Goal: Task Accomplishment & Management: Manage account settings

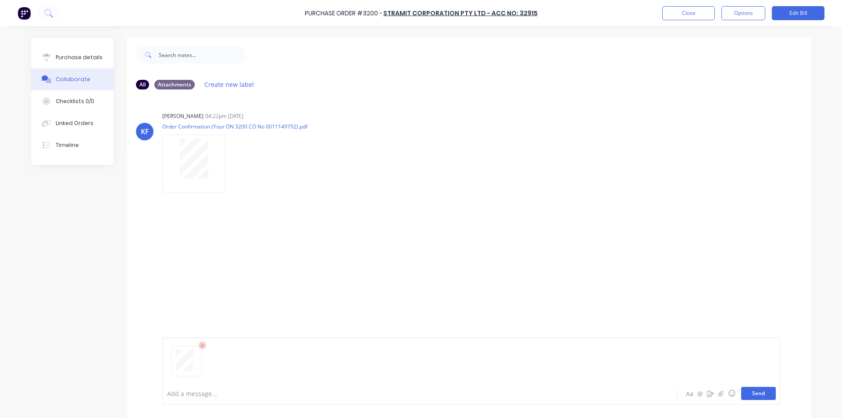
click at [759, 395] on button "Send" at bounding box center [758, 393] width 35 height 13
click at [677, 13] on button "Close" at bounding box center [688, 13] width 53 height 14
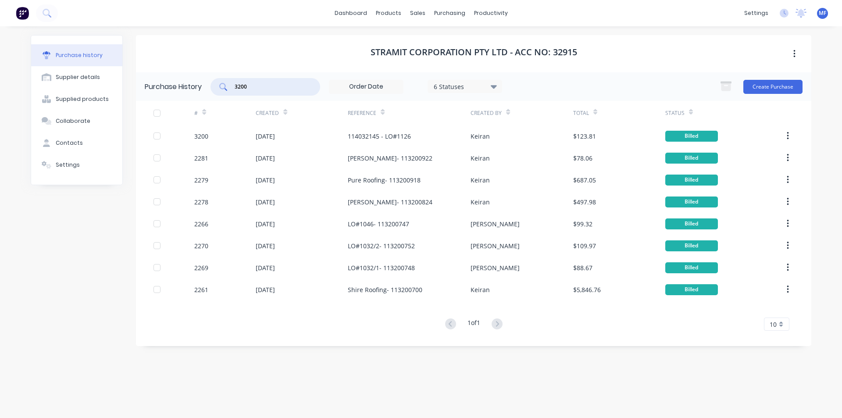
click at [263, 84] on input "3200" at bounding box center [270, 86] width 73 height 9
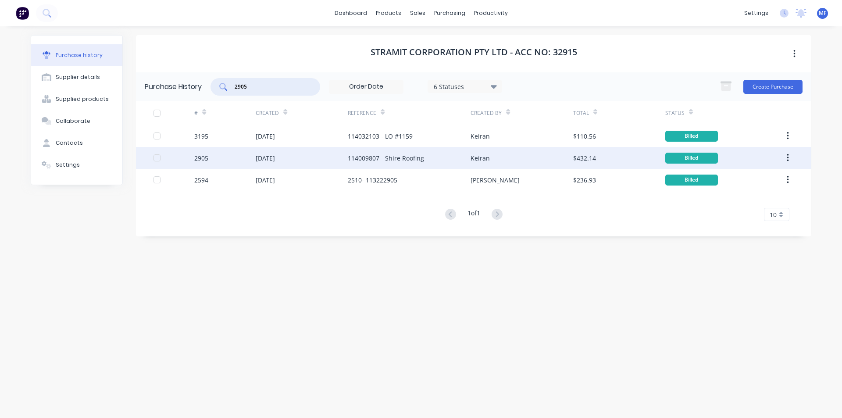
type input "2905"
click at [375, 157] on div "114009807 - Shire Roofing" at bounding box center [386, 157] width 76 height 9
type textarea "x"
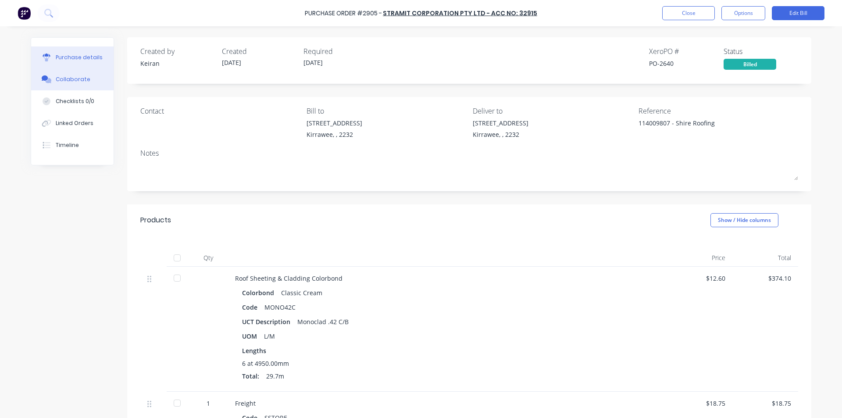
click at [66, 78] on div "Collaborate" at bounding box center [73, 79] width 35 height 8
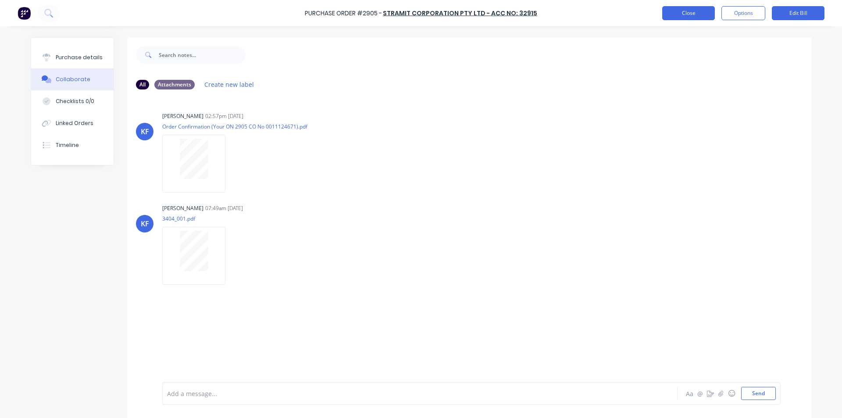
click at [686, 13] on button "Close" at bounding box center [688, 13] width 53 height 14
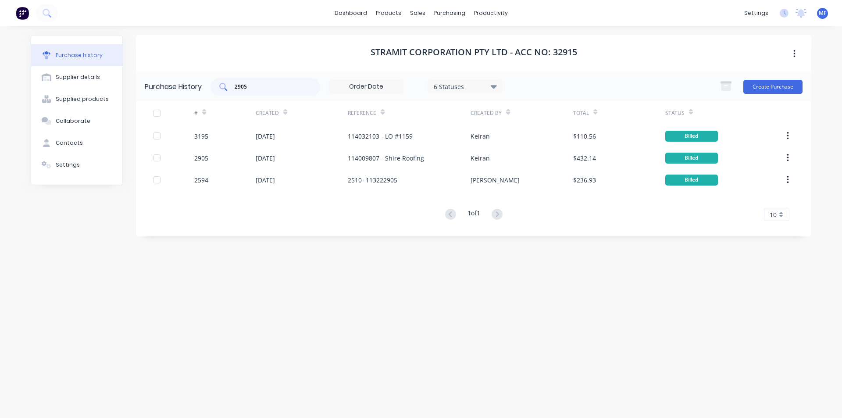
click at [255, 86] on input "2905" at bounding box center [270, 86] width 73 height 9
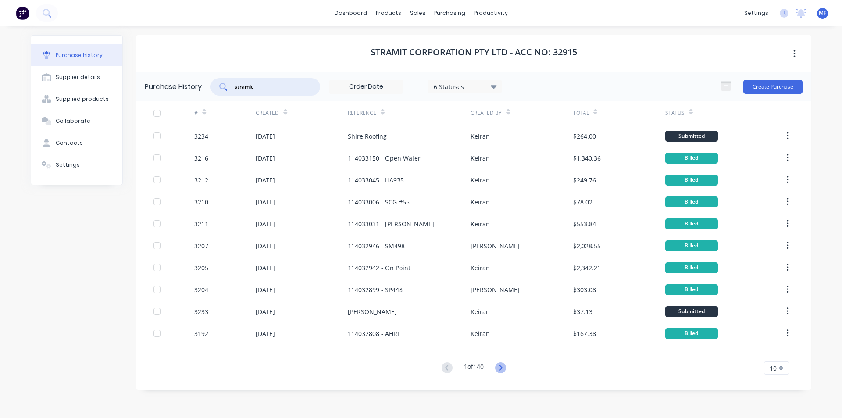
type input "stramit"
click at [502, 365] on icon at bounding box center [500, 367] width 11 height 11
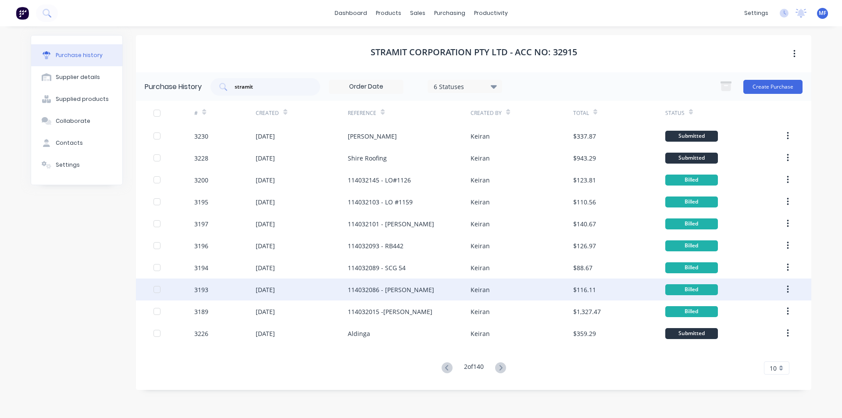
click at [424, 286] on div "114032086 - [PERSON_NAME]" at bounding box center [391, 289] width 86 height 9
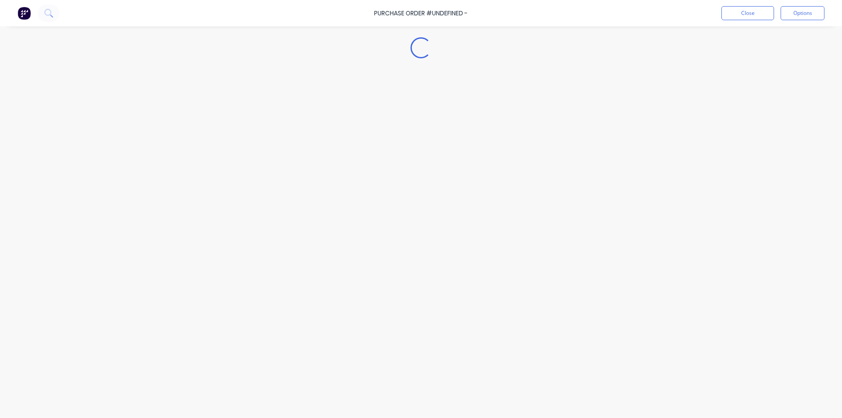
type textarea "x"
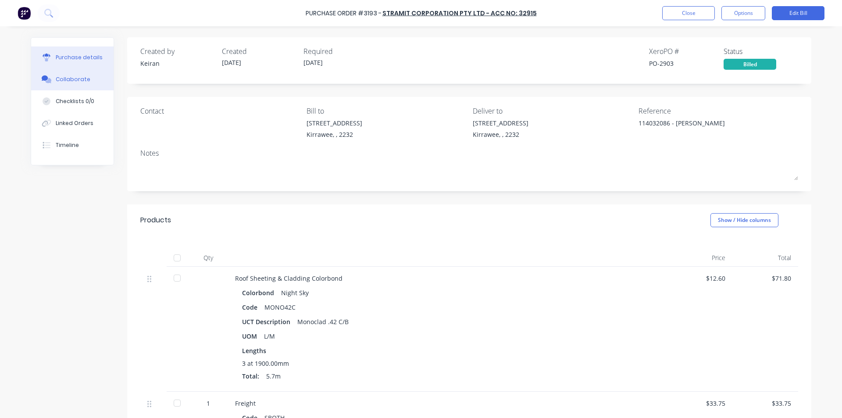
click at [67, 80] on div "Collaborate" at bounding box center [73, 79] width 35 height 8
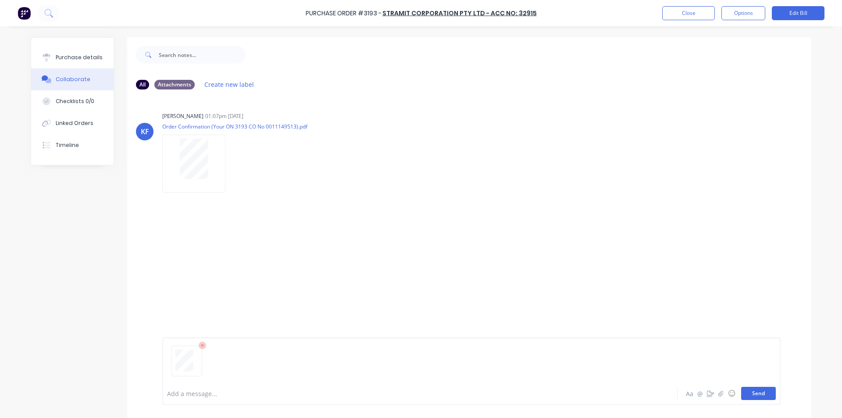
click at [770, 395] on button "Send" at bounding box center [758, 393] width 35 height 13
click at [727, 291] on div "[PERSON_NAME] [PERSON_NAME] 01:07pm [DATE] Order Confirmation (Your ON 3193 CO …" at bounding box center [469, 239] width 684 height 286
click at [687, 9] on button "Close" at bounding box center [688, 13] width 53 height 14
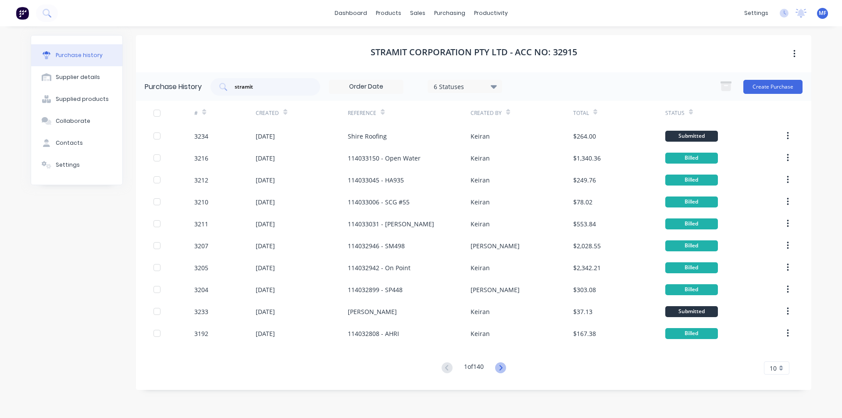
click at [502, 365] on icon at bounding box center [500, 367] width 11 height 11
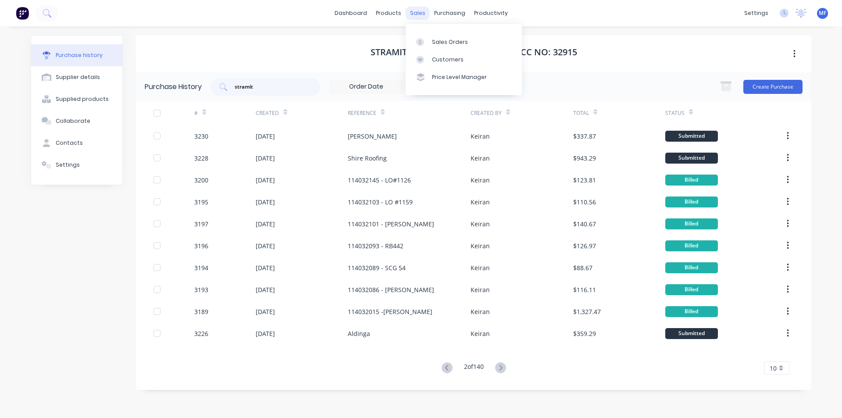
click at [414, 11] on div "sales" at bounding box center [418, 13] width 24 height 13
click at [445, 43] on div "Sales Orders" at bounding box center [450, 42] width 36 height 8
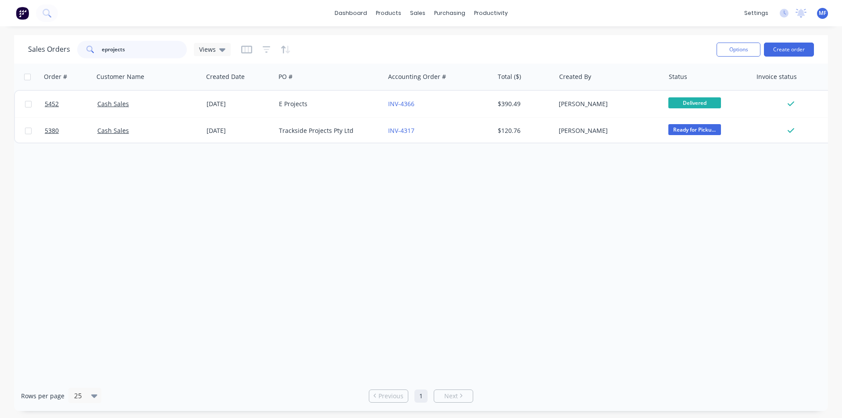
click at [131, 51] on input "eprojects" at bounding box center [145, 50] width 86 height 18
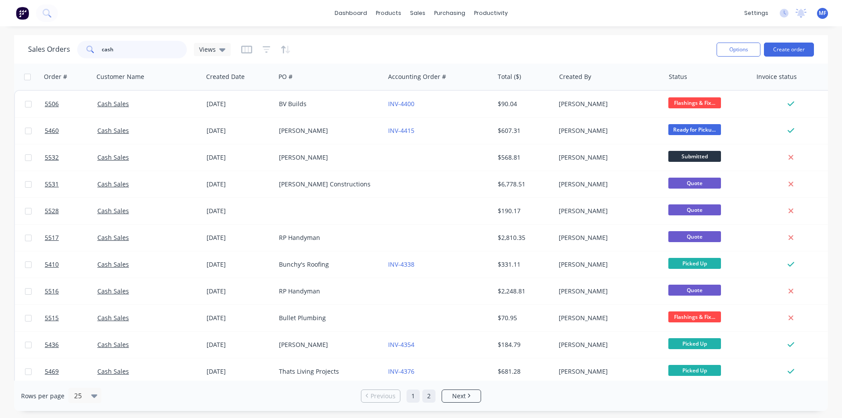
type input "cash"
click at [428, 396] on link "2" at bounding box center [428, 395] width 13 height 13
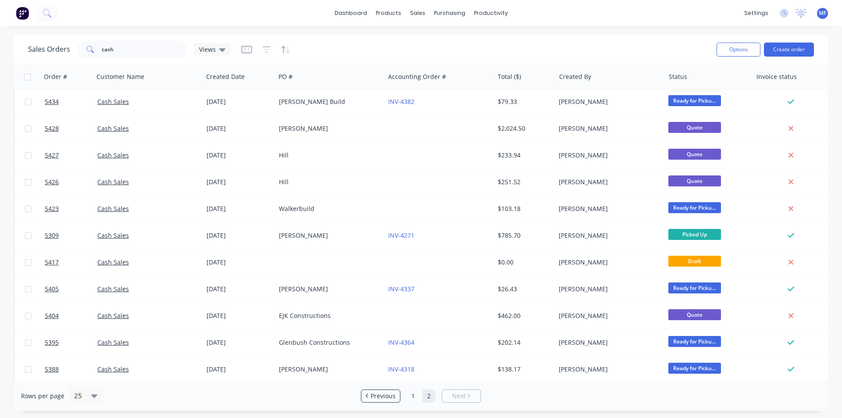
scroll to position [49, 0]
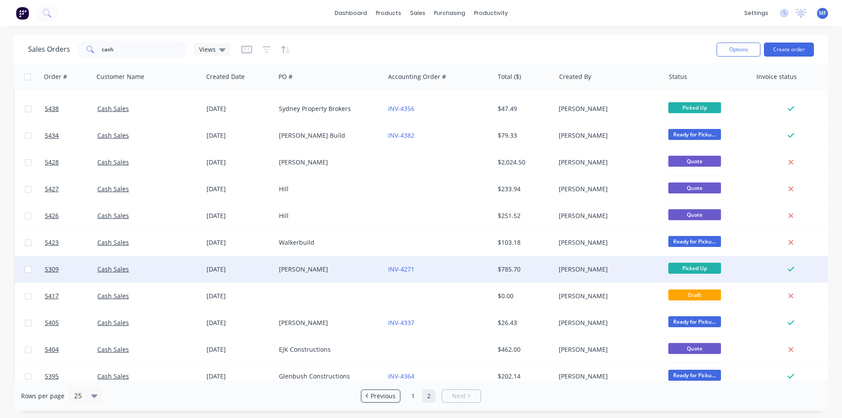
click at [302, 268] on div "[PERSON_NAME]" at bounding box center [327, 269] width 97 height 9
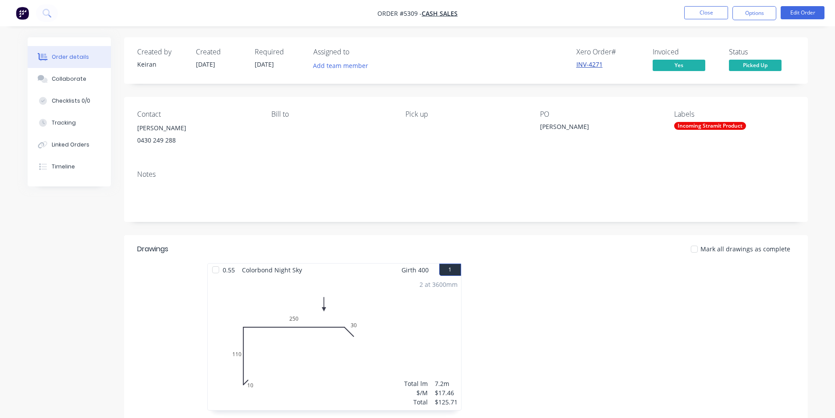
click at [592, 63] on link "INV-4271" at bounding box center [590, 64] width 26 height 8
click at [753, 13] on button "Options" at bounding box center [755, 13] width 44 height 14
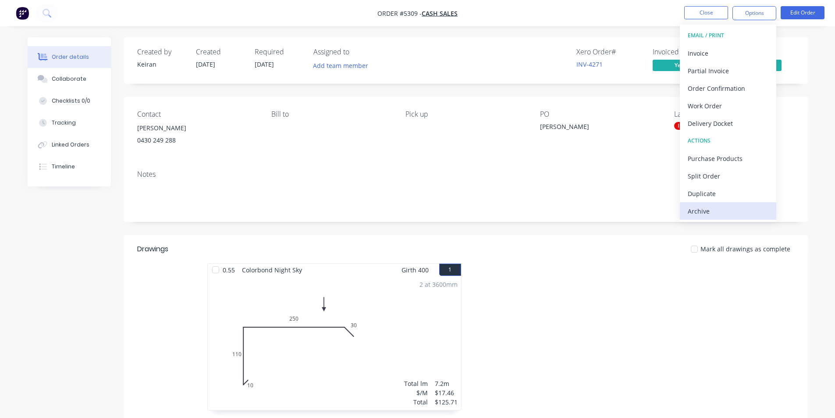
click at [717, 208] on div "Archive" at bounding box center [728, 211] width 81 height 13
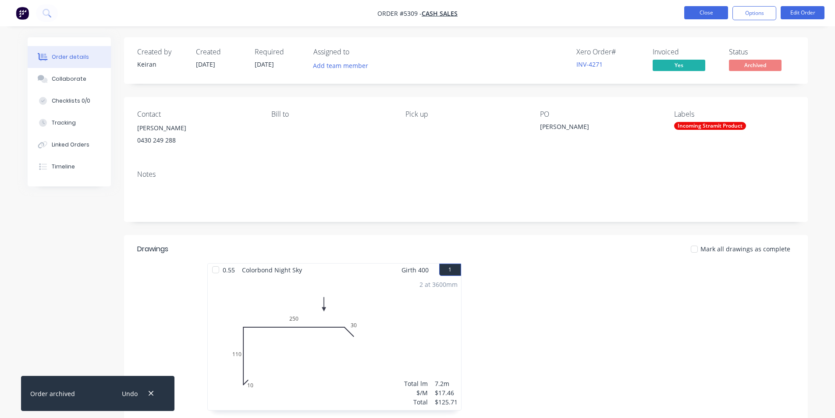
click at [710, 11] on button "Close" at bounding box center [707, 12] width 44 height 13
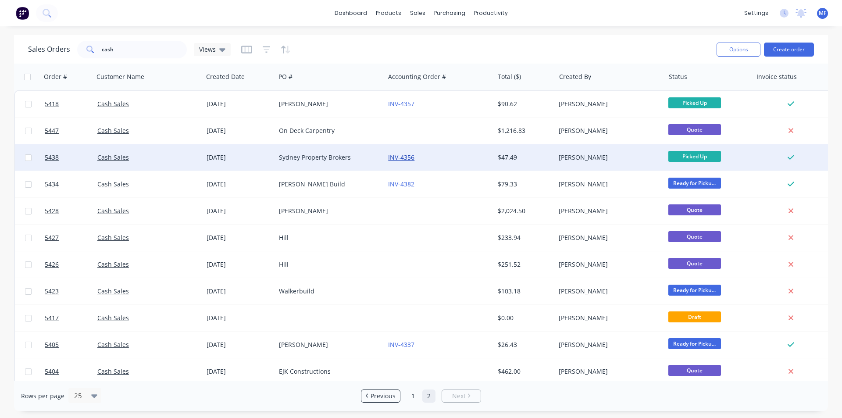
click at [408, 156] on link "INV-4356" at bounding box center [401, 157] width 26 height 8
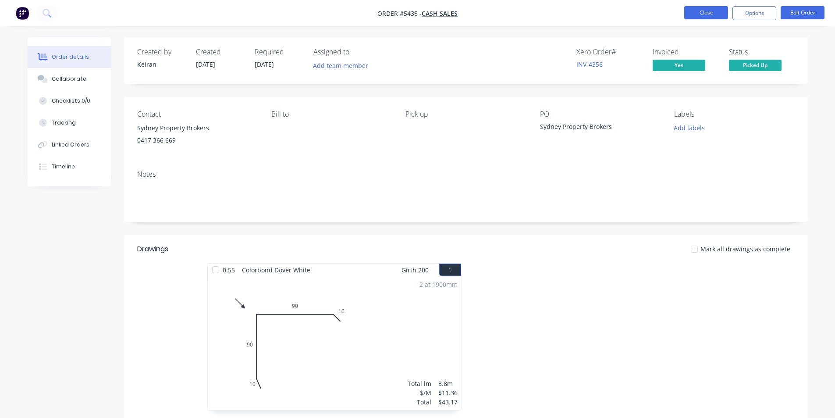
click at [705, 16] on button "Close" at bounding box center [707, 12] width 44 height 13
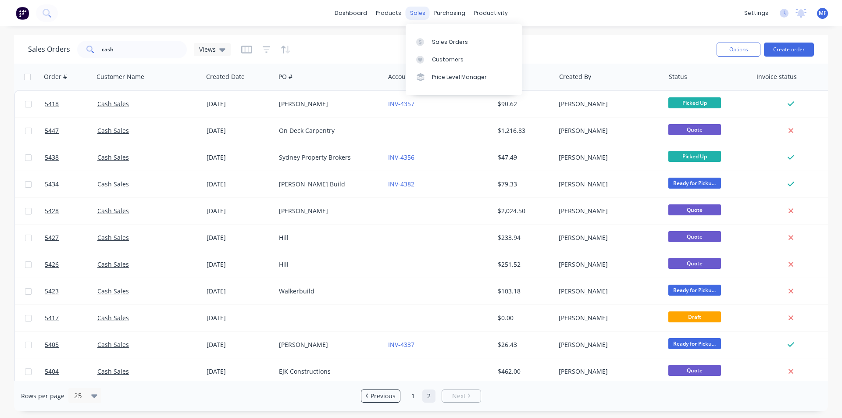
click at [413, 10] on div "sales" at bounding box center [418, 13] width 24 height 13
click at [438, 55] on link "Customers" at bounding box center [464, 60] width 116 height 18
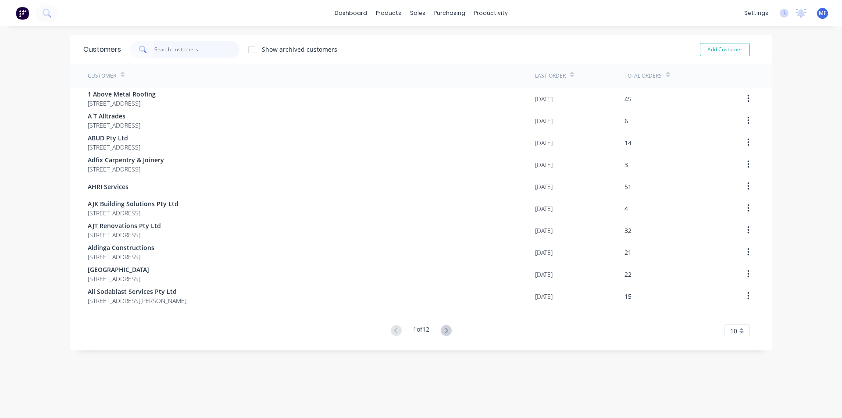
click at [204, 51] on input "text" at bounding box center [197, 50] width 86 height 18
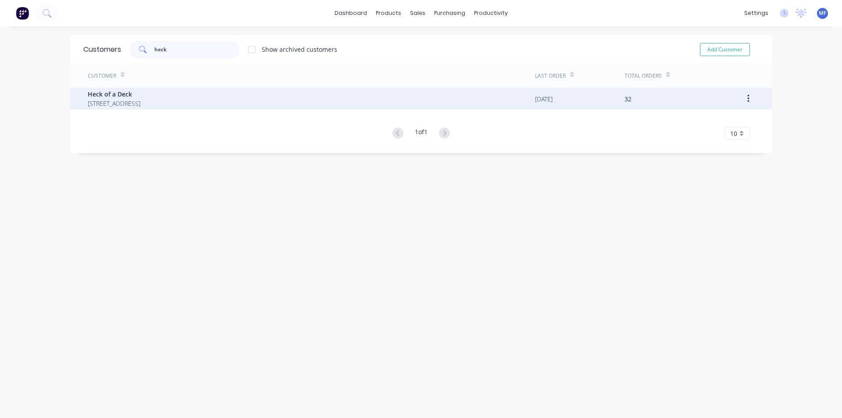
type input "heck"
click at [140, 95] on span "Heck of a Deck" at bounding box center [114, 93] width 53 height 9
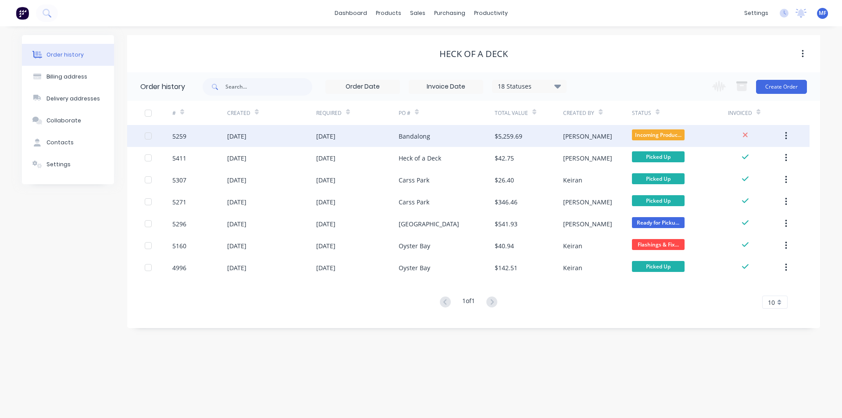
click at [414, 136] on div "Bandalong" at bounding box center [415, 136] width 32 height 9
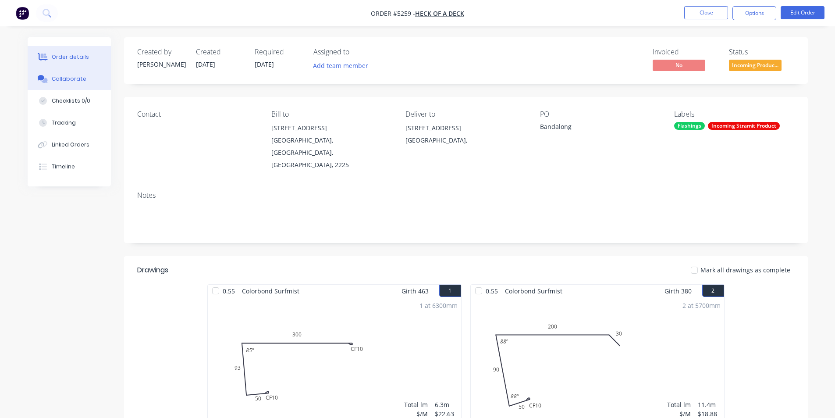
click at [78, 81] on div "Collaborate" at bounding box center [69, 79] width 35 height 8
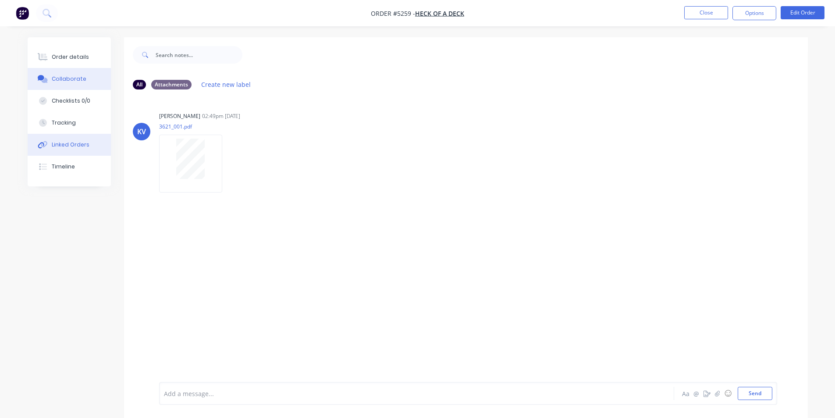
click at [73, 141] on div "Linked Orders" at bounding box center [71, 145] width 38 height 8
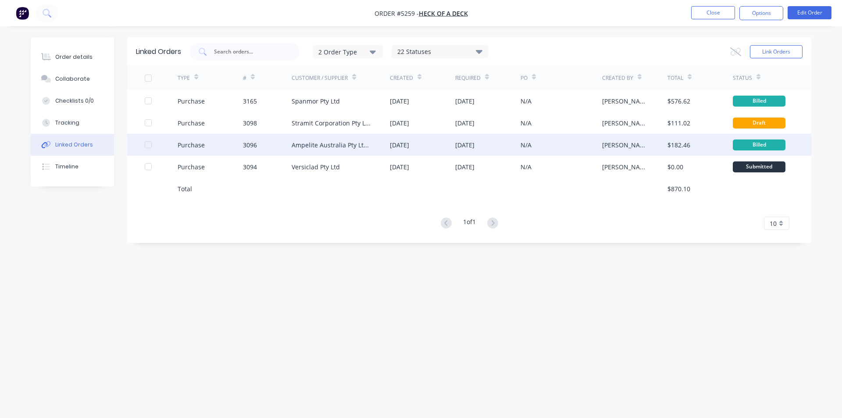
click at [327, 143] on div "Ampelite Australia Pty Ltd - Acc No: METSUP" at bounding box center [332, 144] width 81 height 9
type textarea "x"
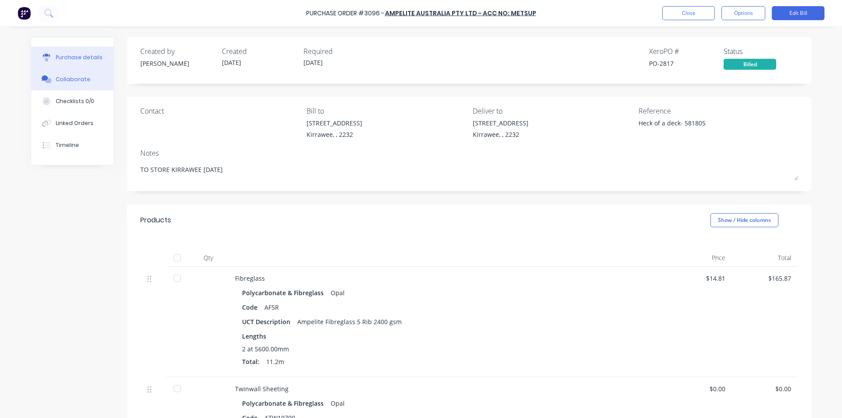
click at [68, 75] on button "Collaborate" at bounding box center [72, 79] width 82 height 22
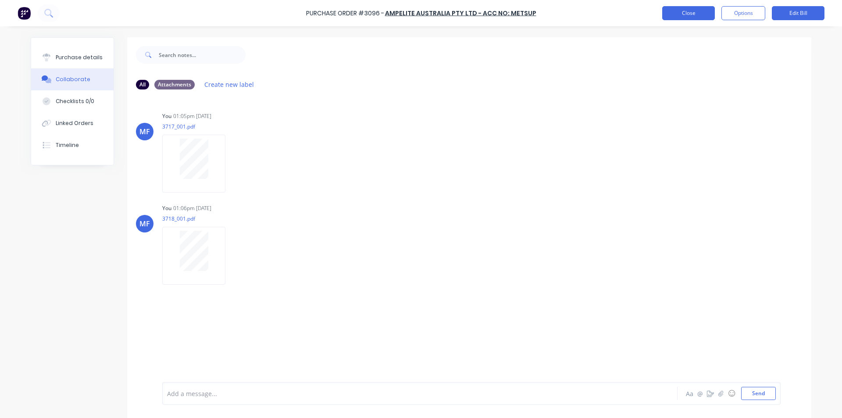
click at [691, 11] on button "Close" at bounding box center [688, 13] width 53 height 14
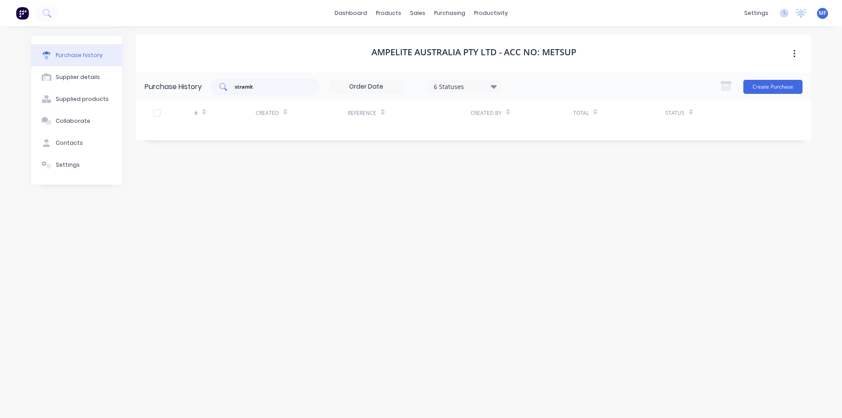
click at [272, 83] on input "stramit" at bounding box center [270, 86] width 73 height 9
click at [271, 84] on input "stramit" at bounding box center [270, 86] width 73 height 9
type input "s"
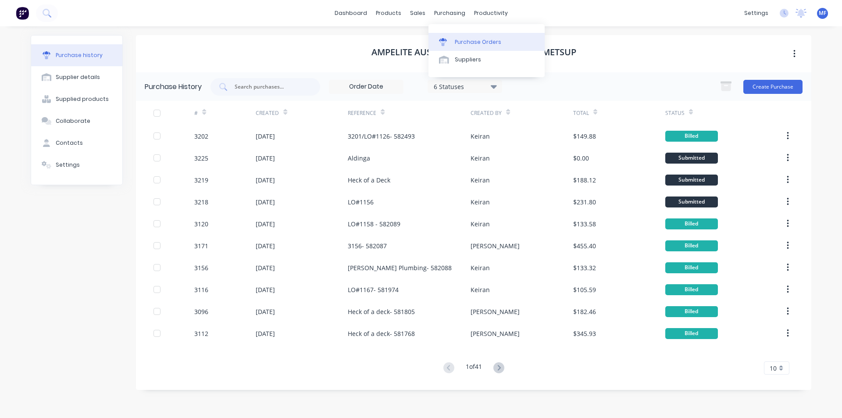
click at [464, 40] on div "Purchase Orders" at bounding box center [478, 42] width 46 height 8
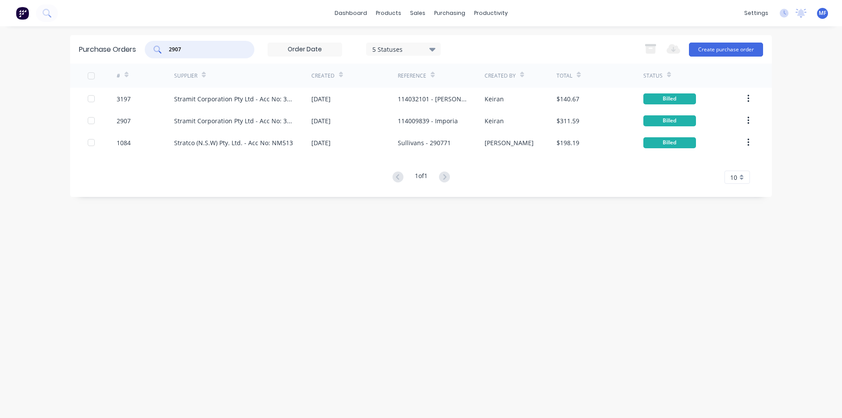
click at [188, 46] on input "2907" at bounding box center [204, 49] width 73 height 9
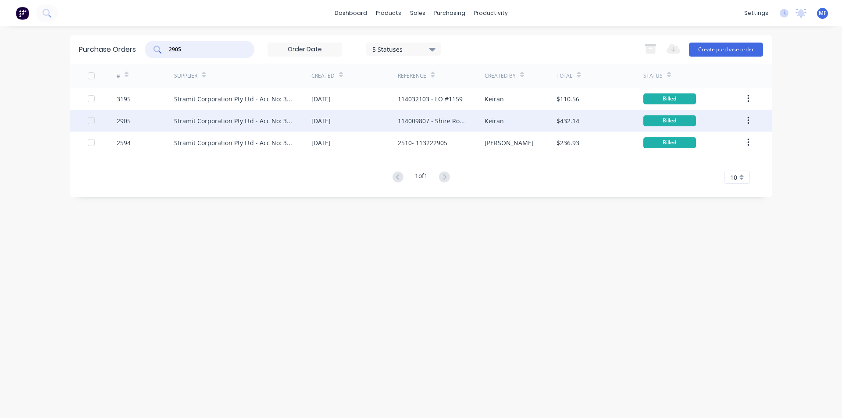
type input "2905"
click at [250, 119] on div "Stramit Corporation Pty Ltd - Acc No: 32915" at bounding box center [234, 120] width 120 height 9
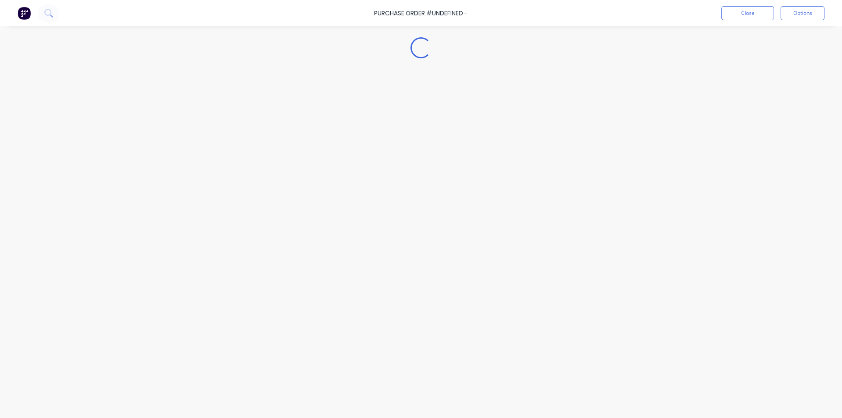
type textarea "x"
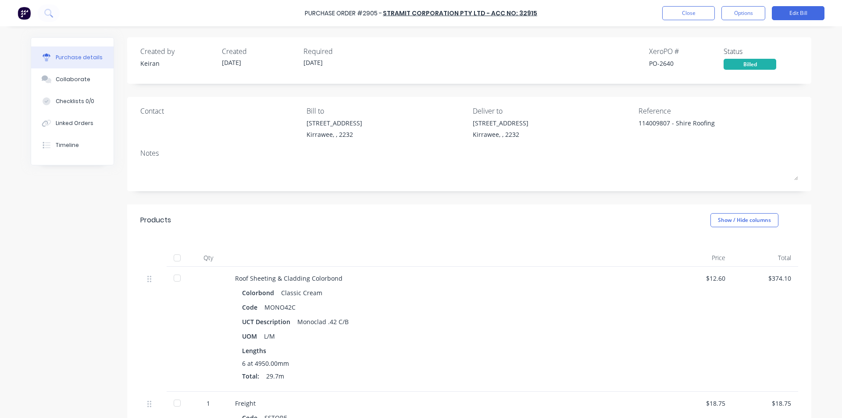
click at [514, 261] on div at bounding box center [447, 258] width 439 height 18
click at [696, 14] on button "Close" at bounding box center [688, 13] width 53 height 14
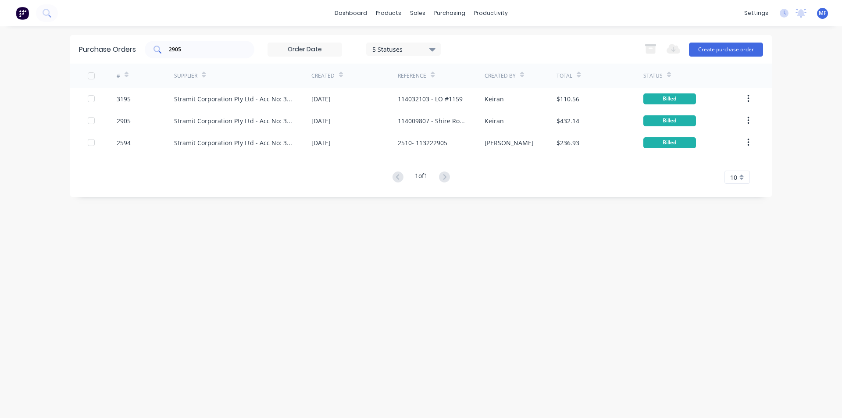
click at [188, 51] on input "2905" at bounding box center [204, 49] width 73 height 9
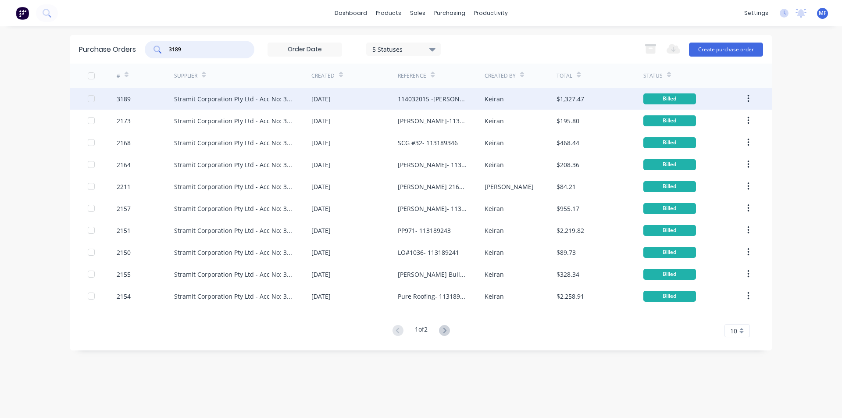
type input "3189"
click at [253, 99] on div "Stramit Corporation Pty Ltd - Acc No: 32915" at bounding box center [234, 98] width 120 height 9
type textarea "x"
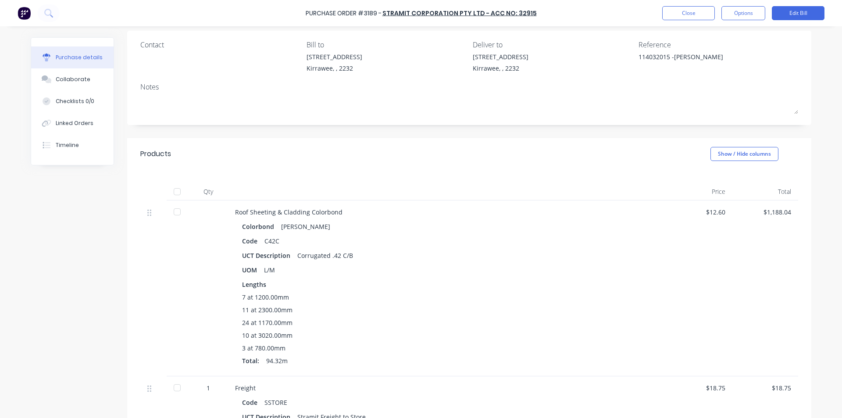
scroll to position [88, 0]
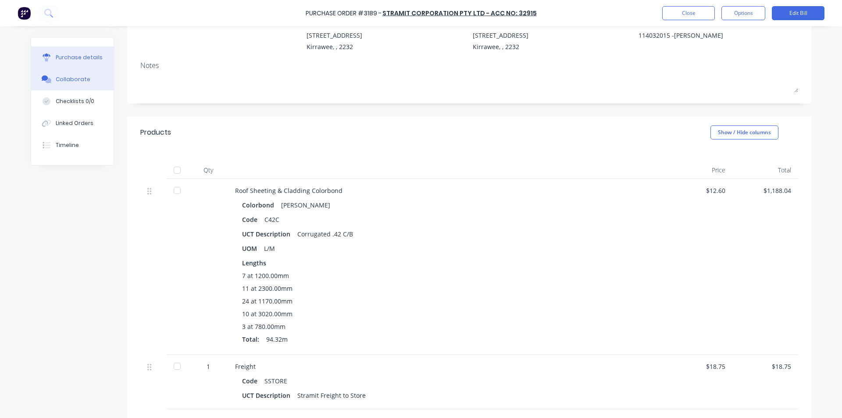
click at [80, 75] on button "Collaborate" at bounding box center [72, 79] width 82 height 22
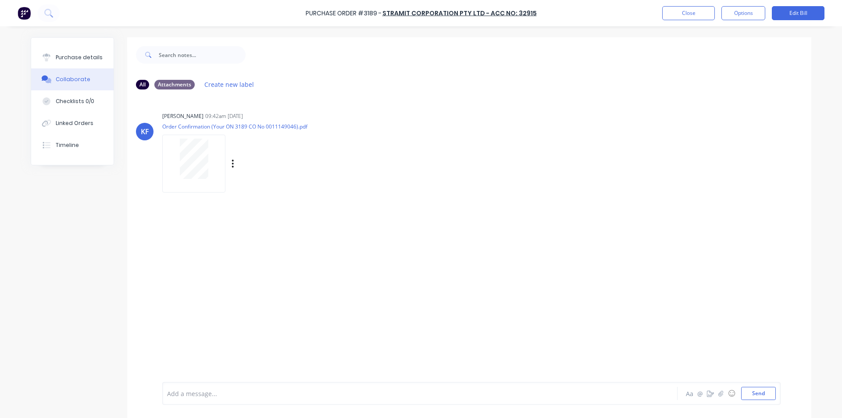
click at [465, 139] on div "[PERSON_NAME] [PERSON_NAME] 09:42am [DATE] Order Confirmation (Your ON 3189 CO …" at bounding box center [469, 149] width 684 height 79
click at [767, 395] on button "Send" at bounding box center [758, 393] width 35 height 13
click at [733, 259] on div "MF You 01:13pm [DATE] 3798_001.pdf Labels Download Delete" at bounding box center [469, 241] width 684 height 79
click at [692, 17] on button "Close" at bounding box center [688, 13] width 53 height 14
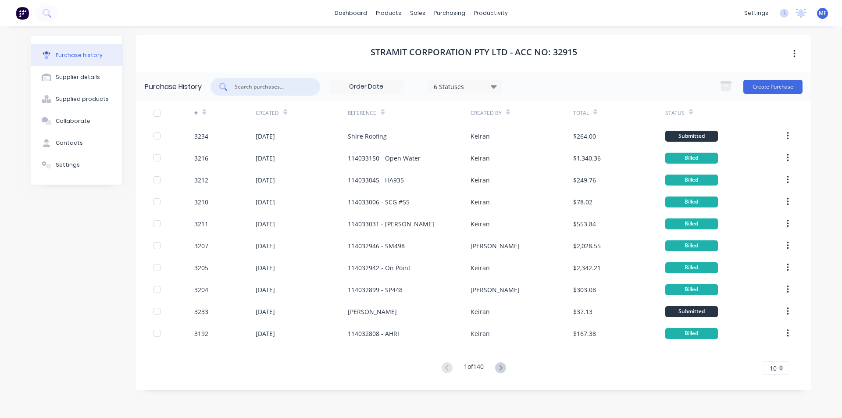
click at [269, 87] on input "text" at bounding box center [270, 86] width 73 height 9
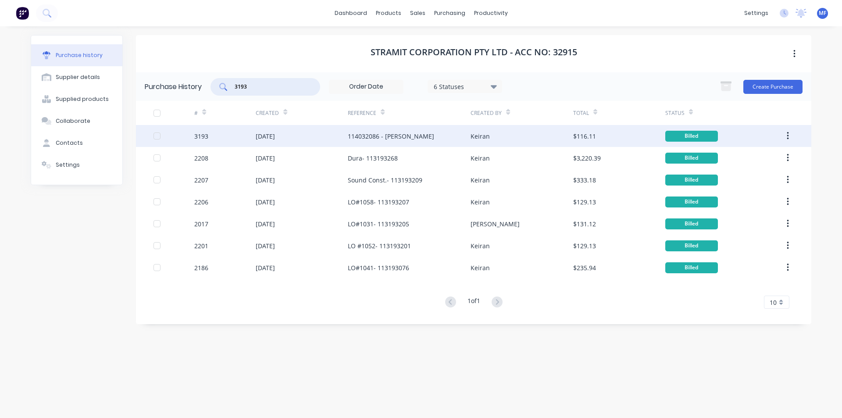
type input "3193"
click at [425, 133] on div "114032086 - [PERSON_NAME]" at bounding box center [391, 136] width 86 height 9
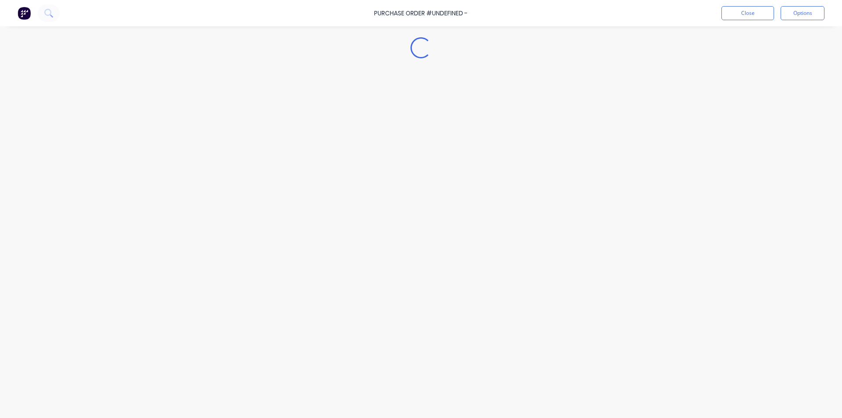
type textarea "x"
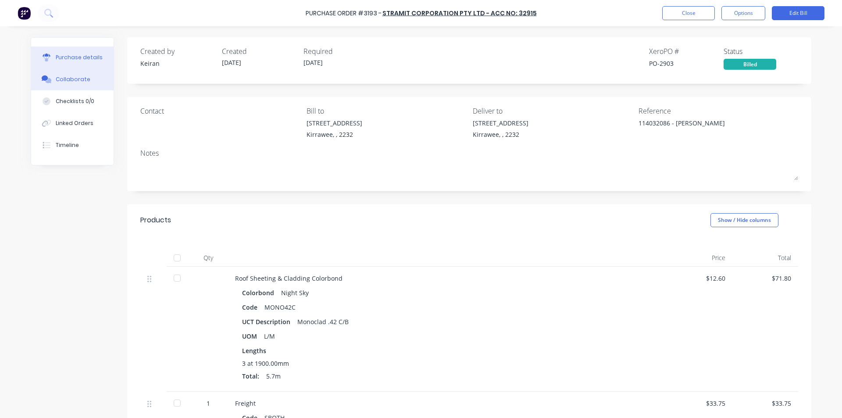
click at [70, 76] on div "Collaborate" at bounding box center [73, 79] width 35 height 8
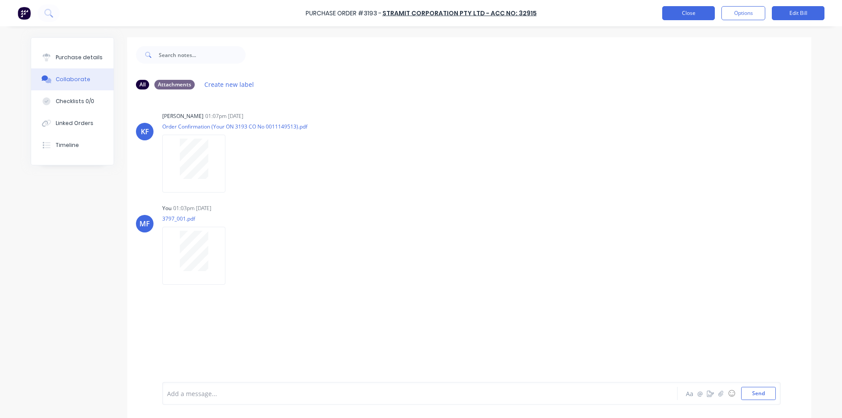
click at [703, 13] on button "Close" at bounding box center [688, 13] width 53 height 14
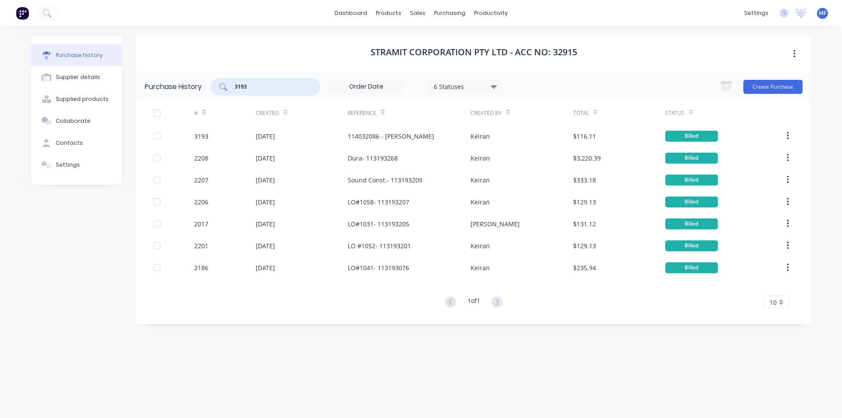
click at [250, 86] on input "3193" at bounding box center [270, 86] width 73 height 9
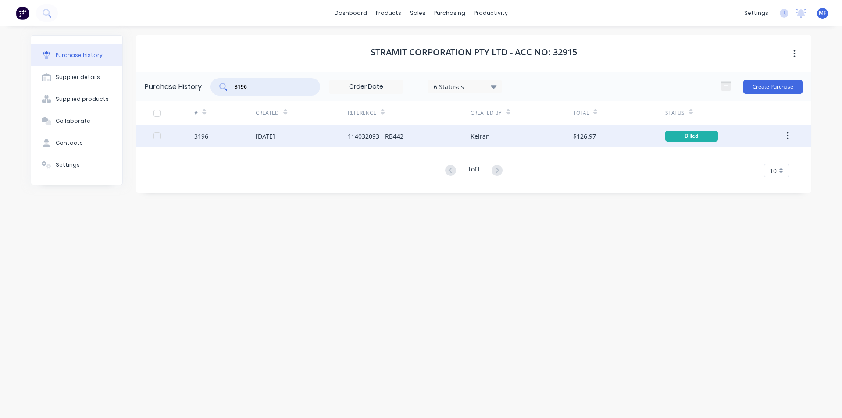
type input "3196"
click at [393, 132] on div "114032093 - RB442" at bounding box center [376, 136] width 56 height 9
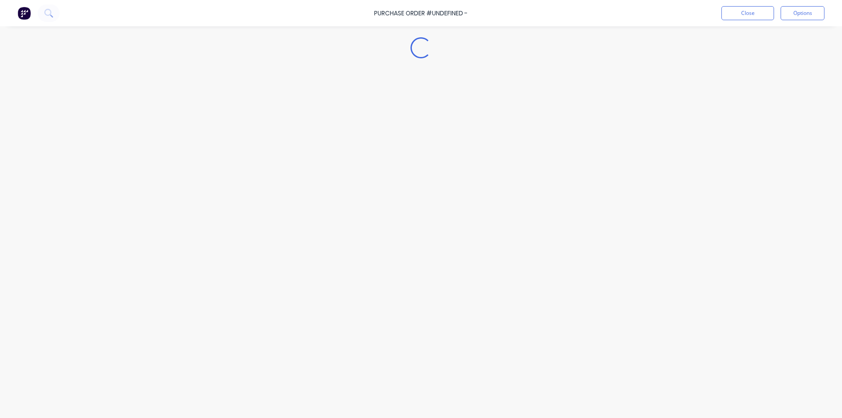
type textarea "x"
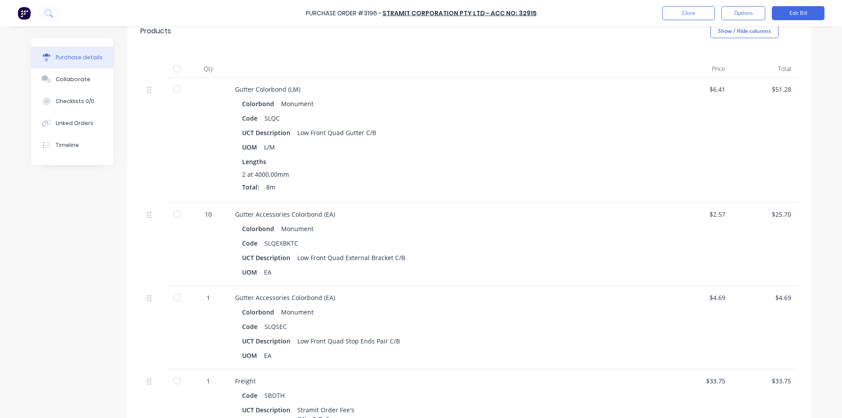
scroll to position [263, 0]
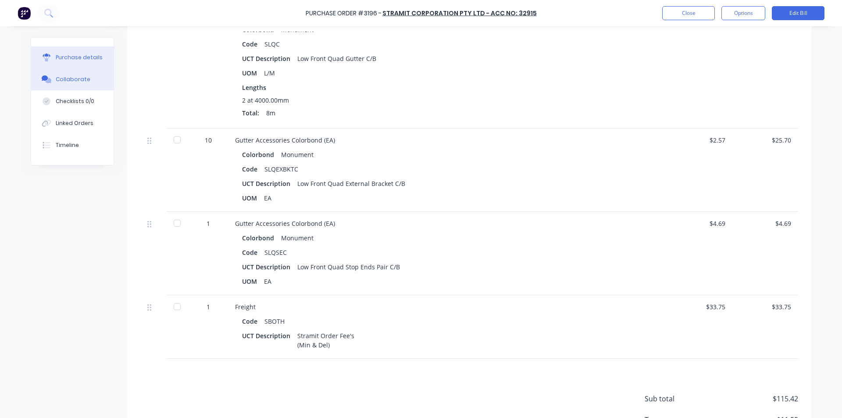
click at [80, 74] on button "Collaborate" at bounding box center [72, 79] width 82 height 22
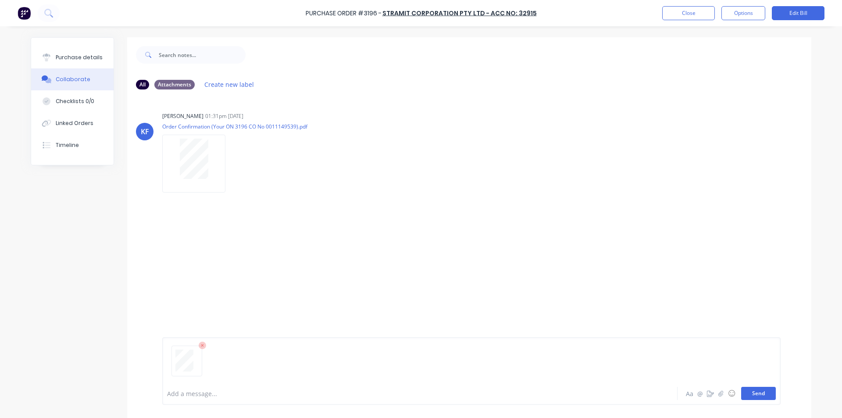
click at [763, 396] on button "Send" at bounding box center [758, 393] width 35 height 13
click at [725, 261] on div "MF You 01:15pm [DATE] 3800_001.pdf Labels Download Delete" at bounding box center [469, 241] width 684 height 79
click at [690, 12] on button "Close" at bounding box center [688, 13] width 53 height 14
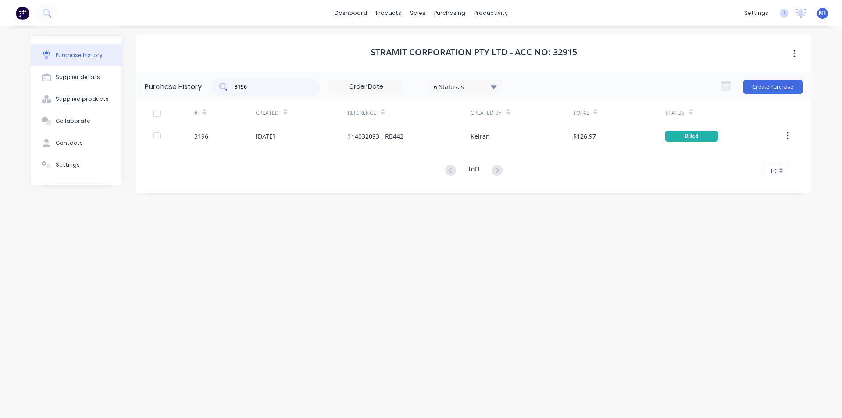
click at [273, 87] on input "3196" at bounding box center [270, 86] width 73 height 9
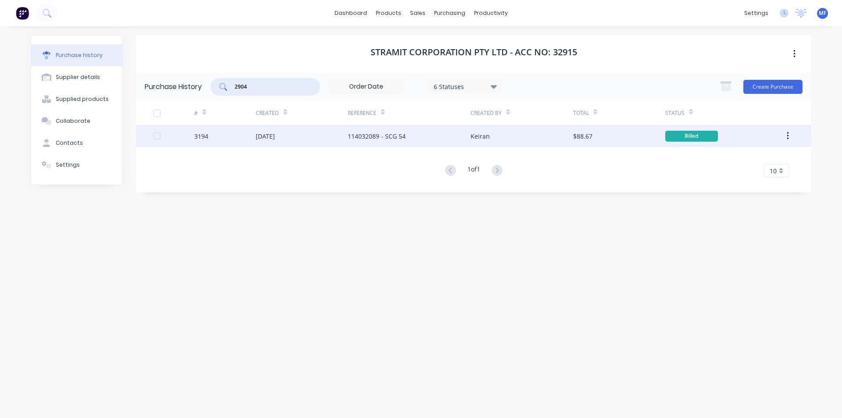
type input "2904"
click at [374, 137] on div "114032089 - SCG 54" at bounding box center [377, 136] width 58 height 9
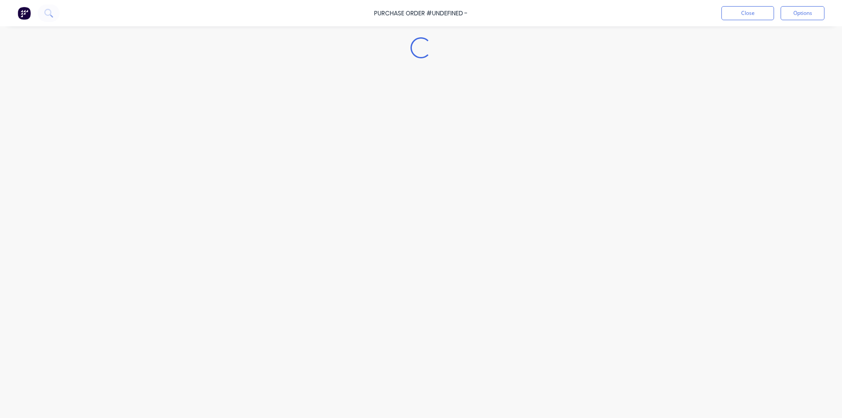
type textarea "x"
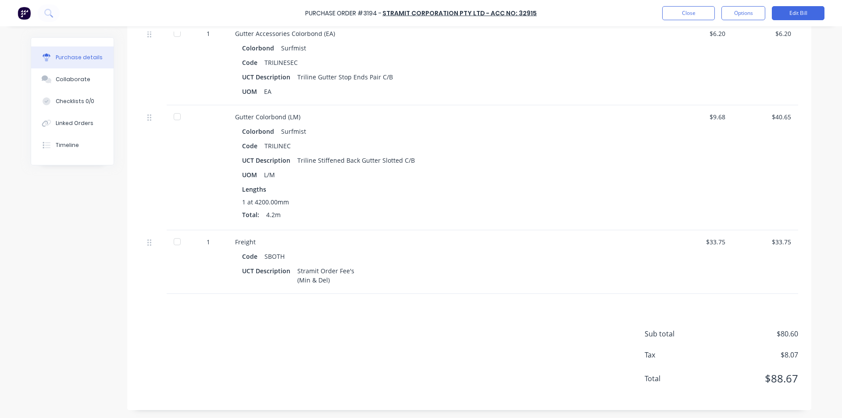
scroll to position [246, 0]
click at [62, 82] on div "Collaborate" at bounding box center [73, 79] width 35 height 8
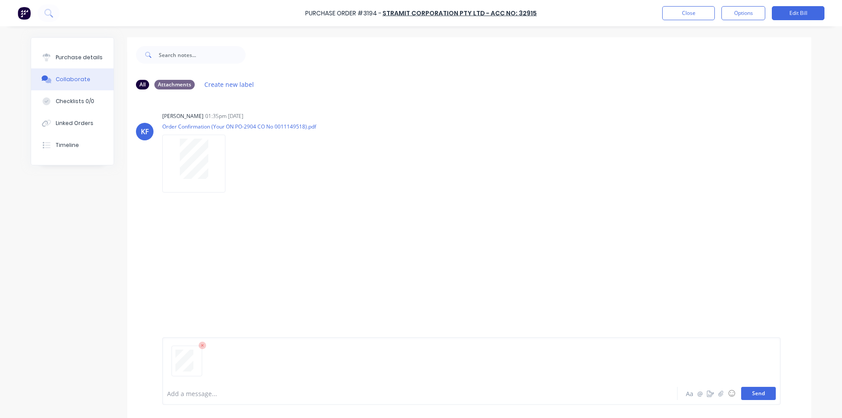
click at [760, 393] on button "Send" at bounding box center [758, 393] width 35 height 13
click at [679, 278] on div "MF You 01:17pm [DATE] 3801_001.pdf Labels Download Delete" at bounding box center [469, 241] width 684 height 79
click at [679, 10] on button "Close" at bounding box center [688, 13] width 53 height 14
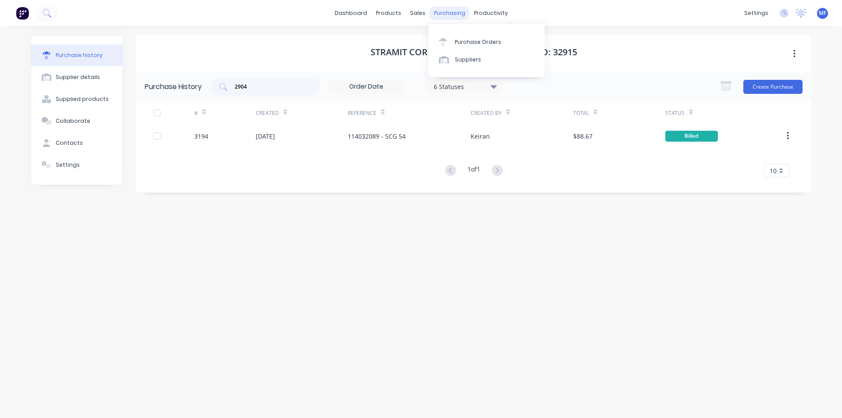
drag, startPoint x: 447, startPoint y: 8, endPoint x: 462, endPoint y: 44, distance: 39.1
click at [447, 9] on div "purchasing" at bounding box center [450, 13] width 40 height 13
click at [464, 46] on link "Purchase Orders" at bounding box center [486, 42] width 116 height 18
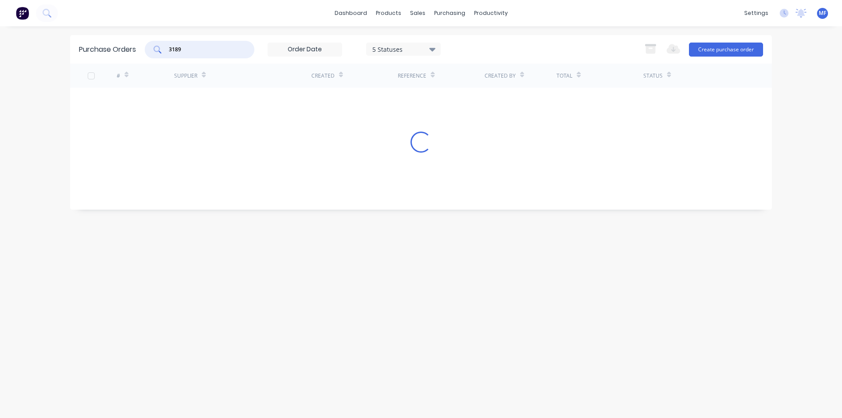
click at [193, 52] on input "3189" at bounding box center [204, 49] width 73 height 9
click at [193, 51] on input "3189" at bounding box center [204, 49] width 73 height 9
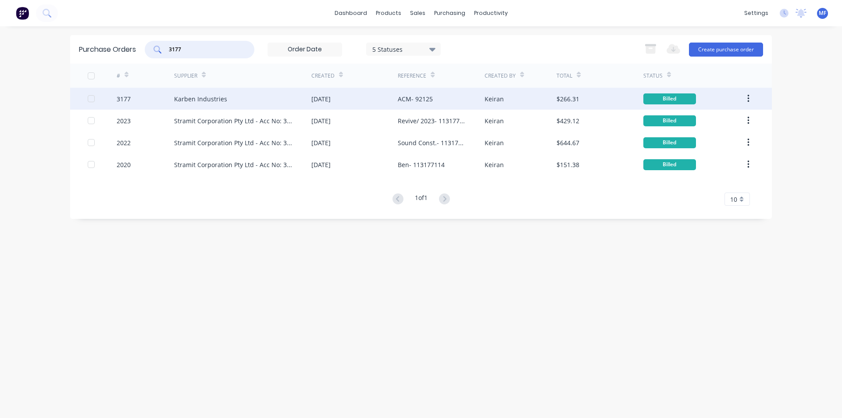
type input "3177"
click at [197, 97] on div "Karben Industries" at bounding box center [200, 98] width 53 height 9
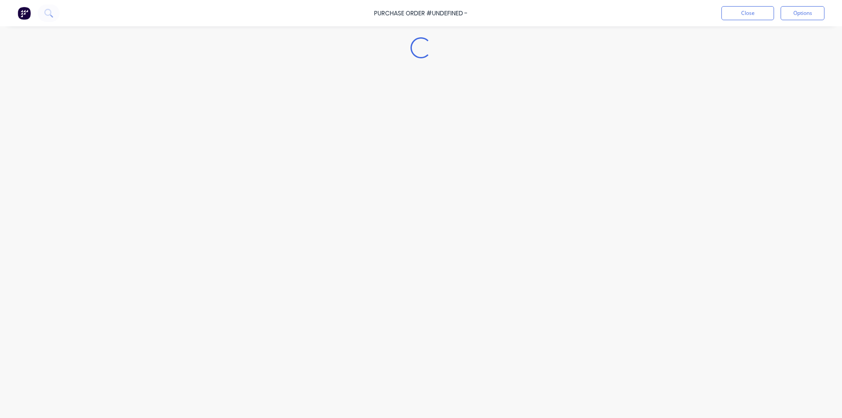
type textarea "x"
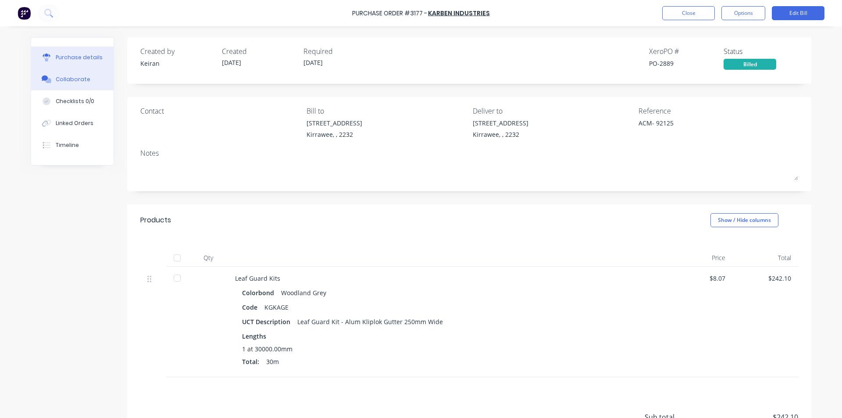
click at [73, 80] on div "Collaborate" at bounding box center [73, 79] width 35 height 8
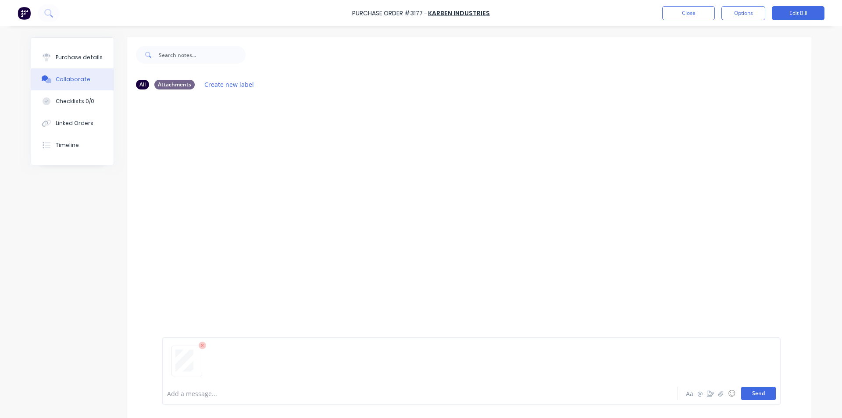
click at [758, 391] on button "Send" at bounding box center [758, 393] width 35 height 13
click at [571, 186] on div at bounding box center [469, 239] width 684 height 286
click at [700, 9] on button "Close" at bounding box center [688, 13] width 53 height 14
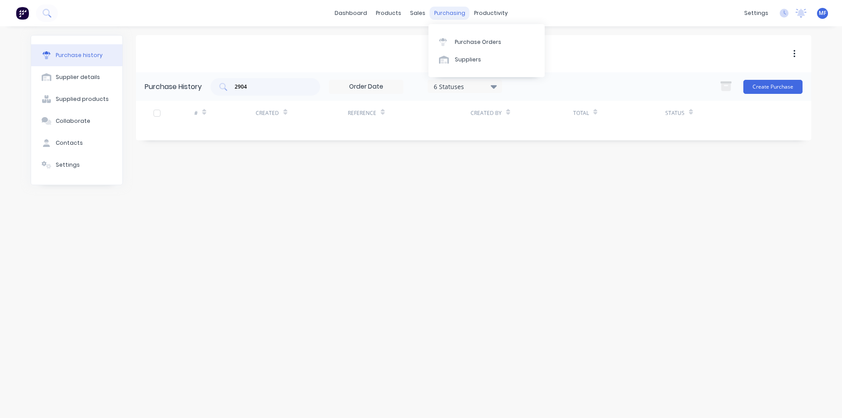
drag, startPoint x: 442, startPoint y: 9, endPoint x: 446, endPoint y: 18, distance: 9.6
click at [443, 9] on div "purchasing" at bounding box center [450, 13] width 40 height 13
click at [467, 43] on div "Purchase Orders" at bounding box center [478, 42] width 46 height 8
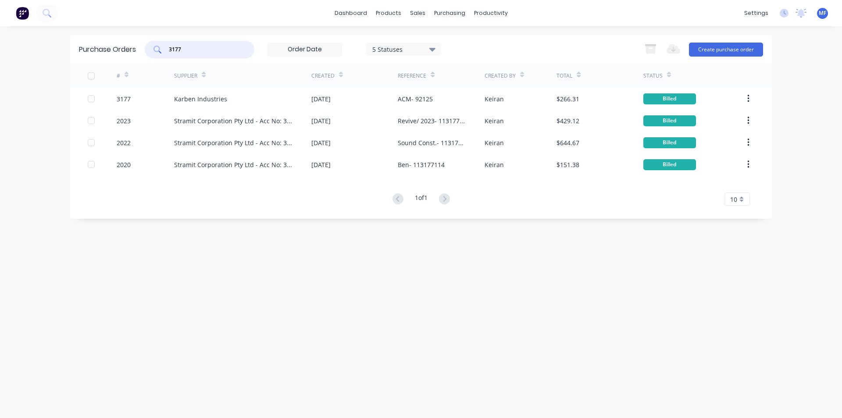
click at [200, 48] on input "3177" at bounding box center [204, 49] width 73 height 9
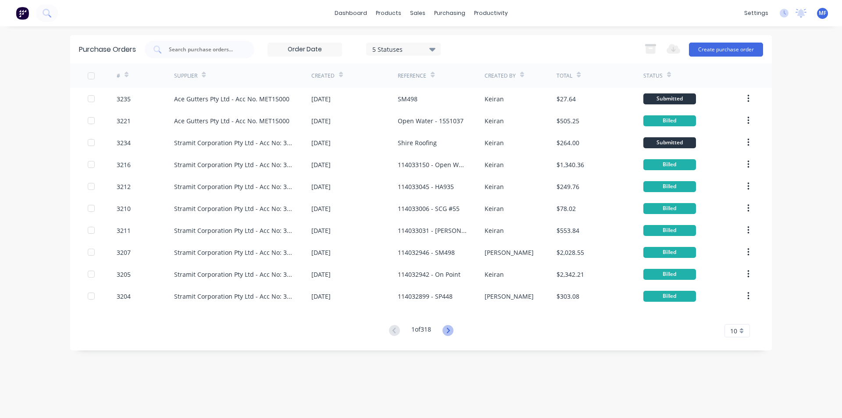
click at [449, 329] on g at bounding box center [448, 330] width 11 height 11
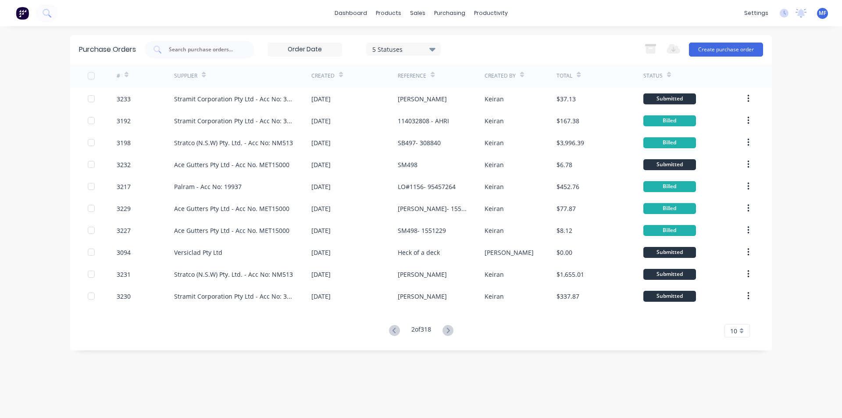
click at [449, 329] on icon at bounding box center [447, 330] width 3 height 5
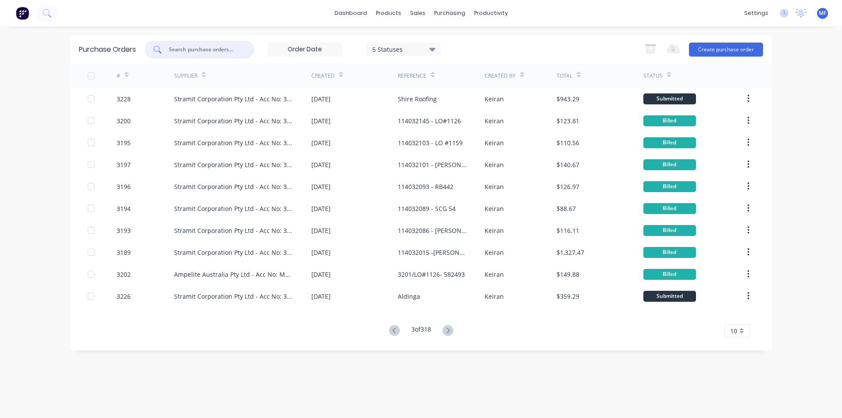
click at [184, 46] on input "text" at bounding box center [204, 49] width 73 height 9
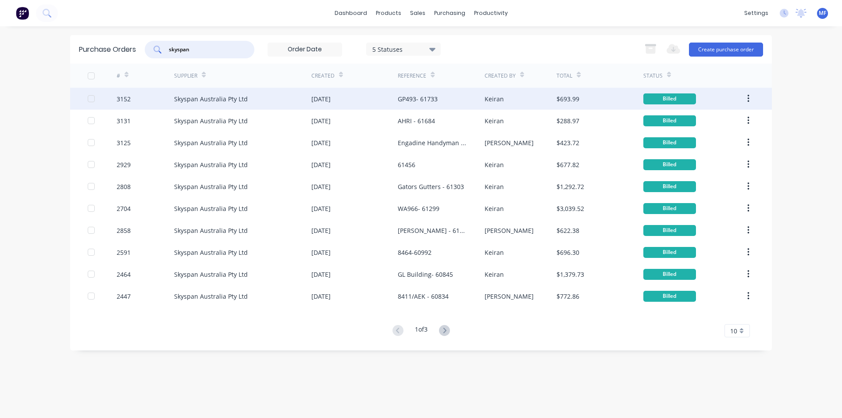
type input "skyspan"
click at [427, 94] on div "GP493- 61733" at bounding box center [441, 99] width 86 height 22
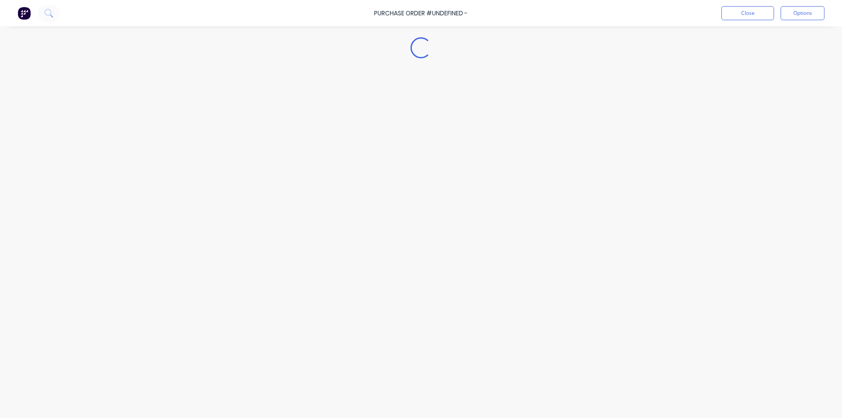
type textarea "x"
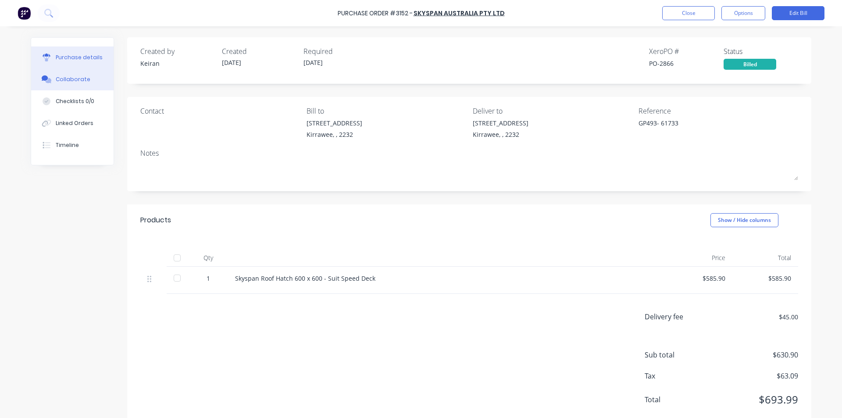
click at [72, 79] on div "Collaborate" at bounding box center [73, 79] width 35 height 8
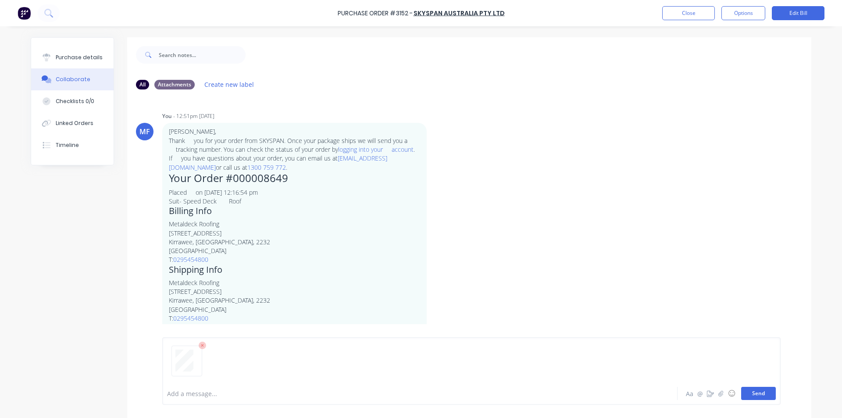
click at [756, 391] on button "Send" at bounding box center [758, 393] width 35 height 13
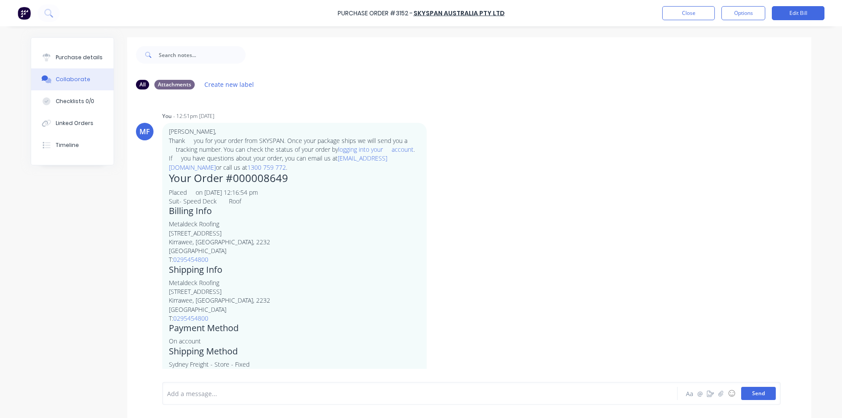
scroll to position [41, 0]
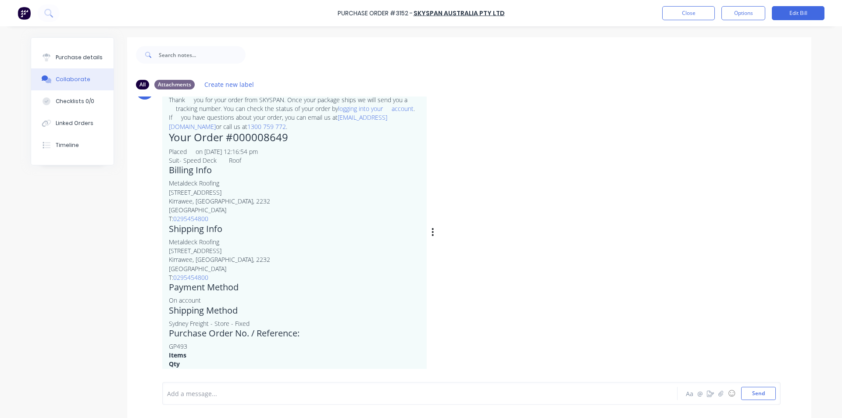
click at [546, 289] on div "MF You - 12:51pm [DATE] [PERSON_NAME], Thank you for your order from SKYSPAN. O…" at bounding box center [469, 225] width 684 height 313
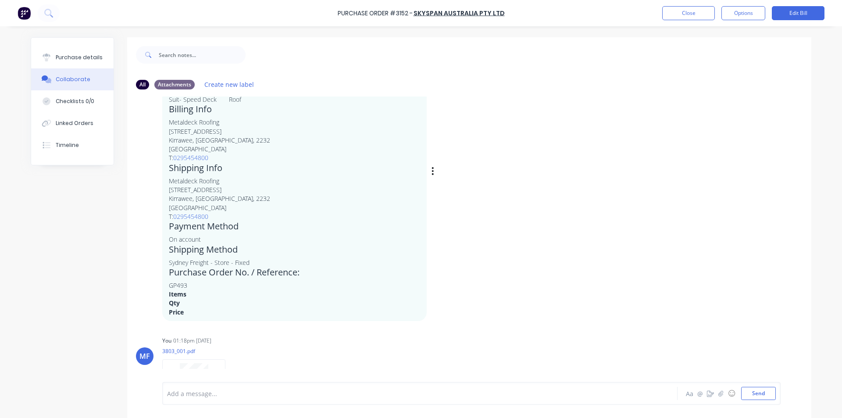
scroll to position [141, 0]
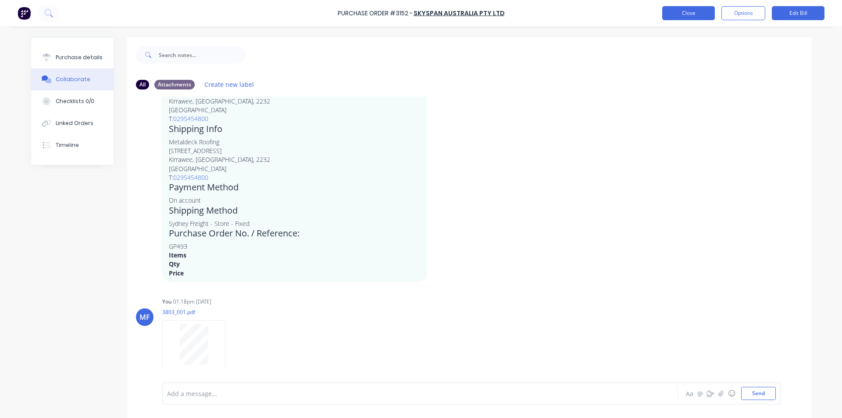
click at [698, 11] on button "Close" at bounding box center [688, 13] width 53 height 14
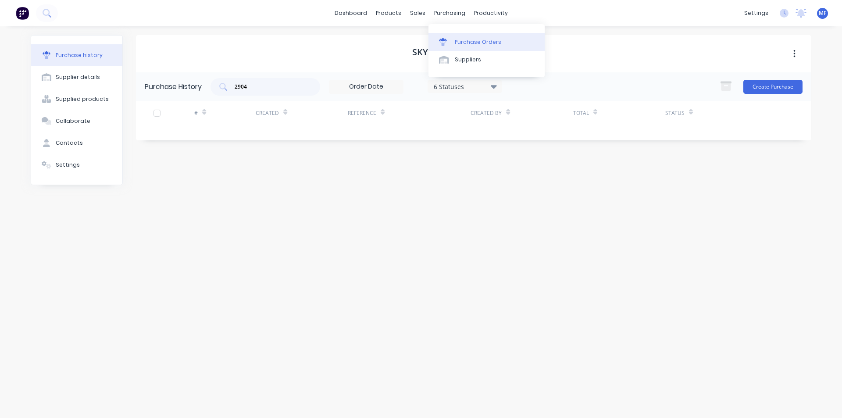
click at [473, 44] on div "Purchase Orders" at bounding box center [478, 42] width 46 height 8
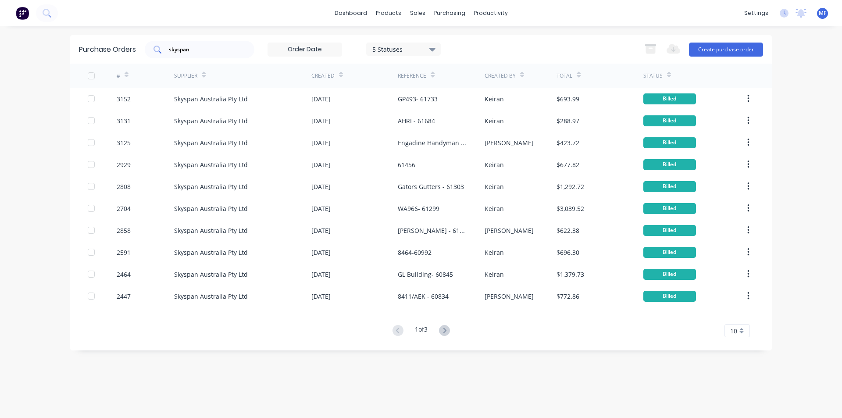
click at [221, 51] on input "skyspan" at bounding box center [204, 49] width 73 height 9
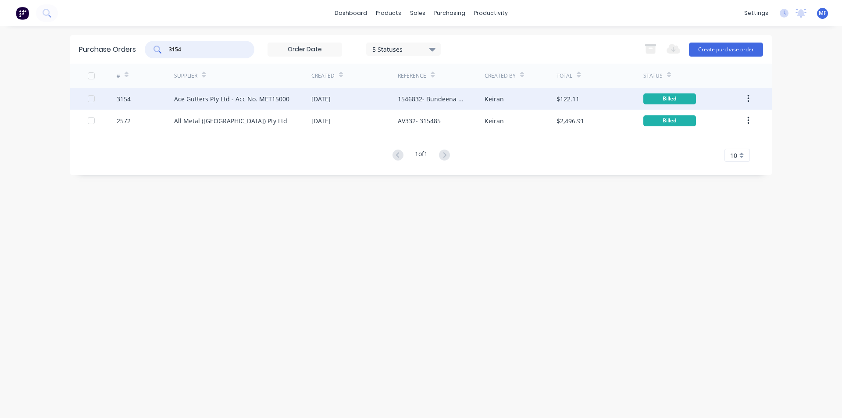
type input "3154"
click at [271, 99] on div "Ace Gutters Pty Ltd - Acc No. MET15000" at bounding box center [231, 98] width 115 height 9
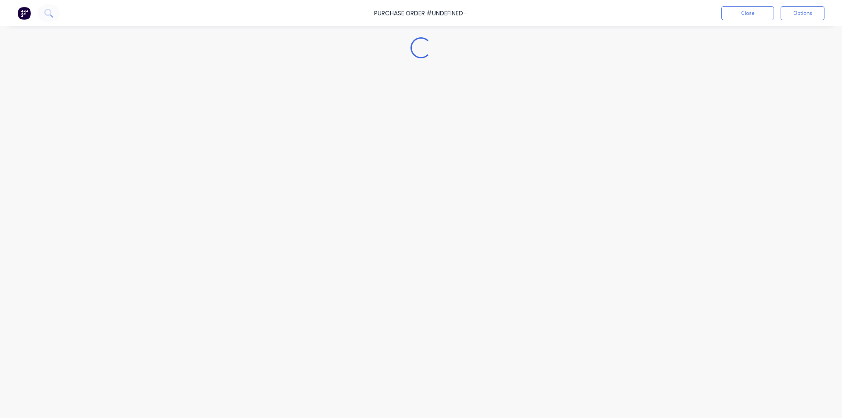
type textarea "x"
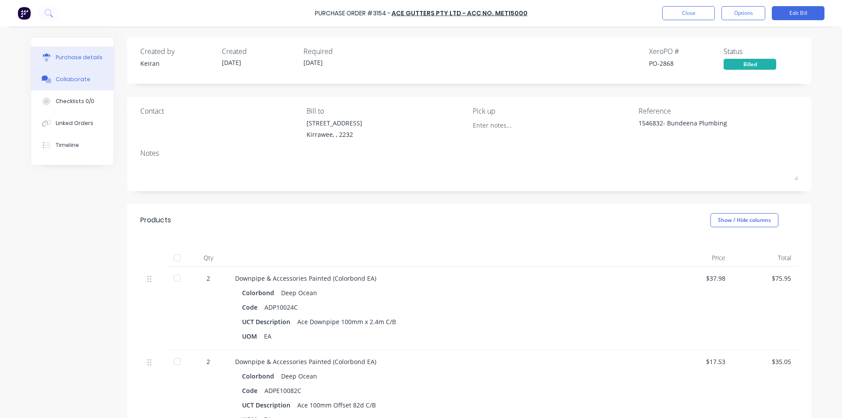
click at [71, 79] on div "Collaborate" at bounding box center [73, 79] width 35 height 8
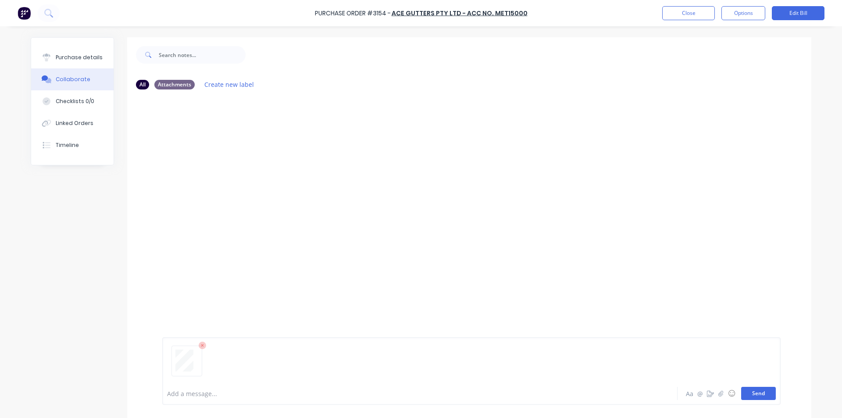
click at [760, 395] on button "Send" at bounding box center [758, 393] width 35 height 13
click at [696, 293] on div "MF You 01:19pm [DATE] 3804_001.pdf Labels Download Delete" at bounding box center [469, 239] width 684 height 286
click at [694, 6] on button "Close" at bounding box center [688, 13] width 53 height 14
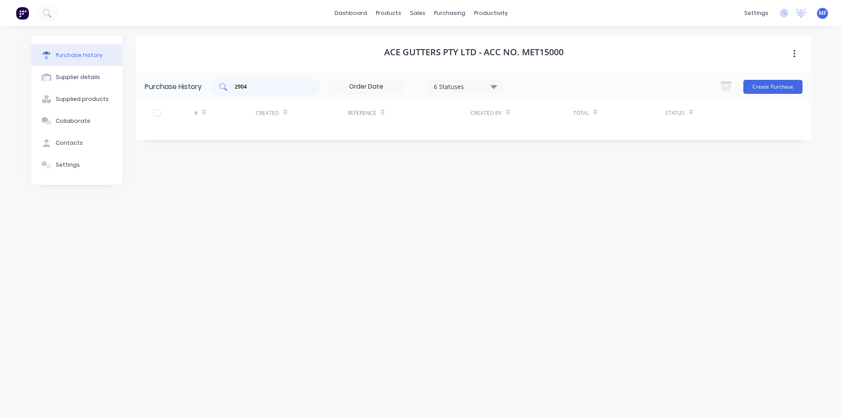
click at [253, 86] on input "2904" at bounding box center [270, 86] width 73 height 9
click at [253, 85] on input "33168" at bounding box center [270, 86] width 73 height 9
click at [253, 86] on input "33168" at bounding box center [270, 86] width 73 height 9
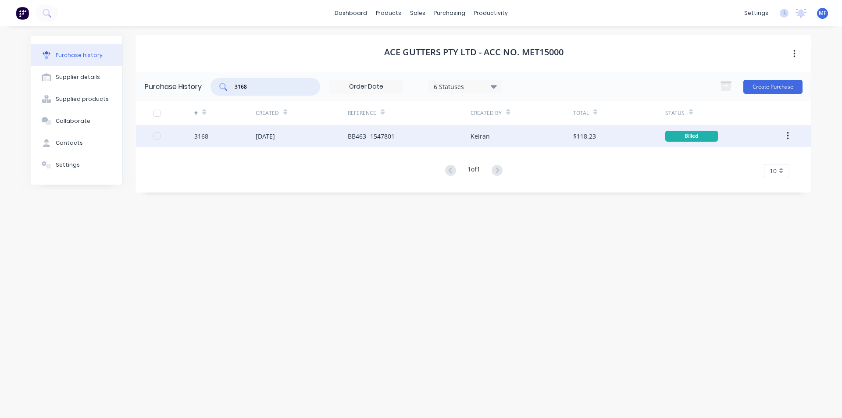
type input "3168"
click at [266, 133] on div "[DATE]" at bounding box center [265, 136] width 19 height 9
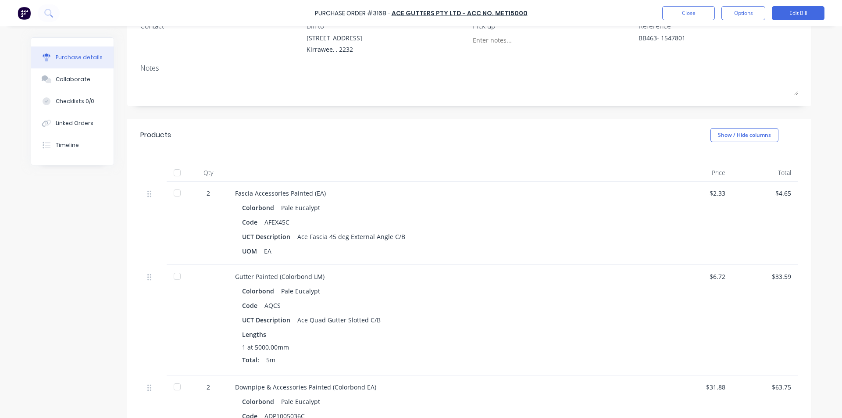
scroll to position [334, 0]
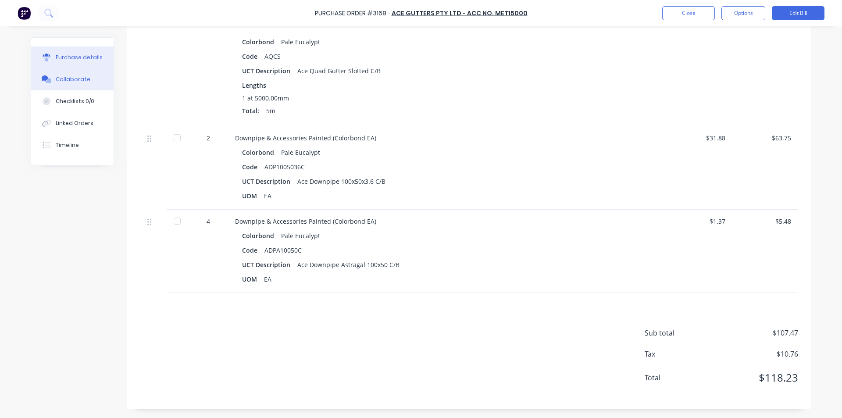
click at [56, 76] on div "Collaborate" at bounding box center [73, 79] width 35 height 8
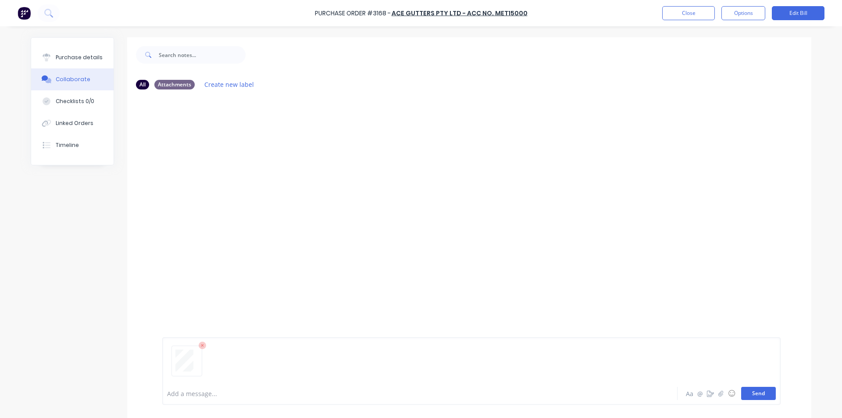
click at [759, 394] on button "Send" at bounding box center [758, 393] width 35 height 13
click at [567, 303] on div "MF You 01:22pm [DATE] 3805_001.pdf Labels Download Delete" at bounding box center [469, 239] width 684 height 286
click at [614, 258] on div "MF You 01:22pm [DATE] 3805_001.pdf Labels Download Delete" at bounding box center [469, 239] width 684 height 286
click at [84, 57] on div "Purchase details" at bounding box center [79, 58] width 47 height 8
type textarea "x"
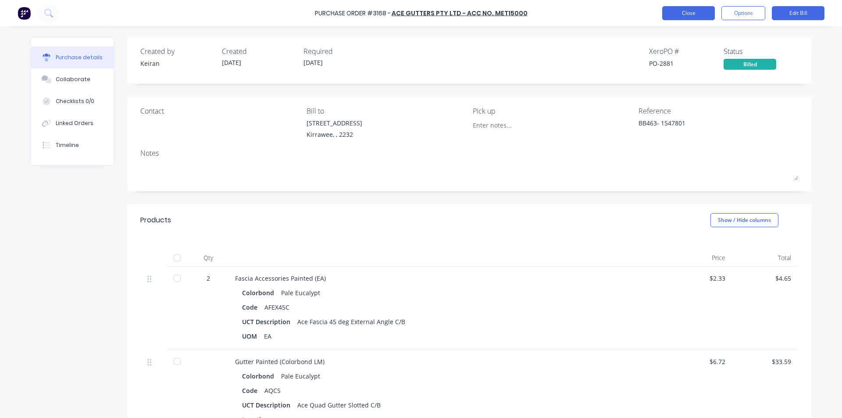
click at [680, 10] on button "Close" at bounding box center [688, 13] width 53 height 14
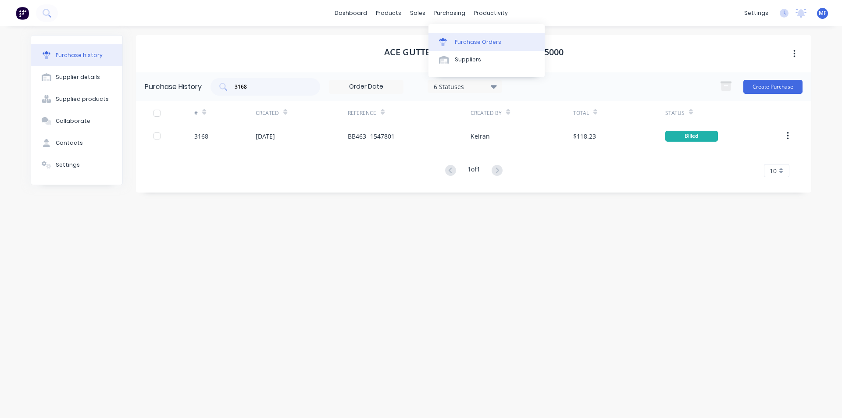
click at [468, 40] on div "Purchase Orders" at bounding box center [478, 42] width 46 height 8
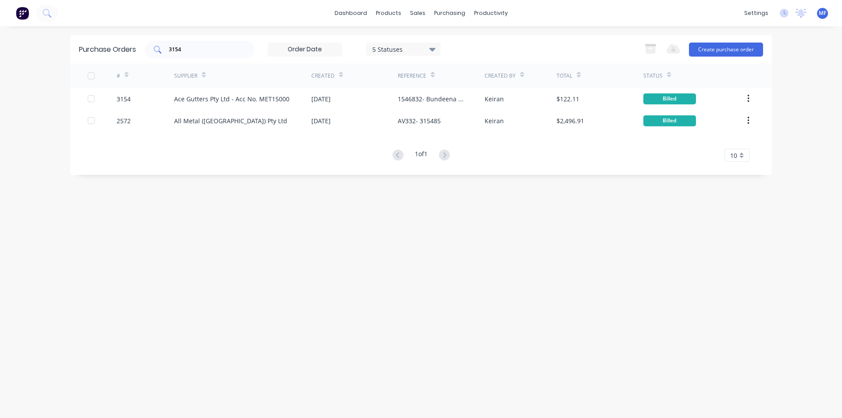
click at [190, 51] on input "3154" at bounding box center [204, 49] width 73 height 9
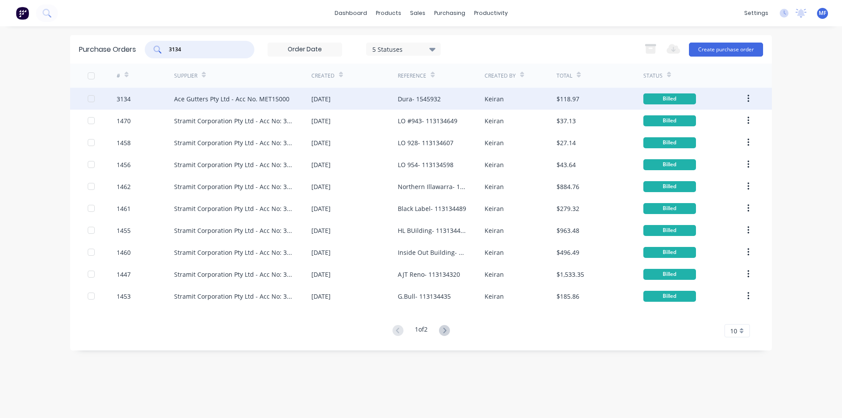
type input "3134"
click at [225, 96] on div "Ace Gutters Pty Ltd - Acc No. MET15000" at bounding box center [231, 98] width 115 height 9
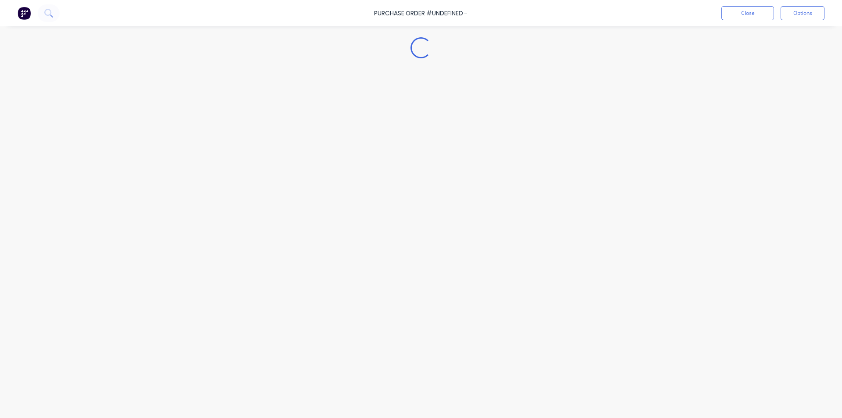
type textarea "x"
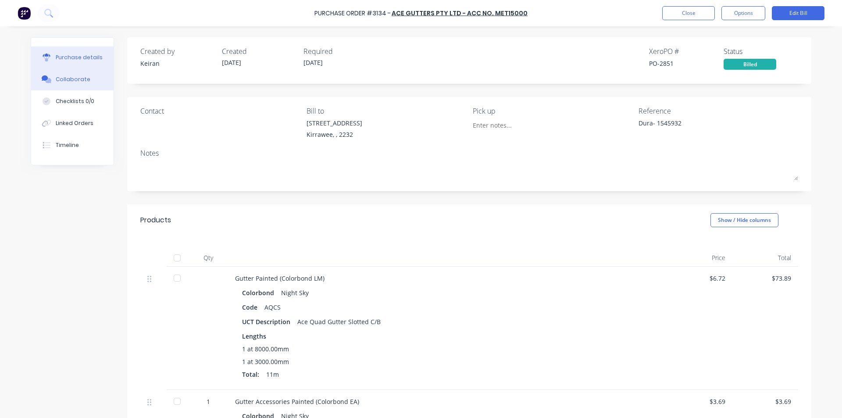
click at [72, 79] on div "Collaborate" at bounding box center [73, 79] width 35 height 8
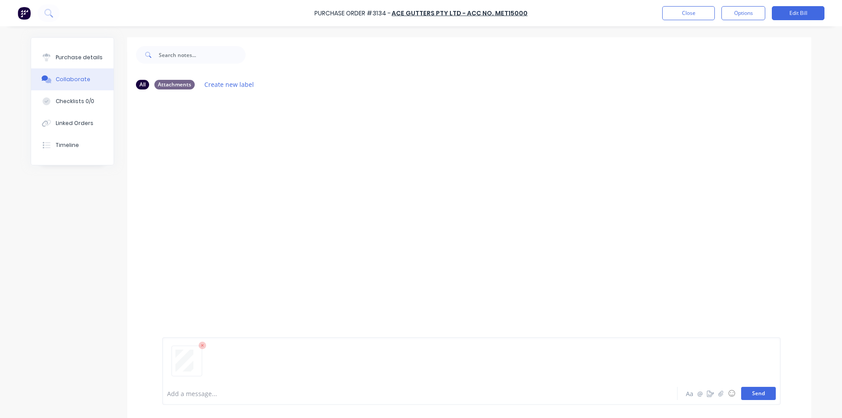
click at [758, 391] on button "Send" at bounding box center [758, 393] width 35 height 13
click at [675, 314] on div "MF You 01:22pm [DATE] 3806_001.pdf Labels Download Delete" at bounding box center [469, 239] width 684 height 286
click at [689, 3] on div "Purchase Order #3134 - Ace Gutters Pty Ltd - Acc No. MET15000 Close Options Edi…" at bounding box center [421, 13] width 842 height 26
click at [683, 10] on button "Close" at bounding box center [688, 13] width 53 height 14
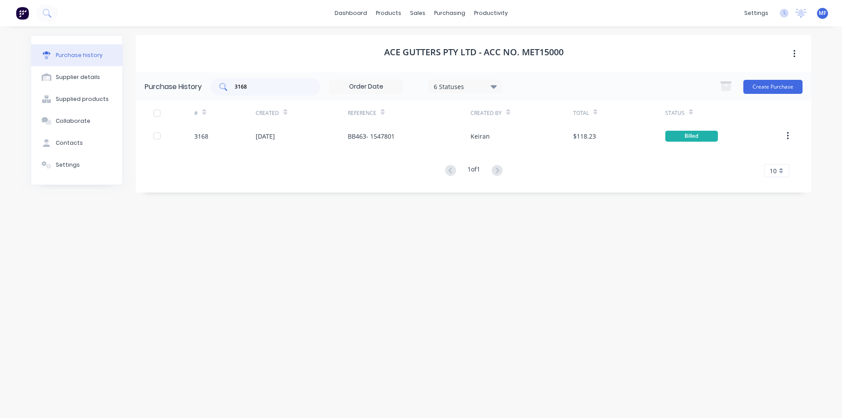
click at [262, 87] on input "3168" at bounding box center [270, 86] width 73 height 9
type input "3172"
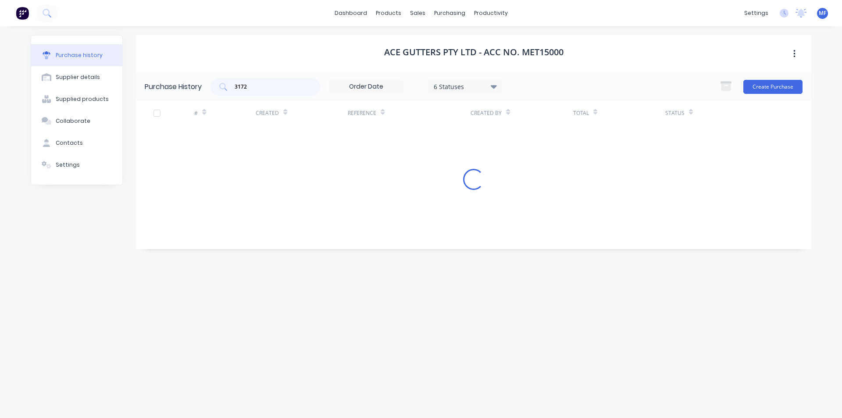
drag, startPoint x: 342, startPoint y: 246, endPoint x: 364, endPoint y: 265, distance: 30.2
click at [341, 245] on div "Ace Gutters Pty Ltd - Acc No. MET15000 Purchase History 3172 6 Statuses 6 Statu…" at bounding box center [473, 217] width 675 height 365
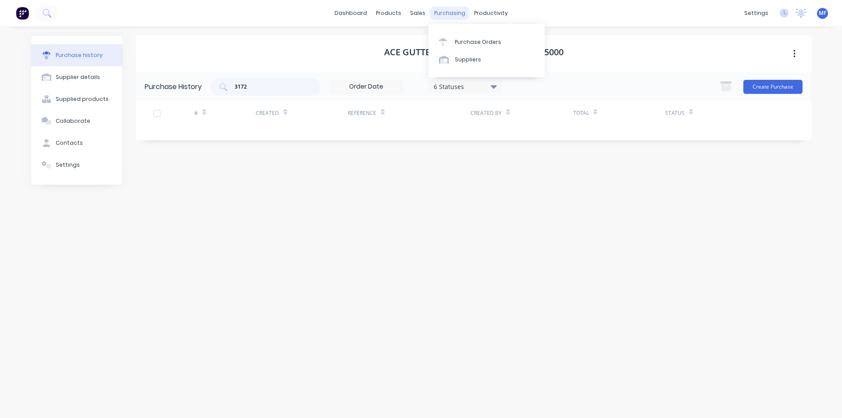
click at [453, 13] on div "purchasing" at bounding box center [450, 13] width 40 height 13
click at [468, 42] on div "Purchase Orders" at bounding box center [478, 42] width 46 height 8
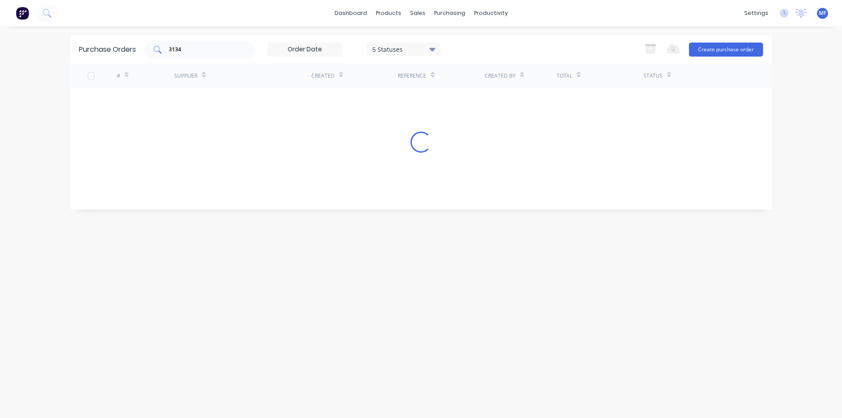
click at [193, 50] on input "3134" at bounding box center [204, 49] width 73 height 9
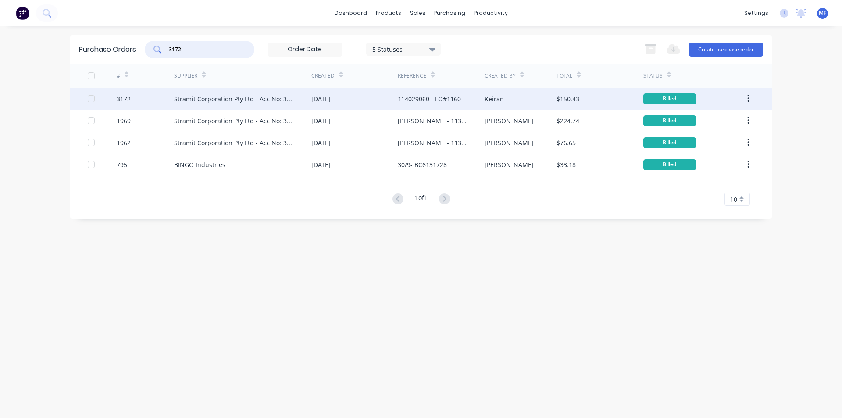
type input "3172"
click at [195, 93] on div "Stramit Corporation Pty Ltd - Acc No: 32915" at bounding box center [242, 99] width 137 height 22
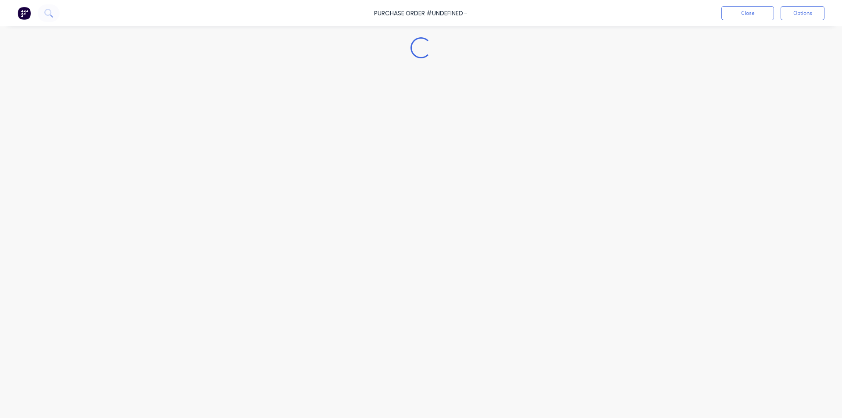
type textarea "x"
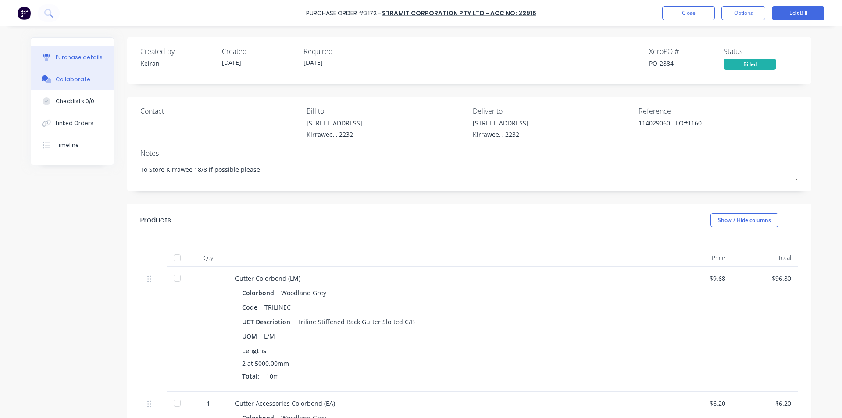
click at [61, 75] on button "Collaborate" at bounding box center [72, 79] width 82 height 22
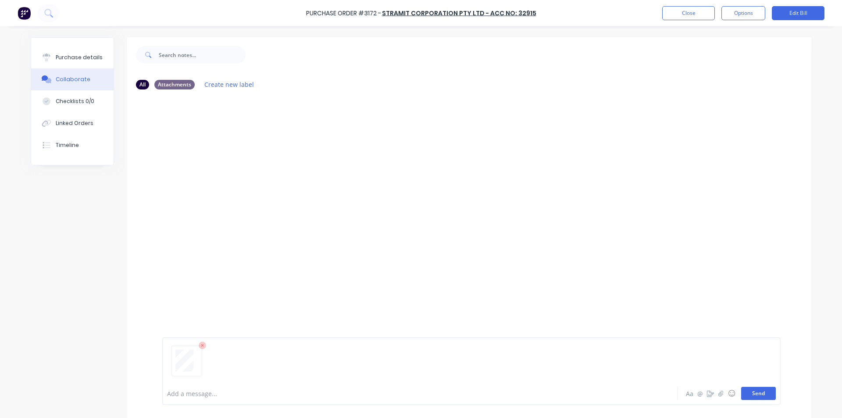
click at [768, 390] on button "Send" at bounding box center [758, 393] width 35 height 13
click at [677, 307] on div "MF You 01:23pm [DATE] 3807_001.pdf Labels Download Delete" at bounding box center [469, 239] width 684 height 286
click at [697, 15] on button "Close" at bounding box center [688, 13] width 53 height 14
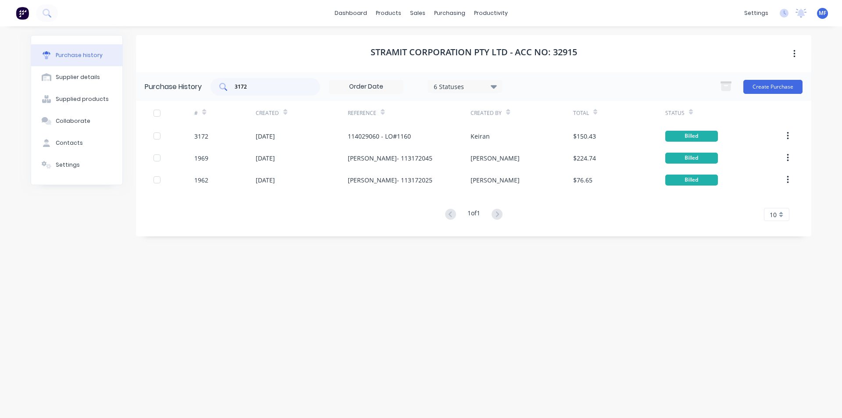
click at [260, 86] on input "3172" at bounding box center [270, 86] width 73 height 9
drag, startPoint x: 448, startPoint y: 10, endPoint x: 465, endPoint y: 29, distance: 24.8
click at [448, 11] on div "purchasing" at bounding box center [450, 13] width 40 height 13
click at [479, 41] on div "Purchase Orders" at bounding box center [478, 42] width 46 height 8
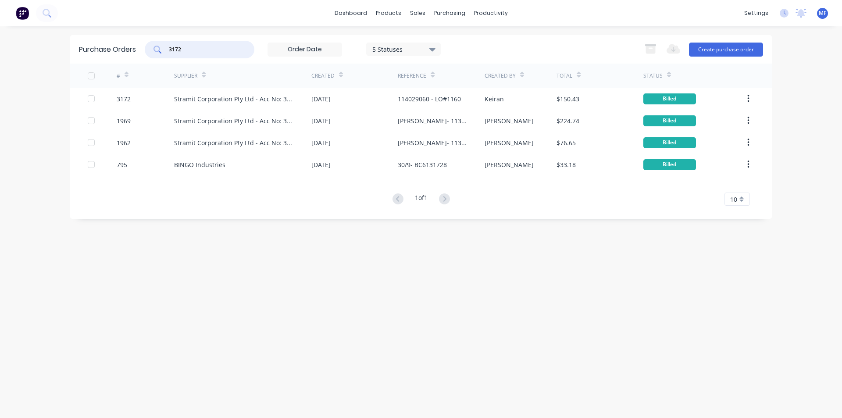
click at [205, 53] on input "3172" at bounding box center [204, 49] width 73 height 9
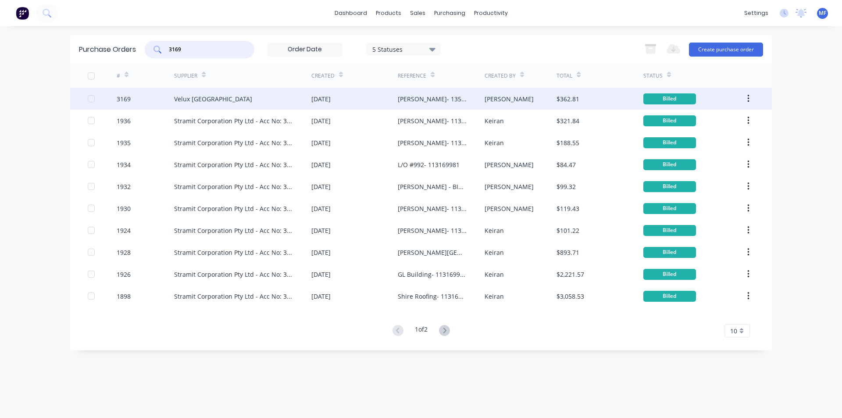
type input "3169"
click at [196, 96] on div "Velux [GEOGRAPHIC_DATA]" at bounding box center [213, 98] width 78 height 9
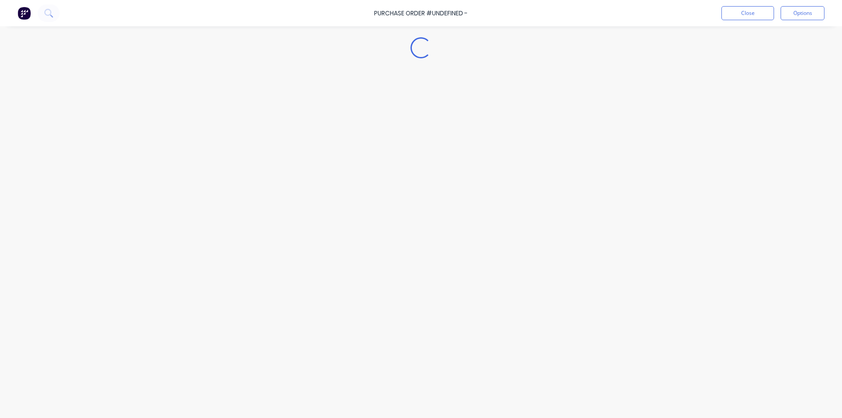
type textarea "x"
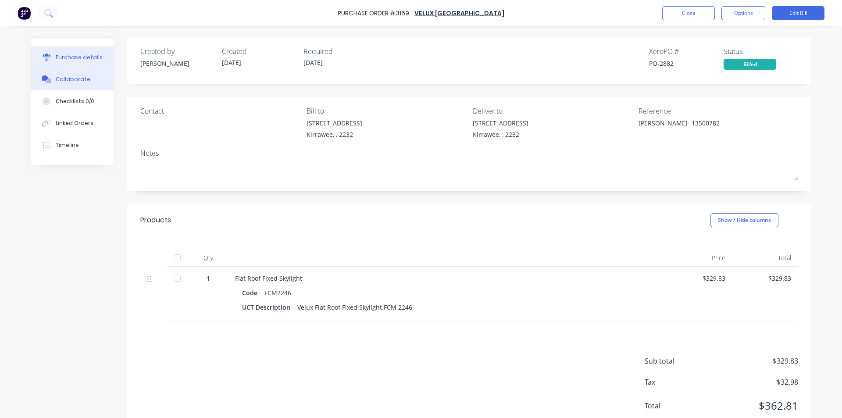
click at [71, 79] on div "Collaborate" at bounding box center [73, 79] width 35 height 8
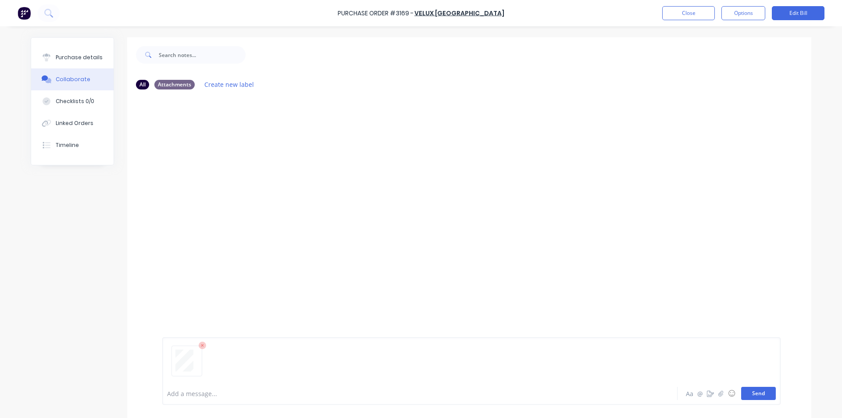
click at [761, 392] on button "Send" at bounding box center [758, 393] width 35 height 13
click at [671, 263] on div "MF You 01:24pm [DATE] 3808_001.pdf Labels Download Delete" at bounding box center [469, 239] width 684 height 286
click at [684, 6] on div "Purchase Order #3169 - Velux [GEOGRAPHIC_DATA] Close Options Edit Bill" at bounding box center [421, 13] width 842 height 26
click at [681, 16] on button "Close" at bounding box center [688, 13] width 53 height 14
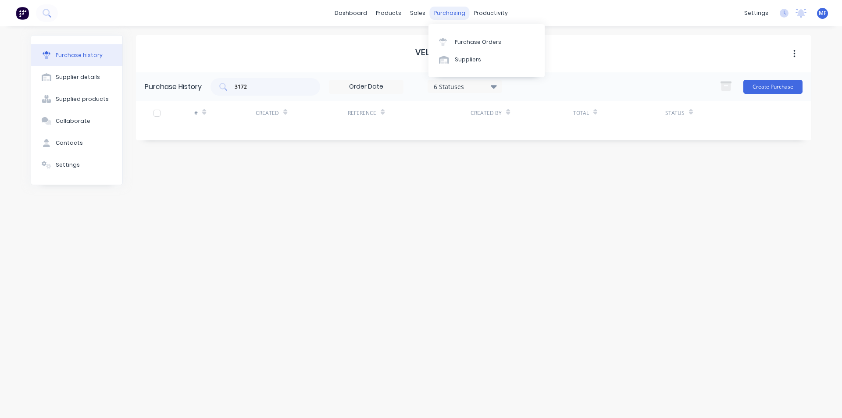
click at [444, 10] on div "purchasing" at bounding box center [450, 13] width 40 height 13
click at [463, 41] on div "Purchase Orders" at bounding box center [478, 42] width 46 height 8
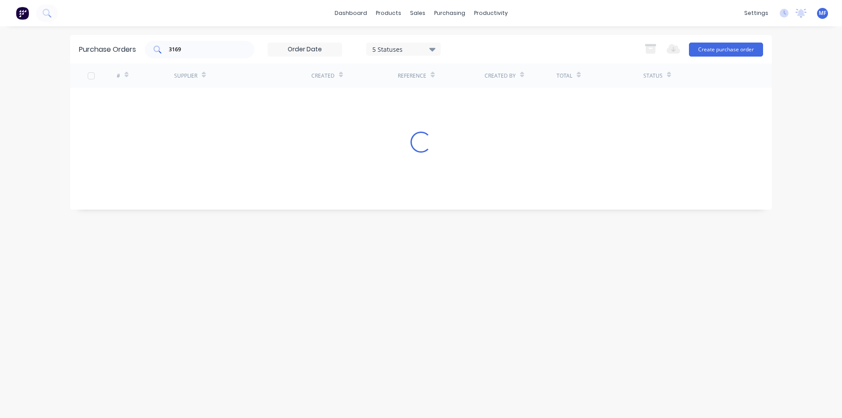
click at [191, 48] on input "3169" at bounding box center [204, 49] width 73 height 9
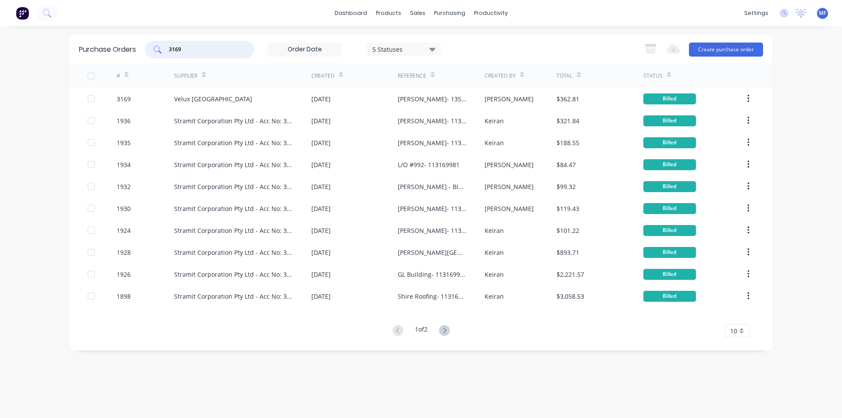
click at [191, 47] on input "3169" at bounding box center [204, 49] width 73 height 9
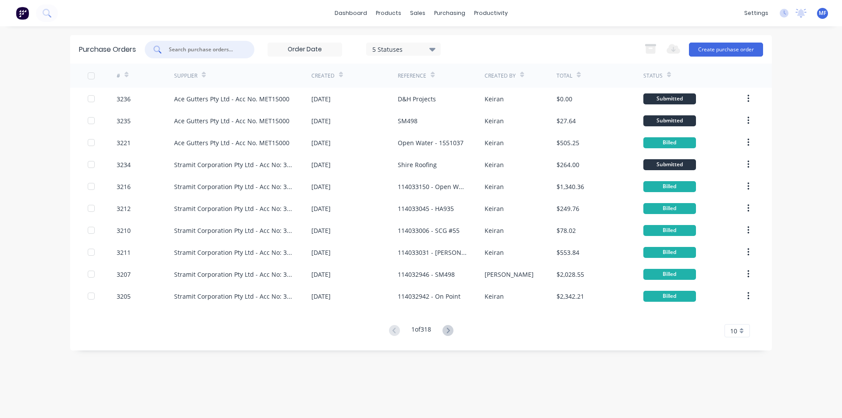
click at [202, 46] on input "text" at bounding box center [204, 49] width 73 height 9
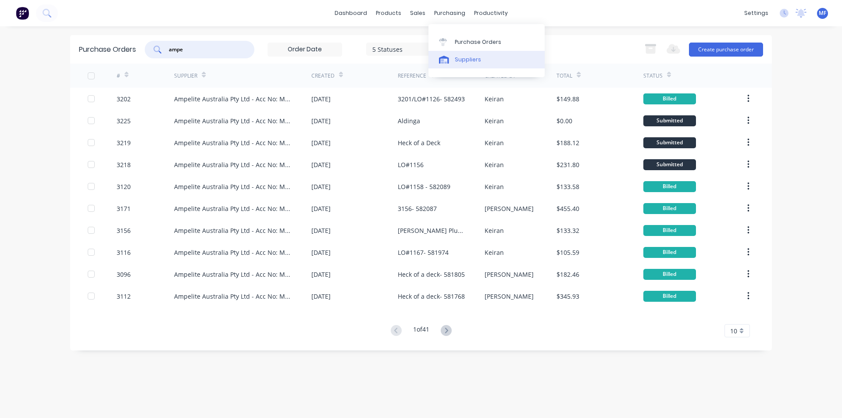
type input "ampe"
click at [475, 61] on div "Suppliers" at bounding box center [468, 60] width 26 height 8
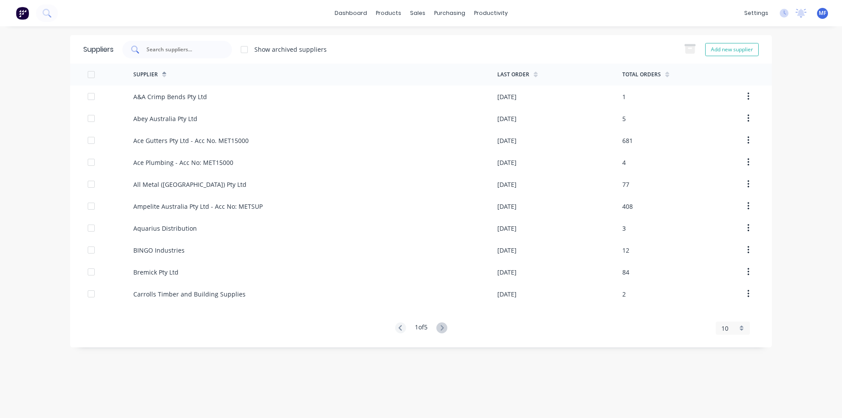
click at [156, 51] on input "text" at bounding box center [182, 49] width 73 height 9
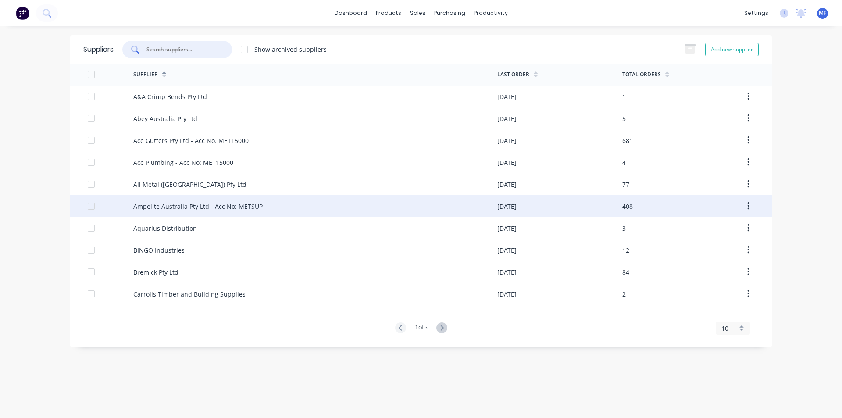
click at [164, 205] on div "Ampelite Australia Pty Ltd - Acc No: METSUP" at bounding box center [197, 206] width 129 height 9
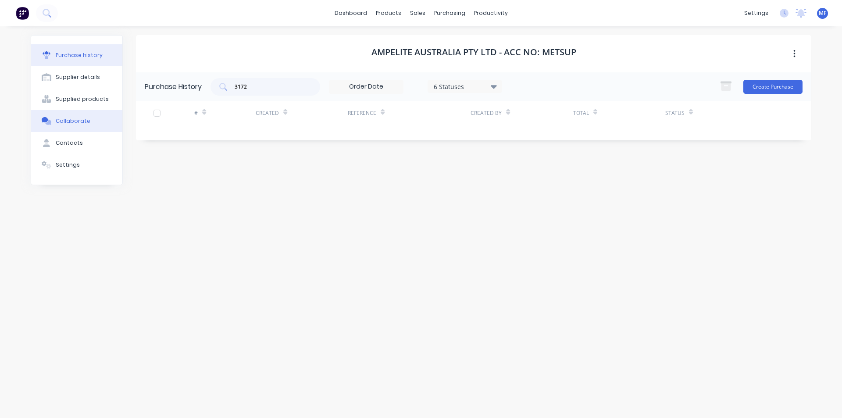
click at [78, 124] on div "Collaborate" at bounding box center [73, 121] width 35 height 8
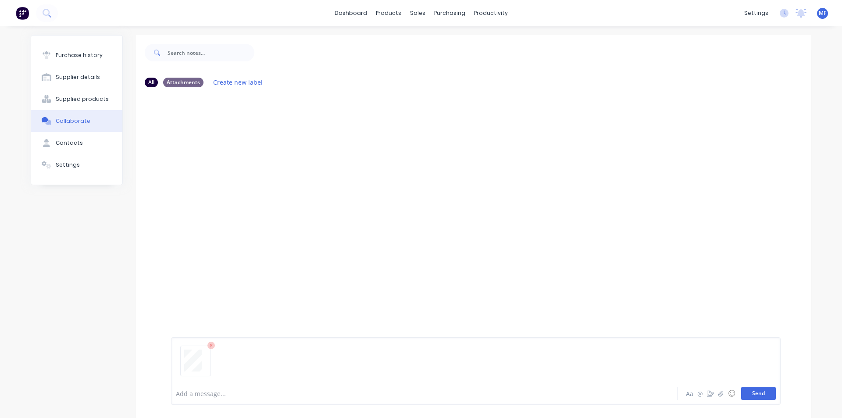
click at [756, 390] on button "Send" at bounding box center [758, 393] width 35 height 13
click at [689, 202] on div "MF You 01:25pm [DATE] 3809_001.pdf Labels Auto-attach to new orders Purchase Or…" at bounding box center [473, 237] width 675 height 286
click at [359, 12] on link "dashboard" at bounding box center [350, 13] width 41 height 13
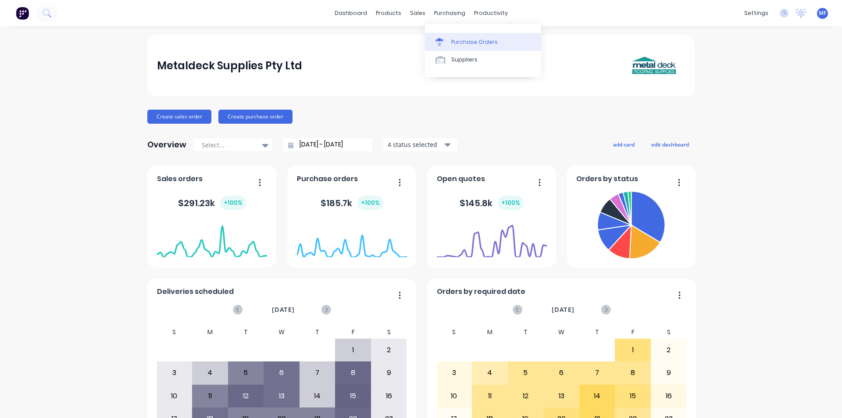
click at [487, 38] on div "Purchase Orders" at bounding box center [474, 42] width 46 height 8
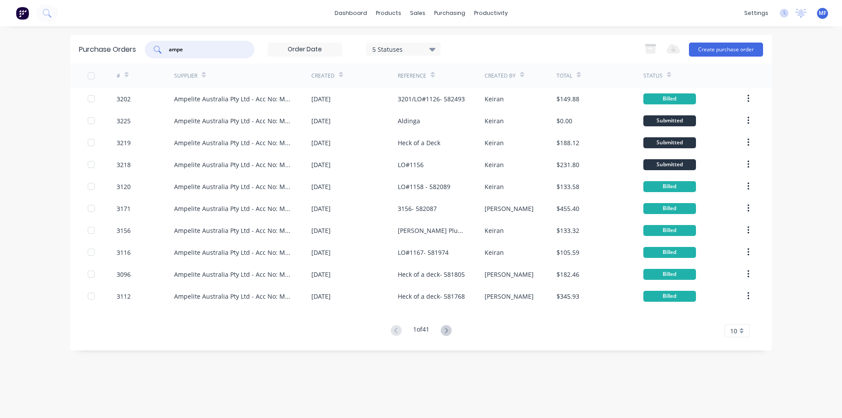
click at [191, 50] on input "ampe" at bounding box center [204, 49] width 73 height 9
click at [191, 51] on input "ampe" at bounding box center [204, 49] width 73 height 9
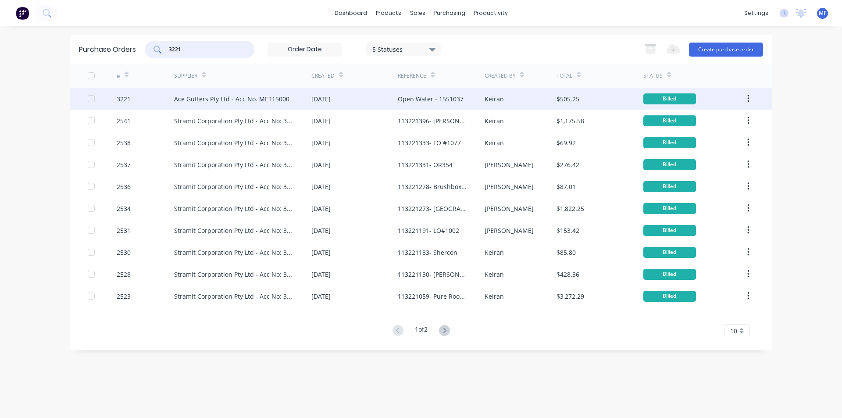
type input "3221"
click at [443, 96] on div "Open Water - 1551037" at bounding box center [431, 98] width 66 height 9
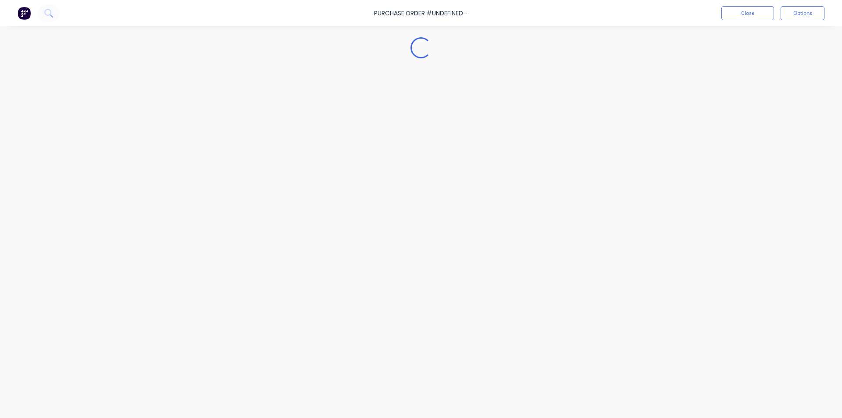
type textarea "x"
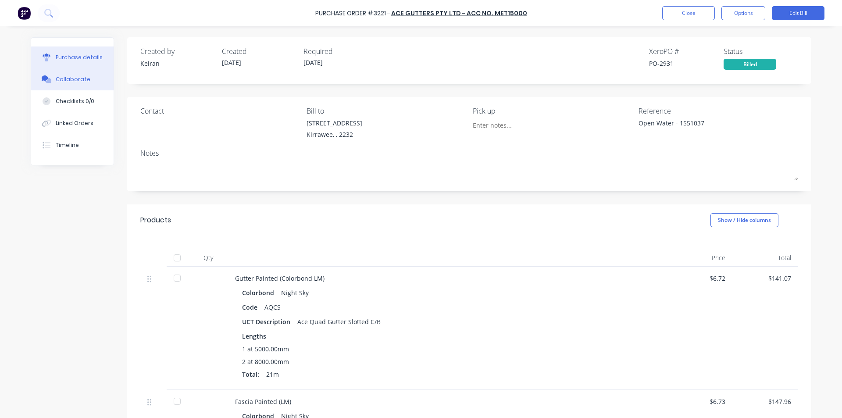
click at [63, 79] on div "Collaborate" at bounding box center [73, 79] width 35 height 8
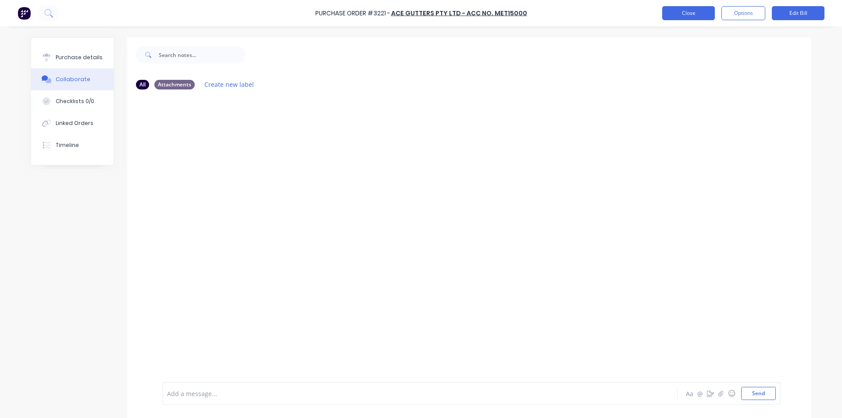
click at [677, 8] on button "Close" at bounding box center [688, 13] width 53 height 14
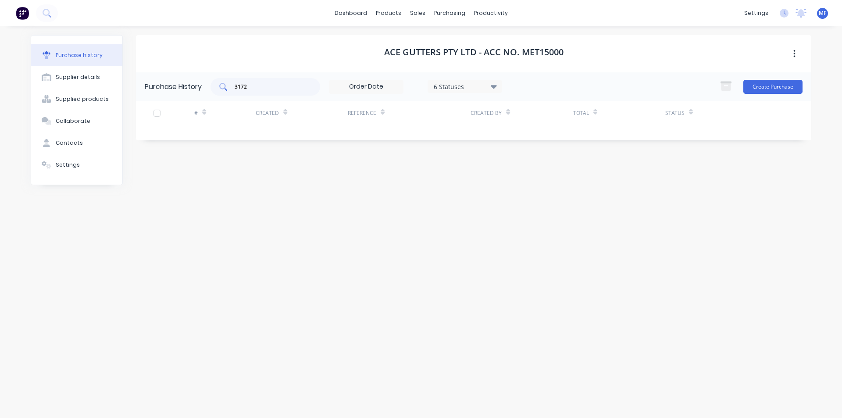
click at [251, 87] on input "3172" at bounding box center [270, 86] width 73 height 9
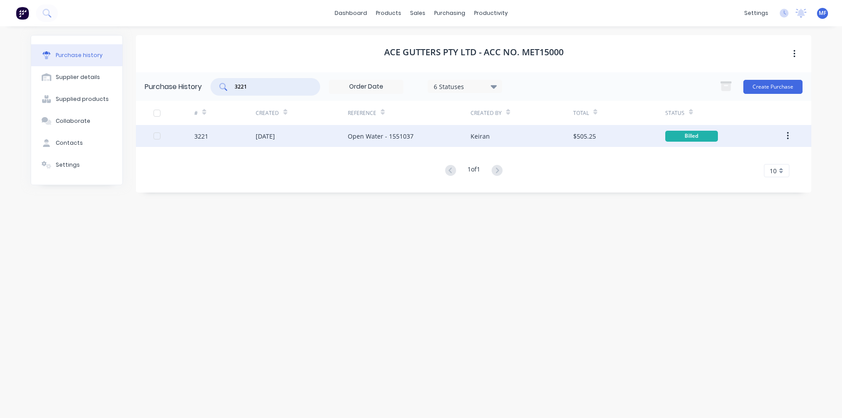
type input "3221"
click at [386, 133] on div "Open Water - 1551037" at bounding box center [381, 136] width 66 height 9
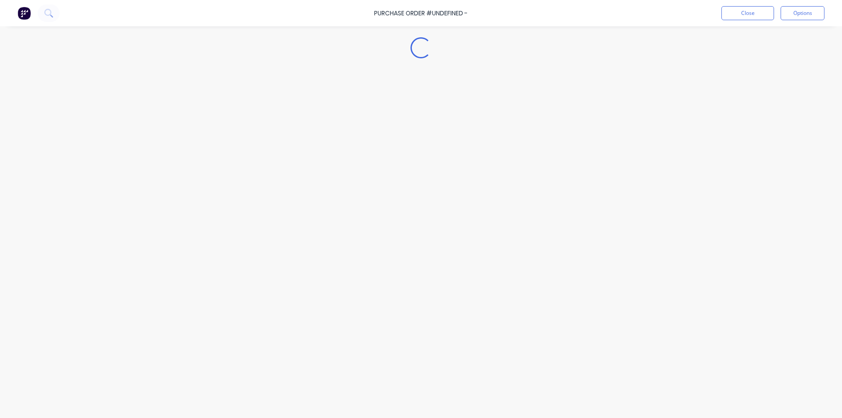
type textarea "x"
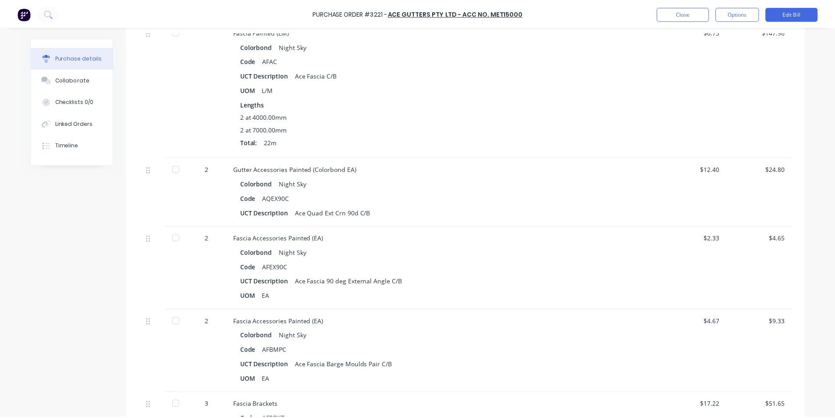
scroll to position [107, 0]
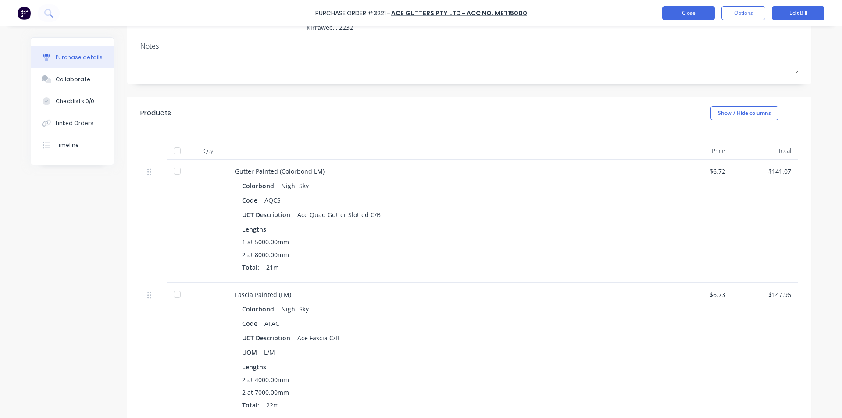
click at [692, 18] on button "Close" at bounding box center [688, 13] width 53 height 14
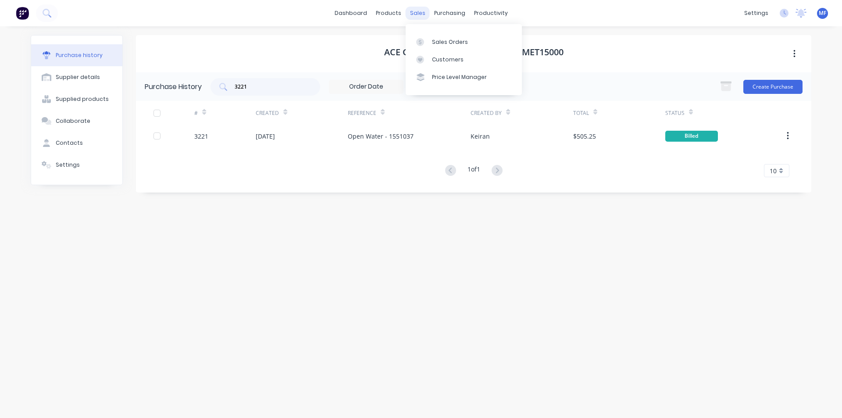
click at [414, 13] on div "sales" at bounding box center [418, 13] width 24 height 13
click at [439, 58] on div "Customers" at bounding box center [448, 60] width 32 height 8
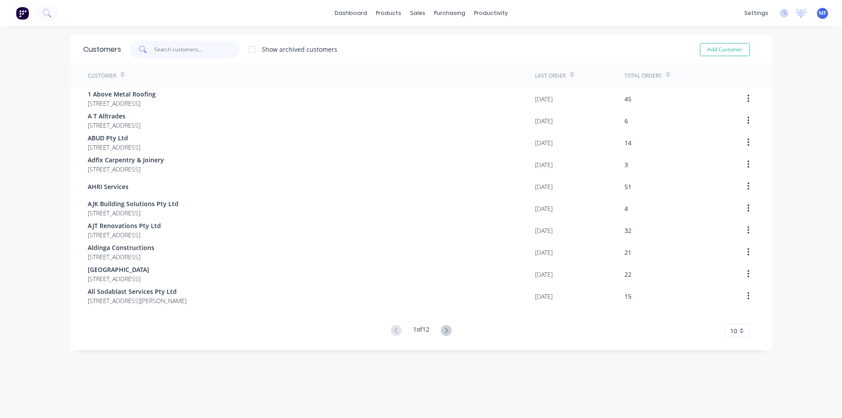
click at [154, 46] on input "text" at bounding box center [197, 50] width 86 height 18
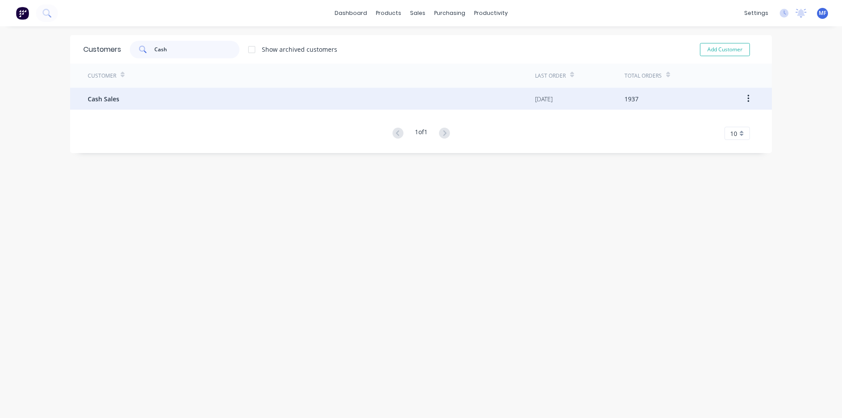
type input "Cash"
click at [115, 97] on span "Cash Sales" at bounding box center [104, 98] width 32 height 9
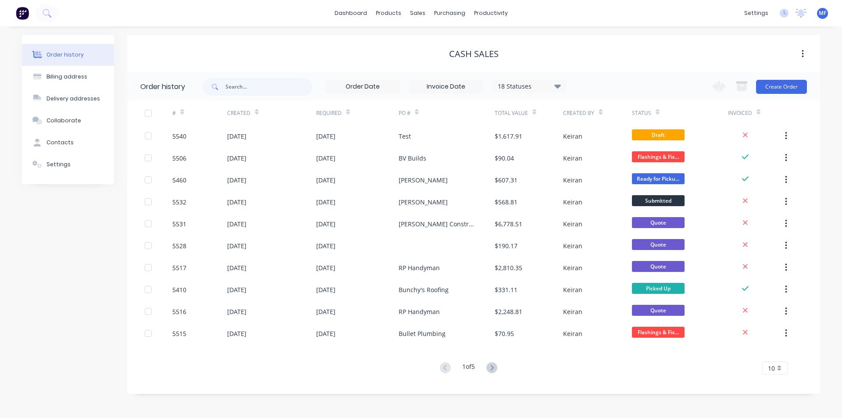
click at [771, 365] on span "10" at bounding box center [771, 368] width 7 height 9
click at [776, 354] on div "35" at bounding box center [775, 353] width 25 height 15
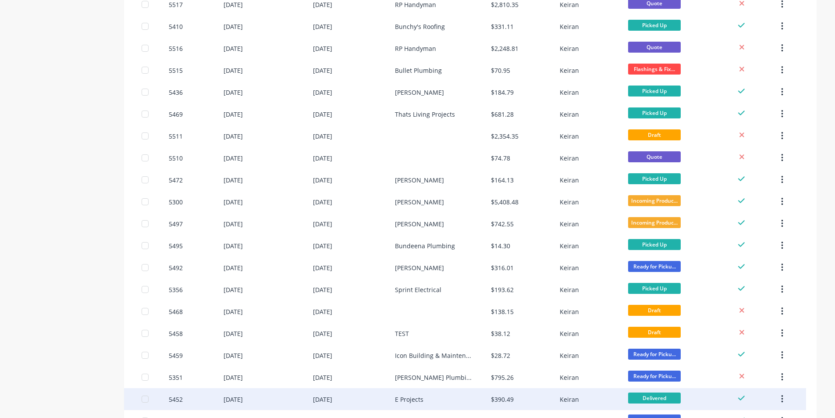
scroll to position [526, 0]
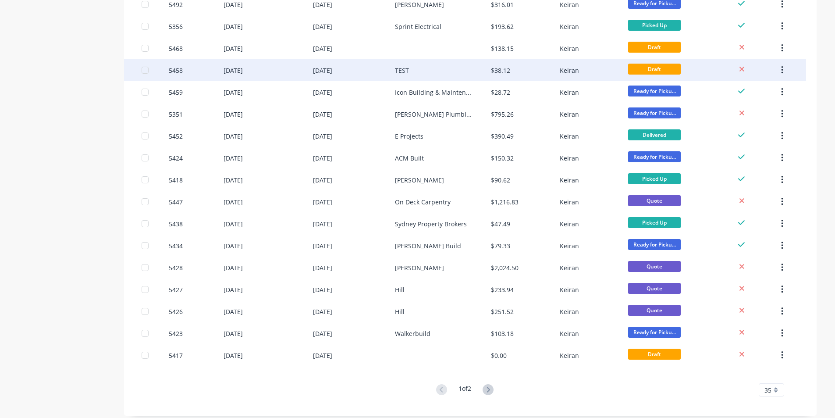
click at [784, 69] on icon "button" at bounding box center [783, 70] width 2 height 10
click at [743, 93] on div "Archive" at bounding box center [751, 93] width 68 height 13
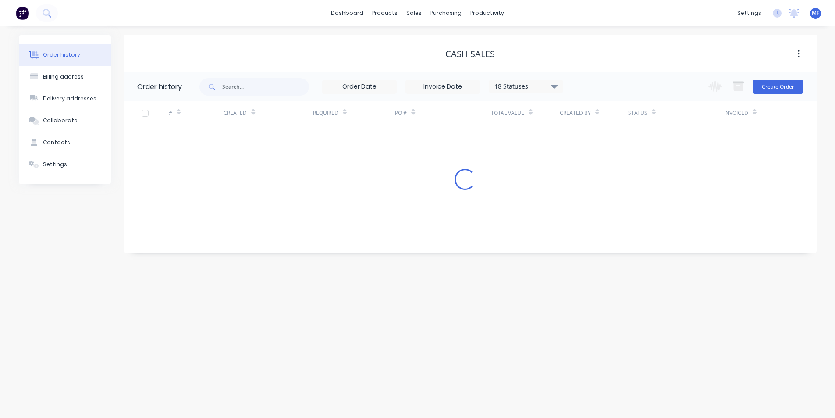
scroll to position [0, 0]
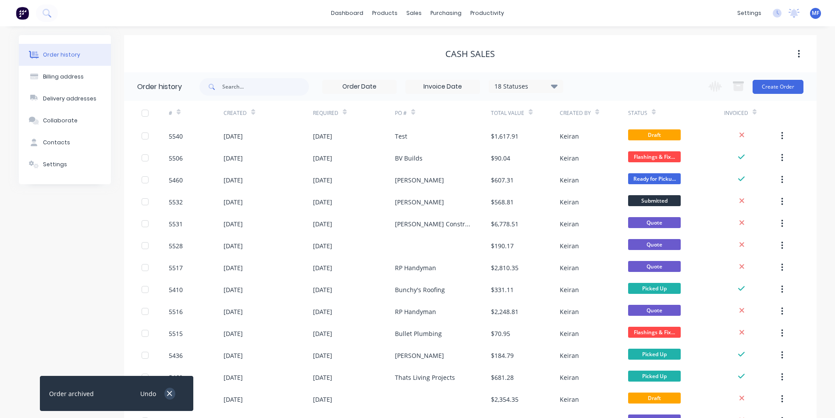
click at [169, 390] on icon "button" at bounding box center [170, 393] width 6 height 8
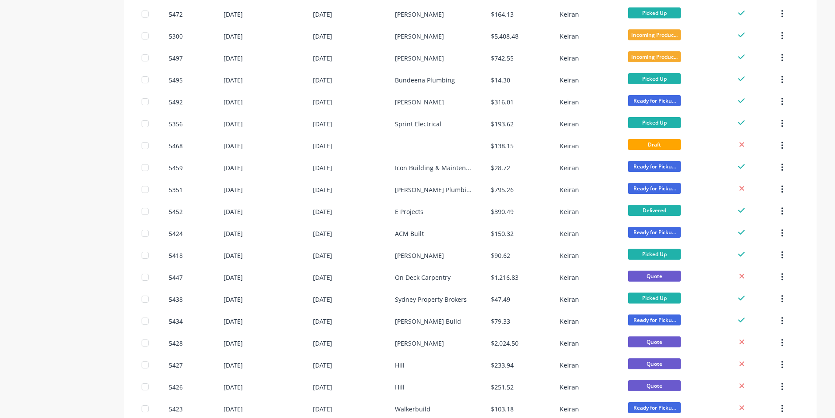
scroll to position [533, 0]
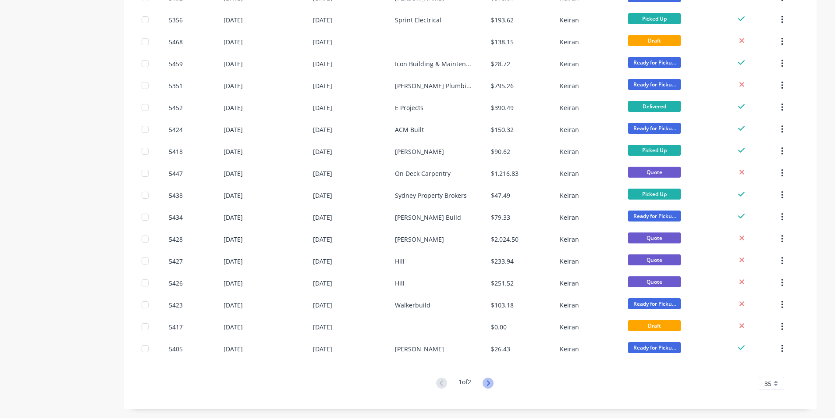
click at [492, 386] on icon at bounding box center [488, 383] width 11 height 11
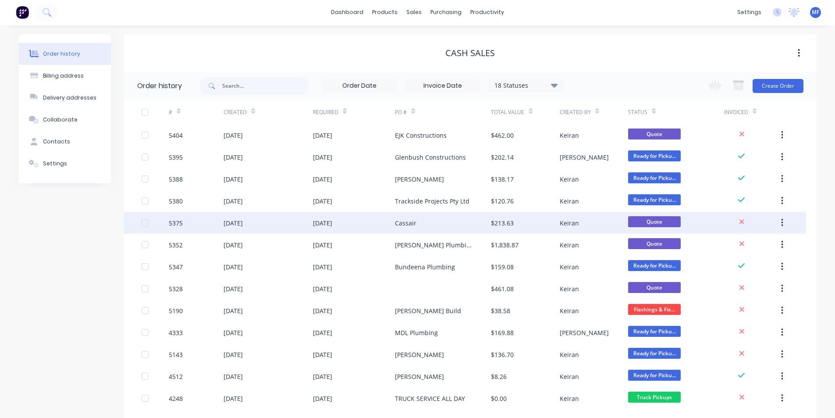
scroll to position [0, 0]
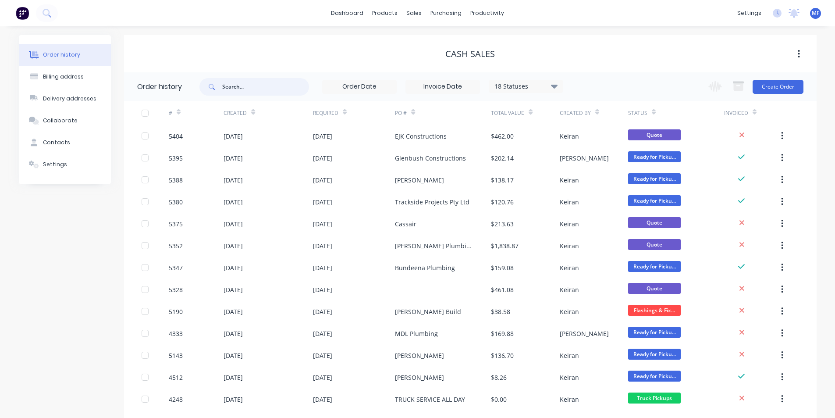
click at [278, 95] on input "text" at bounding box center [265, 87] width 87 height 18
type input "camer"
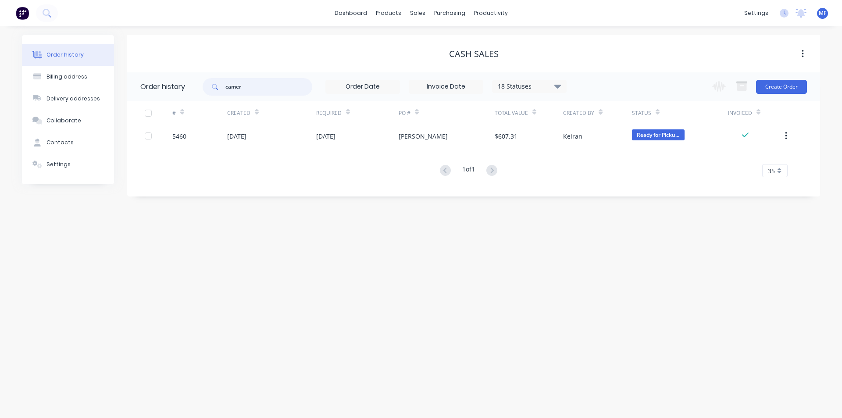
click at [247, 84] on input "camer" at bounding box center [268, 87] width 87 height 18
type input "o"
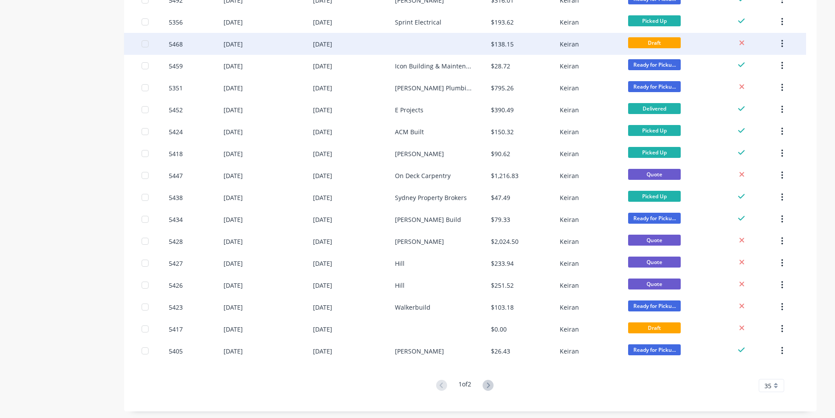
scroll to position [533, 0]
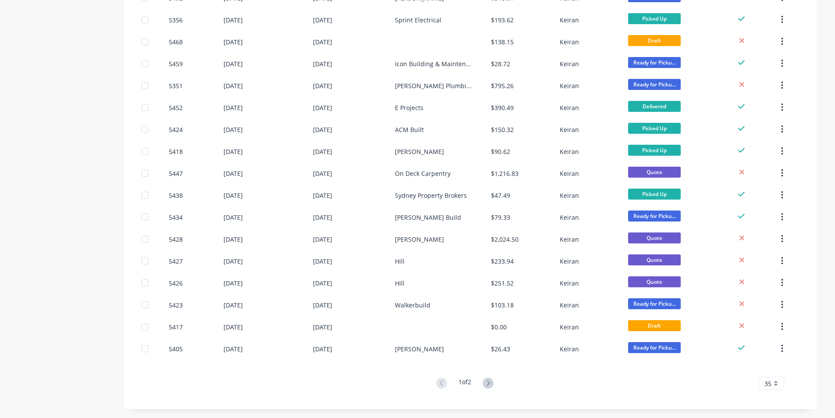
click at [488, 381] on icon at bounding box center [488, 383] width 11 height 11
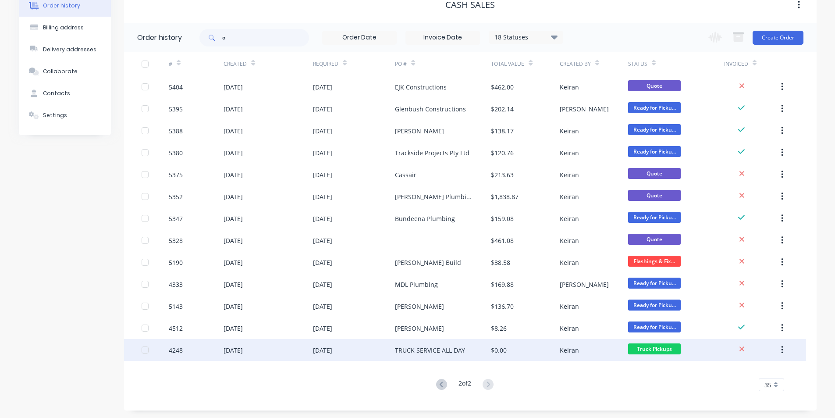
scroll to position [50, 0]
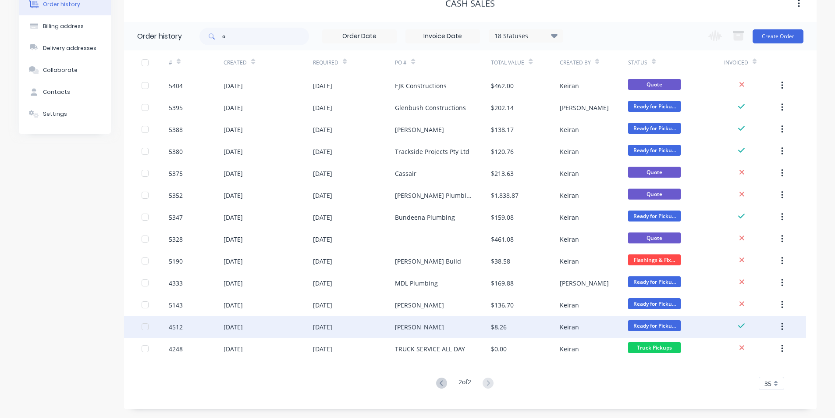
click at [412, 325] on div "[PERSON_NAME]" at bounding box center [419, 326] width 49 height 9
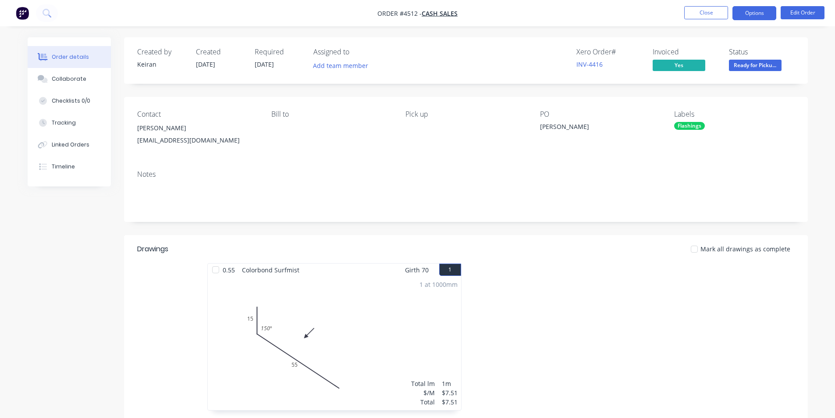
click at [753, 12] on button "Options" at bounding box center [755, 13] width 44 height 14
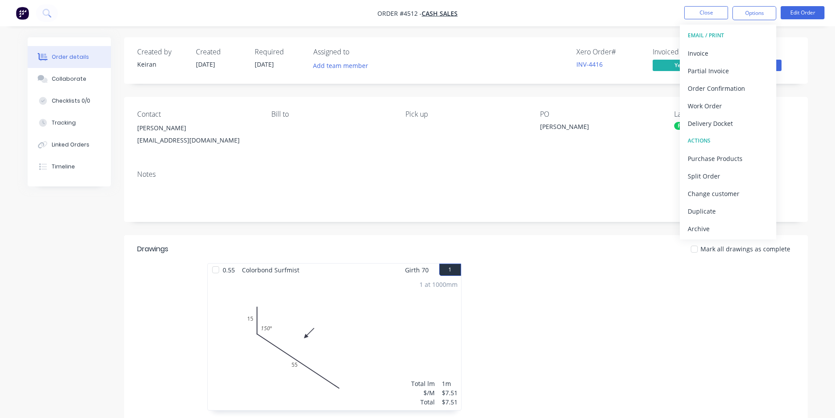
click at [714, 228] on div "Archive" at bounding box center [728, 228] width 81 height 13
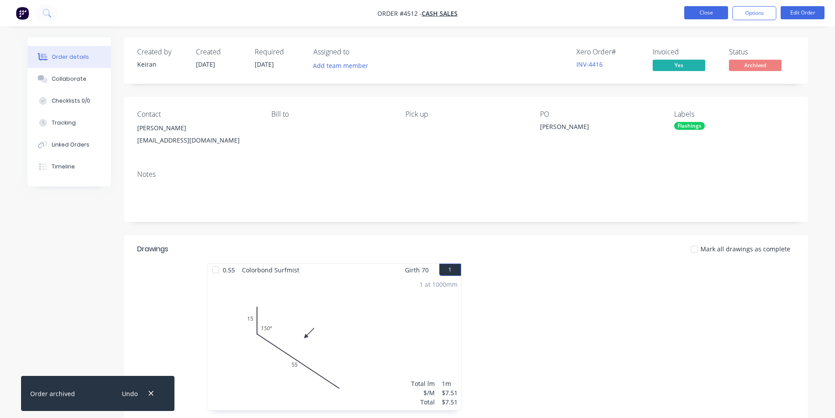
click at [717, 12] on button "Close" at bounding box center [707, 12] width 44 height 13
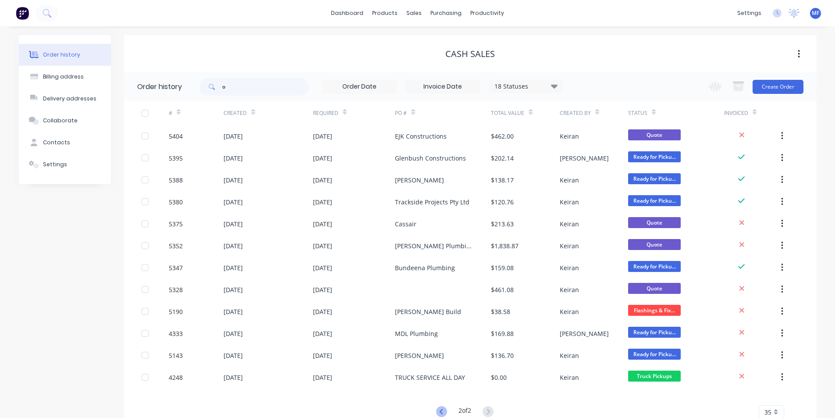
click at [439, 408] on icon at bounding box center [441, 411] width 11 height 11
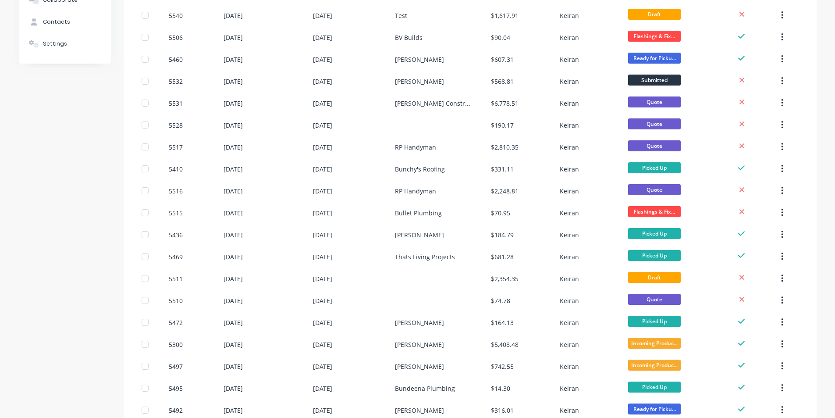
scroll to position [94, 0]
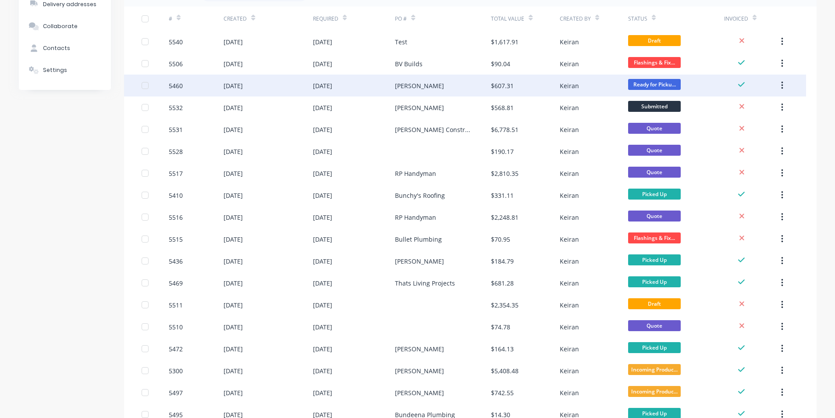
click at [783, 85] on icon "button" at bounding box center [783, 86] width 2 height 8
click at [751, 106] on div "Archive" at bounding box center [751, 108] width 68 height 13
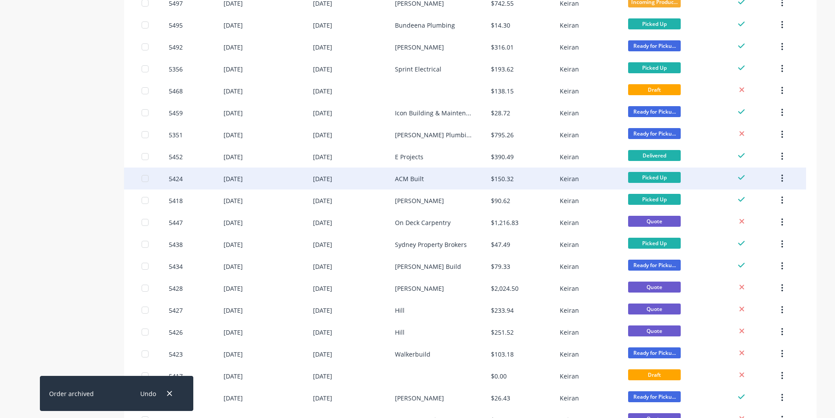
scroll to position [533, 0]
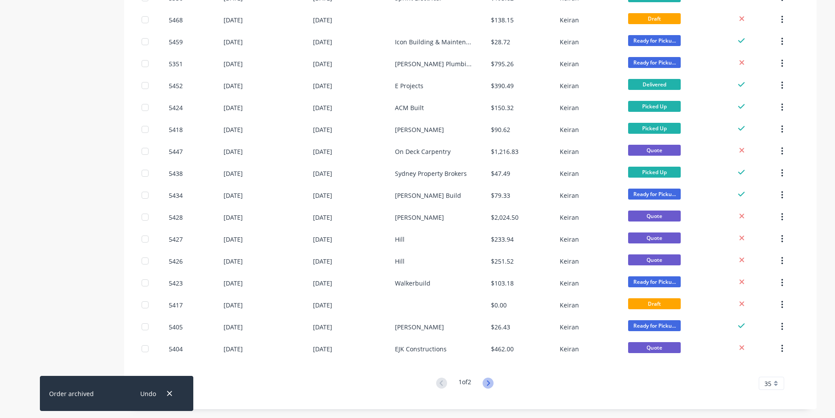
click at [490, 383] on icon at bounding box center [488, 383] width 11 height 11
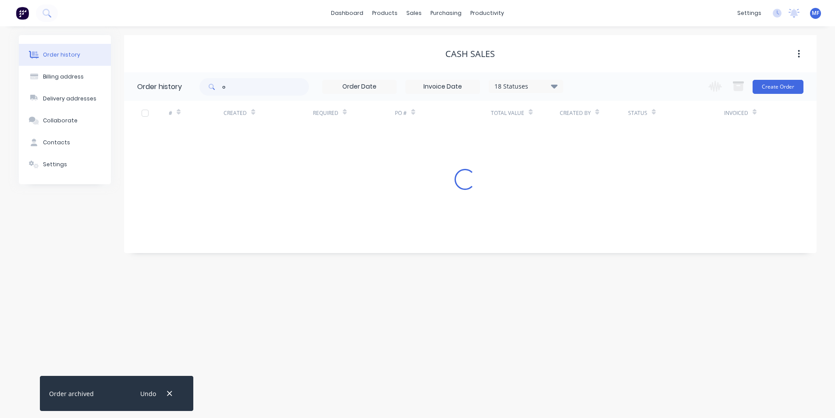
scroll to position [0, 0]
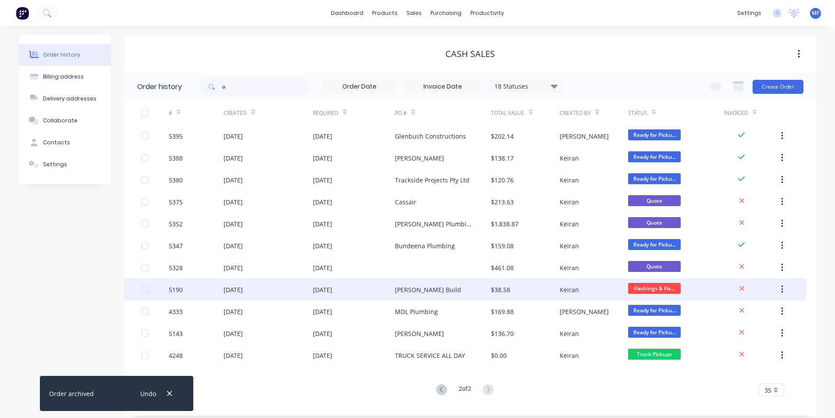
click at [780, 288] on button "button" at bounding box center [782, 290] width 21 height 16
click at [756, 308] on div "Archive" at bounding box center [751, 312] width 68 height 13
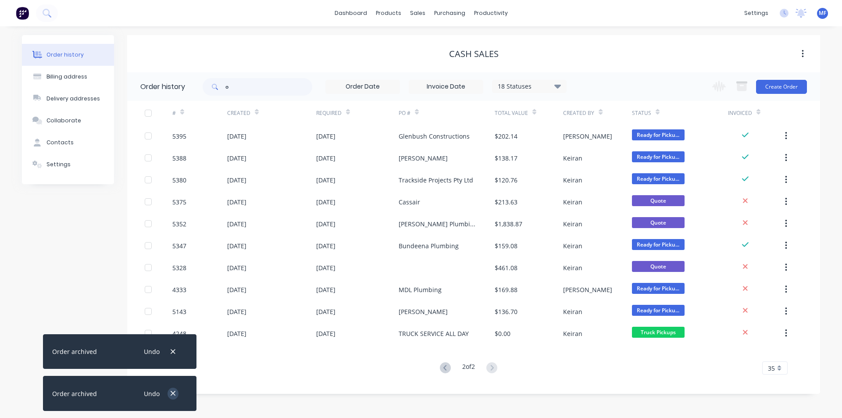
click at [175, 393] on icon "button" at bounding box center [173, 393] width 6 height 8
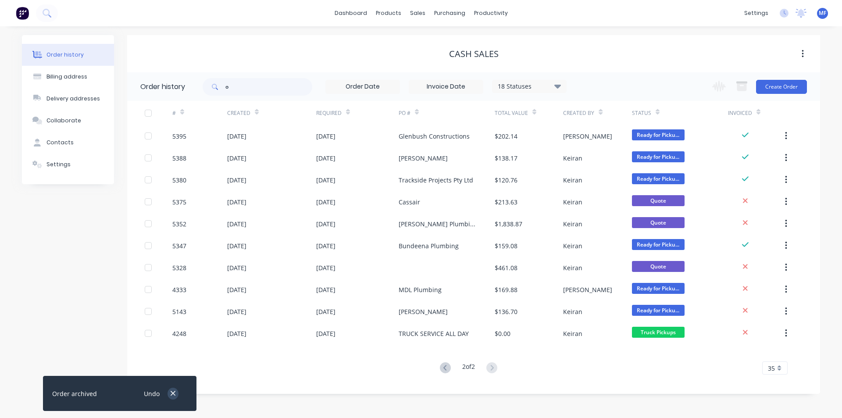
click at [172, 393] on icon "button" at bounding box center [173, 393] width 5 height 5
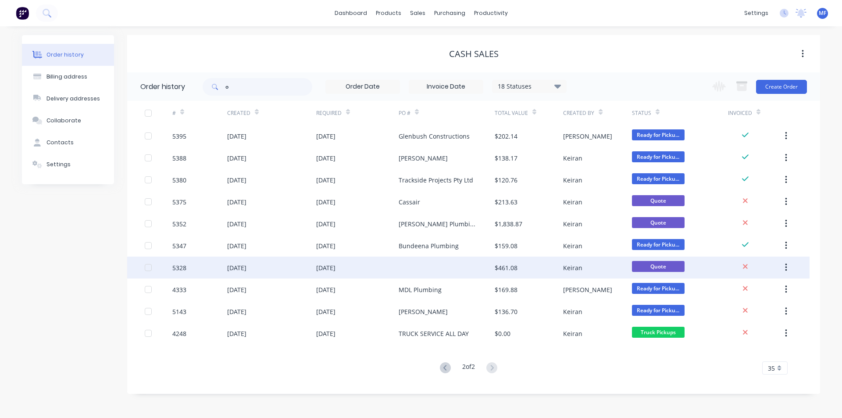
click at [787, 266] on icon "button" at bounding box center [786, 268] width 2 height 10
click at [757, 290] on div "Archive" at bounding box center [755, 290] width 68 height 13
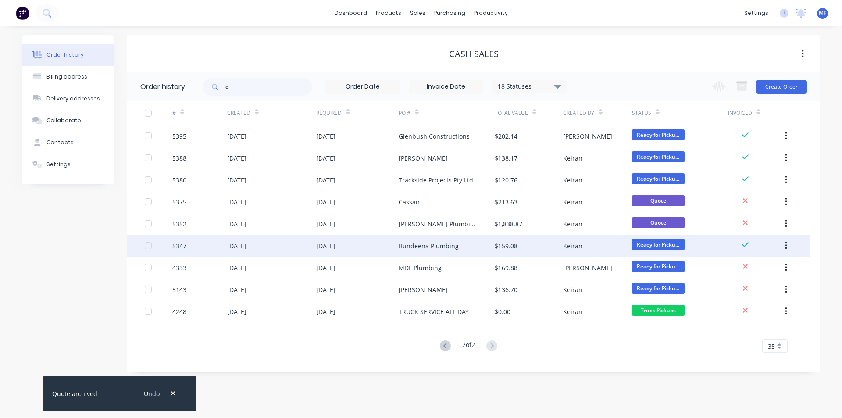
click at [447, 243] on div "Bundeena Plumbing" at bounding box center [429, 245] width 60 height 9
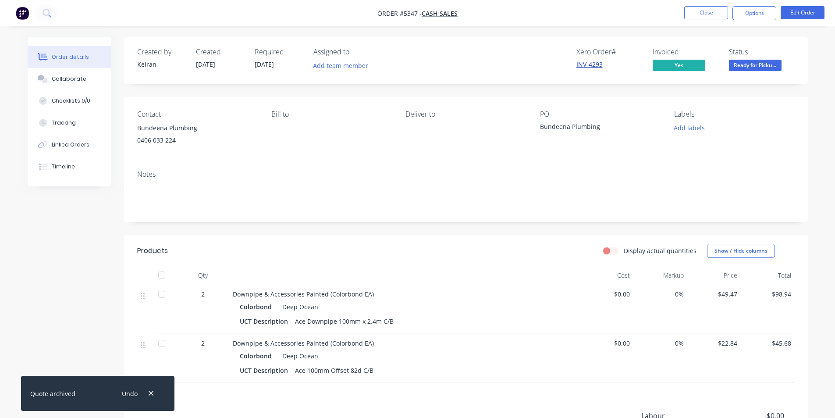
click at [589, 63] on link "INV-4293" at bounding box center [590, 64] width 26 height 8
click at [700, 12] on button "Close" at bounding box center [707, 12] width 44 height 13
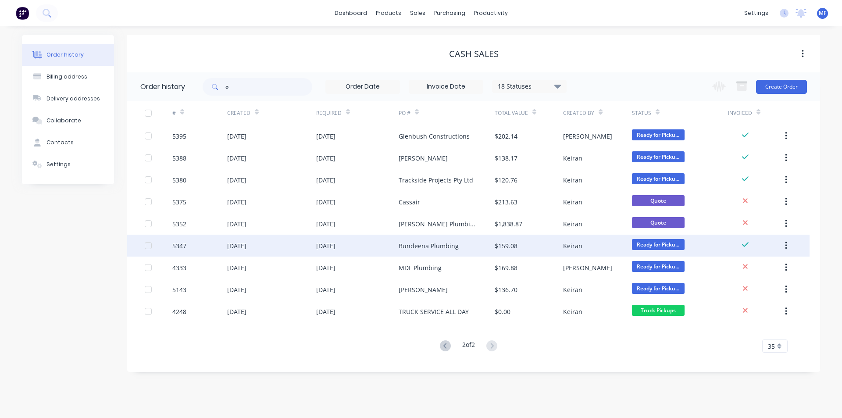
click at [787, 243] on button "button" at bounding box center [786, 246] width 21 height 16
click at [742, 267] on div "Archive" at bounding box center [755, 268] width 68 height 13
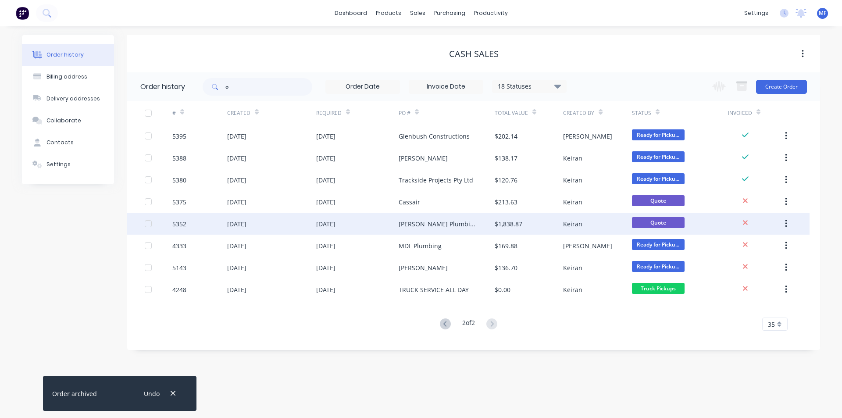
click at [787, 221] on icon "button" at bounding box center [786, 224] width 2 height 10
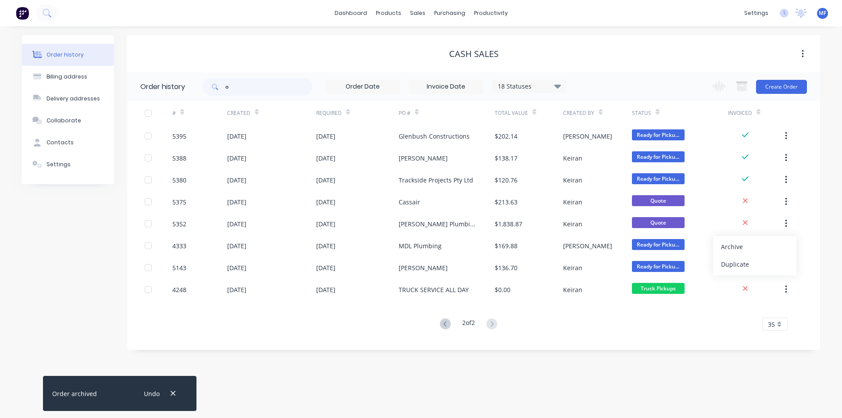
click at [758, 243] on div "Archive" at bounding box center [755, 246] width 68 height 13
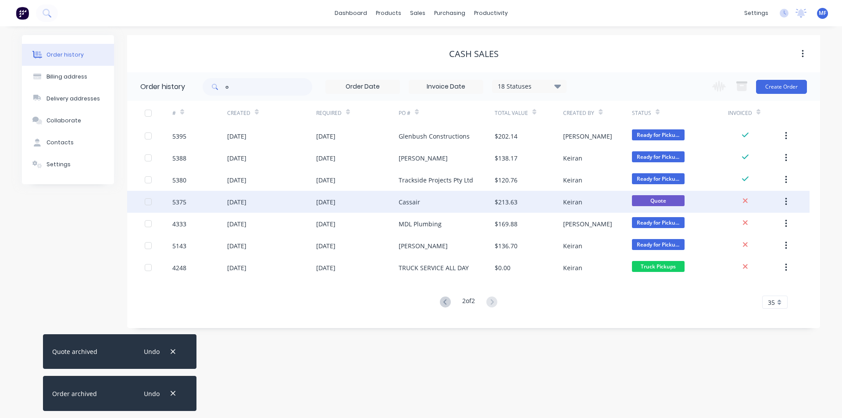
click at [787, 198] on icon "button" at bounding box center [786, 202] width 2 height 10
click at [764, 225] on div "Archive" at bounding box center [755, 224] width 68 height 13
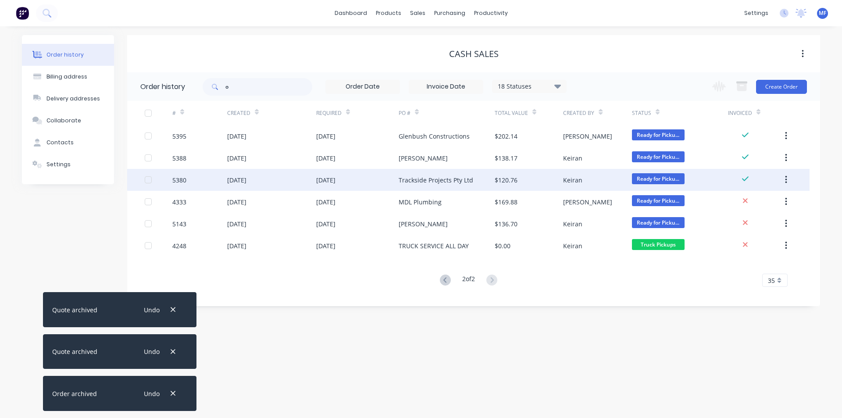
click at [503, 178] on div "$120.76" at bounding box center [506, 179] width 23 height 9
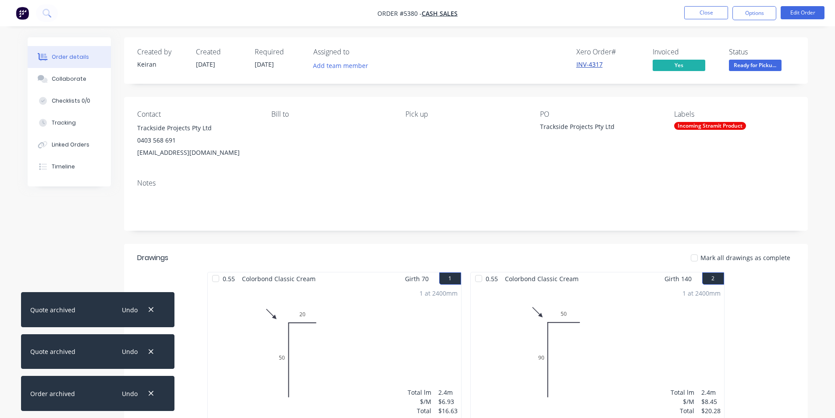
click at [590, 63] on link "INV-4317" at bounding box center [590, 64] width 26 height 8
click at [150, 394] on icon "button" at bounding box center [151, 393] width 6 height 8
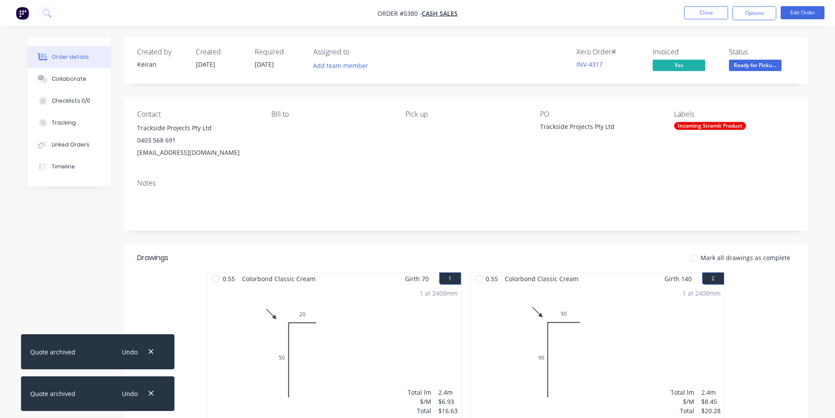
click at [150, 394] on icon "button" at bounding box center [151, 393] width 6 height 8
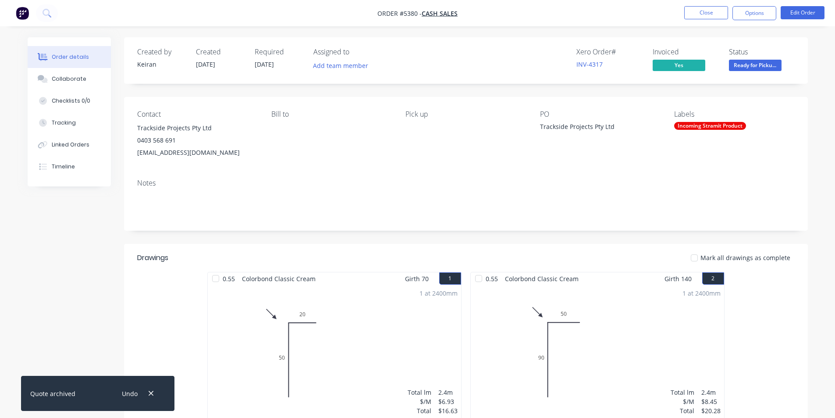
click at [150, 394] on icon "button" at bounding box center [151, 393] width 6 height 8
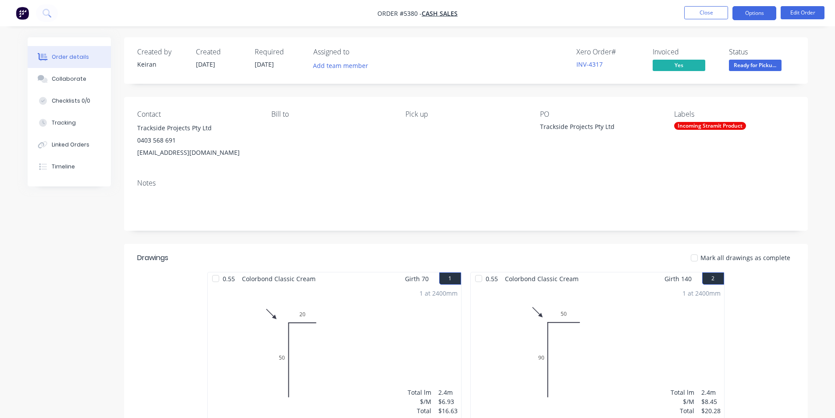
click at [765, 17] on button "Options" at bounding box center [755, 13] width 44 height 14
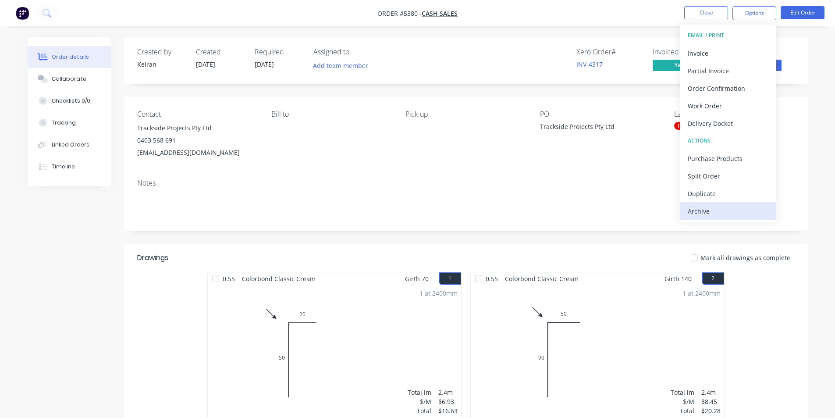
click at [709, 212] on div "Archive" at bounding box center [728, 211] width 81 height 13
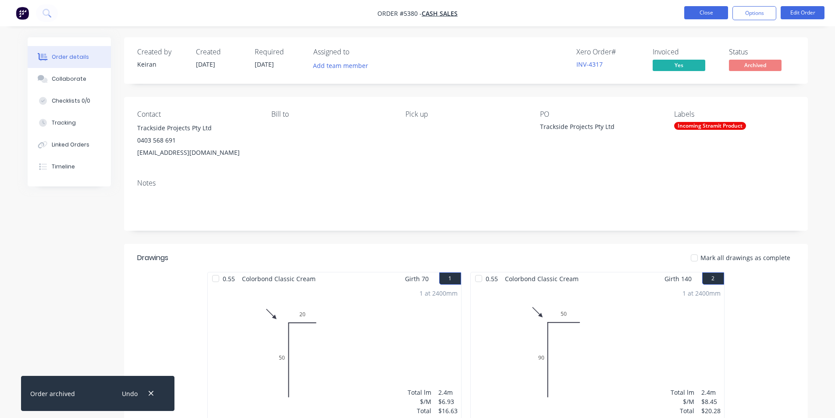
click at [700, 9] on button "Close" at bounding box center [707, 12] width 44 height 13
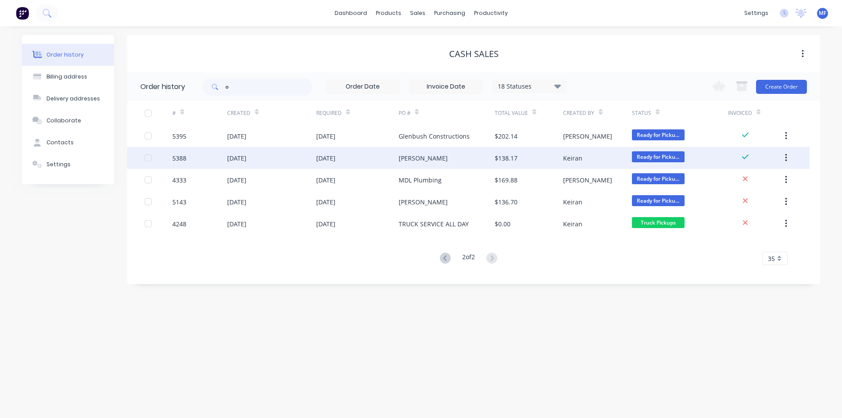
click at [406, 157] on div "[PERSON_NAME]" at bounding box center [423, 157] width 49 height 9
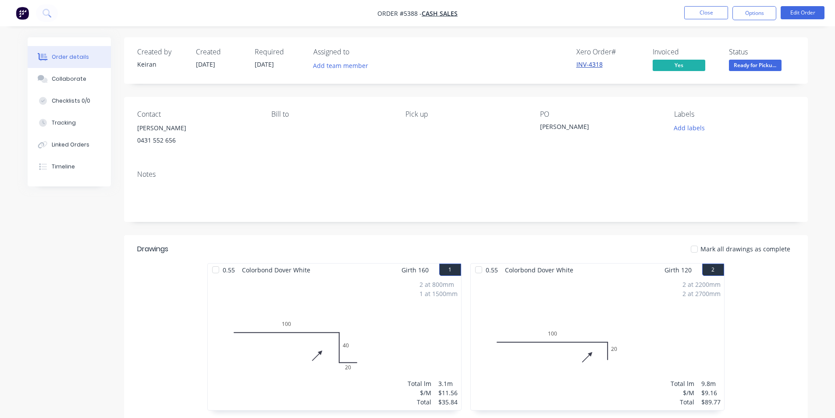
click at [588, 62] on link "INV-4318" at bounding box center [590, 64] width 26 height 8
click at [713, 14] on button "Close" at bounding box center [707, 12] width 44 height 13
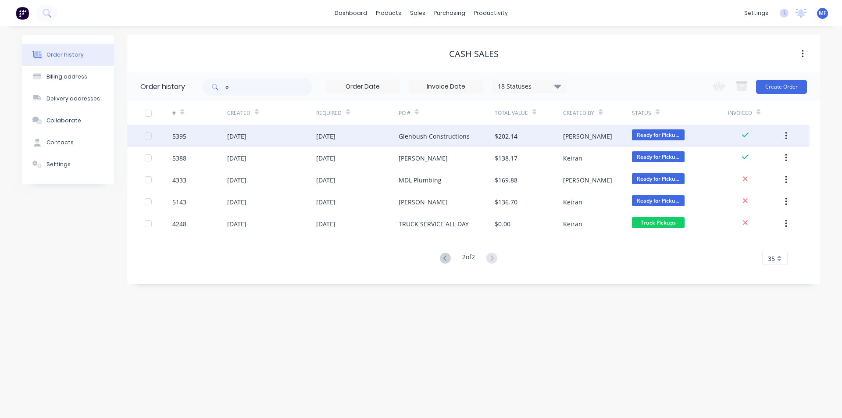
click at [508, 134] on div "$202.14" at bounding box center [506, 136] width 23 height 9
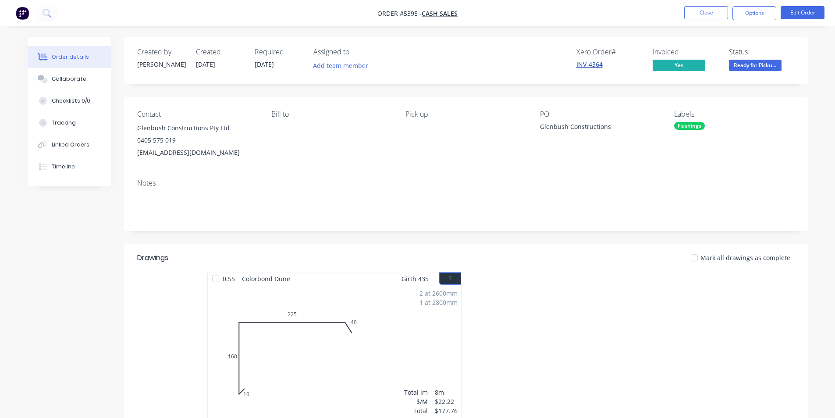
click at [592, 64] on link "INV-4364" at bounding box center [590, 64] width 26 height 8
click at [708, 14] on button "Close" at bounding box center [707, 12] width 44 height 13
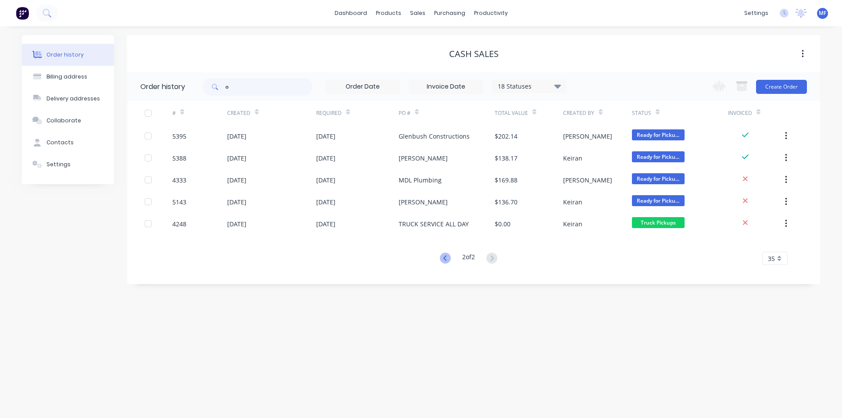
click at [443, 260] on icon at bounding box center [445, 258] width 11 height 11
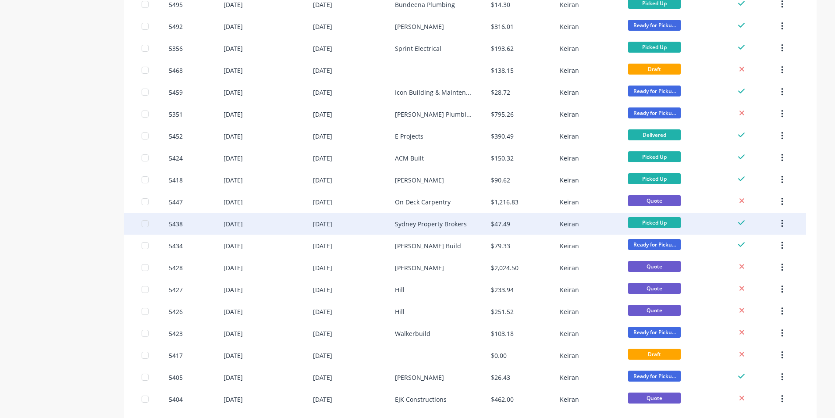
scroll to position [533, 0]
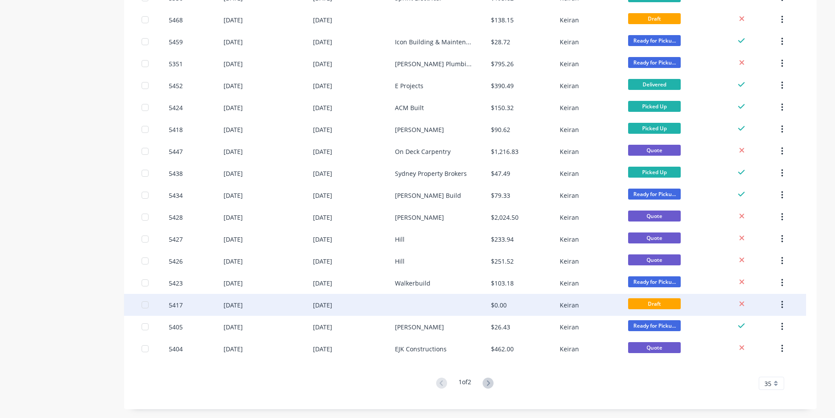
click at [501, 307] on div "$0.00" at bounding box center [499, 304] width 16 height 9
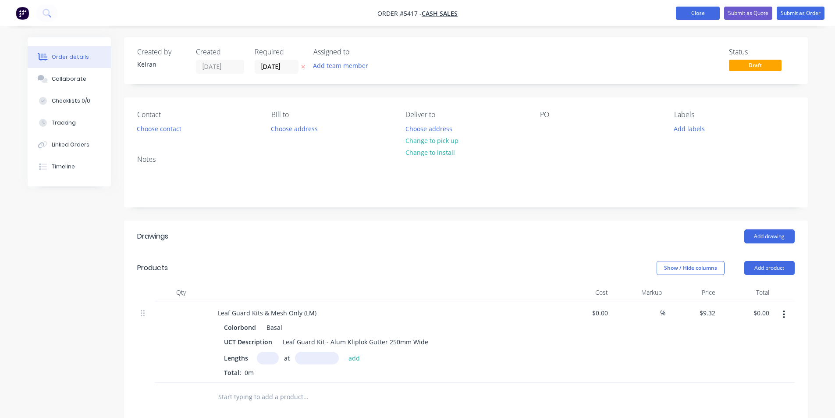
click at [694, 14] on button "Close" at bounding box center [698, 13] width 44 height 13
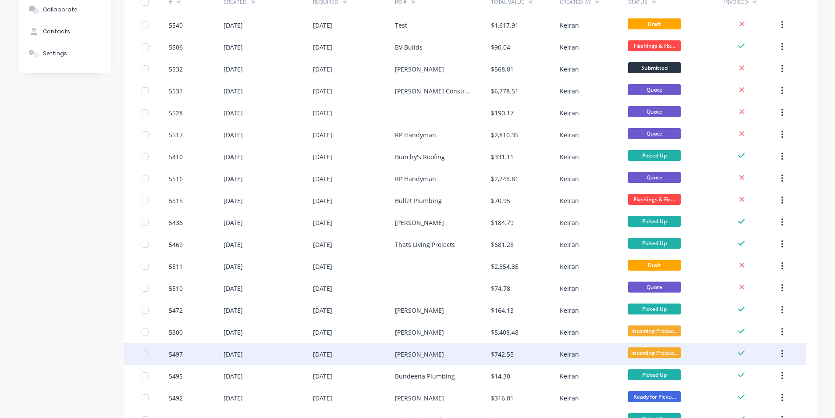
scroll to position [132, 0]
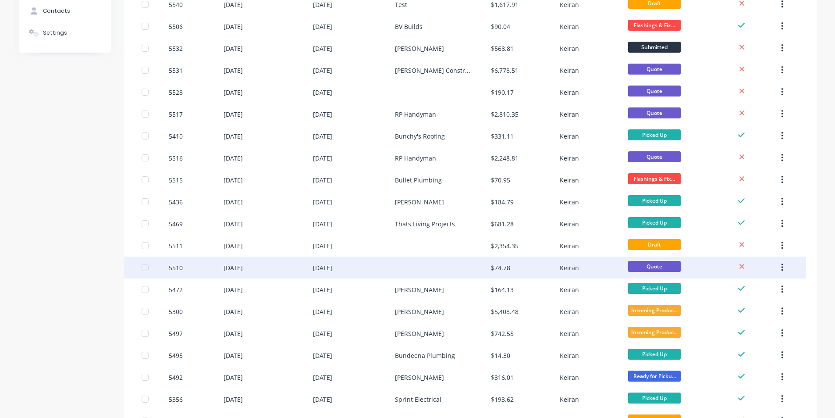
click at [785, 266] on button "button" at bounding box center [782, 268] width 21 height 16
click at [755, 288] on div "Archive" at bounding box center [751, 290] width 68 height 13
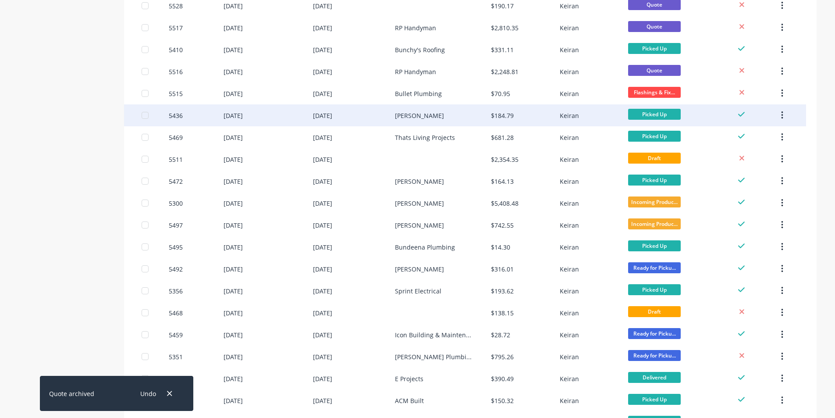
scroll to position [219, 0]
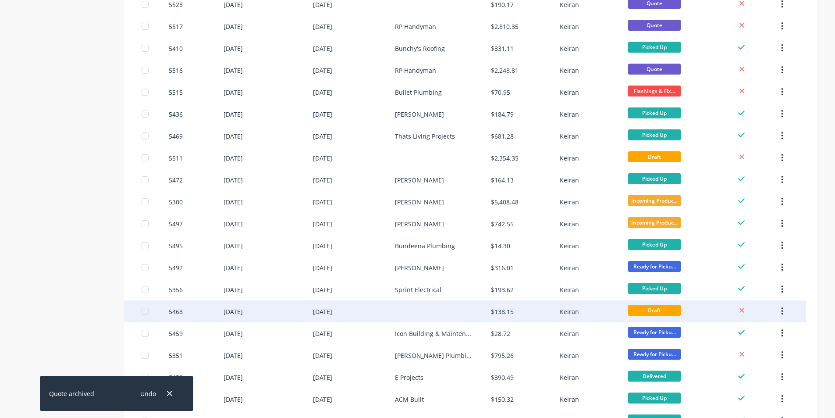
click at [498, 308] on div "$138.15" at bounding box center [502, 311] width 23 height 9
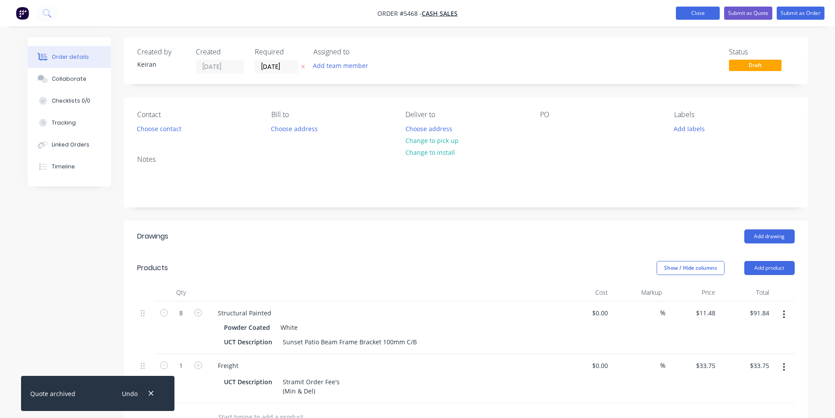
click at [699, 12] on button "Close" at bounding box center [698, 13] width 44 height 13
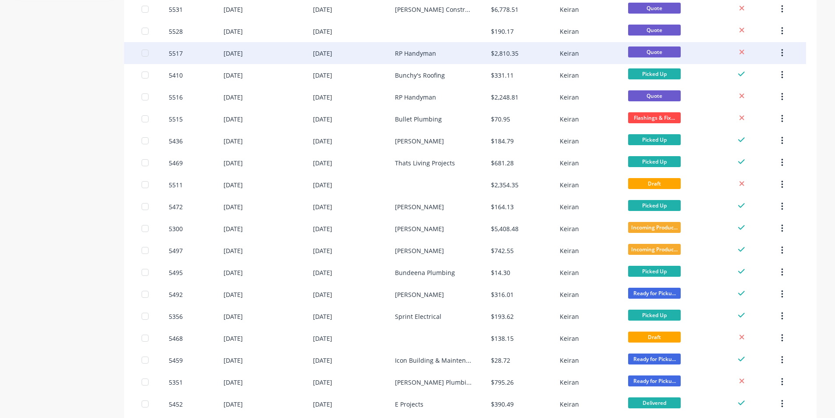
scroll to position [219, 0]
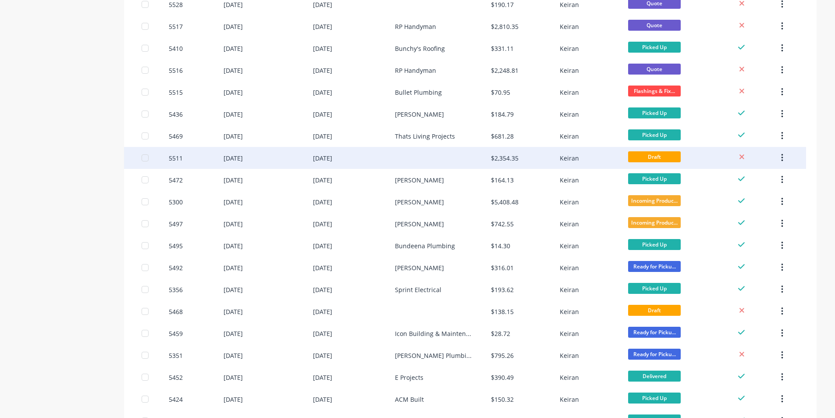
click at [505, 155] on div "$2,354.35" at bounding box center [505, 157] width 28 height 9
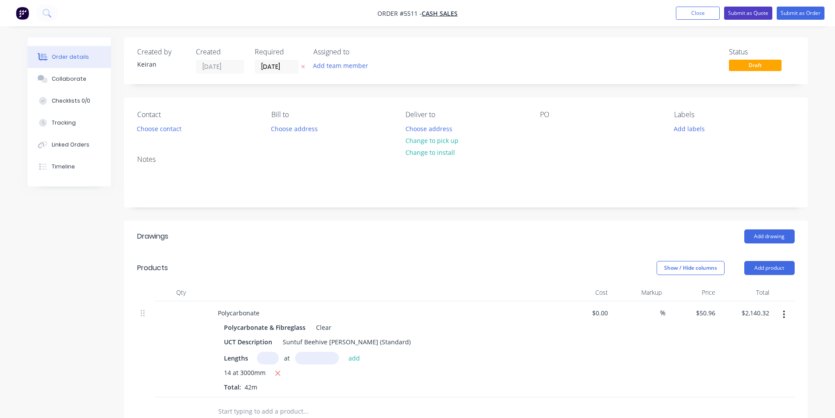
click at [755, 12] on button "Submit as Quote" at bounding box center [749, 13] width 48 height 13
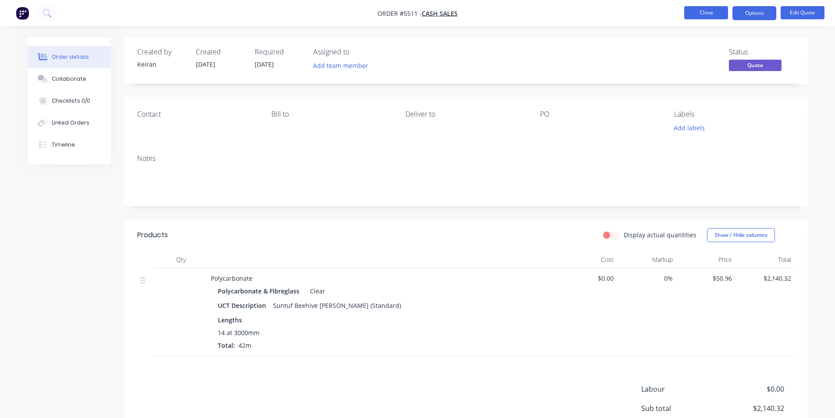
click at [710, 10] on button "Close" at bounding box center [707, 12] width 44 height 13
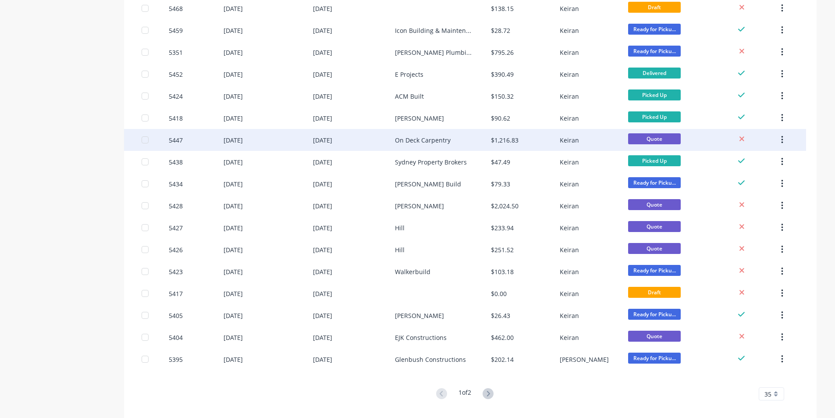
scroll to position [533, 0]
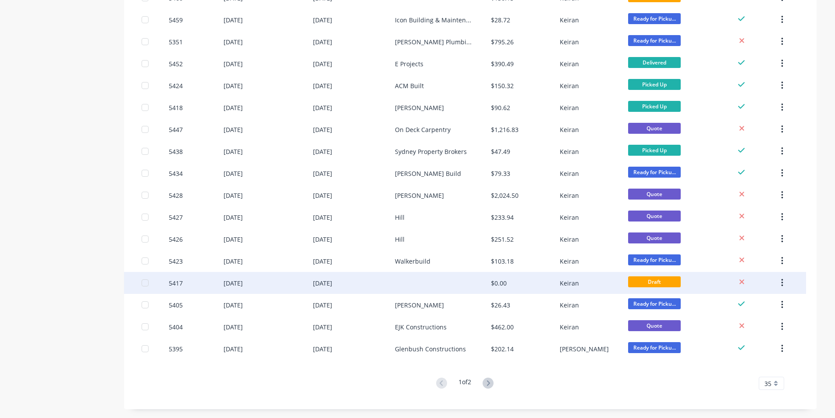
click at [502, 278] on div "$0.00" at bounding box center [525, 283] width 68 height 22
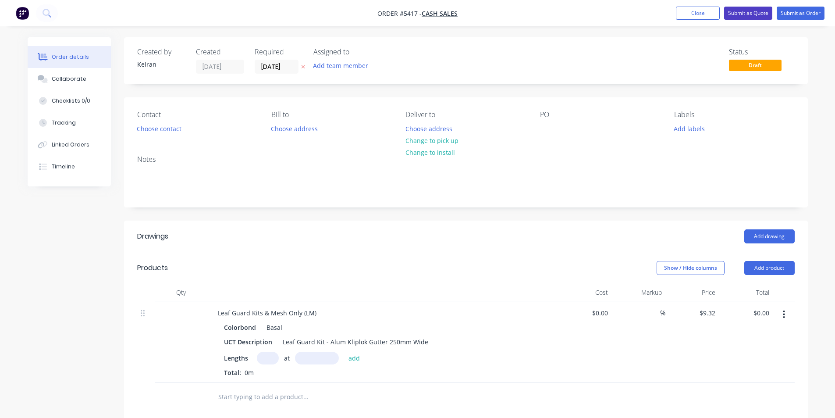
click at [737, 15] on button "Submit as Quote" at bounding box center [749, 13] width 48 height 13
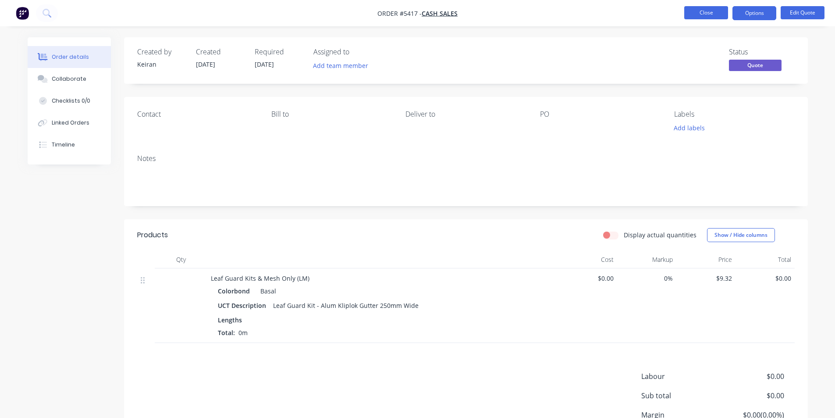
click at [706, 11] on button "Close" at bounding box center [707, 12] width 44 height 13
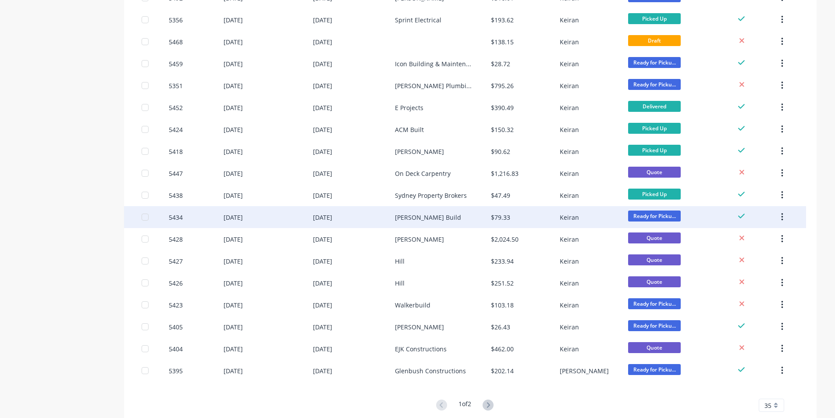
scroll to position [533, 0]
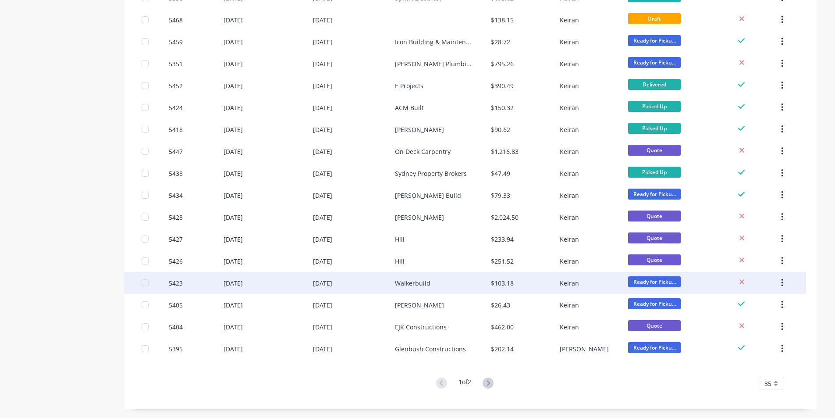
click at [504, 282] on div "$103.18" at bounding box center [502, 282] width 23 height 9
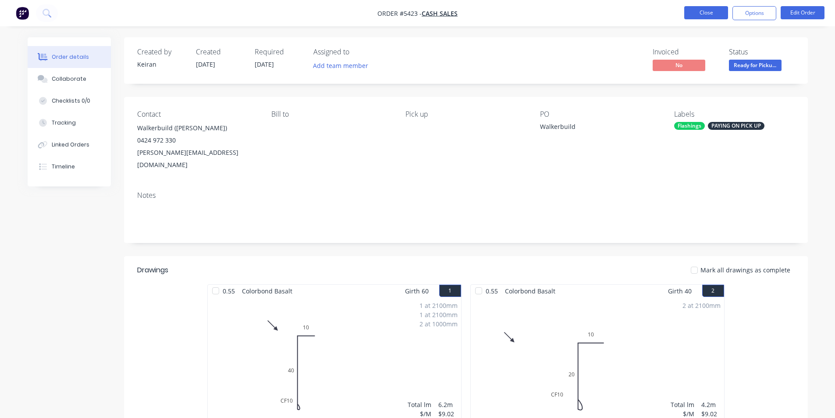
click at [704, 11] on button "Close" at bounding box center [707, 12] width 44 height 13
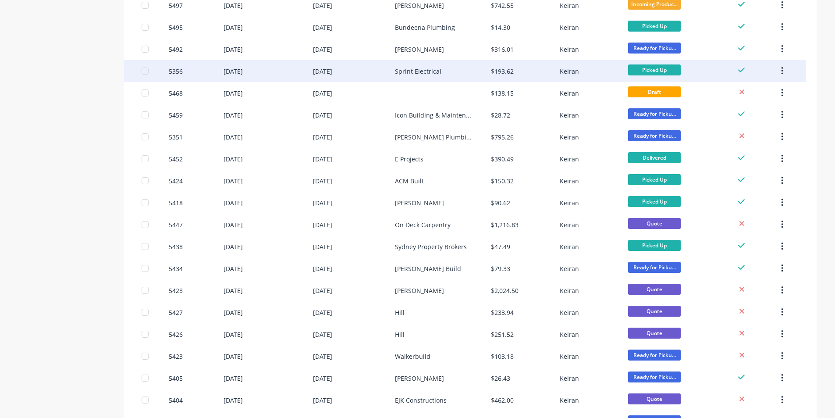
scroll to position [533, 0]
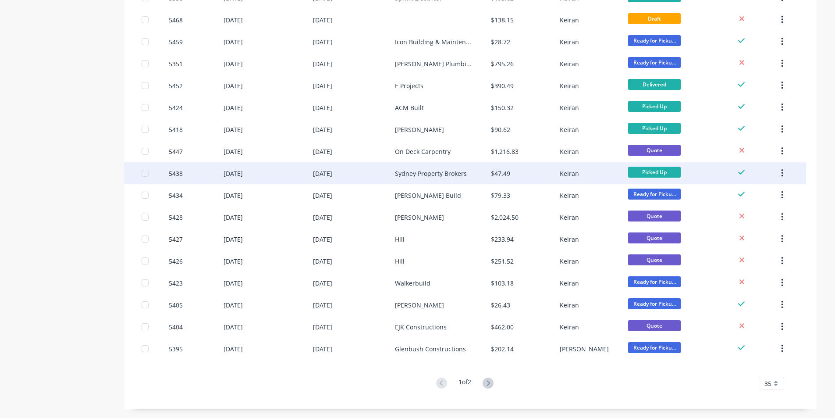
click at [458, 173] on div "Sydney Property Brokers" at bounding box center [431, 173] width 72 height 9
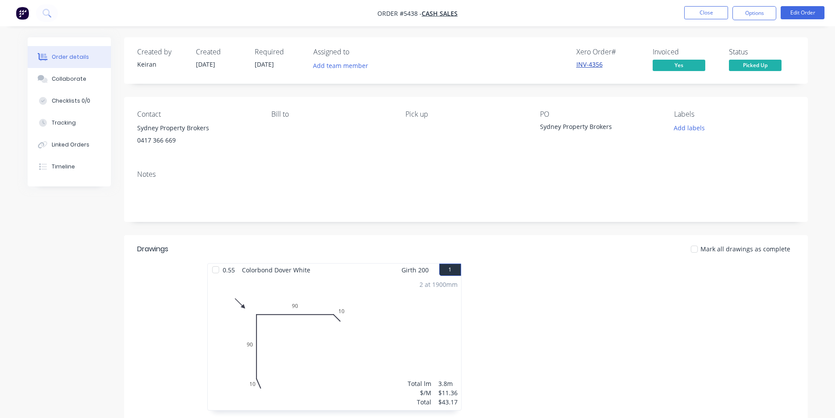
click at [590, 64] on link "INV-4356" at bounding box center [590, 64] width 26 height 8
click at [582, 64] on link "INV-4356" at bounding box center [590, 64] width 26 height 8
click at [763, 13] on button "Options" at bounding box center [755, 13] width 44 height 14
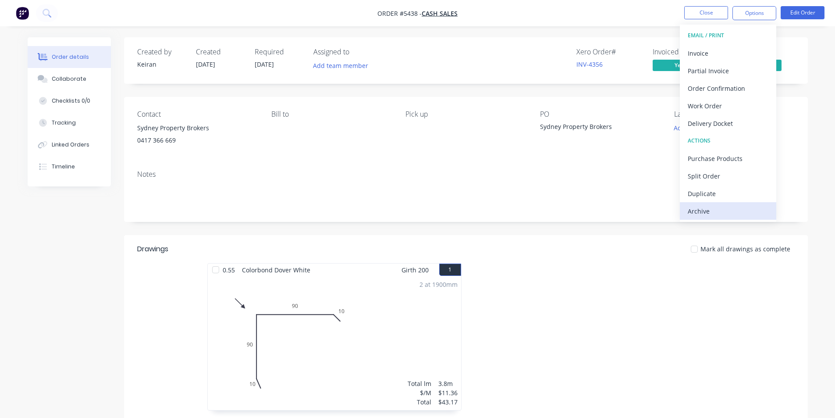
click at [716, 211] on div "Archive" at bounding box center [728, 211] width 81 height 13
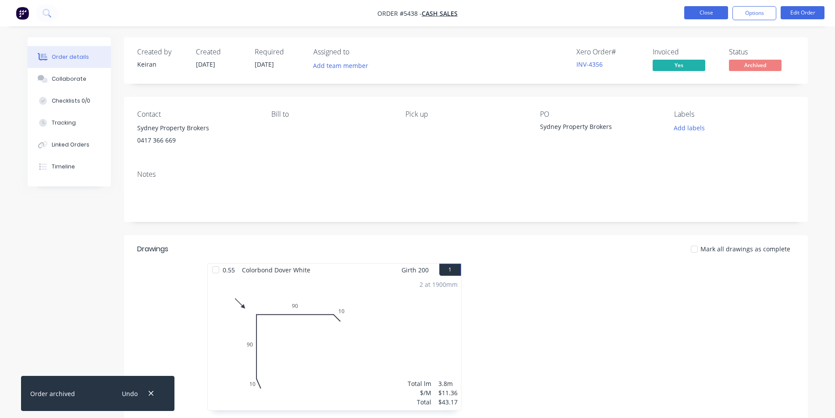
click at [715, 14] on button "Close" at bounding box center [707, 12] width 44 height 13
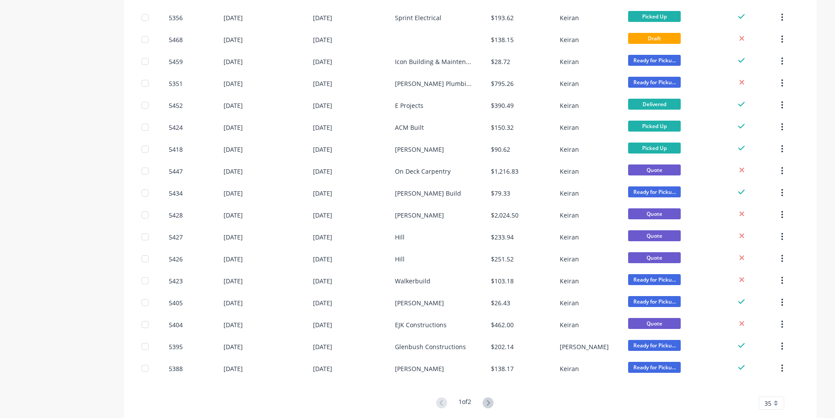
scroll to position [533, 0]
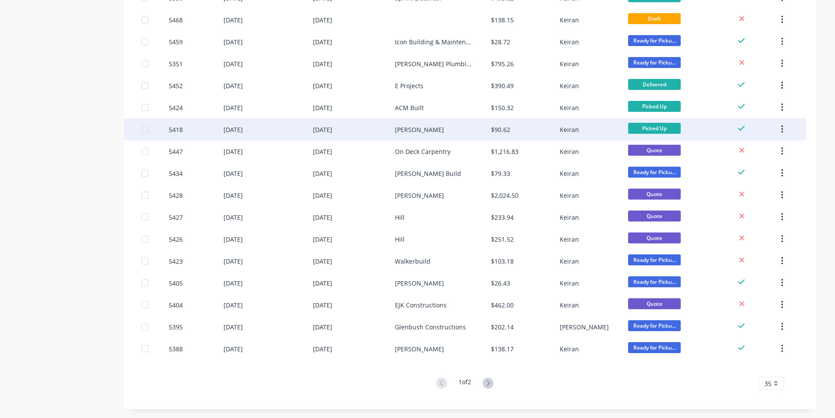
click at [404, 130] on div "[PERSON_NAME]" at bounding box center [419, 129] width 49 height 9
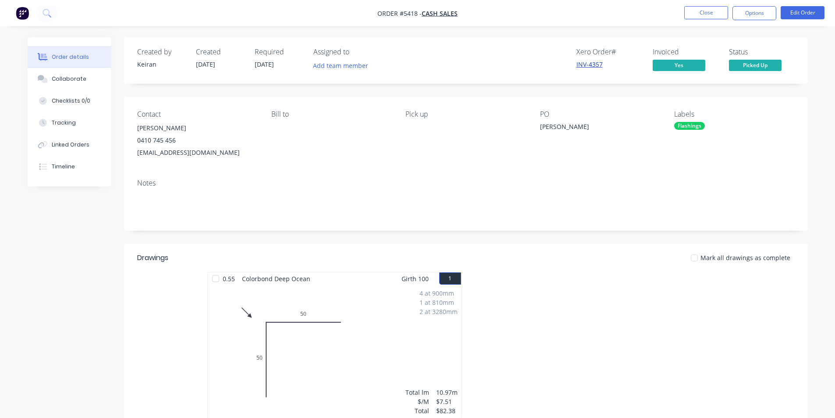
click at [585, 61] on link "INV-4357" at bounding box center [590, 64] width 26 height 8
click at [754, 16] on button "Options" at bounding box center [755, 13] width 44 height 14
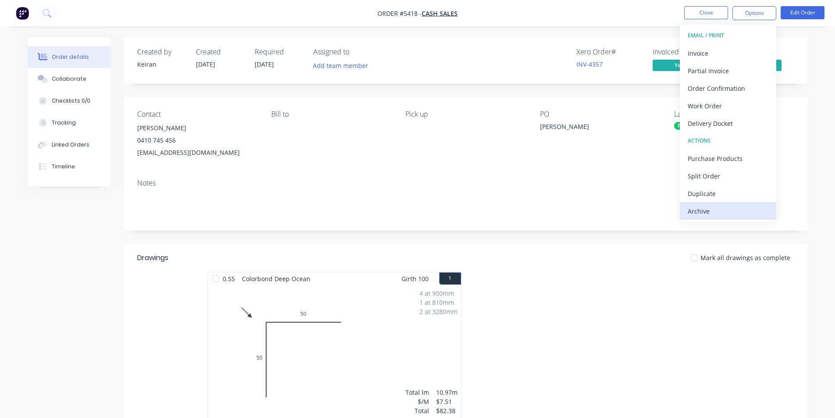
click at [726, 212] on div "Archive" at bounding box center [728, 211] width 81 height 13
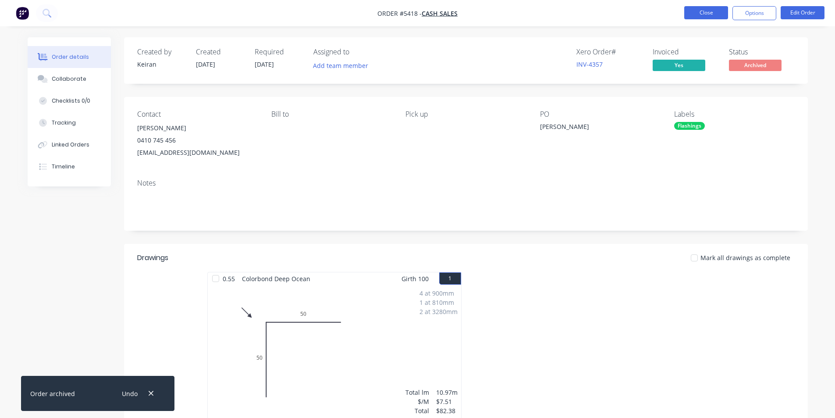
click at [718, 6] on button "Close" at bounding box center [707, 12] width 44 height 13
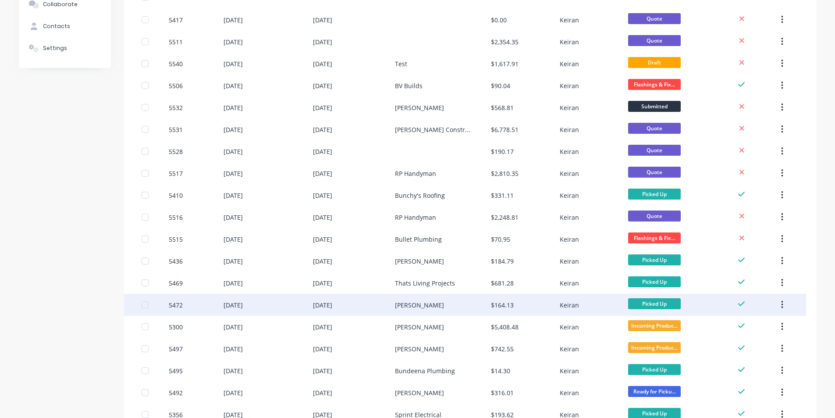
scroll to position [175, 0]
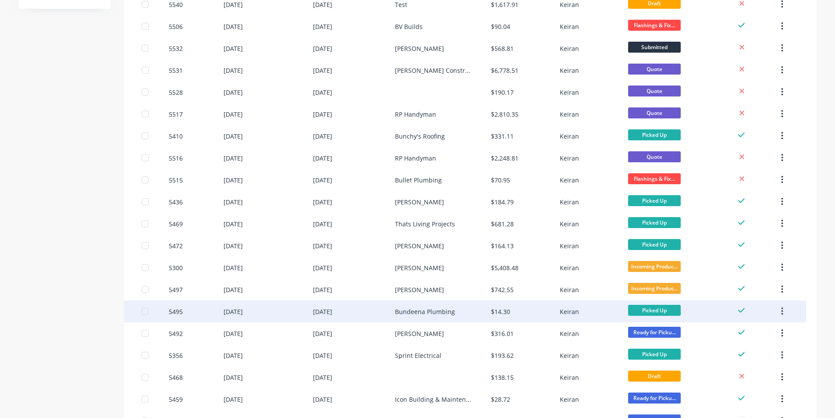
click at [439, 311] on div "Bundeena Plumbing" at bounding box center [425, 311] width 60 height 9
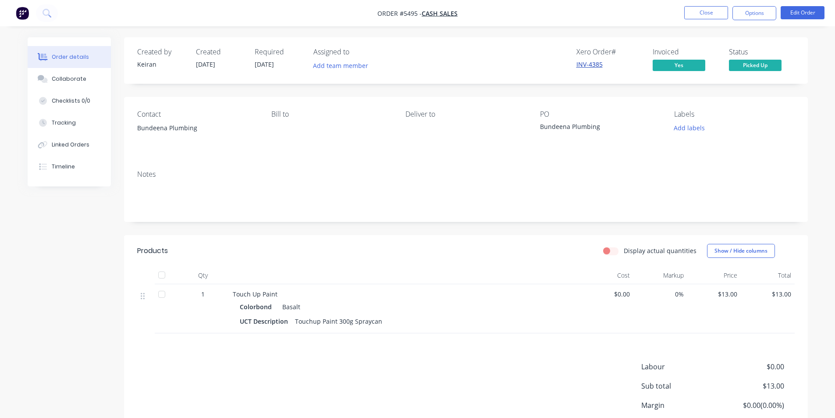
click at [595, 64] on link "INV-4385" at bounding box center [590, 64] width 26 height 8
click at [764, 16] on button "Options" at bounding box center [755, 13] width 44 height 14
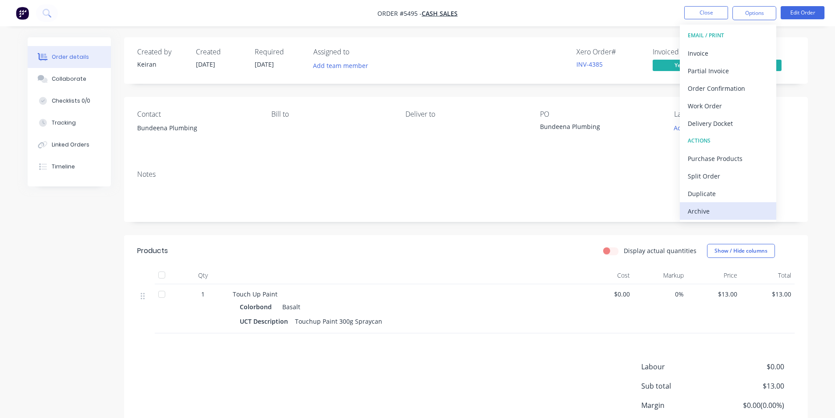
click at [710, 212] on div "Archive" at bounding box center [728, 211] width 81 height 13
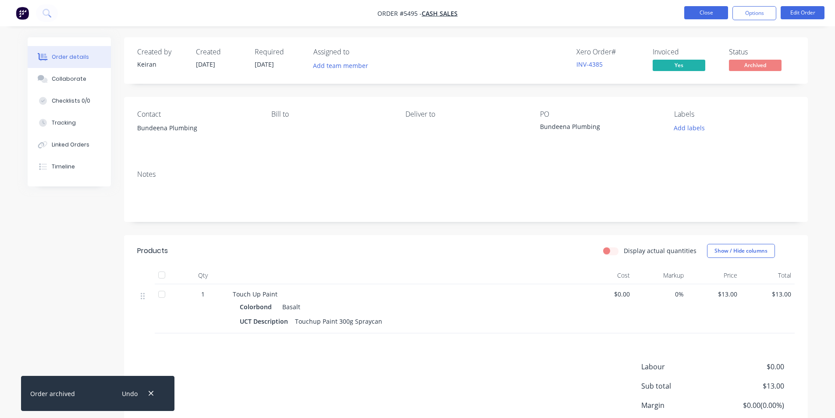
click at [703, 8] on button "Close" at bounding box center [707, 12] width 44 height 13
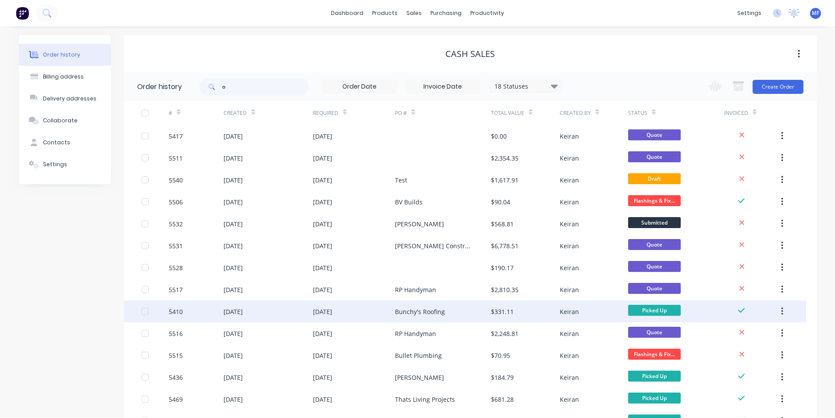
click at [441, 312] on div "Bunchy's Roofing" at bounding box center [420, 311] width 50 height 9
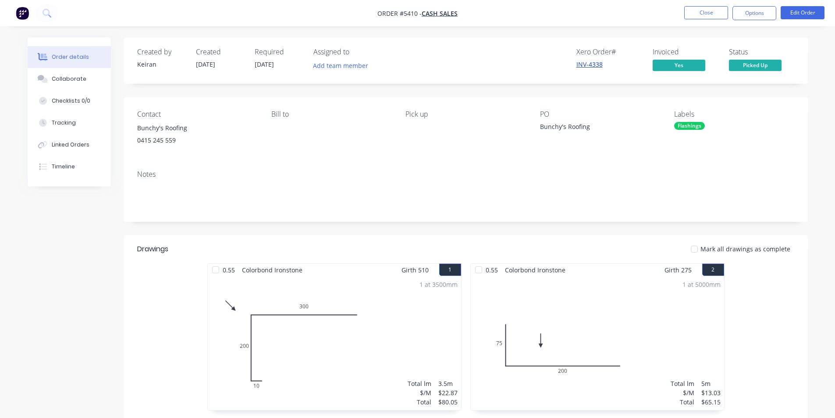
click at [586, 62] on link "INV-4338" at bounding box center [590, 64] width 26 height 8
click at [758, 14] on button "Options" at bounding box center [755, 13] width 44 height 14
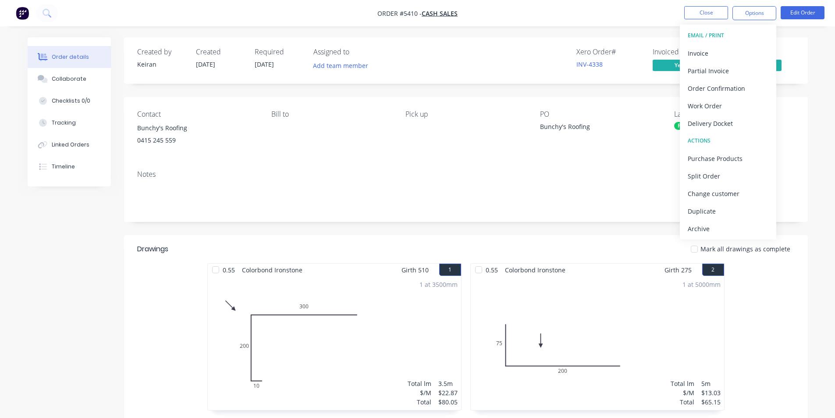
click at [710, 228] on div "Archive" at bounding box center [728, 228] width 81 height 13
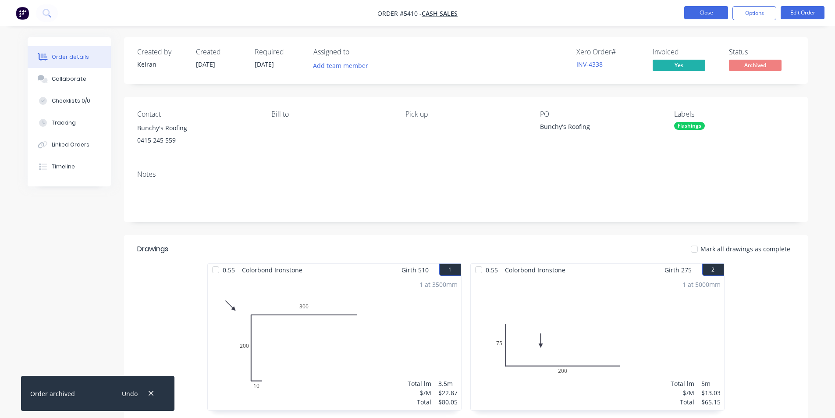
click at [710, 15] on button "Close" at bounding box center [707, 12] width 44 height 13
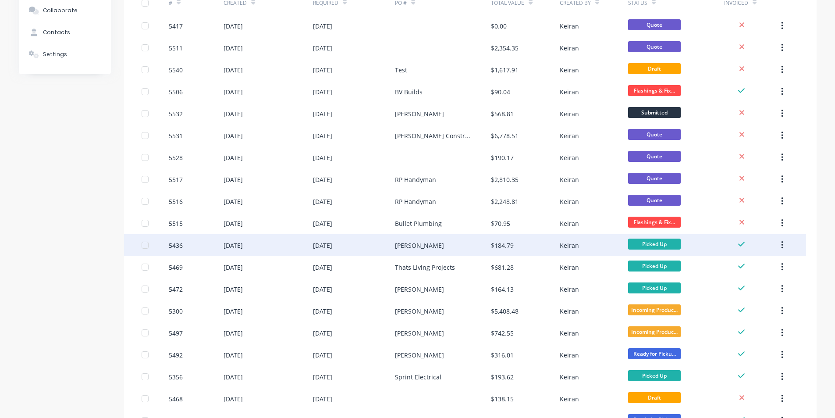
scroll to position [132, 0]
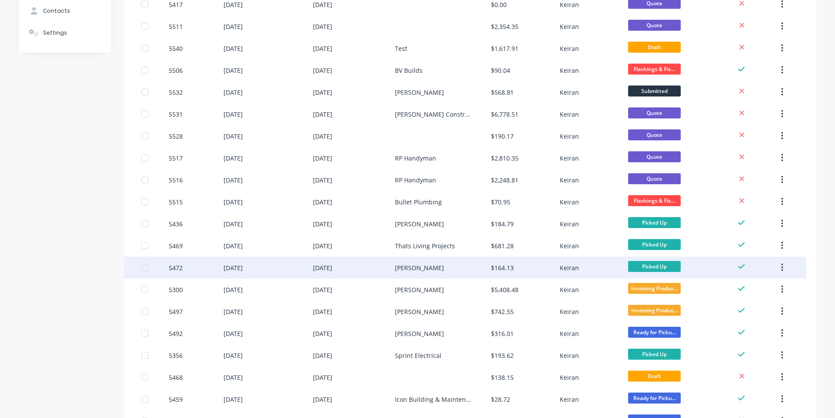
click at [431, 269] on div "[PERSON_NAME]" at bounding box center [419, 267] width 49 height 9
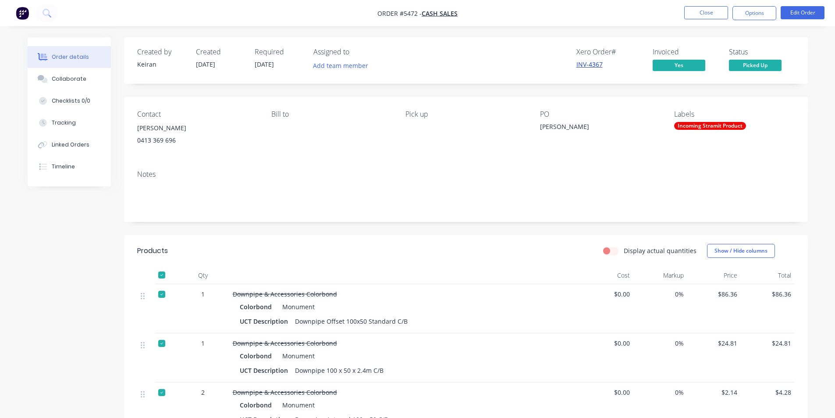
click at [592, 64] on link "INV-4367" at bounding box center [590, 64] width 26 height 8
click at [764, 13] on button "Options" at bounding box center [755, 13] width 44 height 14
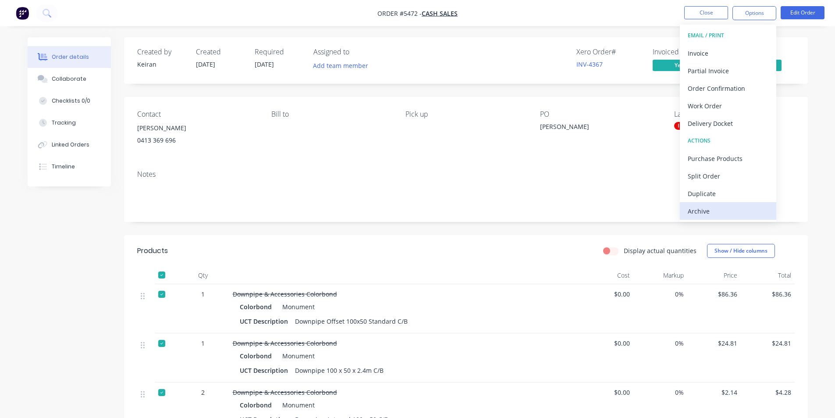
click at [703, 213] on div "Archive" at bounding box center [728, 211] width 81 height 13
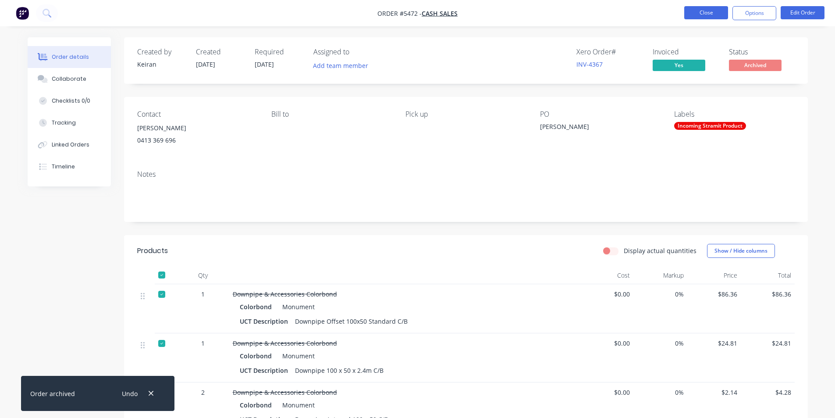
click at [705, 7] on button "Close" at bounding box center [707, 12] width 44 height 13
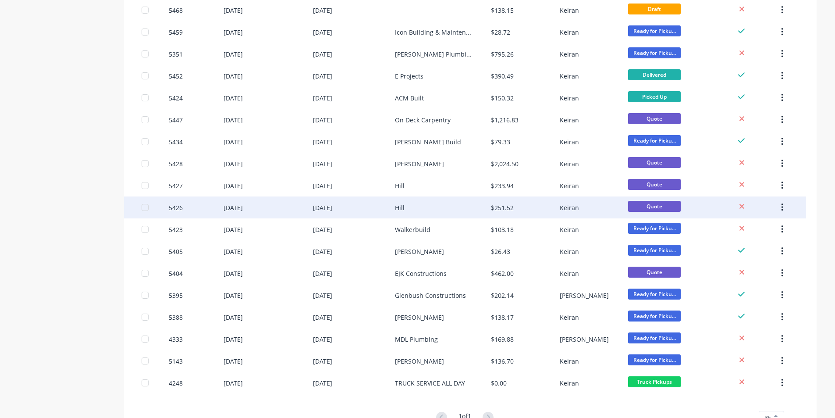
scroll to position [482, 0]
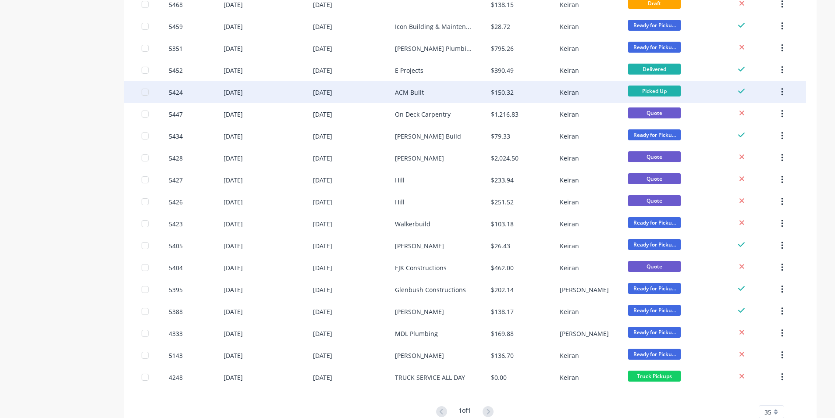
click at [410, 90] on div "ACM Built" at bounding box center [409, 92] width 29 height 9
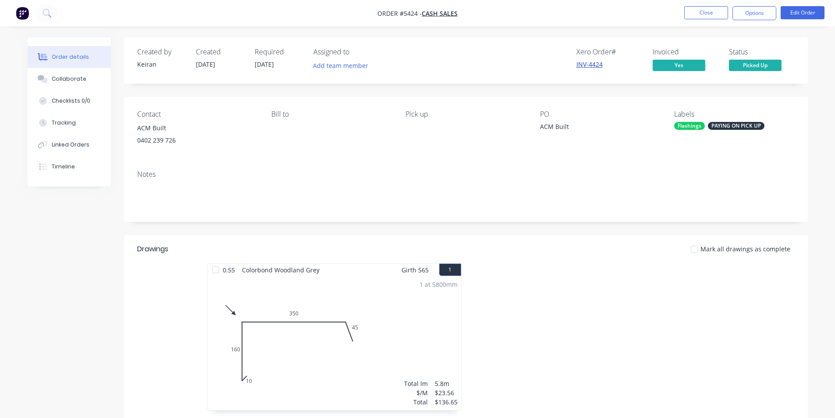
click at [593, 65] on link "INV-4424" at bounding box center [590, 64] width 26 height 8
click at [705, 15] on button "Close" at bounding box center [707, 12] width 44 height 13
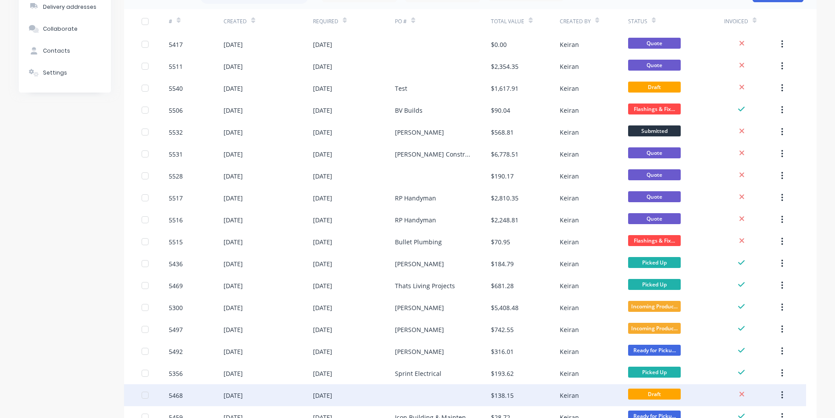
scroll to position [263, 0]
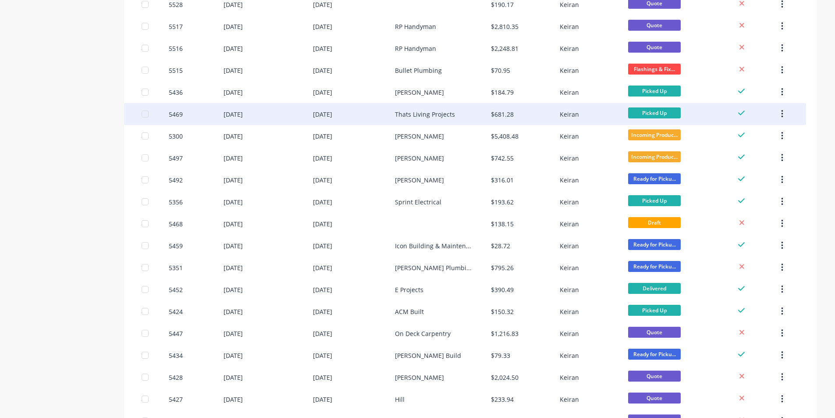
click at [437, 114] on div "Thats Living Projects" at bounding box center [425, 114] width 60 height 9
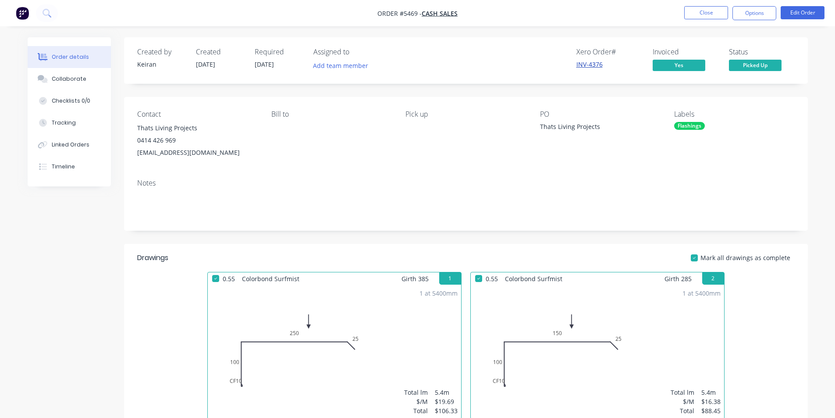
click at [595, 62] on link "INV-4376" at bounding box center [590, 64] width 26 height 8
click at [751, 12] on button "Options" at bounding box center [755, 13] width 44 height 14
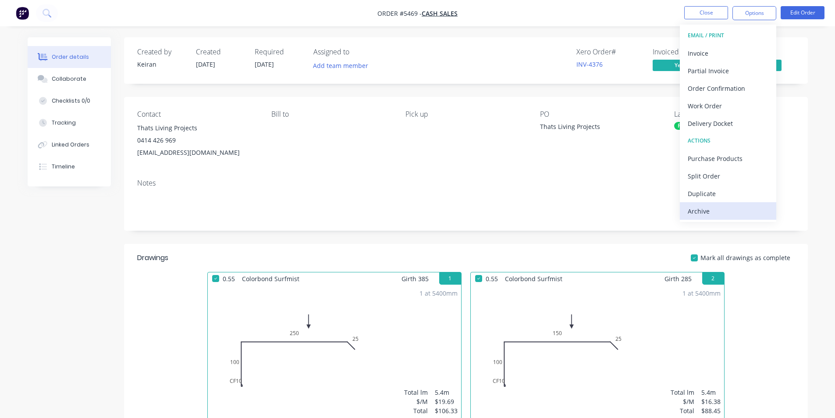
click at [717, 211] on div "Archive" at bounding box center [728, 211] width 81 height 13
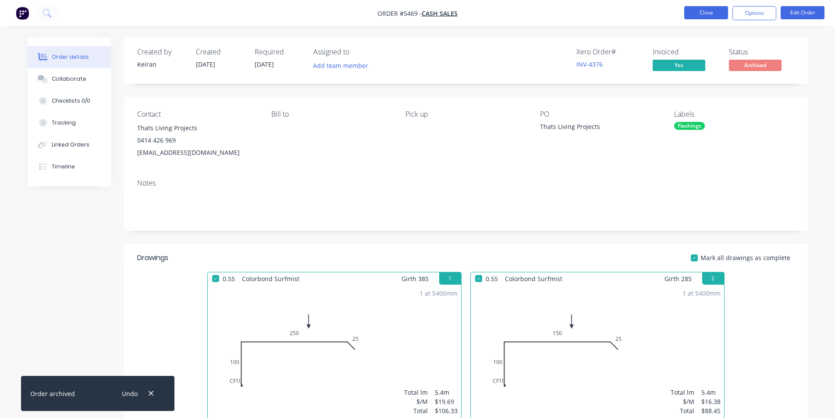
click at [707, 13] on button "Close" at bounding box center [707, 12] width 44 height 13
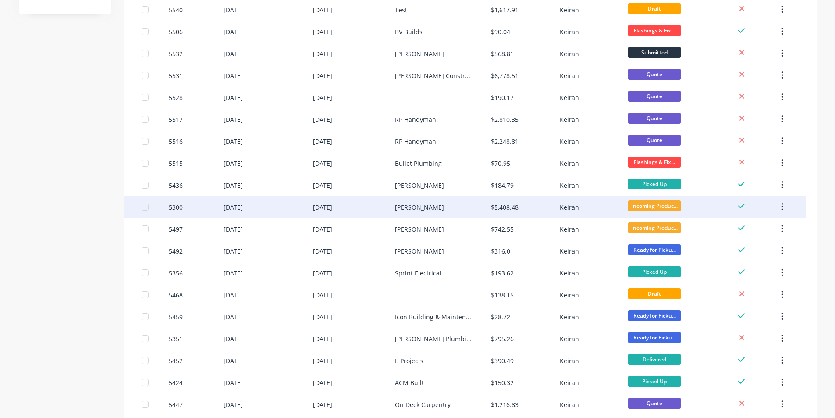
scroll to position [219, 0]
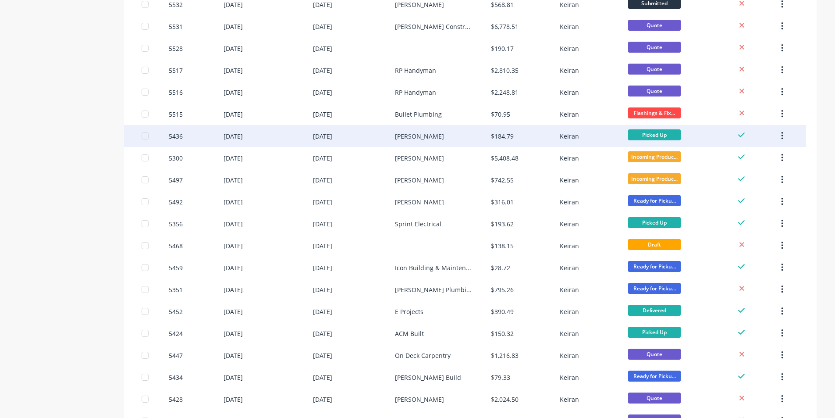
click at [505, 136] on div "$184.79" at bounding box center [502, 136] width 23 height 9
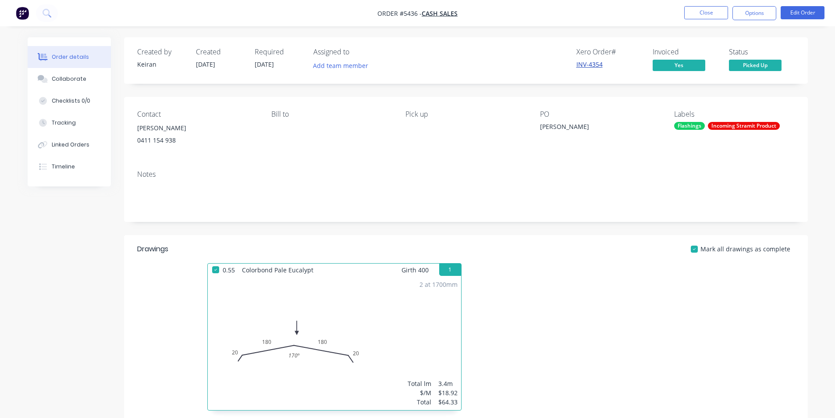
click at [589, 64] on link "INV-4354" at bounding box center [590, 64] width 26 height 8
click at [758, 15] on button "Options" at bounding box center [755, 13] width 44 height 14
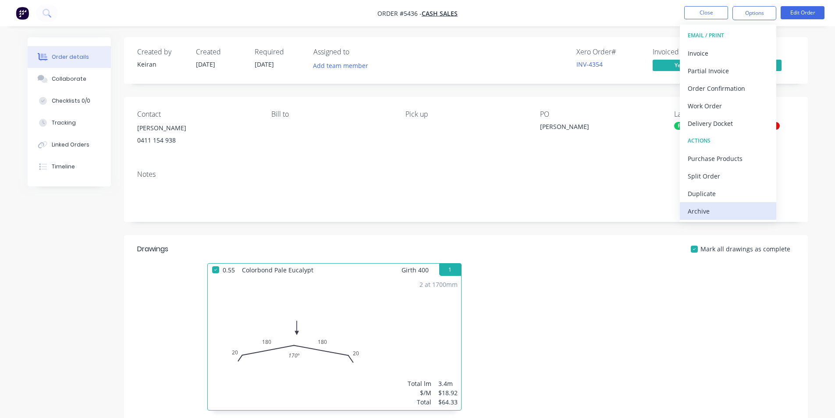
click at [725, 213] on div "Archive" at bounding box center [728, 211] width 81 height 13
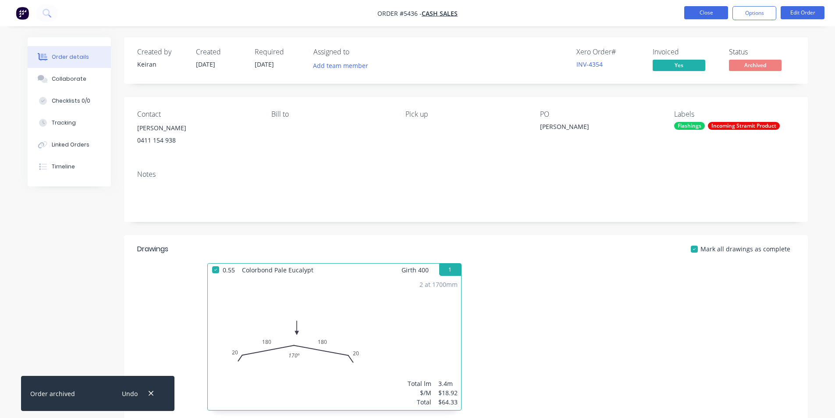
click at [707, 12] on button "Close" at bounding box center [707, 12] width 44 height 13
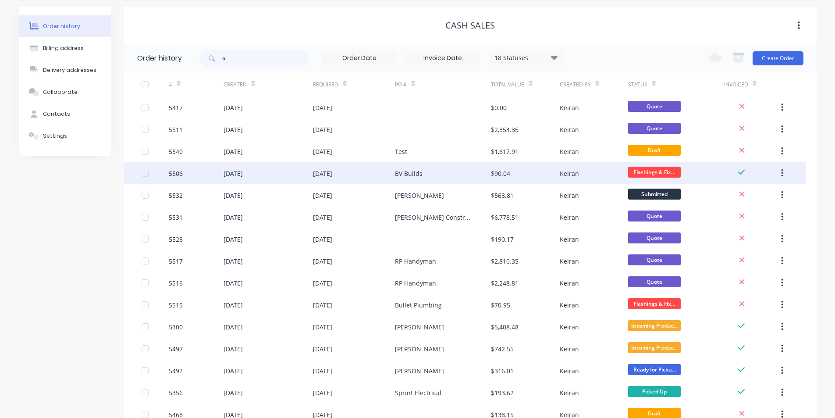
scroll to position [219, 0]
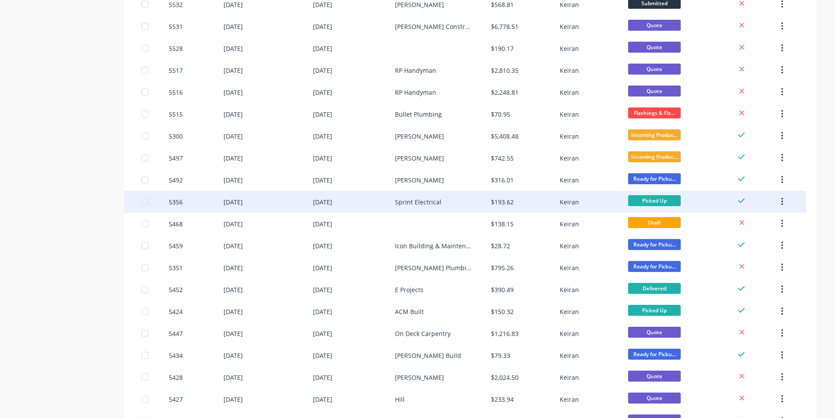
click at [425, 200] on div "Sprint Electrical" at bounding box center [418, 201] width 46 height 9
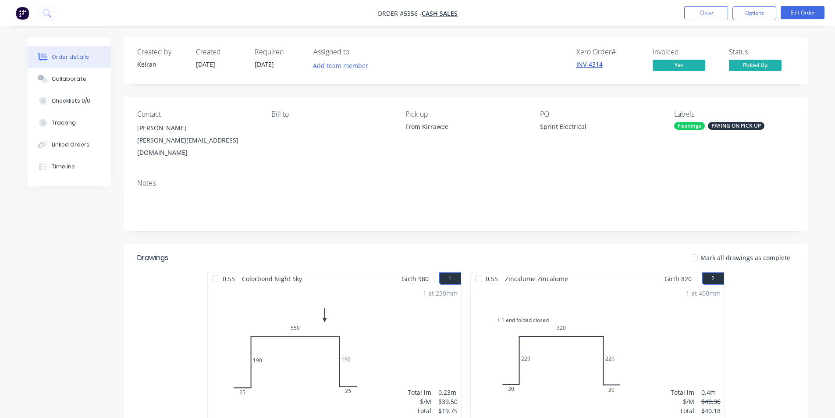
click at [587, 64] on link "INV-4314" at bounding box center [590, 64] width 26 height 8
click at [766, 16] on button "Options" at bounding box center [755, 13] width 44 height 14
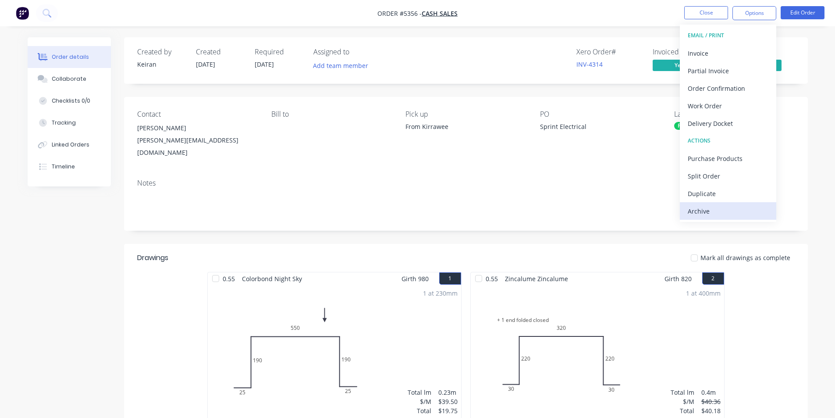
click at [722, 213] on div "Archive" at bounding box center [728, 211] width 81 height 13
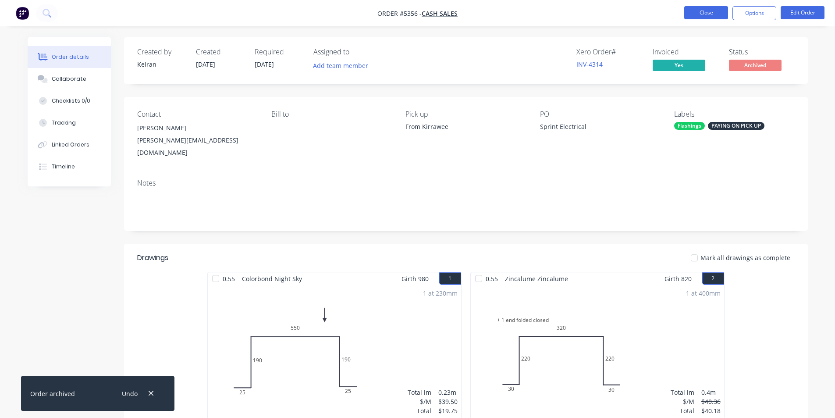
click at [701, 10] on button "Close" at bounding box center [707, 12] width 44 height 13
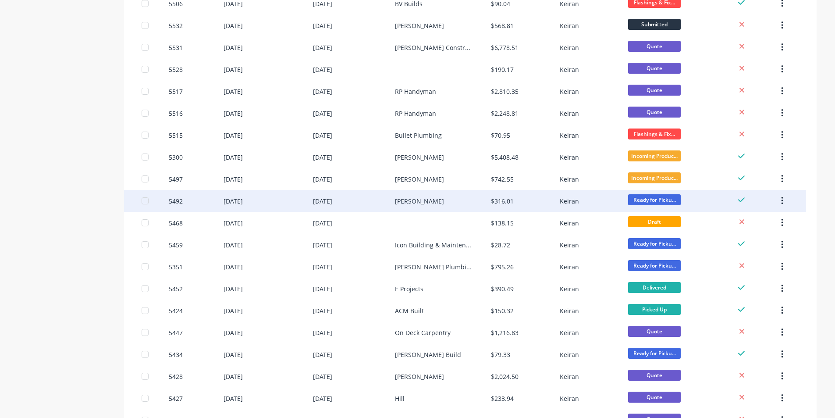
scroll to position [219, 0]
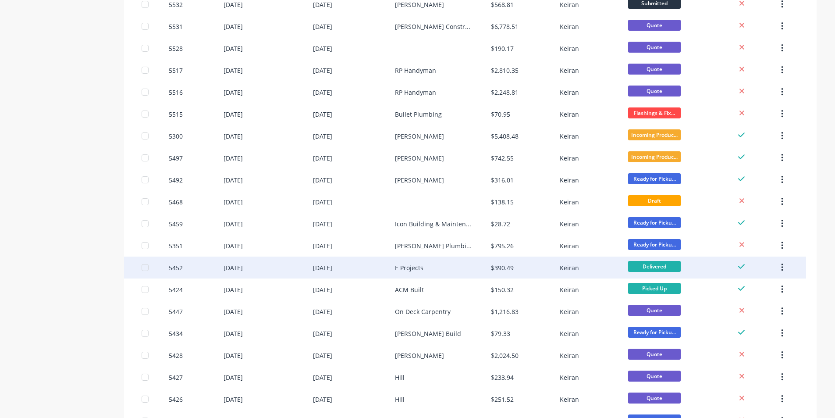
click at [406, 266] on div "E Projects" at bounding box center [409, 267] width 29 height 9
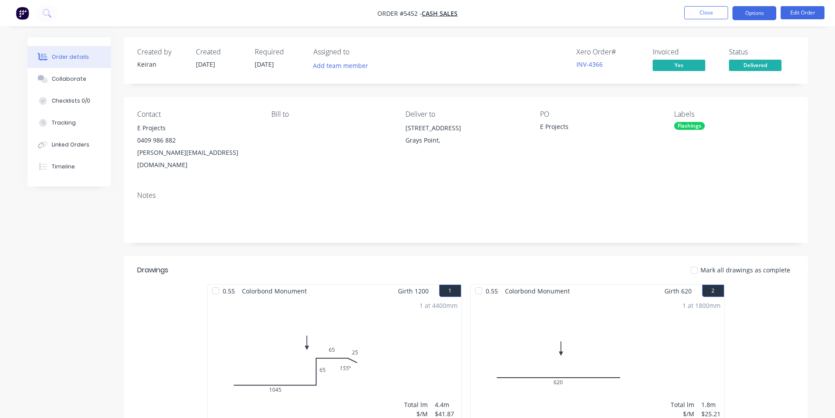
click at [751, 14] on button "Options" at bounding box center [755, 13] width 44 height 14
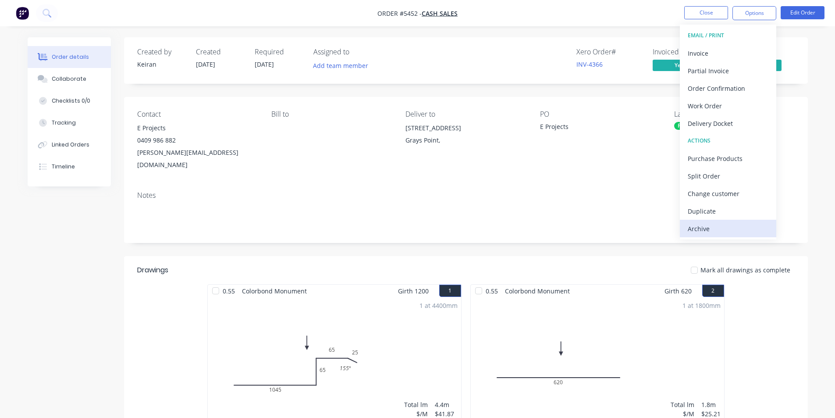
click at [704, 228] on div "Archive" at bounding box center [728, 228] width 81 height 13
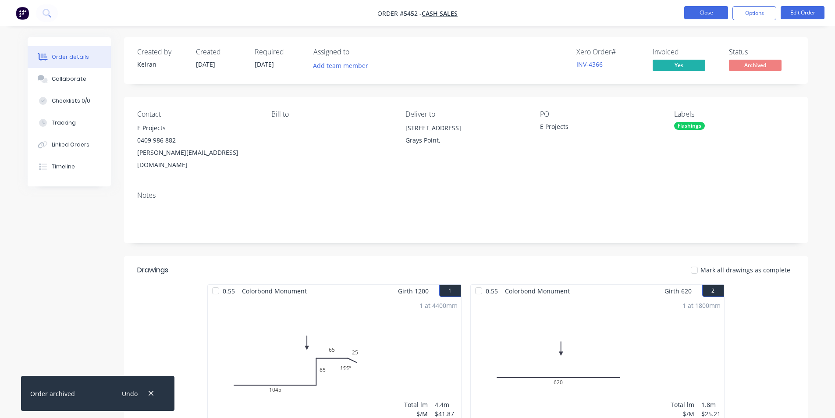
click at [705, 11] on button "Close" at bounding box center [707, 12] width 44 height 13
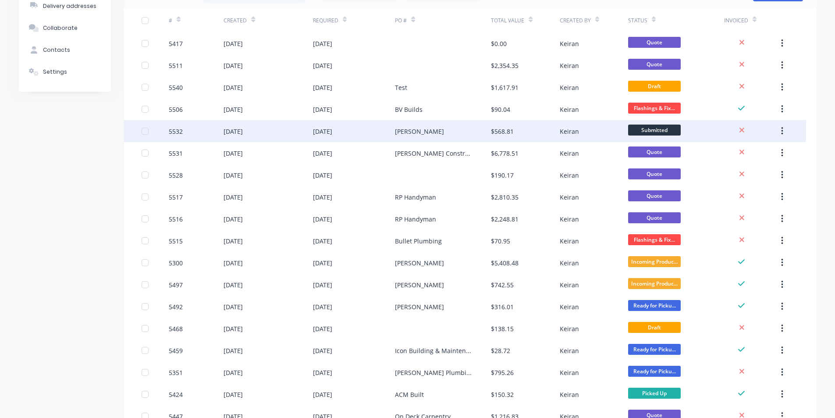
scroll to position [263, 0]
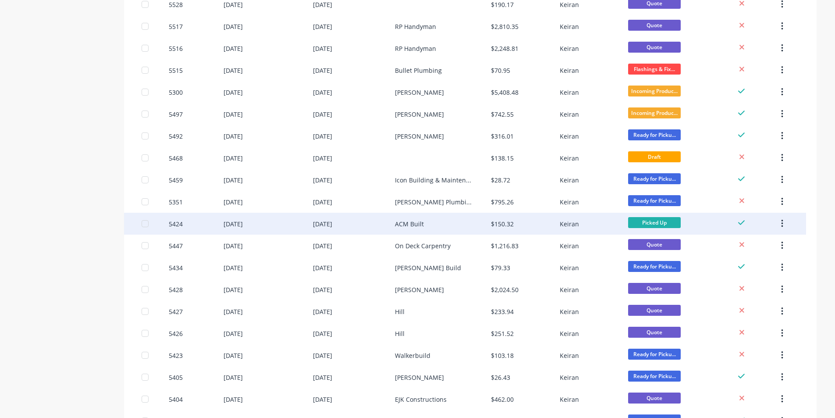
click at [398, 219] on div "ACM Built" at bounding box center [409, 223] width 29 height 9
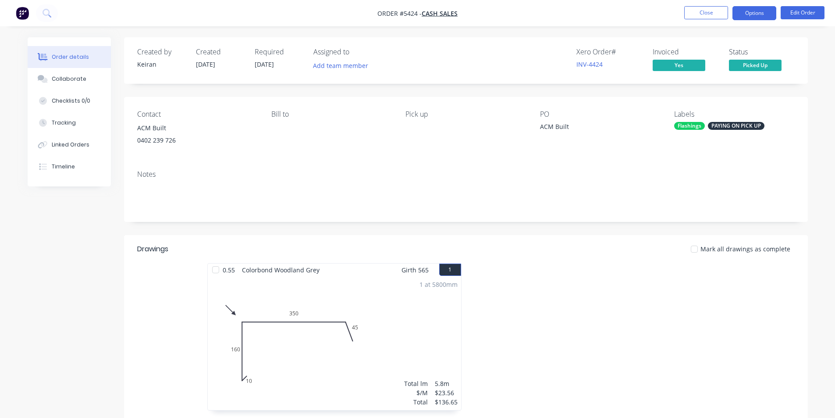
click at [773, 9] on button "Options" at bounding box center [755, 13] width 44 height 14
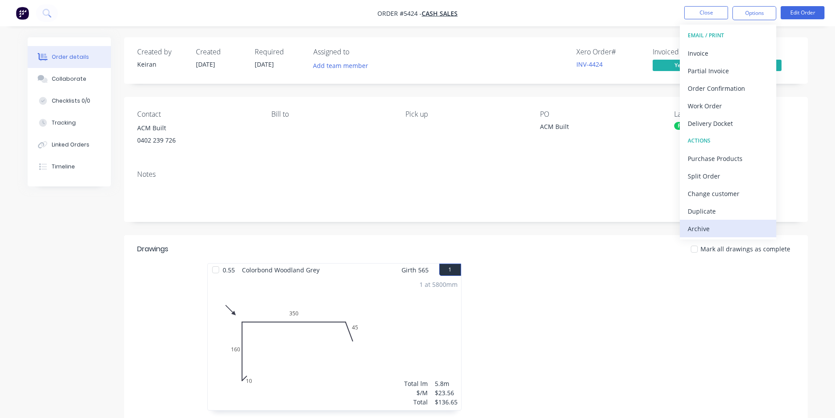
click at [728, 227] on div "Archive" at bounding box center [728, 228] width 81 height 13
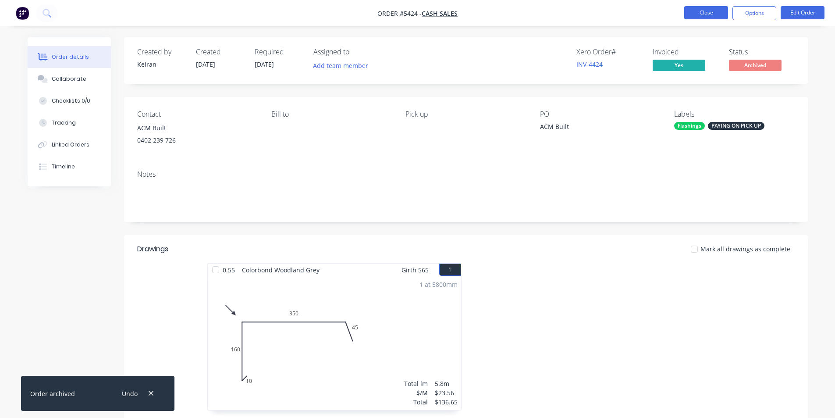
click at [697, 13] on button "Close" at bounding box center [707, 12] width 44 height 13
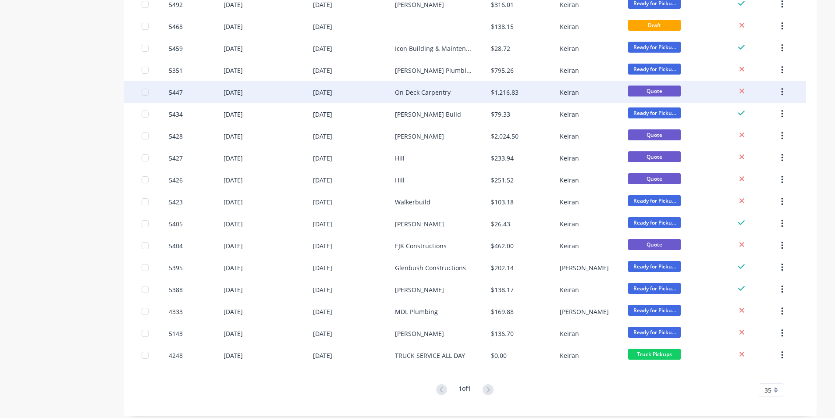
scroll to position [401, 0]
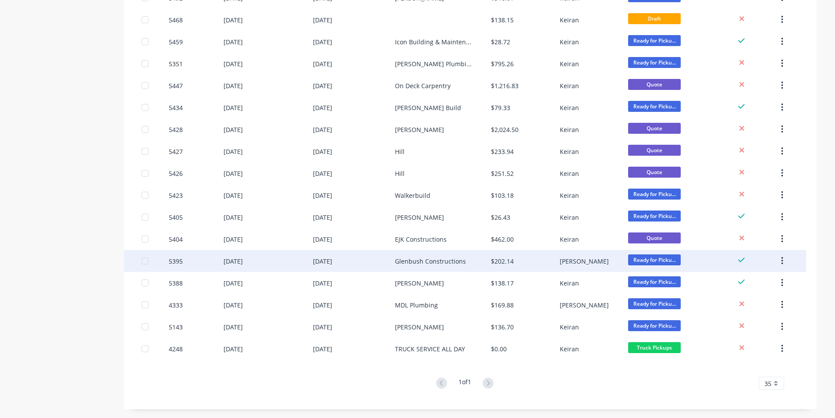
click at [782, 261] on icon "button" at bounding box center [783, 261] width 2 height 10
click at [747, 284] on div "Archive" at bounding box center [751, 284] width 68 height 13
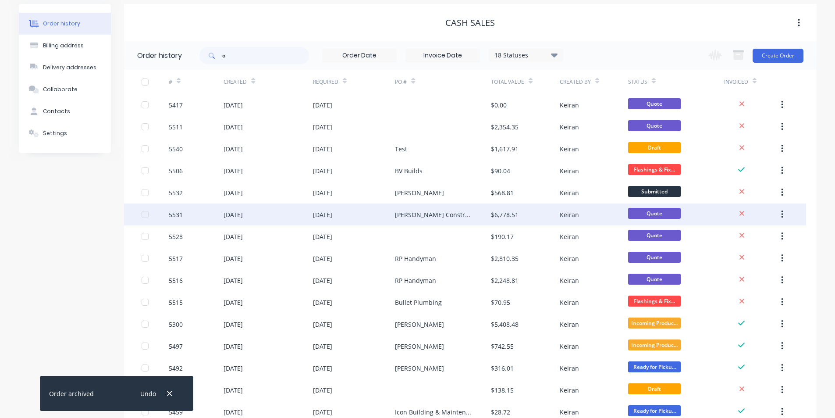
scroll to position [29, 0]
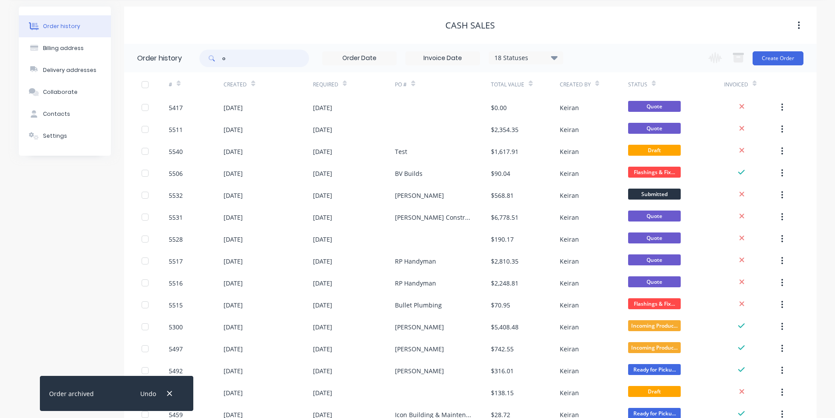
click at [235, 59] on input "o" at bounding box center [265, 59] width 87 height 18
type input "ace"
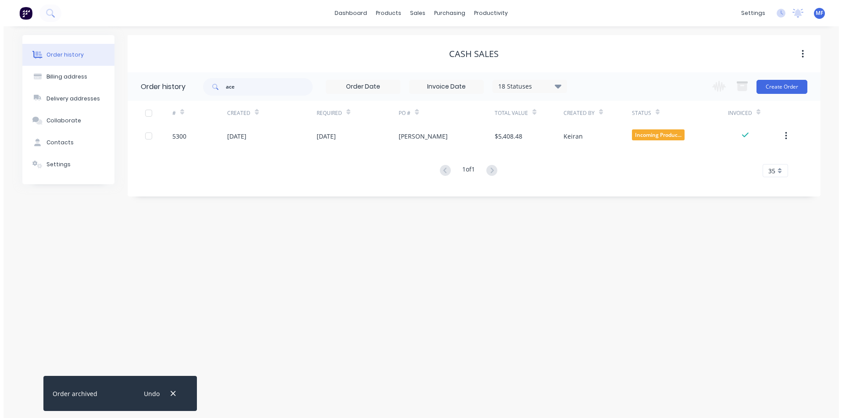
scroll to position [0, 0]
click at [257, 86] on input "ace" at bounding box center [268, 87] width 87 height 18
click at [256, 86] on input "ace" at bounding box center [268, 87] width 87 height 18
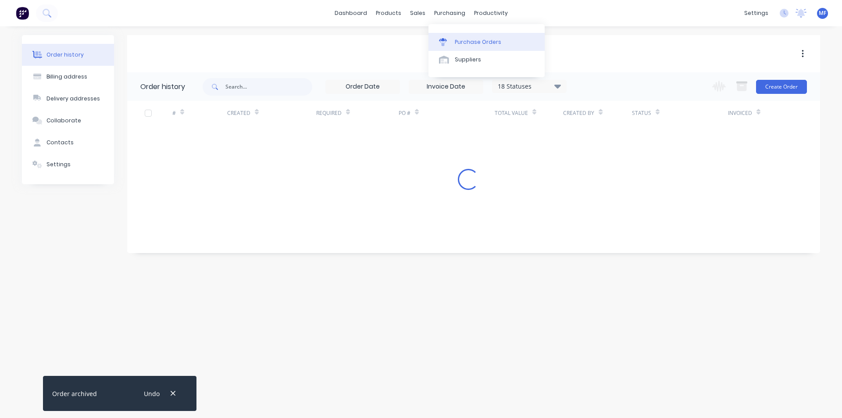
click at [466, 43] on div "Purchase Orders" at bounding box center [478, 42] width 46 height 8
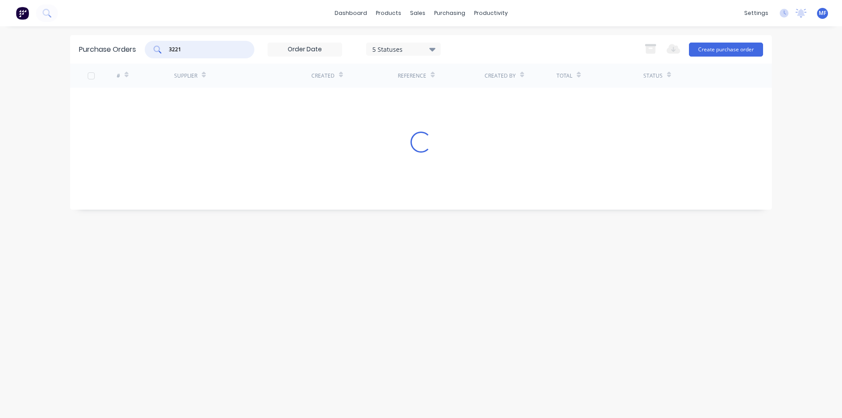
click at [187, 50] on input "3221" at bounding box center [204, 49] width 73 height 9
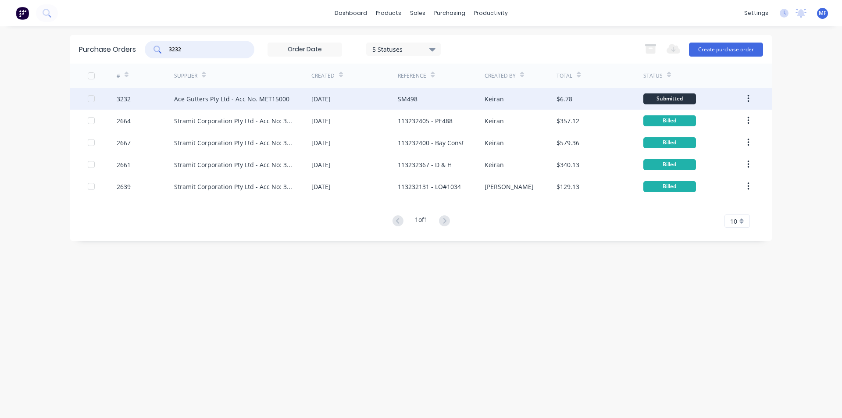
type input "3232"
click at [239, 96] on div "Ace Gutters Pty Ltd - Acc No. MET15000" at bounding box center [231, 98] width 115 height 9
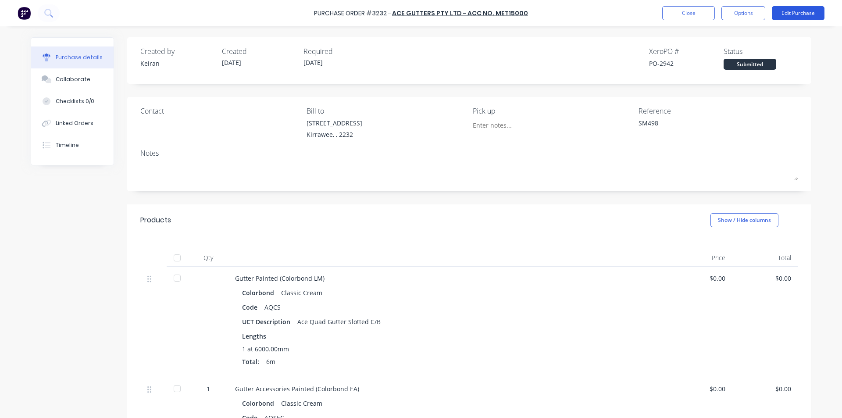
click at [790, 13] on button "Edit Purchase" at bounding box center [798, 13] width 53 height 14
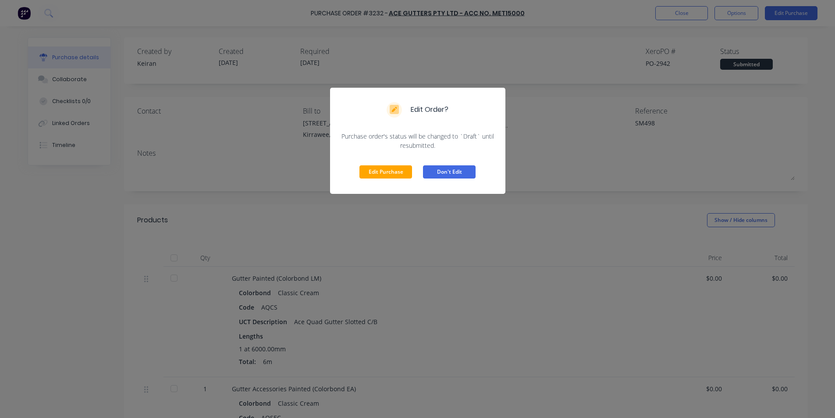
drag, startPoint x: 395, startPoint y: 174, endPoint x: 432, endPoint y: 165, distance: 38.2
click at [395, 173] on button "Edit Purchase" at bounding box center [386, 171] width 53 height 13
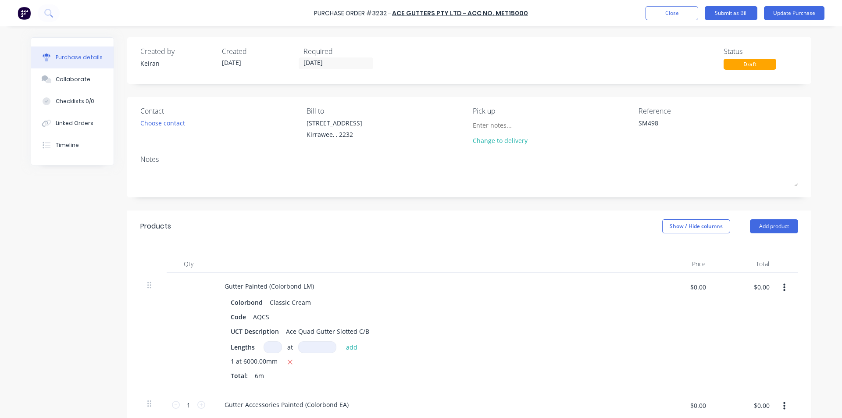
type textarea "x"
click at [672, 116] on div "Reference SM498" at bounding box center [719, 128] width 160 height 44
click at [673, 121] on textarea "SM498" at bounding box center [694, 128] width 110 height 20
type textarea "SM498- 1551857"
type textarea "x"
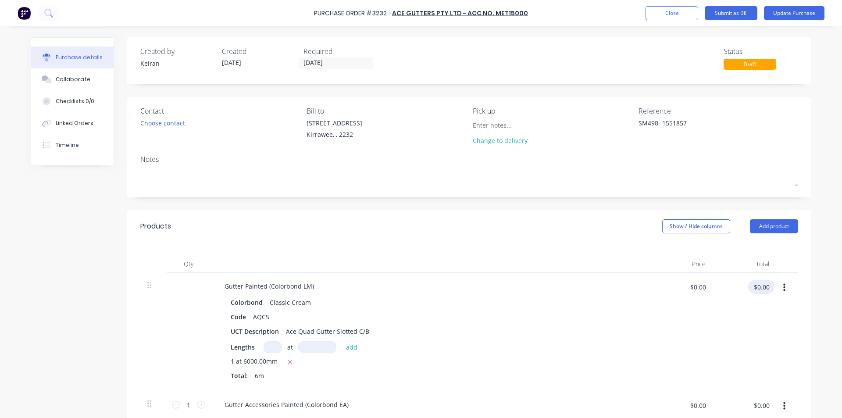
type textarea "SM498- 1551857"
click at [761, 287] on input "$0.00" at bounding box center [761, 287] width 26 height 14
type input "40.31"
type textarea "x"
type input "$6.7183"
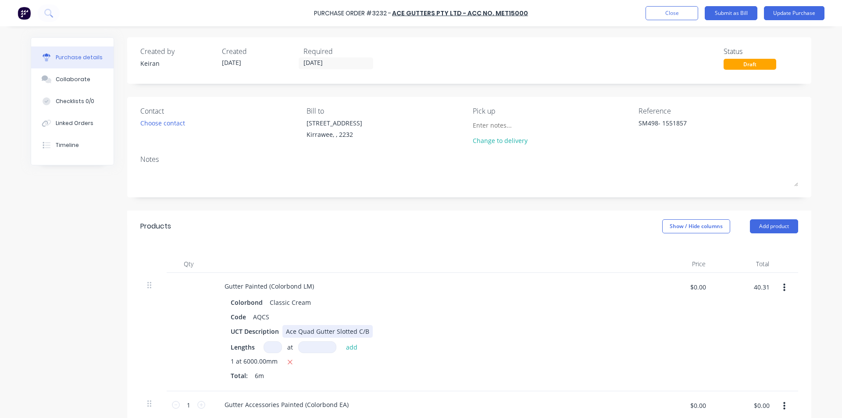
type input "$40.31"
click at [643, 328] on div "Gutter Painted (Colorbond LM) Colorbond Classic Cream Code AQCS UCT Description…" at bounding box center [430, 332] width 439 height 118
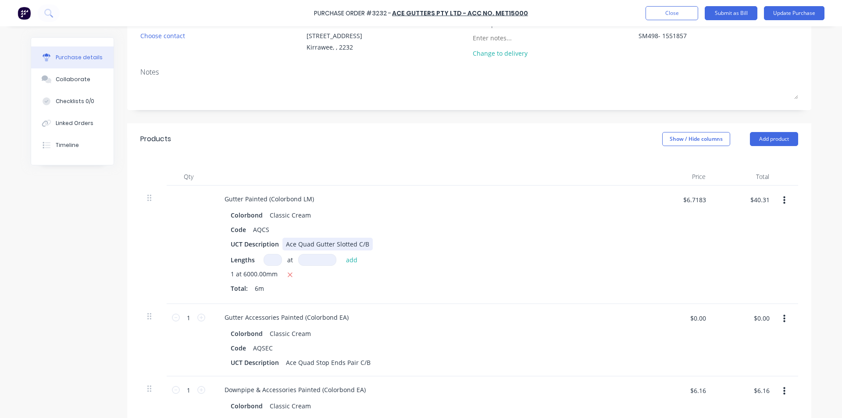
scroll to position [88, 0]
type textarea "x"
drag, startPoint x: 757, startPoint y: 318, endPoint x: 594, endPoint y: 378, distance: 173.3
click at [756, 318] on input "$0.00" at bounding box center [761, 318] width 26 height 14
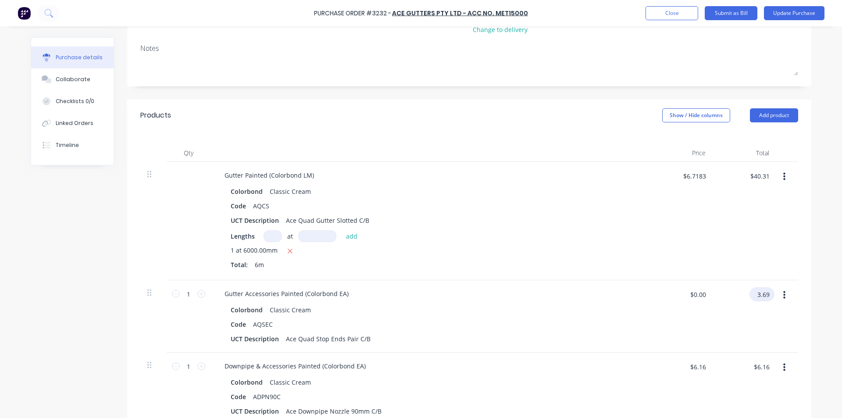
scroll to position [219, 0]
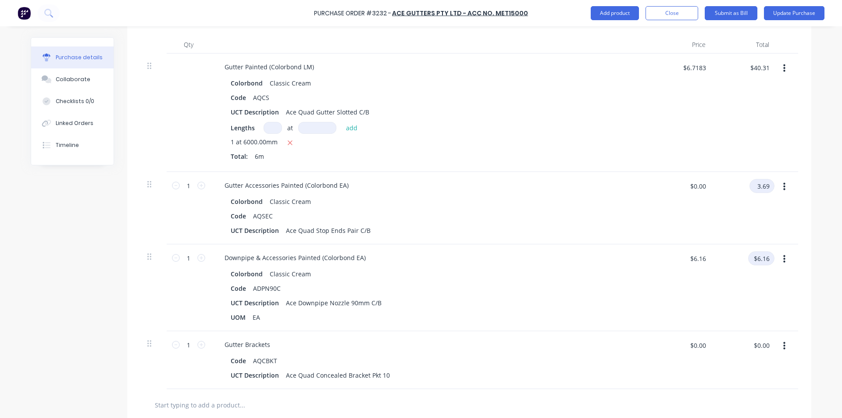
type input "3.69"
type textarea "x"
type input "$3.69"
click at [762, 257] on input "$6.16" at bounding box center [761, 258] width 26 height 14
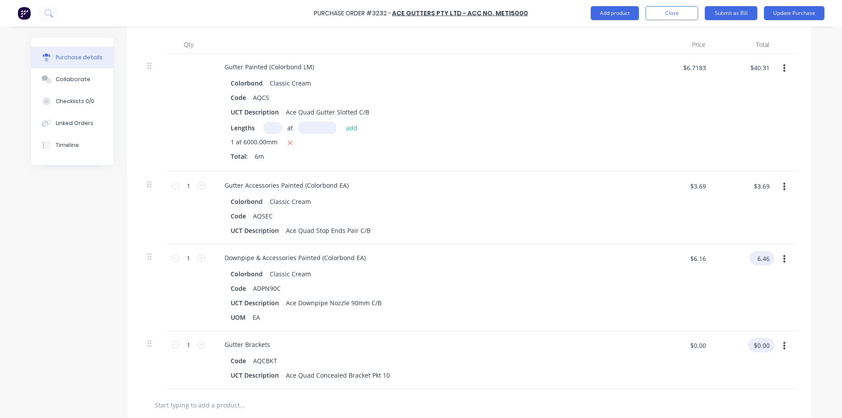
type input "6.46"
type textarea "x"
type input "$6.46"
click at [762, 346] on input "$0.00" at bounding box center [761, 345] width 26 height 14
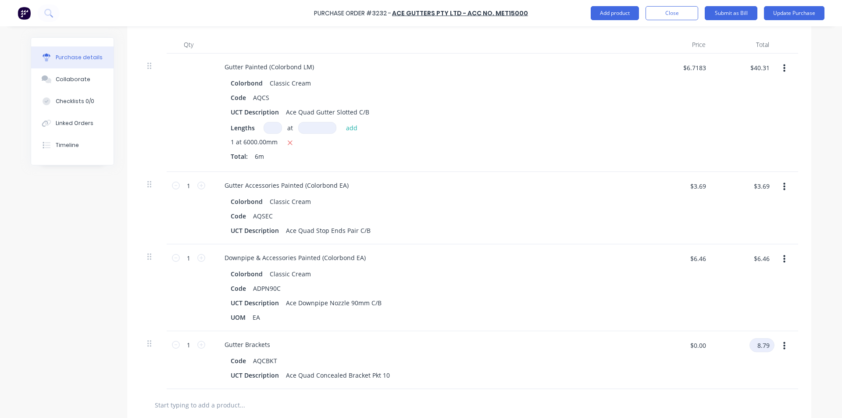
type input "8.79"
type textarea "x"
type input "$8.79"
click at [520, 292] on div "Code ADPN90C" at bounding box center [428, 288] width 402 height 13
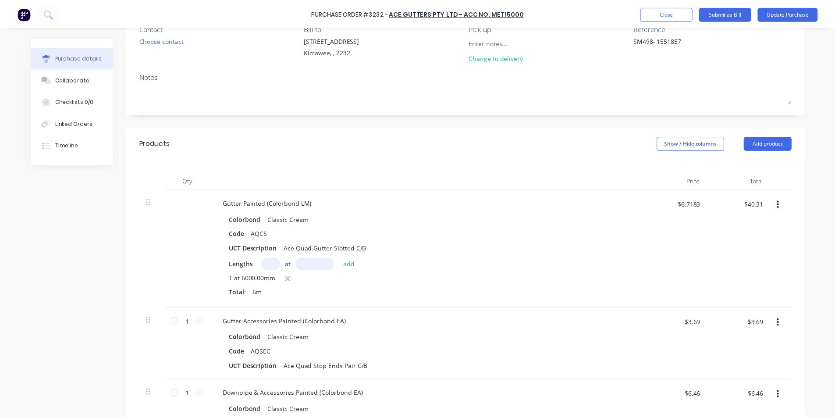
scroll to position [0, 0]
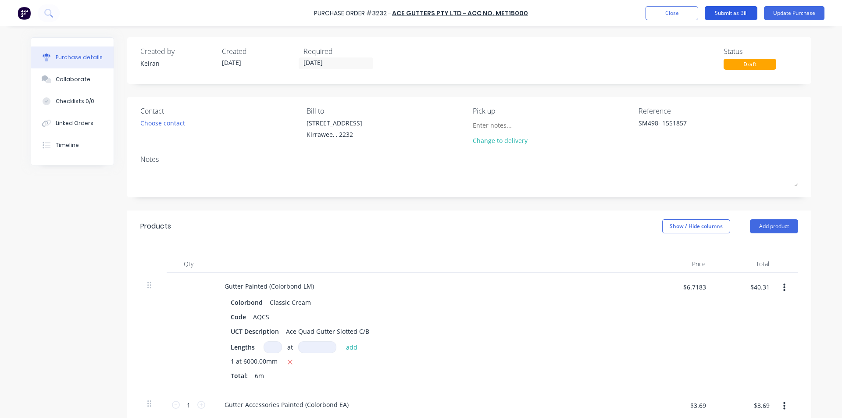
click at [733, 12] on button "Submit as Bill" at bounding box center [731, 13] width 53 height 14
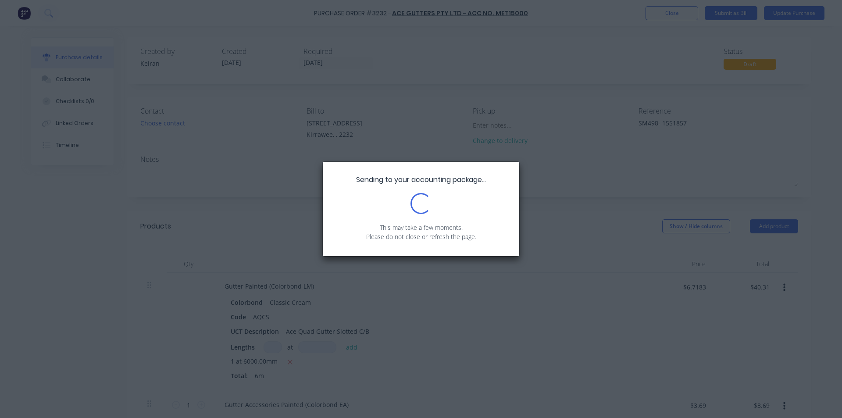
type textarea "x"
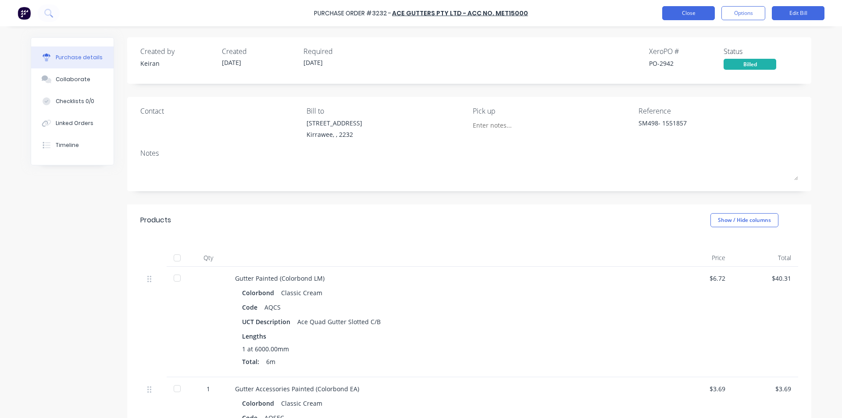
click at [687, 12] on button "Close" at bounding box center [688, 13] width 53 height 14
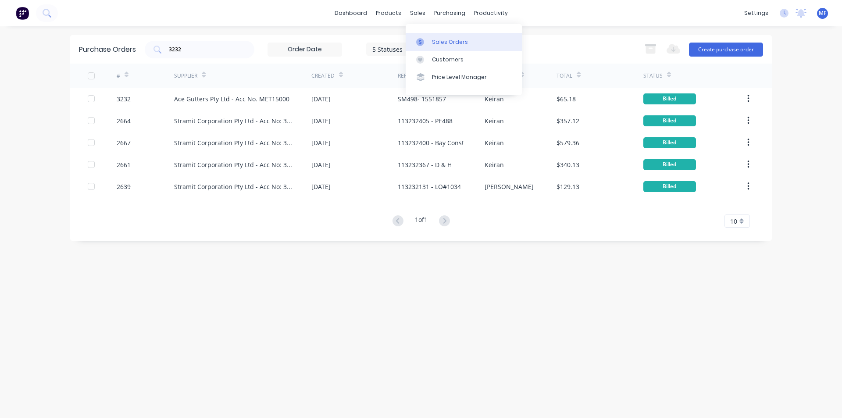
click at [442, 42] on div "Sales Orders" at bounding box center [450, 42] width 36 height 8
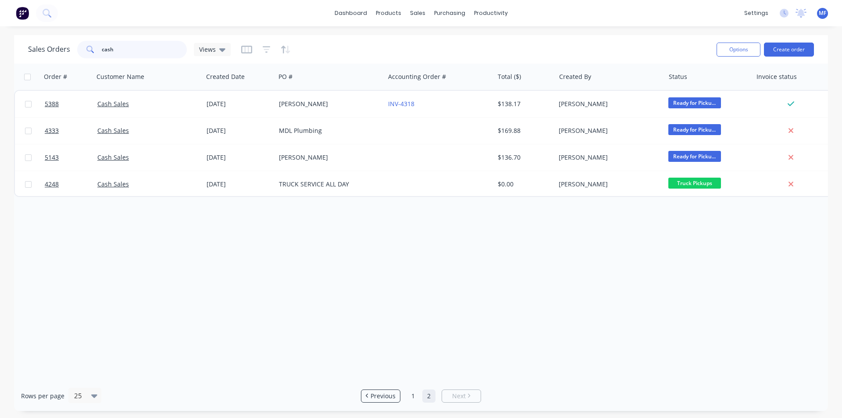
click at [138, 52] on input "cash" at bounding box center [145, 50] width 86 height 18
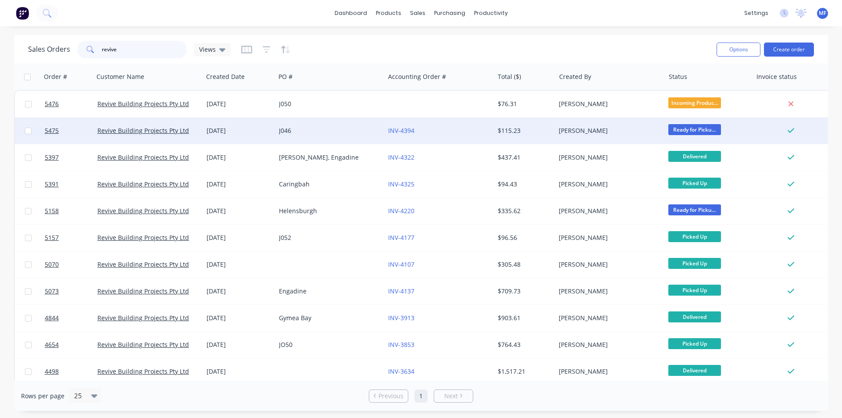
type input "revive"
click at [579, 132] on div "[PERSON_NAME]" at bounding box center [607, 130] width 97 height 9
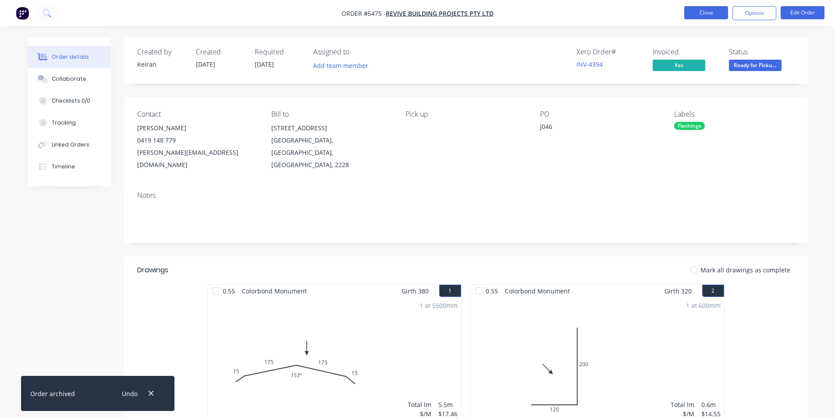
click at [703, 6] on button "Close" at bounding box center [707, 12] width 44 height 13
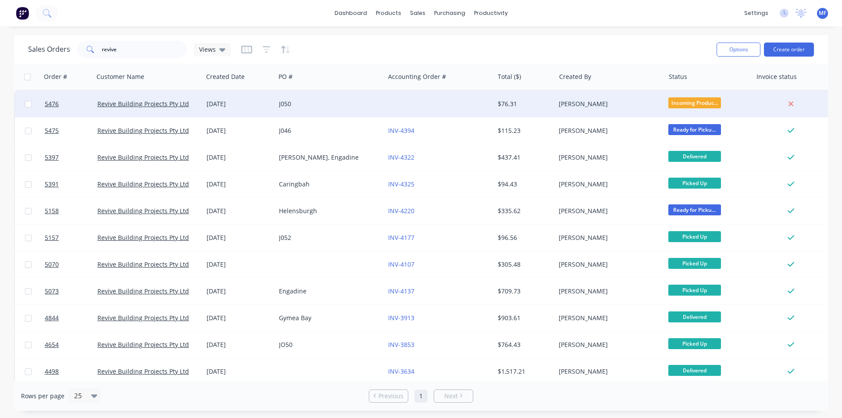
click at [570, 102] on div "[PERSON_NAME]" at bounding box center [607, 104] width 97 height 9
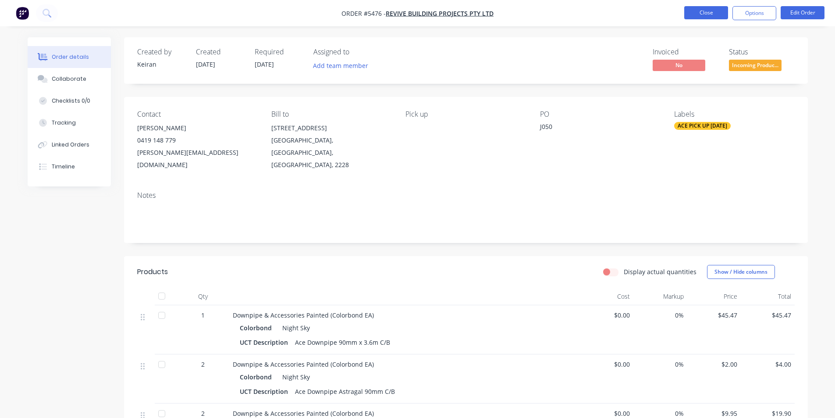
click at [703, 10] on button "Close" at bounding box center [707, 12] width 44 height 13
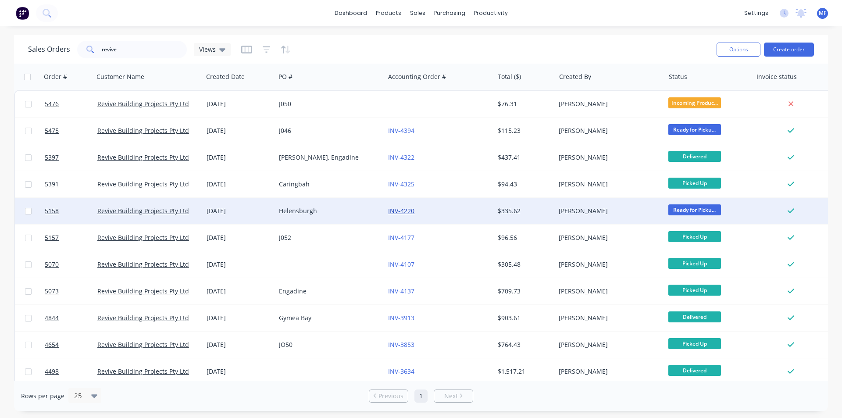
click at [405, 208] on link "INV-4220" at bounding box center [401, 211] width 26 height 8
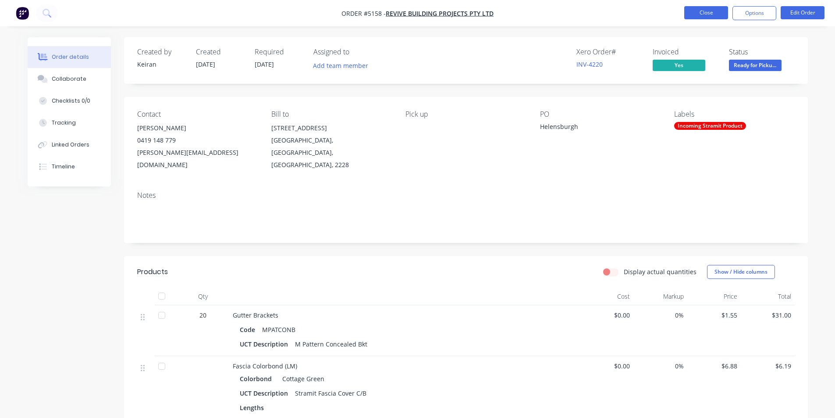
click at [704, 7] on button "Close" at bounding box center [707, 12] width 44 height 13
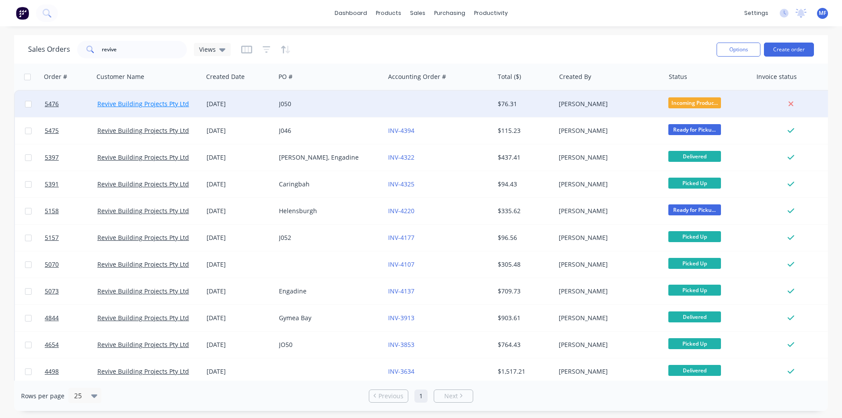
click at [167, 104] on link "Revive Building Projects Pty Ltd" at bounding box center [143, 104] width 92 height 8
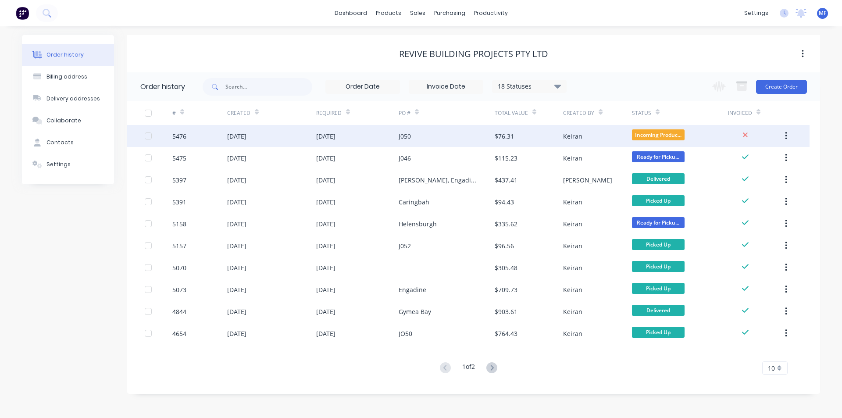
click at [507, 136] on div "$76.31" at bounding box center [504, 136] width 19 height 9
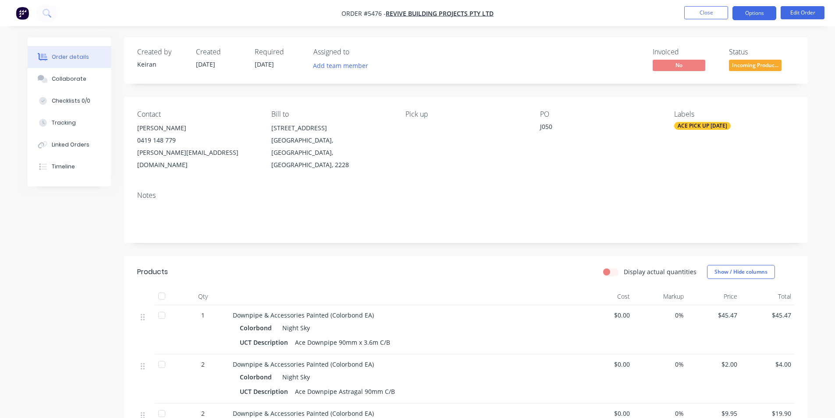
click at [753, 14] on button "Options" at bounding box center [755, 13] width 44 height 14
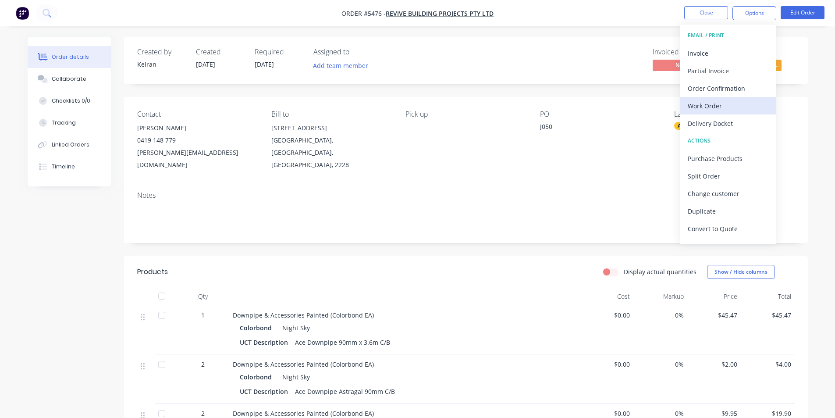
click at [707, 104] on div "Work Order" at bounding box center [728, 106] width 81 height 13
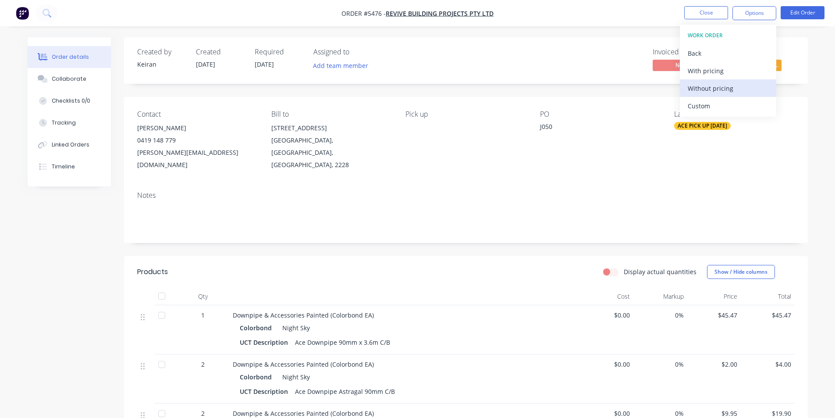
click at [703, 89] on div "Without pricing" at bounding box center [728, 88] width 81 height 13
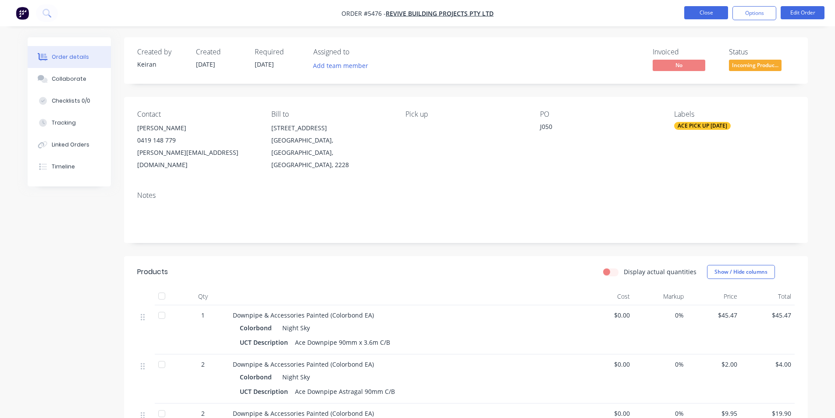
click at [709, 9] on button "Close" at bounding box center [707, 12] width 44 height 13
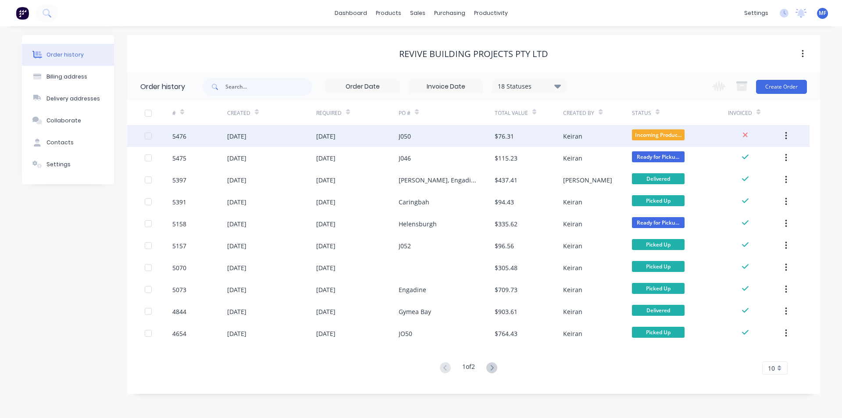
click at [504, 136] on div "$76.31" at bounding box center [504, 136] width 19 height 9
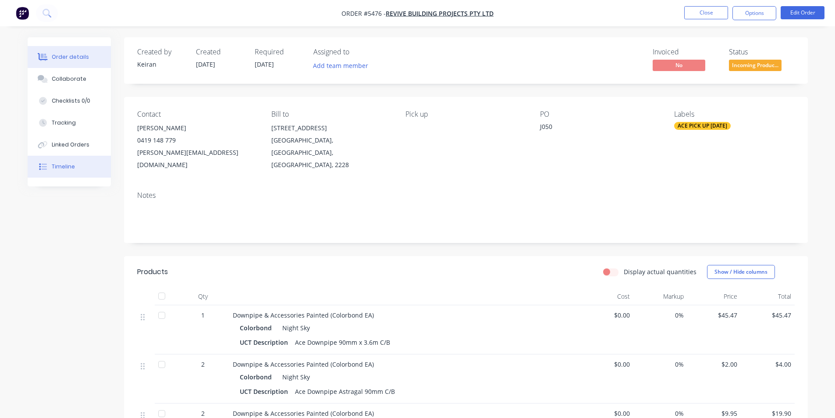
click at [67, 168] on div "Timeline" at bounding box center [63, 167] width 23 height 8
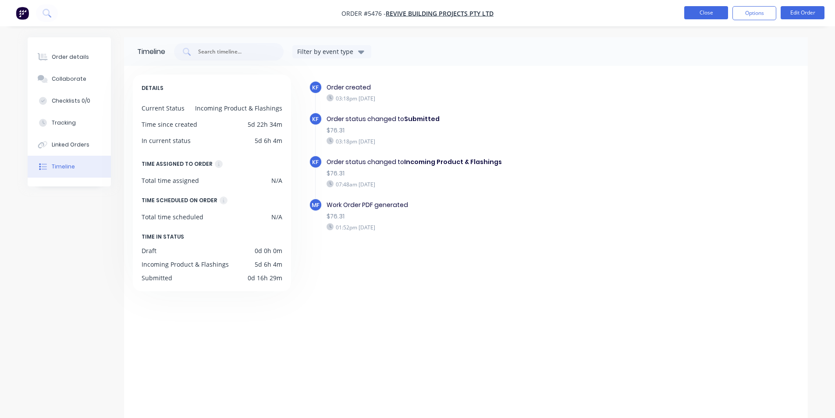
click at [708, 12] on button "Close" at bounding box center [707, 12] width 44 height 13
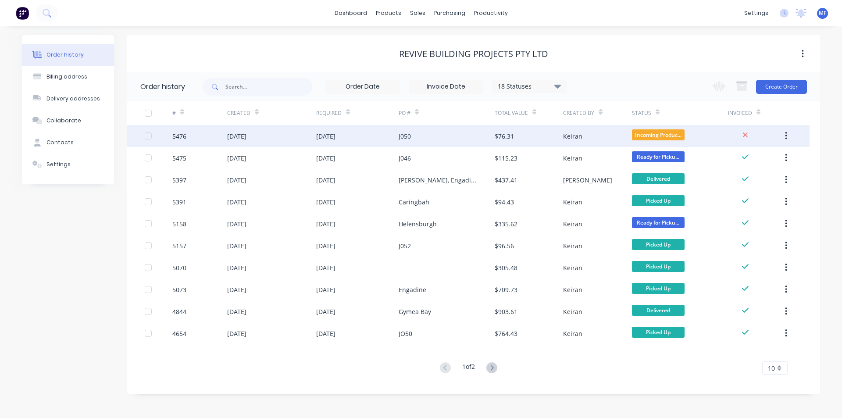
click at [335, 134] on div "[DATE]" at bounding box center [325, 136] width 19 height 9
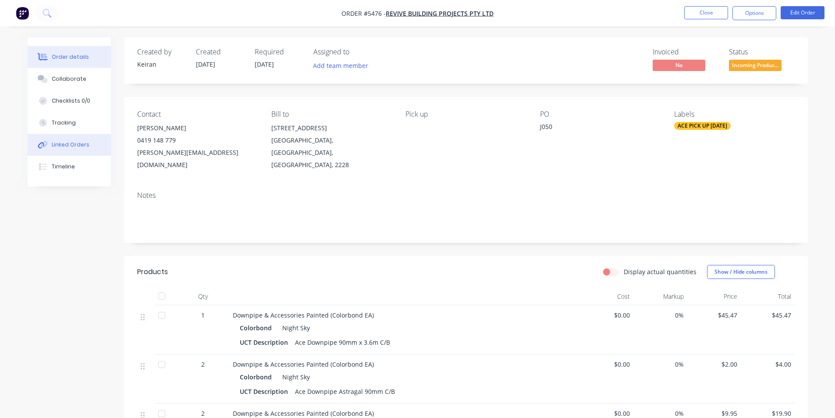
click at [68, 146] on div "Linked Orders" at bounding box center [71, 145] width 38 height 8
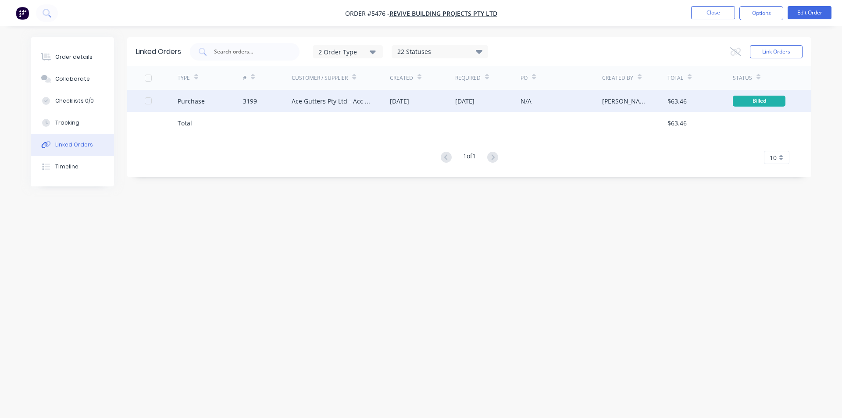
click at [309, 99] on div "Ace Gutters Pty Ltd - Acc No. MET15000" at bounding box center [332, 100] width 81 height 9
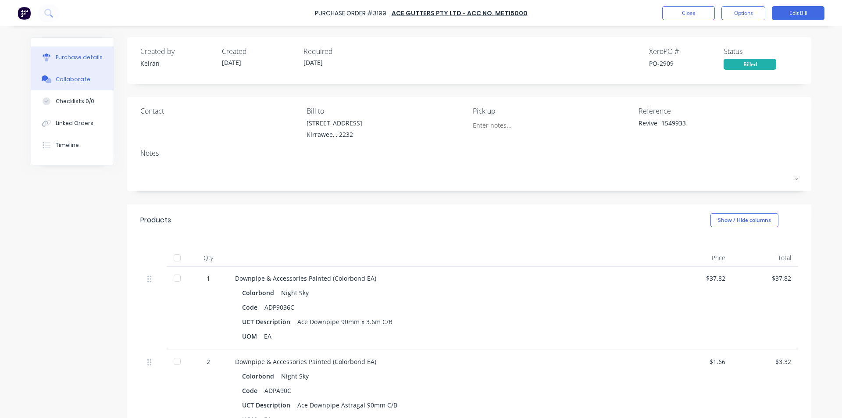
click at [73, 82] on div "Collaborate" at bounding box center [73, 79] width 35 height 8
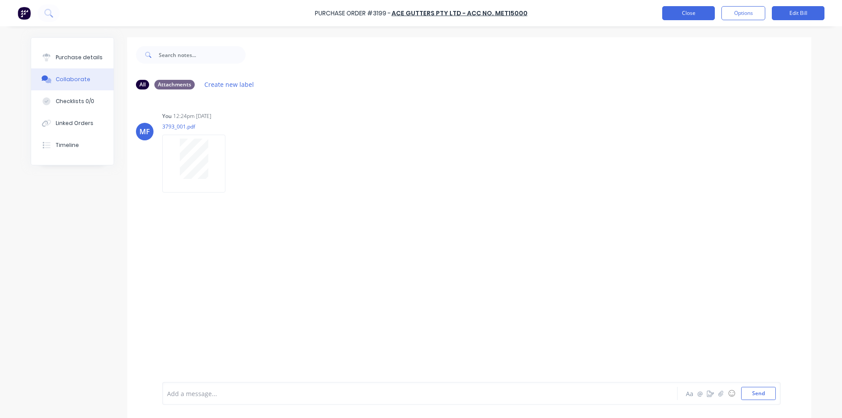
click at [690, 12] on button "Close" at bounding box center [688, 13] width 53 height 14
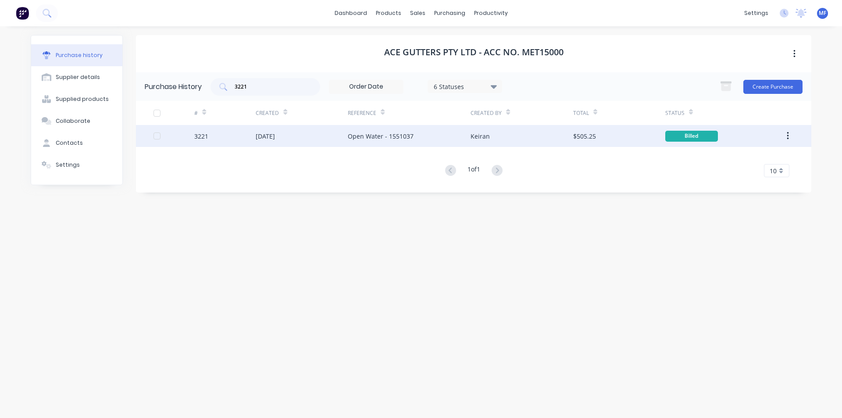
click at [273, 136] on div "[DATE]" at bounding box center [265, 136] width 19 height 9
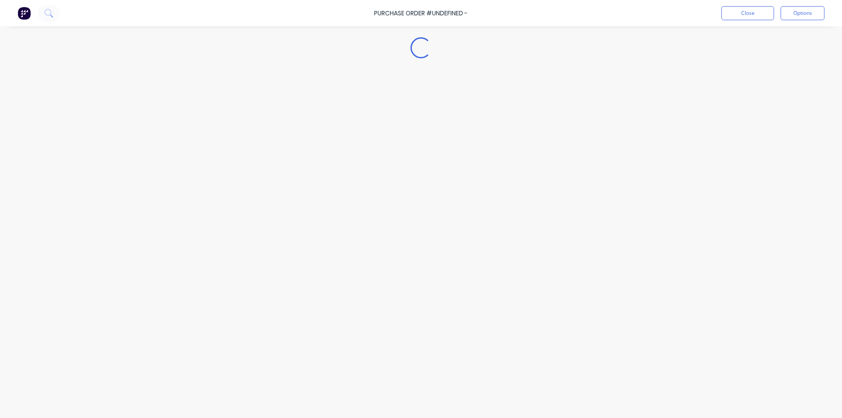
type textarea "x"
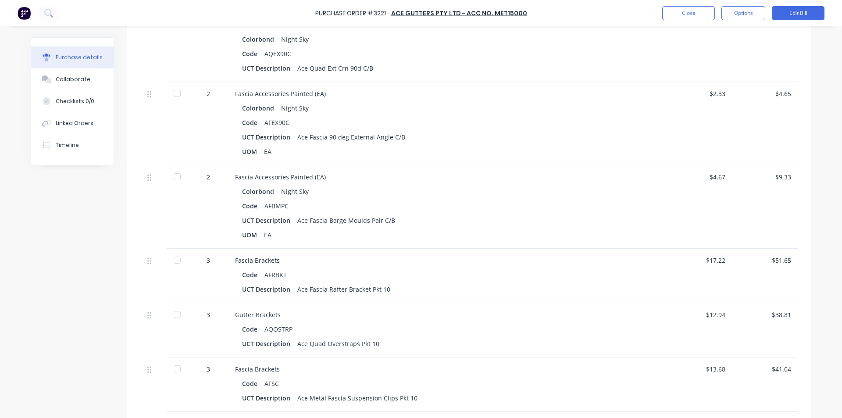
scroll to position [326, 0]
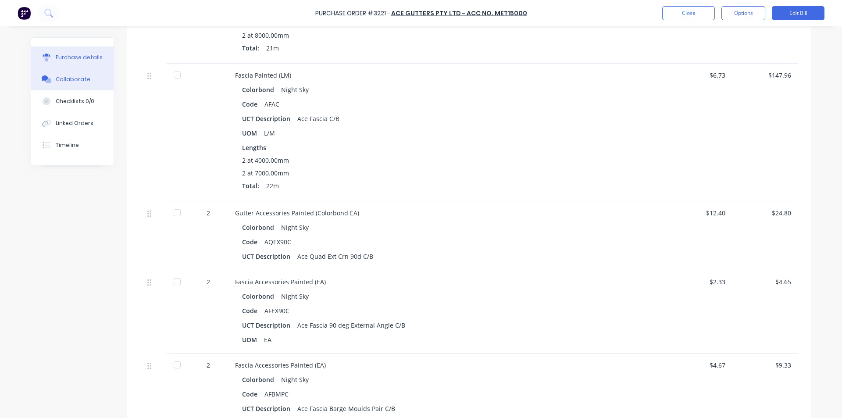
click at [68, 83] on button "Collaborate" at bounding box center [72, 79] width 82 height 22
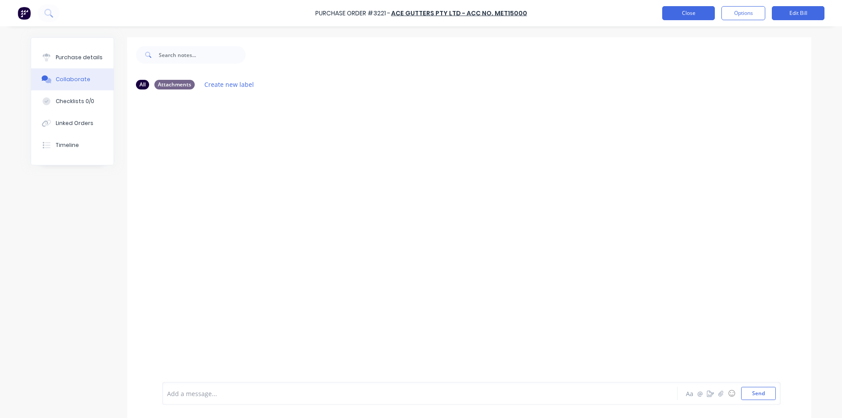
click at [685, 16] on button "Close" at bounding box center [688, 13] width 53 height 14
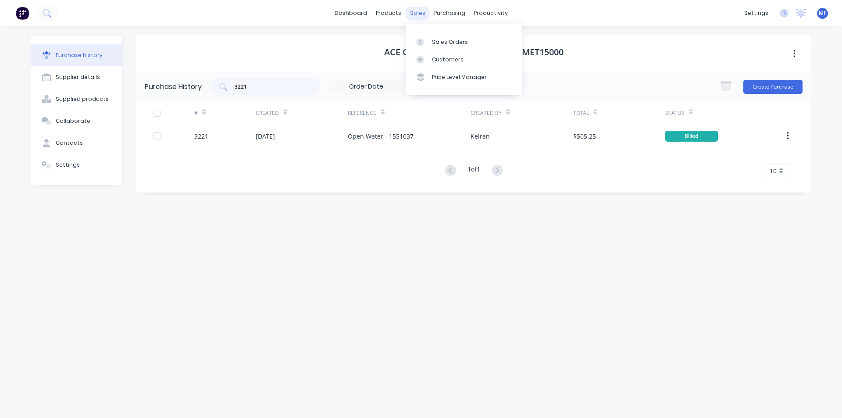
click at [418, 13] on div "sales" at bounding box center [418, 13] width 24 height 13
click at [449, 57] on div "Customers" at bounding box center [448, 60] width 32 height 8
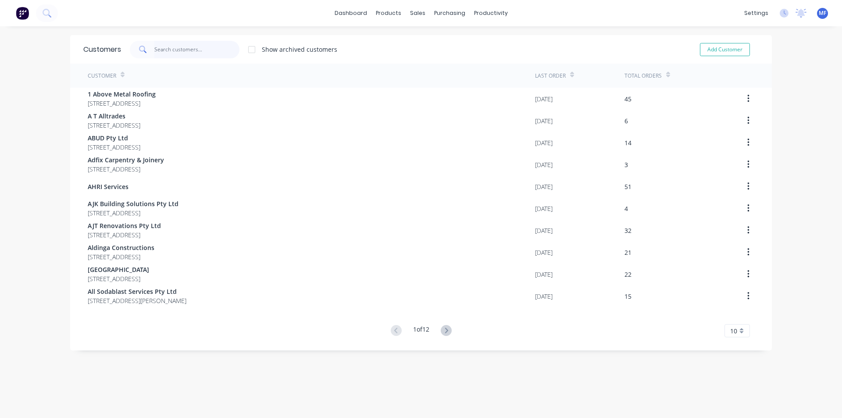
click at [179, 50] on input "text" at bounding box center [197, 50] width 86 height 18
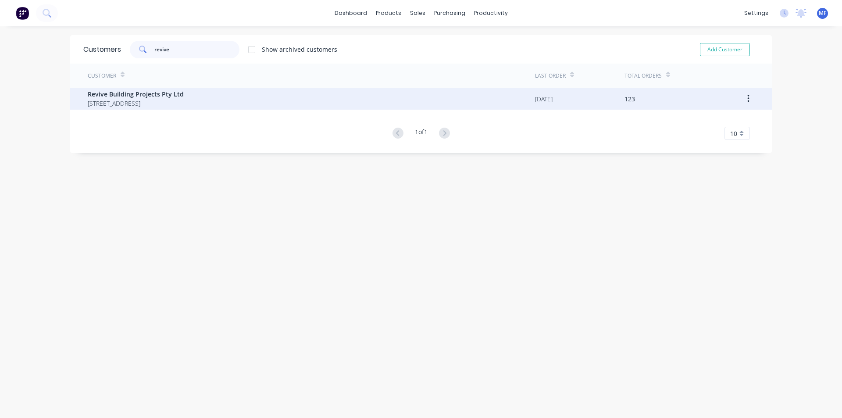
type input "revive"
click at [152, 92] on span "Revive Building Projects Pty Ltd" at bounding box center [136, 93] width 96 height 9
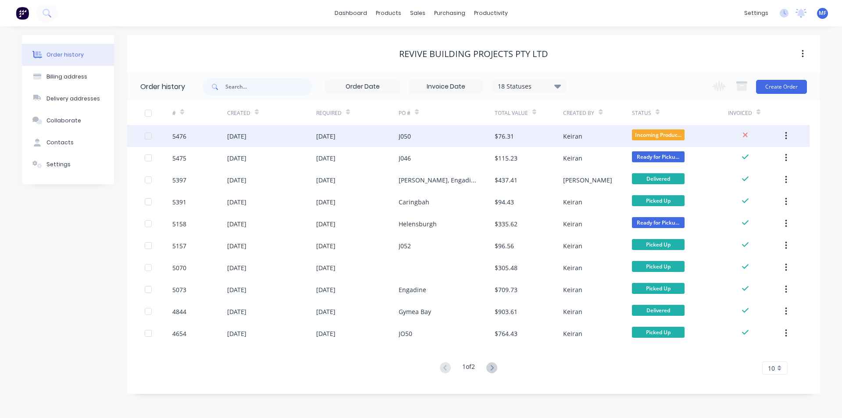
click at [504, 137] on div "$76.31" at bounding box center [504, 136] width 19 height 9
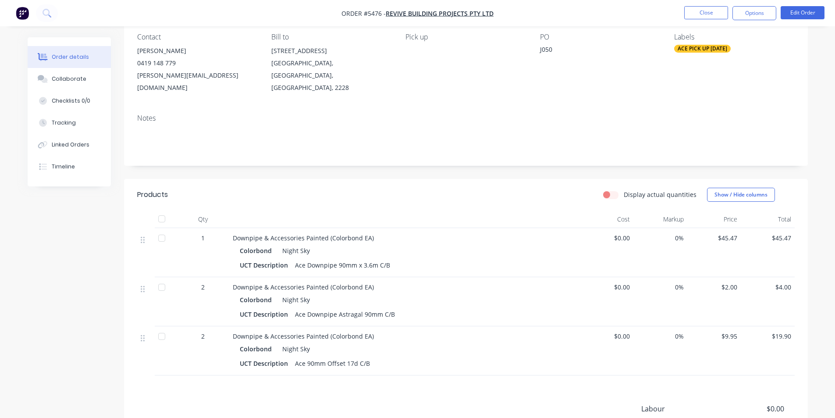
scroll to position [178, 0]
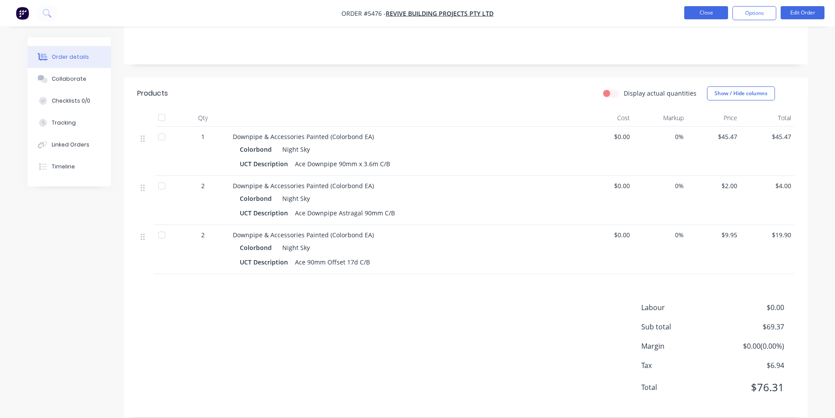
click at [710, 12] on button "Close" at bounding box center [707, 12] width 44 height 13
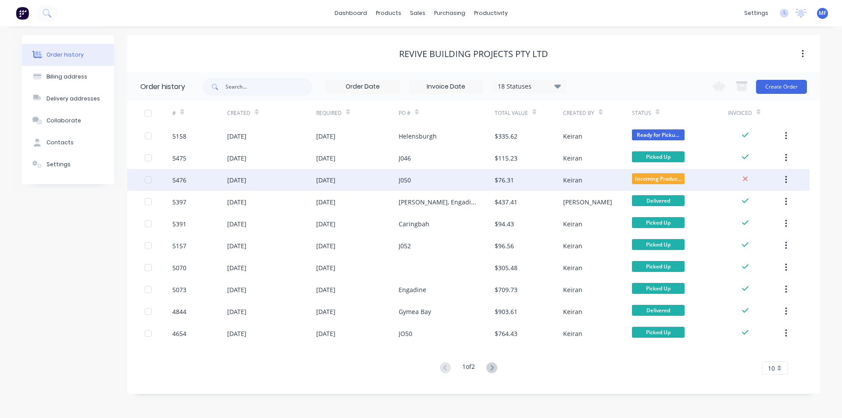
click at [555, 182] on div "$76.31" at bounding box center [529, 180] width 68 height 22
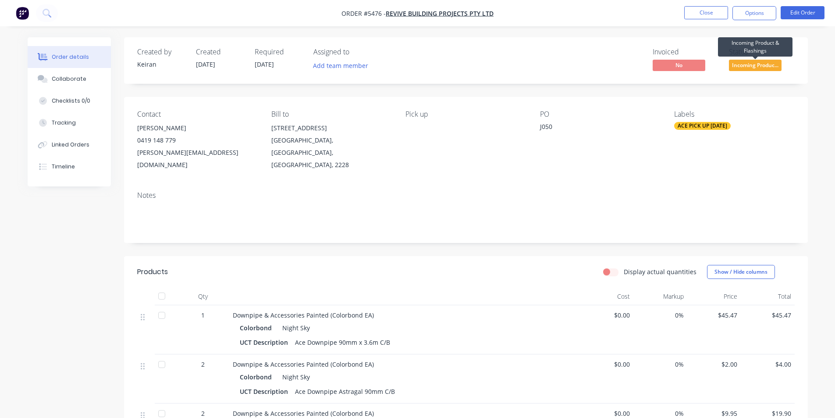
click at [756, 61] on span "Incoming Produc..." at bounding box center [755, 65] width 53 height 11
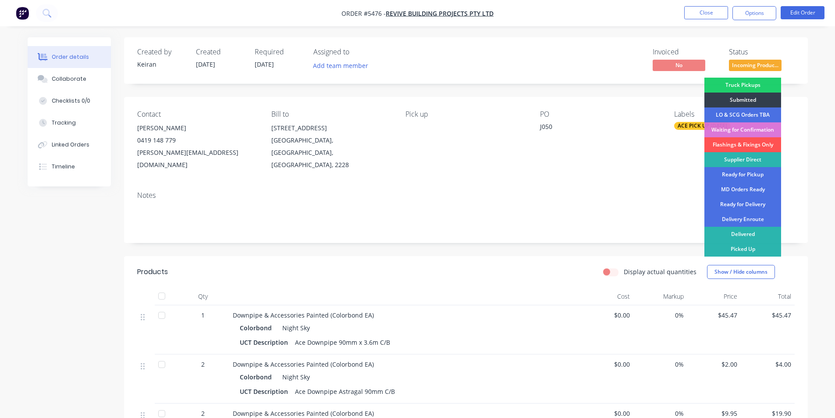
click at [570, 63] on div "Invoiced No Status Incoming Produc... Truck Pickups Submitted LO & SCG Orders T…" at bounding box center [598, 60] width 394 height 25
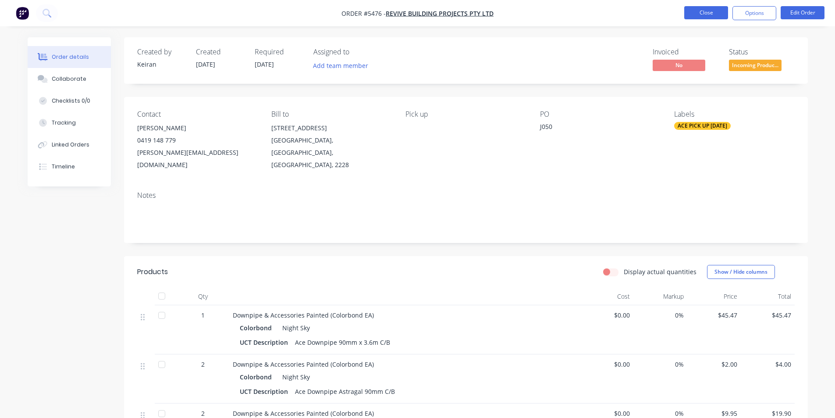
click at [692, 14] on button "Close" at bounding box center [707, 12] width 44 height 13
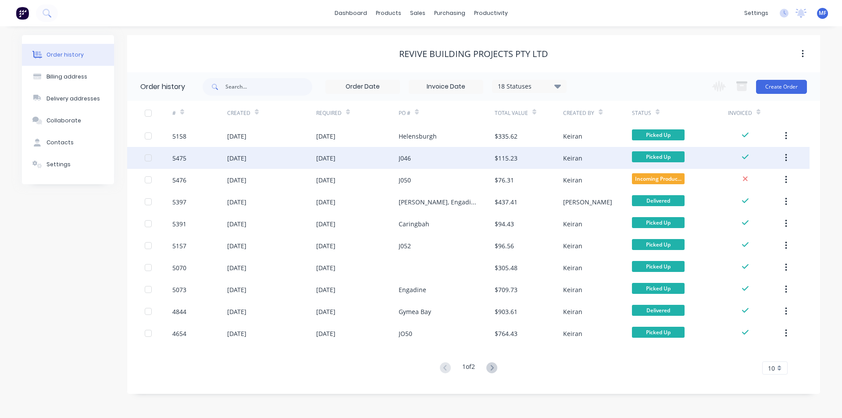
click at [416, 158] on div "J046" at bounding box center [447, 158] width 96 height 22
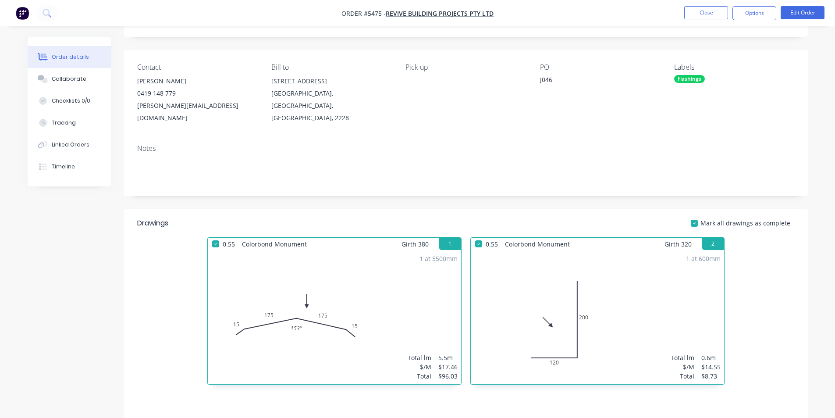
scroll to position [166, 0]
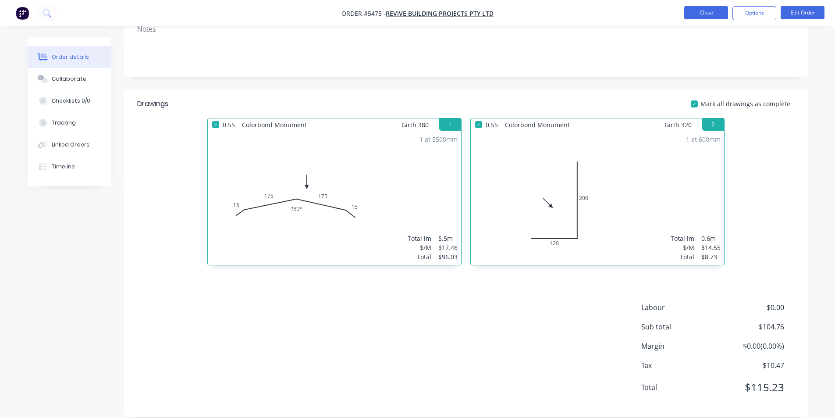
click at [710, 16] on button "Close" at bounding box center [707, 12] width 44 height 13
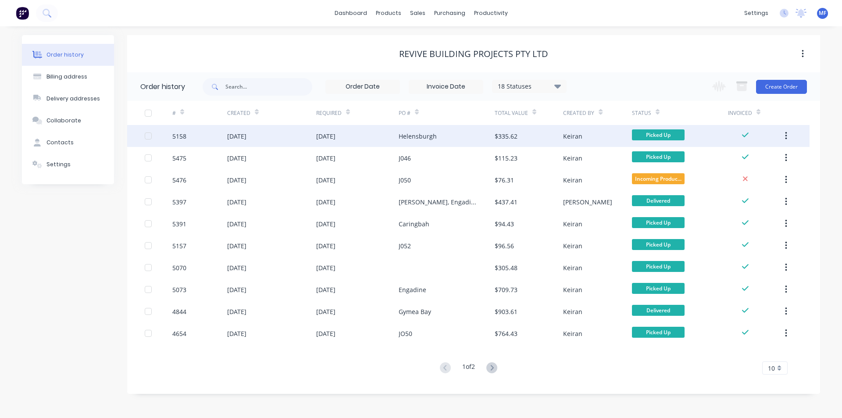
click at [443, 136] on div "Helensburgh" at bounding box center [447, 136] width 96 height 22
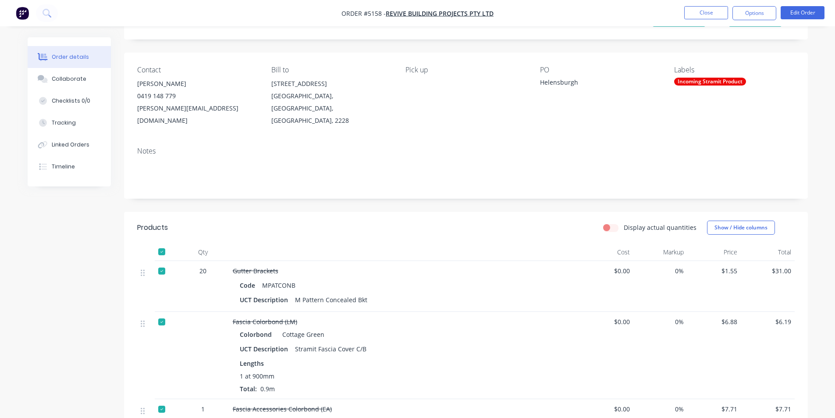
scroll to position [35, 0]
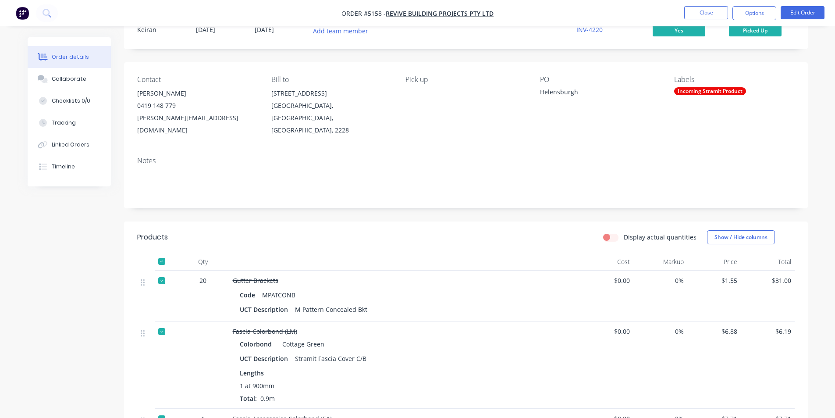
click at [480, 127] on div "Contact [PERSON_NAME] [PHONE_NUMBER] [PERSON_NAME][EMAIL_ADDRESS][DOMAIN_NAME] …" at bounding box center [466, 105] width 684 height 87
click at [702, 12] on button "Close" at bounding box center [707, 12] width 44 height 13
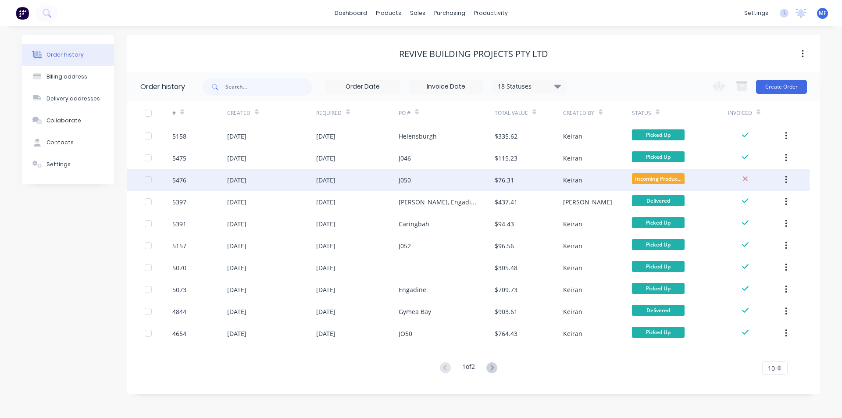
click at [575, 178] on div "Keiran" at bounding box center [572, 179] width 19 height 9
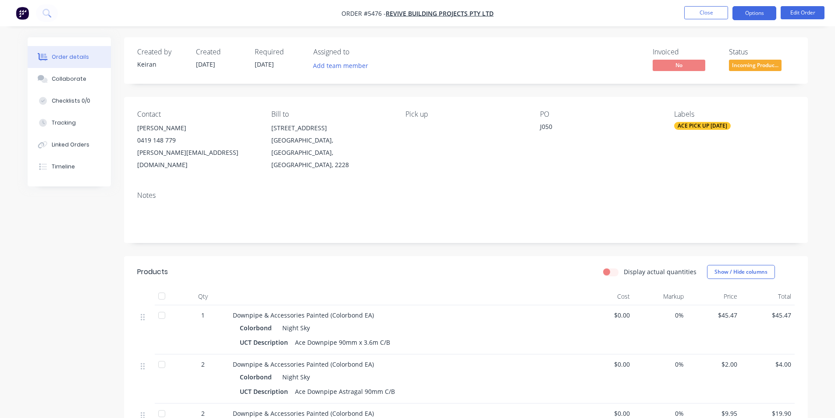
click at [760, 10] on button "Options" at bounding box center [755, 13] width 44 height 14
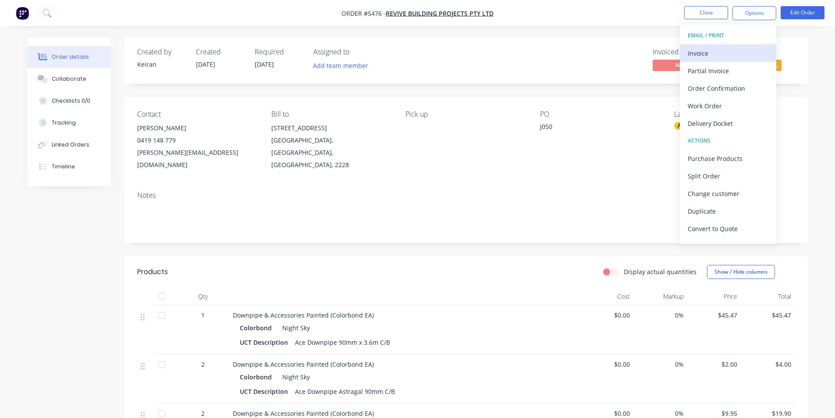
click at [703, 51] on div "Invoice" at bounding box center [728, 53] width 81 height 13
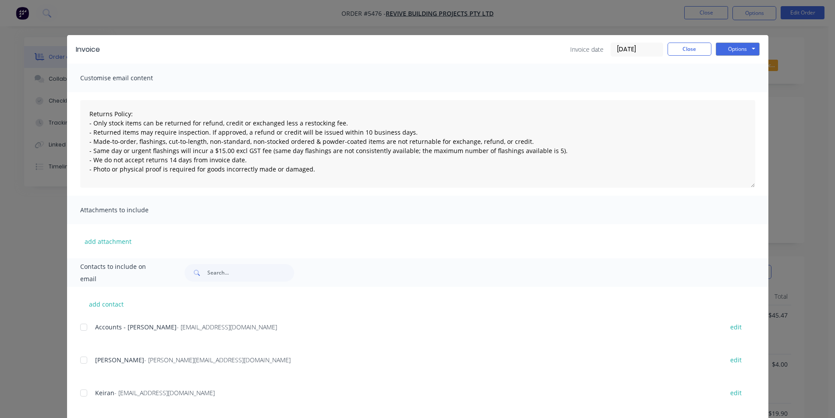
click at [83, 326] on div at bounding box center [84, 327] width 18 height 18
click at [731, 49] on button "Options" at bounding box center [738, 49] width 44 height 13
click at [743, 93] on button "Email" at bounding box center [744, 93] width 56 height 14
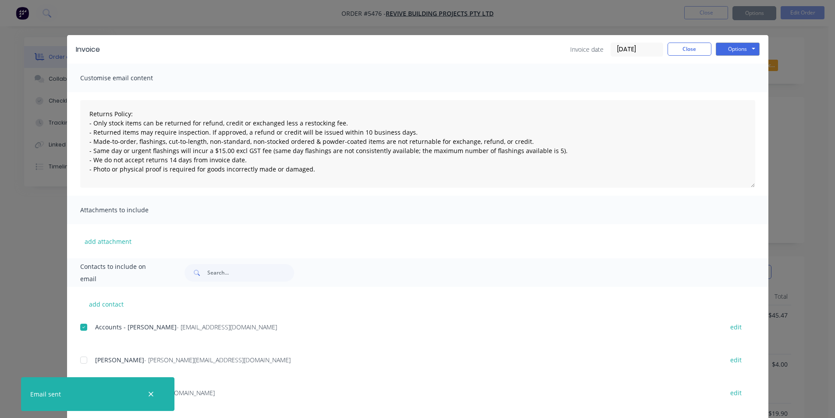
type textarea "Returns Policy: - Only stock items can be returned for refund, credit or exchan…"
click at [693, 50] on button "Close" at bounding box center [690, 49] width 44 height 13
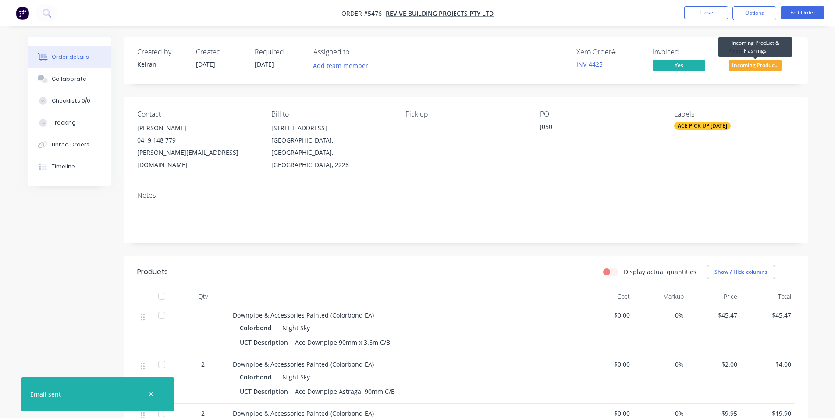
click at [768, 65] on span "Incoming Produc..." at bounding box center [755, 65] width 53 height 11
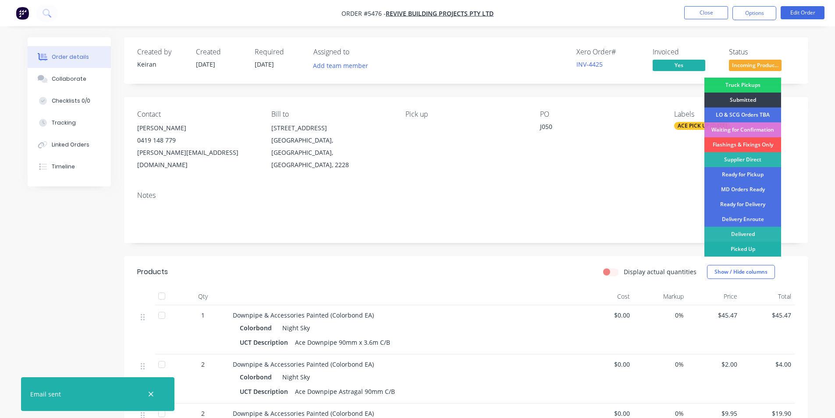
click at [759, 248] on div "Picked Up" at bounding box center [743, 249] width 77 height 15
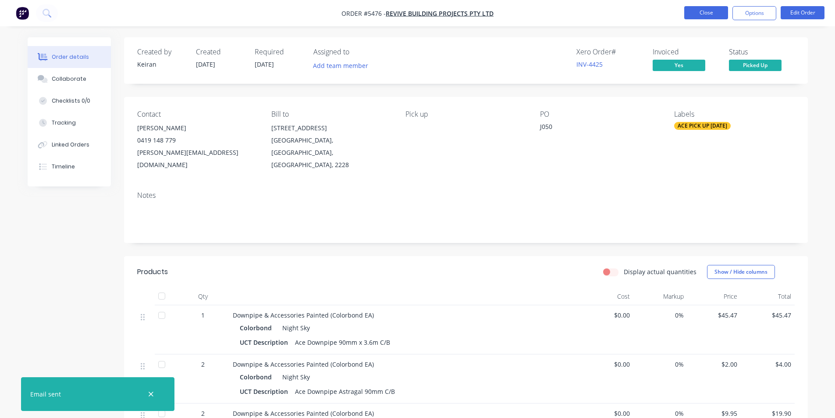
click at [708, 15] on button "Close" at bounding box center [707, 12] width 44 height 13
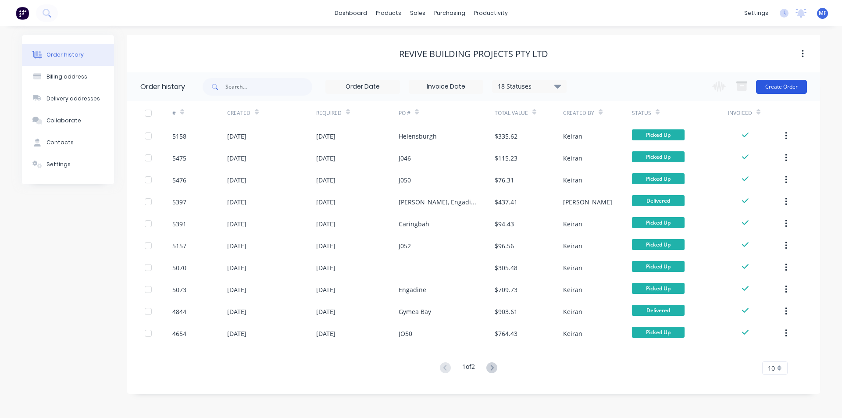
click at [783, 86] on button "Create Order" at bounding box center [781, 87] width 51 height 14
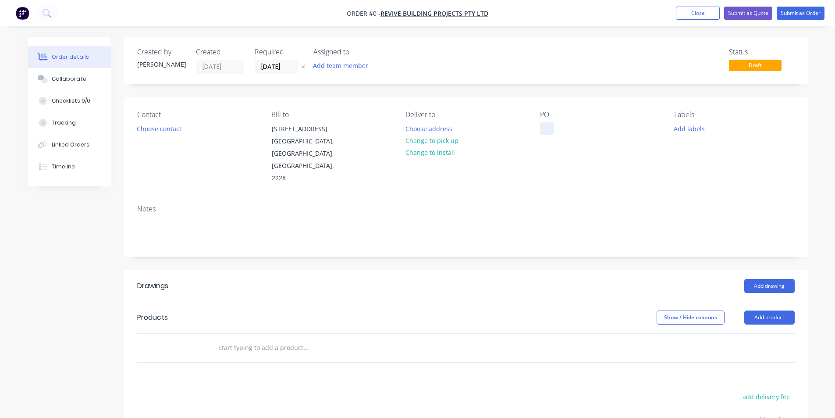
click at [549, 131] on div at bounding box center [547, 128] width 14 height 13
click at [439, 141] on button "Change to pick up" at bounding box center [432, 141] width 62 height 12
click at [238, 339] on input "text" at bounding box center [305, 348] width 175 height 18
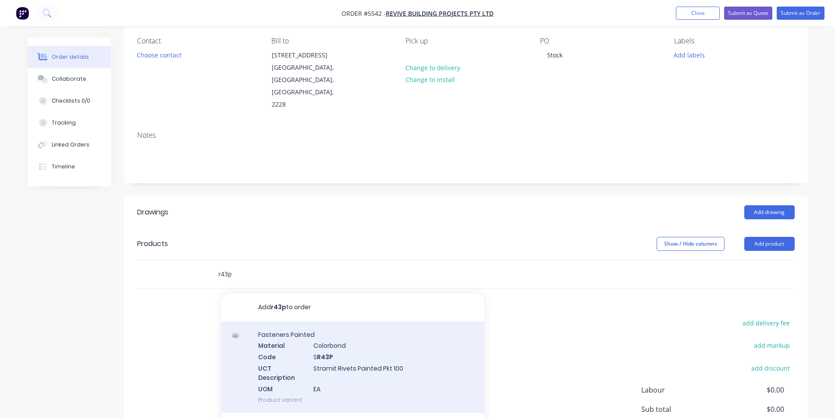
scroll to position [88, 0]
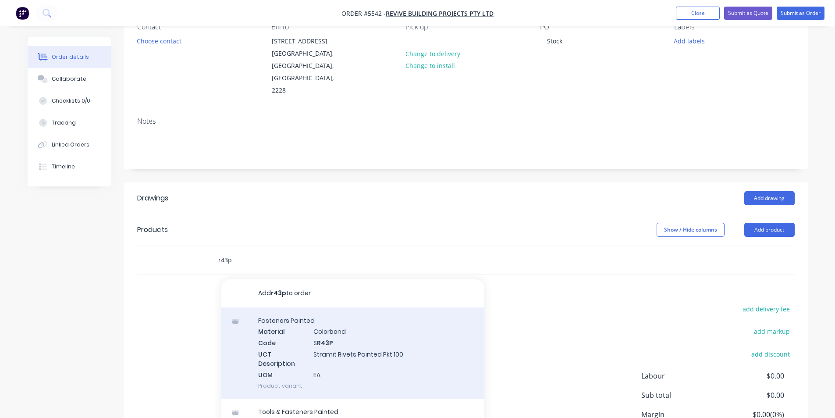
type input "r43p"
click at [397, 328] on div "Fasteners Painted Material Colorbond Code S R43P UCT Description Stramit Rivets…" at bounding box center [352, 352] width 263 height 91
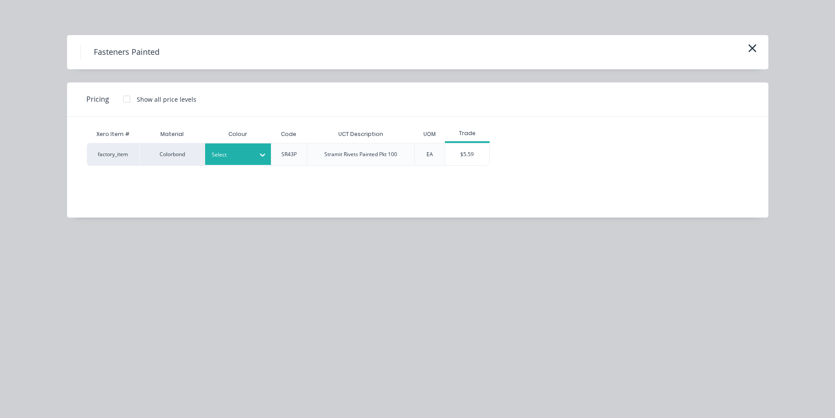
click at [236, 153] on div at bounding box center [231, 155] width 39 height 10
click at [110, 410] on div "Cottage Green" at bounding box center [55, 418] width 110 height 16
click at [467, 155] on div "$5.59" at bounding box center [468, 154] width 44 height 22
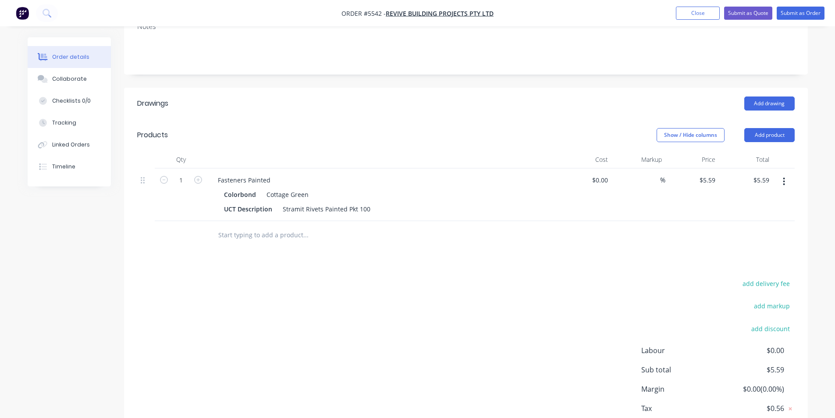
scroll to position [213, 0]
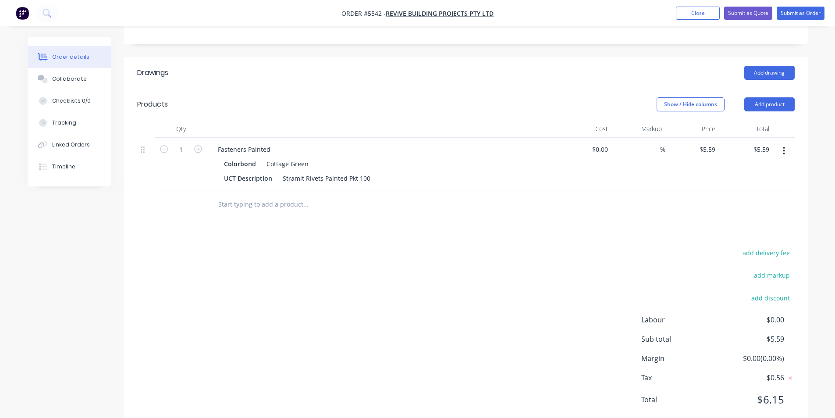
click at [497, 204] on div "Drawings Add drawing Products Show / Hide columns Add product Qty Cost Markup P…" at bounding box center [466, 243] width 684 height 372
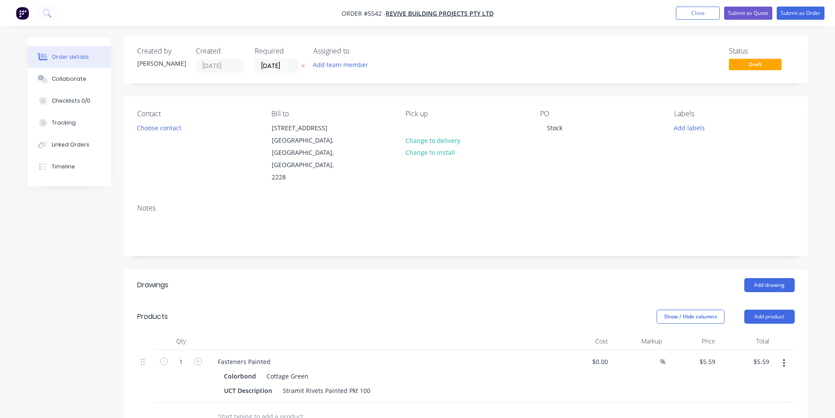
scroll to position [0, 0]
click at [564, 131] on div "Stock" at bounding box center [554, 128] width 29 height 13
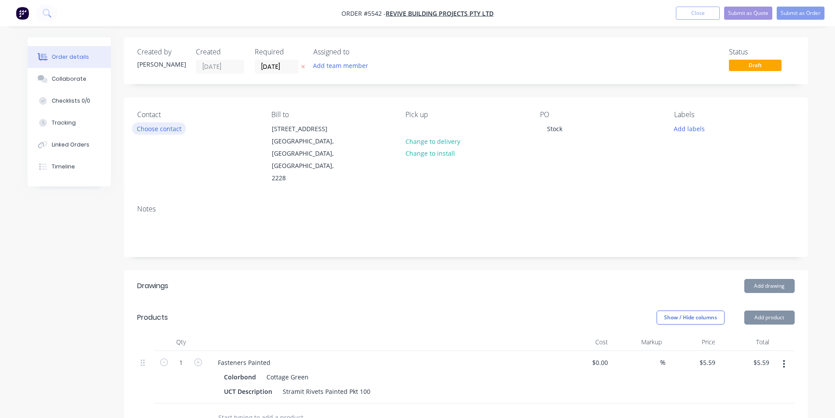
click at [150, 130] on button "Choose contact" at bounding box center [159, 128] width 54 height 12
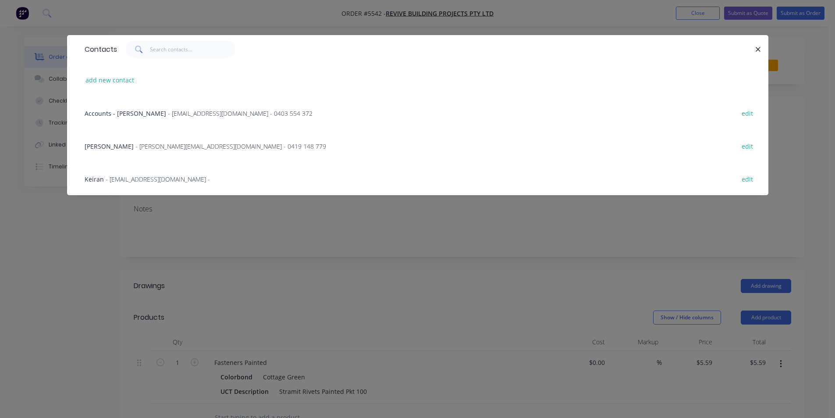
drag, startPoint x: 144, startPoint y: 146, endPoint x: 272, endPoint y: 166, distance: 129.2
click at [145, 146] on span "- [PERSON_NAME][EMAIL_ADDRESS][DOMAIN_NAME] - 0419 148 779" at bounding box center [231, 146] width 191 height 8
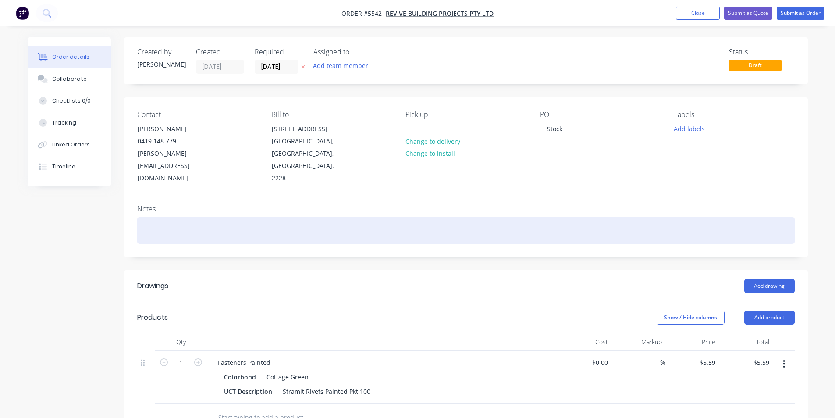
click at [567, 217] on div at bounding box center [466, 230] width 658 height 27
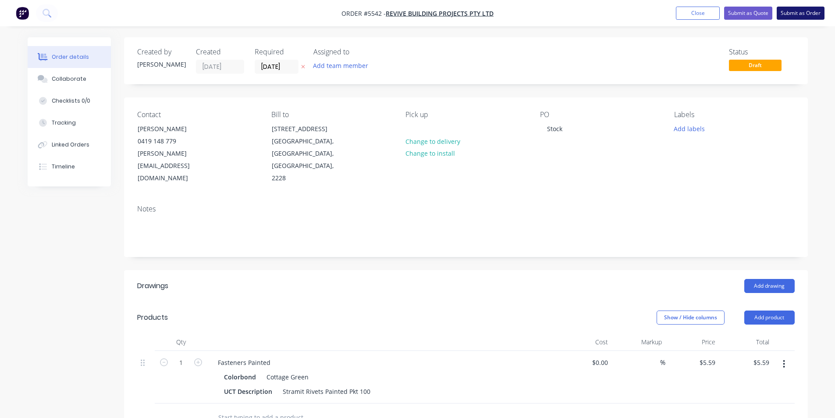
click at [796, 14] on button "Submit as Order" at bounding box center [801, 13] width 48 height 13
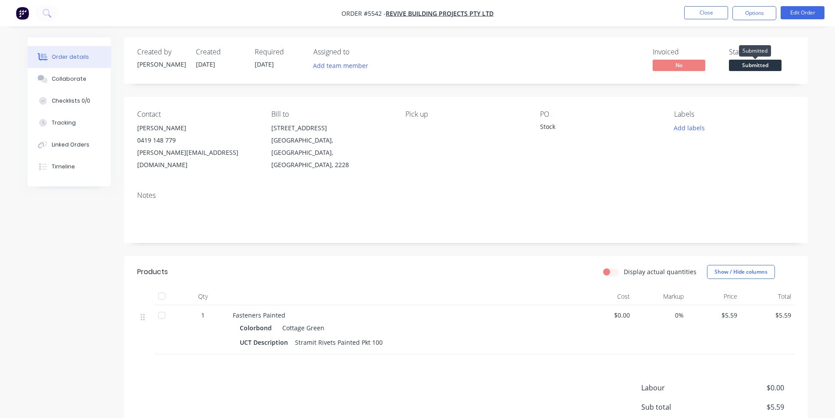
click at [746, 67] on span "Submitted" at bounding box center [755, 65] width 53 height 11
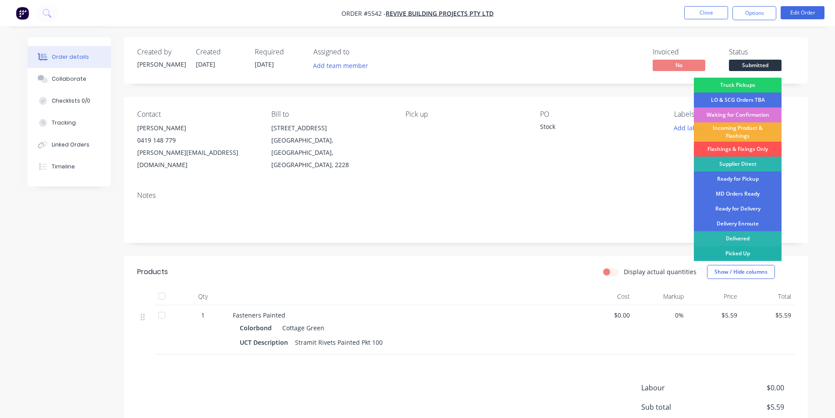
click at [747, 252] on div "Picked Up" at bounding box center [738, 253] width 88 height 15
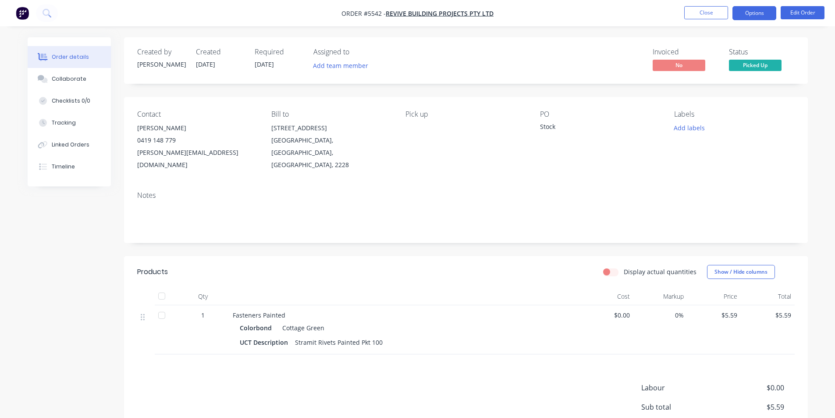
click at [753, 14] on button "Options" at bounding box center [755, 13] width 44 height 14
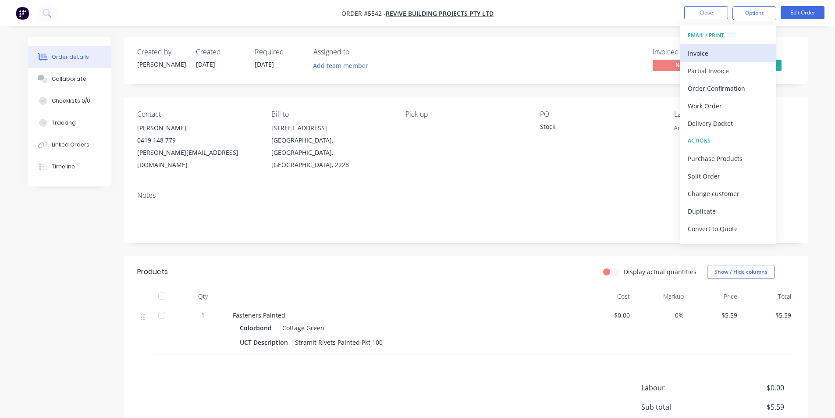
click at [699, 51] on div "Invoice" at bounding box center [728, 53] width 81 height 13
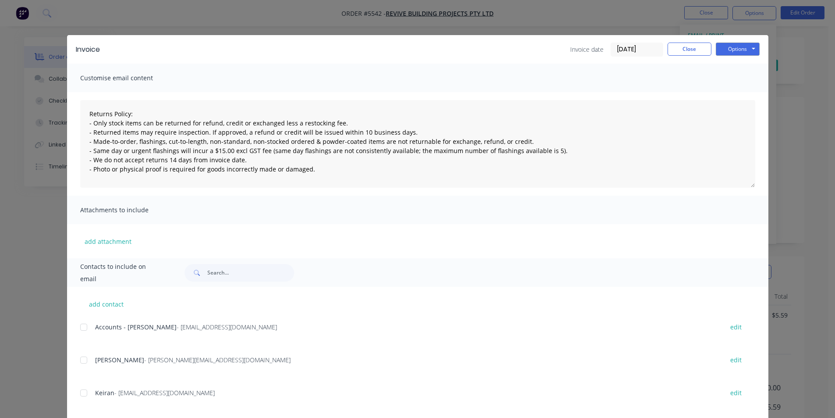
click at [81, 328] on div at bounding box center [84, 327] width 18 height 18
click at [739, 43] on button "Options" at bounding box center [738, 49] width 44 height 13
click at [740, 92] on button "Email" at bounding box center [744, 93] width 56 height 14
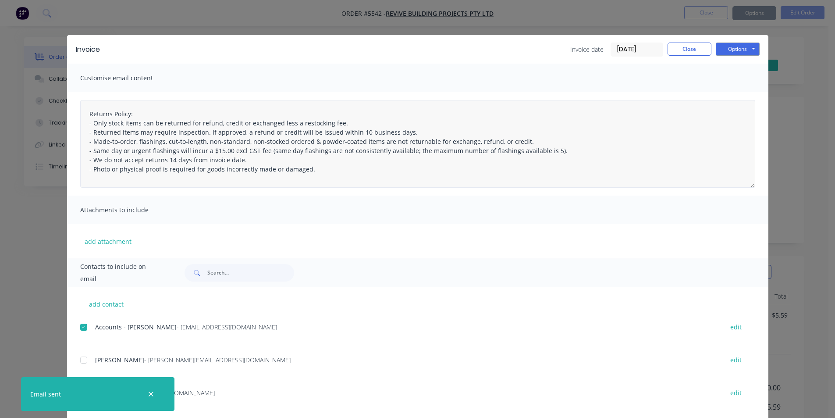
type textarea "Returns Policy: - Only stock items can be returned for refund, credit or exchan…"
click at [683, 49] on button "Close" at bounding box center [690, 49] width 44 height 13
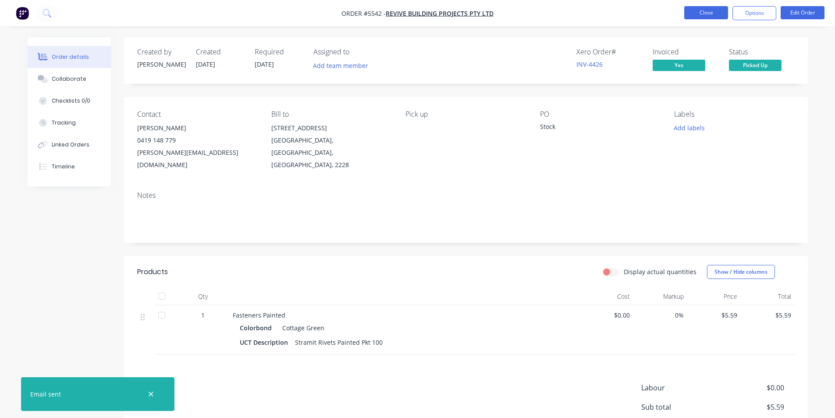
click at [699, 10] on button "Close" at bounding box center [707, 12] width 44 height 13
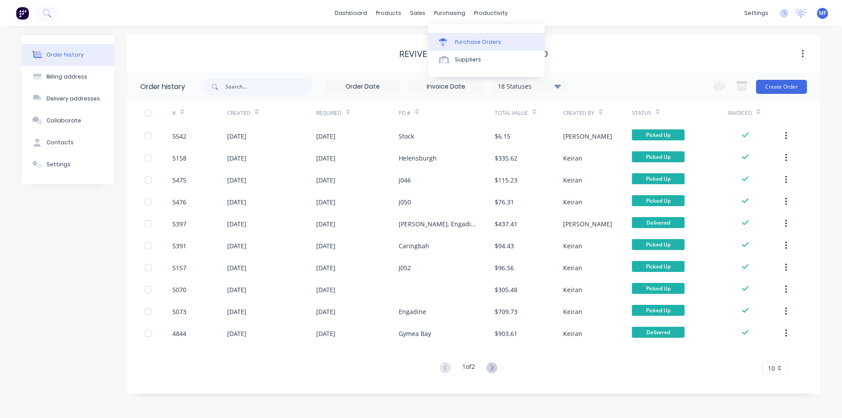
click at [460, 40] on div "Purchase Orders" at bounding box center [478, 42] width 46 height 8
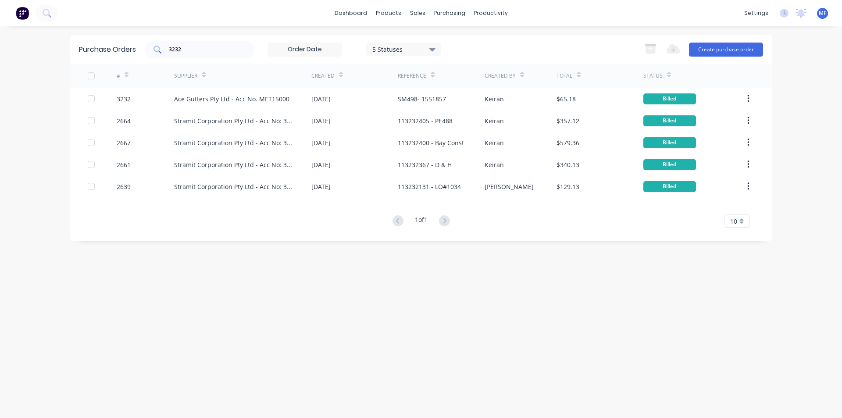
click at [191, 47] on input "3232" at bounding box center [204, 49] width 73 height 9
click at [192, 46] on input "3232" at bounding box center [204, 49] width 73 height 9
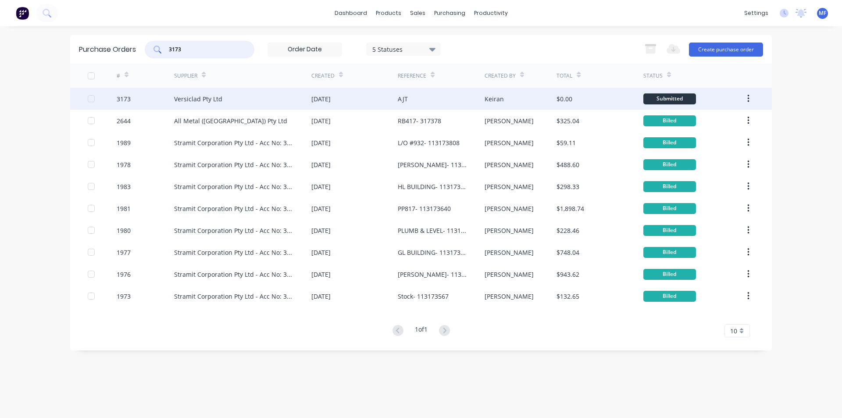
type input "3173"
click at [211, 95] on div "Versiclad Pty Ltd" at bounding box center [198, 98] width 48 height 9
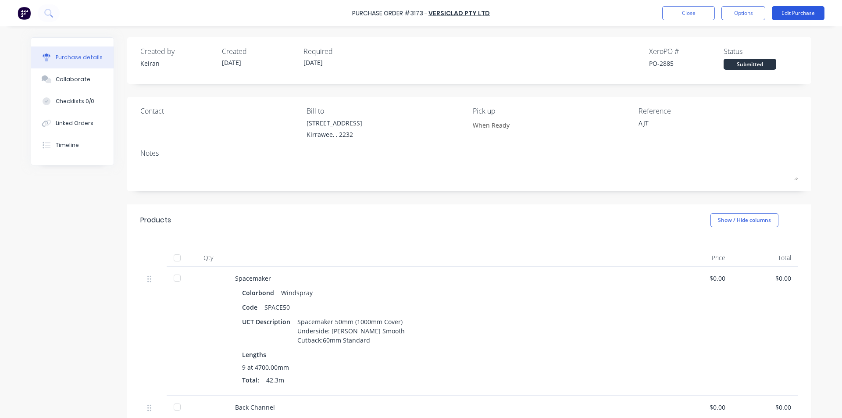
click at [795, 9] on button "Edit Purchase" at bounding box center [798, 13] width 53 height 14
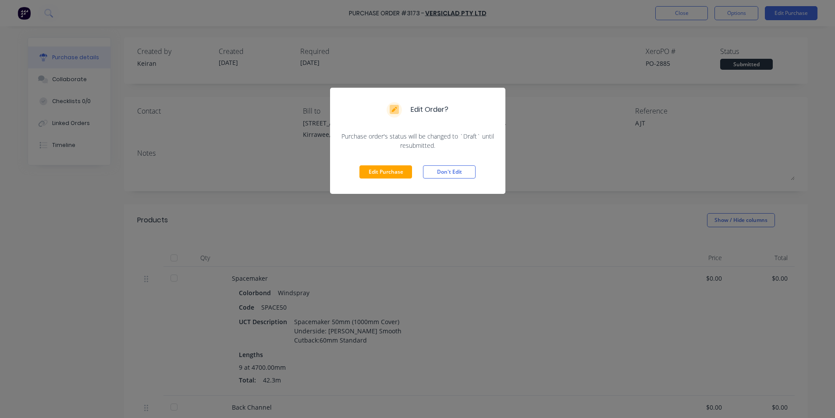
drag, startPoint x: 391, startPoint y: 170, endPoint x: 418, endPoint y: 165, distance: 27.2
click at [393, 169] on button "Edit Purchase" at bounding box center [386, 171] width 53 height 13
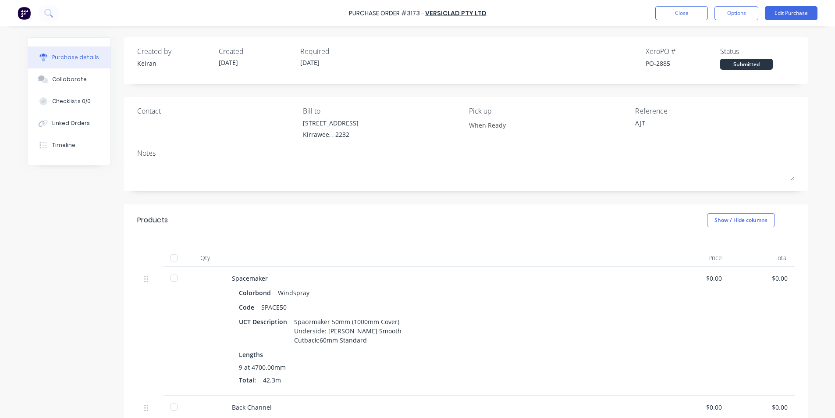
type textarea "x"
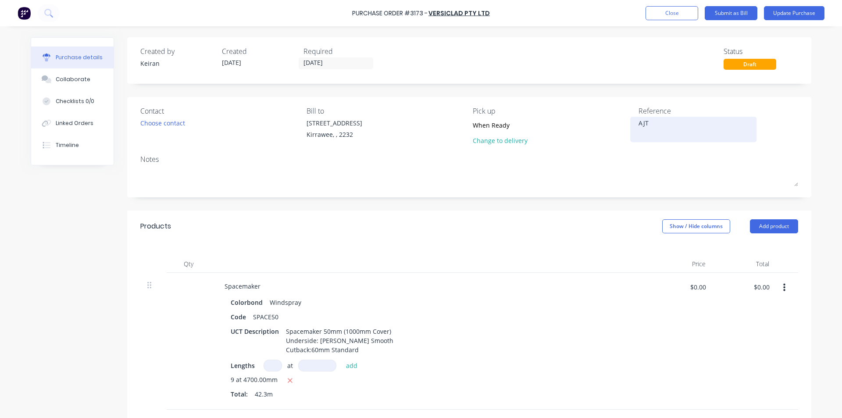
click at [650, 122] on textarea "AJT" at bounding box center [694, 128] width 110 height 20
type textarea "AJT- 9"
type textarea "x"
type textarea "AJT- 91"
type textarea "x"
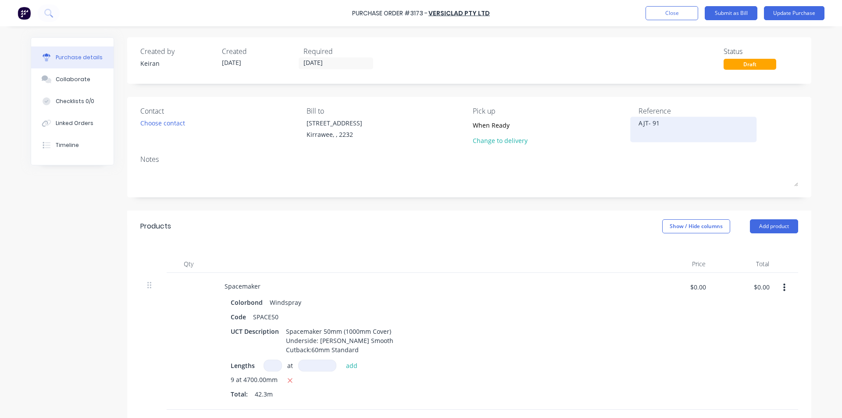
type textarea "AJT- 913"
type textarea "x"
type textarea "AJT- 9134"
type textarea "x"
type textarea "AJT- 91348"
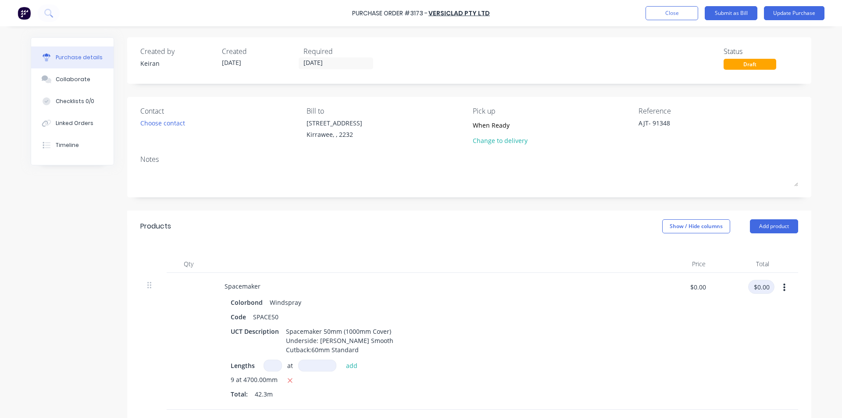
type textarea "x"
type textarea "AJT- 91348"
click at [761, 281] on input "$0.00" at bounding box center [761, 287] width 26 height 14
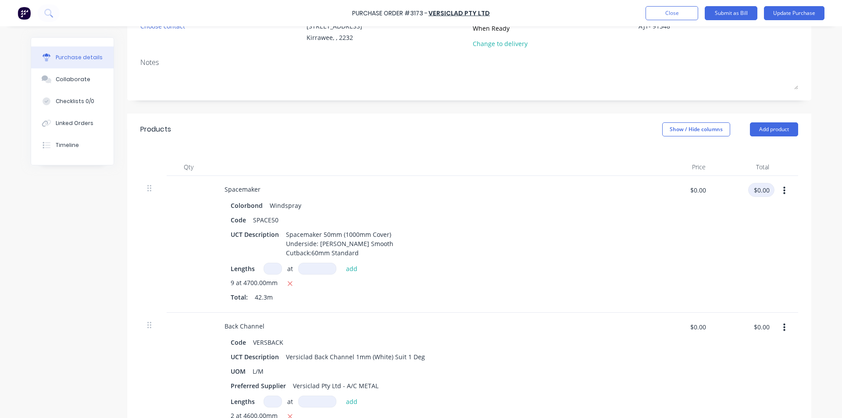
scroll to position [132, 0]
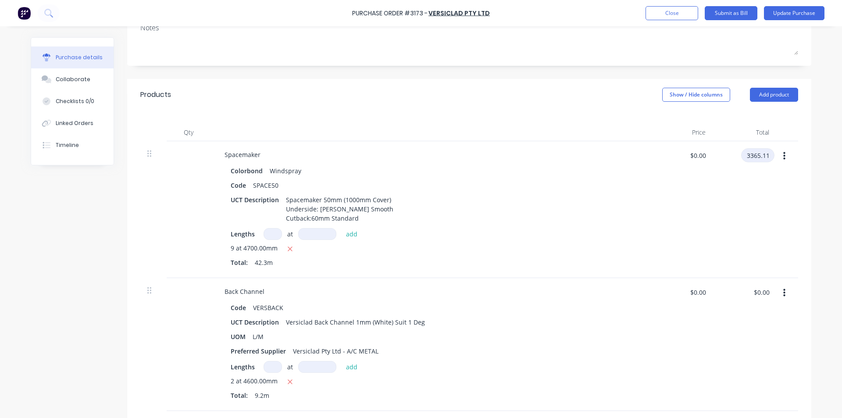
type input "3365.11"
type textarea "x"
type input "$79.5534"
type input "$3,365.11"
click at [761, 285] on div "$0.00 $0.00" at bounding box center [745, 344] width 64 height 133
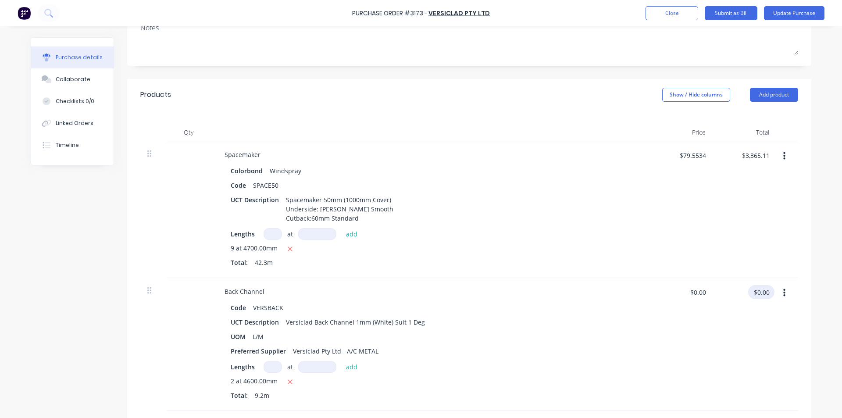
type textarea "x"
click at [760, 292] on input "$0.00" at bounding box center [761, 292] width 26 height 14
type input "289.54"
type textarea "x"
type input "$31.4717"
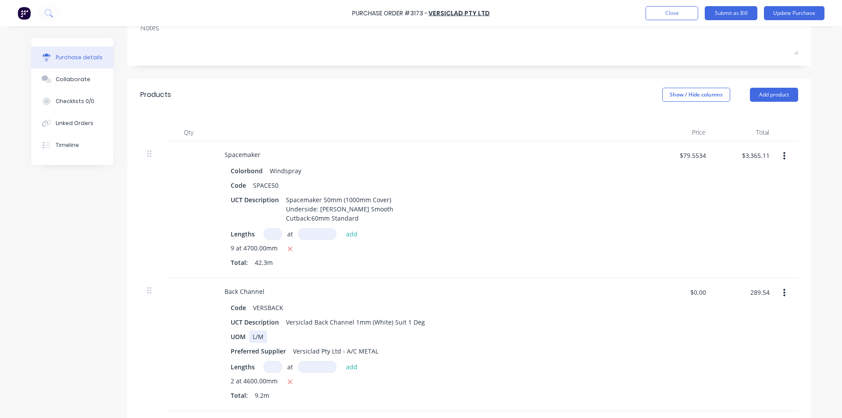
type input "$289.54"
click at [550, 343] on div "Code VERSBACK UCT Description Versiclad Back Channel 1mm (White) Suit 1 Deg UOM…" at bounding box center [430, 352] width 425 height 102
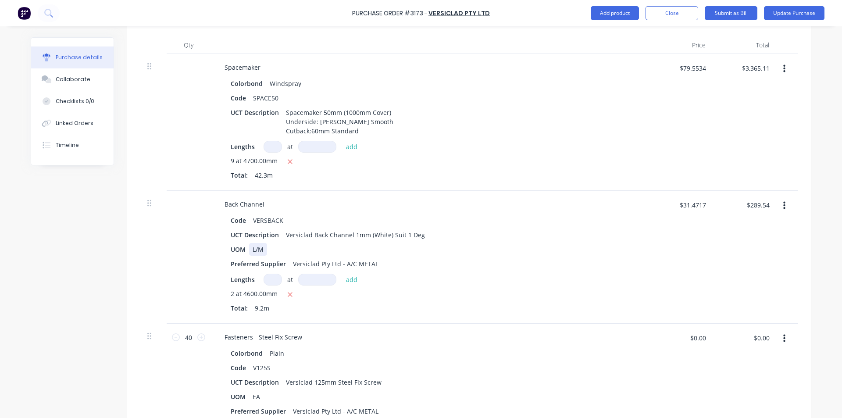
scroll to position [219, 0]
type textarea "x"
click at [757, 336] on input "$0.00" at bounding box center [761, 337] width 26 height 14
type input "47.04"
type textarea "x"
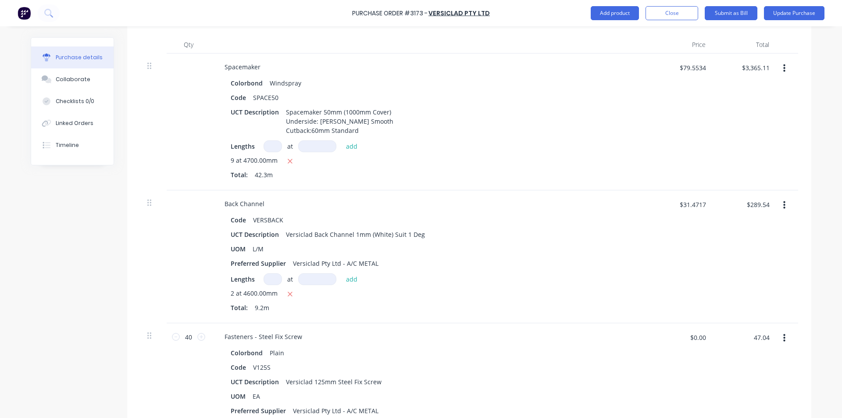
type input "$1.176"
type input "$47.04"
click at [664, 294] on div "$31.4717 $31.4717" at bounding box center [681, 256] width 64 height 133
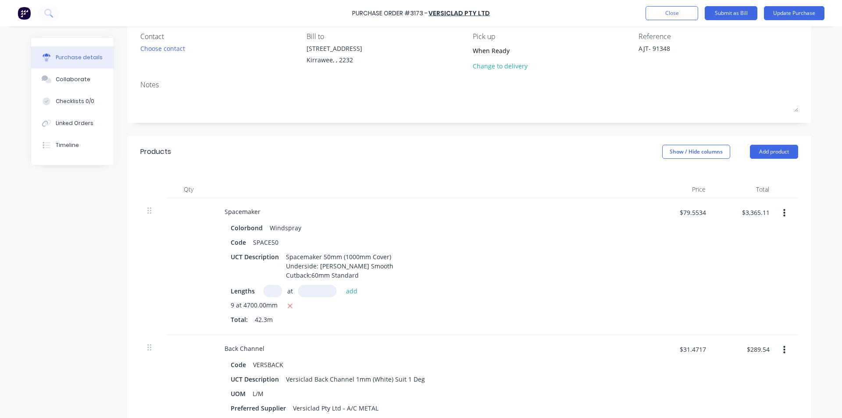
scroll to position [0, 0]
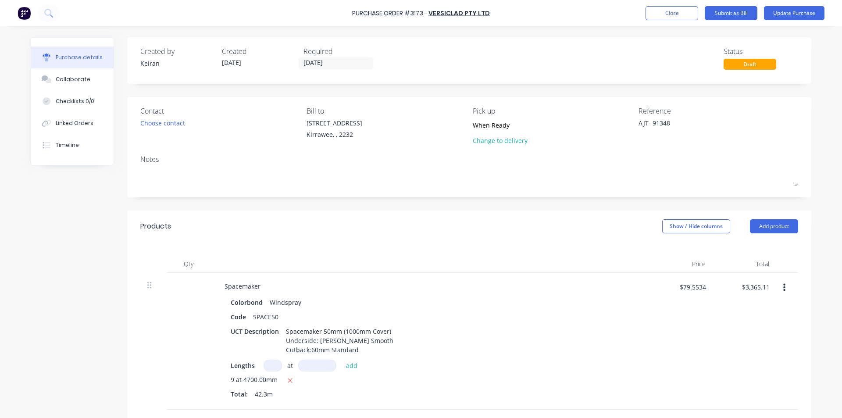
click at [553, 213] on div "Products Show / Hide columns Add product" at bounding box center [469, 227] width 684 height 32
click at [739, 11] on button "Submit as Bill" at bounding box center [731, 13] width 53 height 14
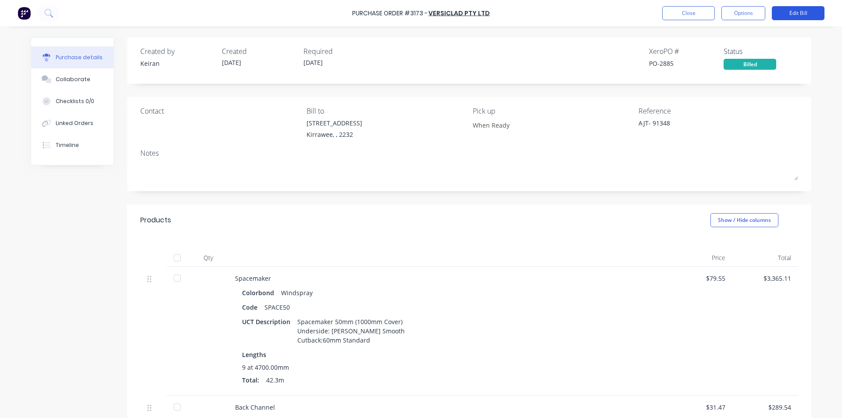
click at [810, 14] on button "Edit Bill" at bounding box center [798, 13] width 53 height 14
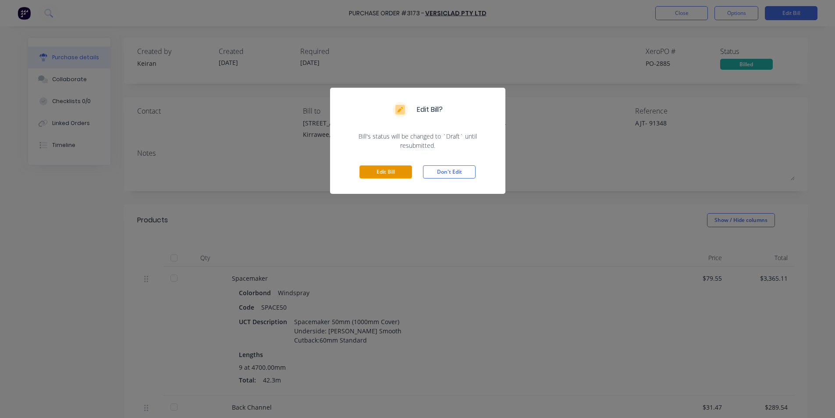
click at [395, 169] on button "Edit Bill" at bounding box center [386, 171] width 53 height 13
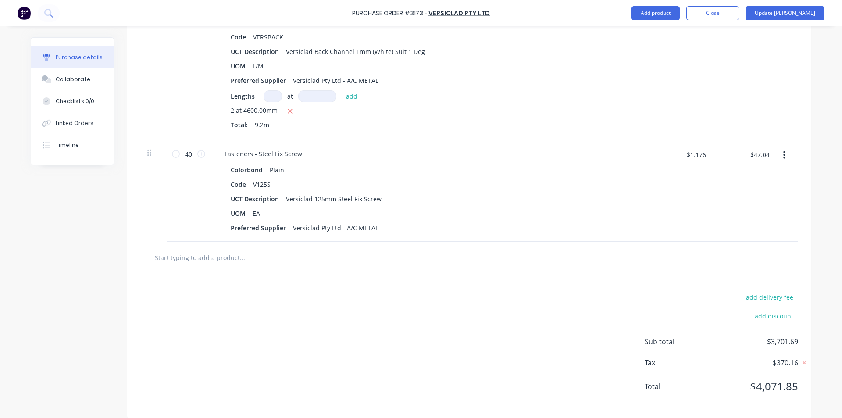
scroll to position [411, 0]
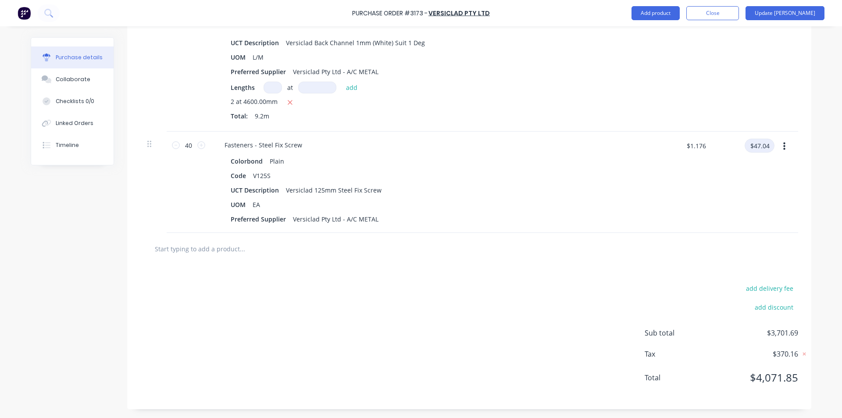
type textarea "x"
click at [762, 143] on input "$47.04" at bounding box center [760, 146] width 30 height 14
type input "47.05"
type textarea "x"
click at [768, 149] on input "47.05" at bounding box center [761, 146] width 26 height 14
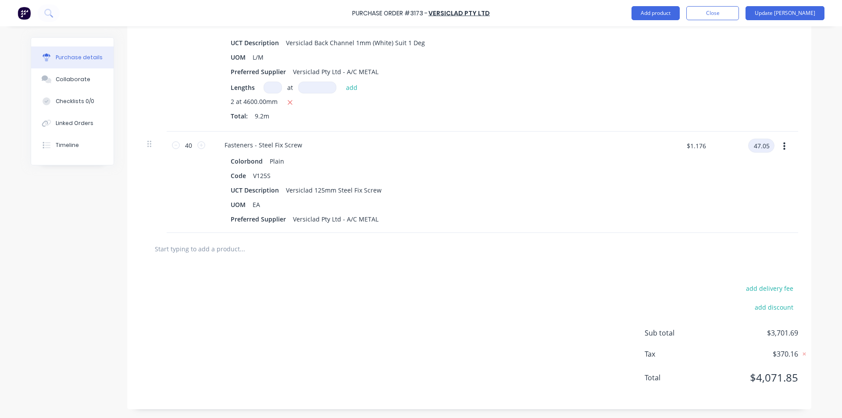
type input "47.05"
type textarea "x"
type input "$1.1763"
type input "$47.05"
click at [727, 210] on div "$47.05 $47.05" at bounding box center [745, 182] width 64 height 101
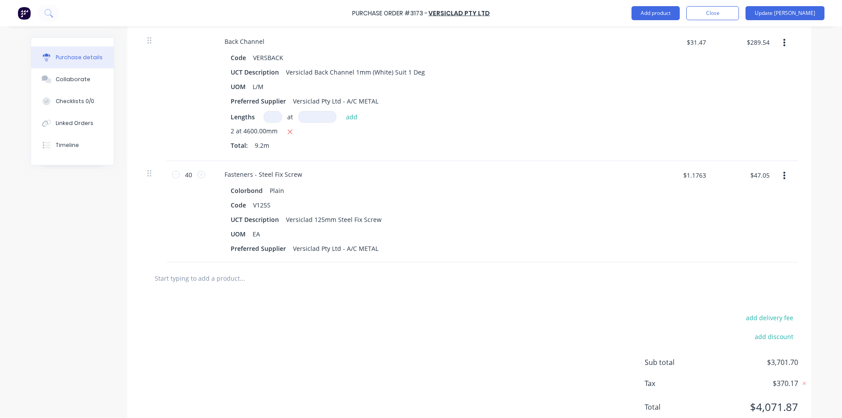
scroll to position [323, 0]
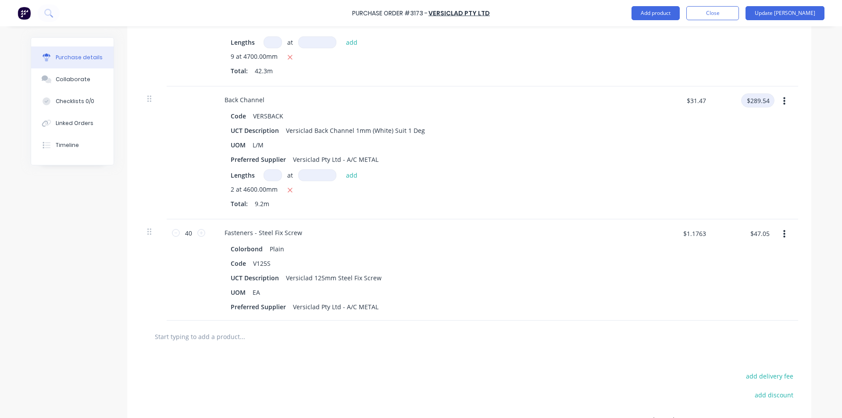
type textarea "x"
click at [764, 98] on input "$289.54" at bounding box center [757, 100] width 33 height 14
type input "289.53"
type textarea "x"
type input "$31.4707"
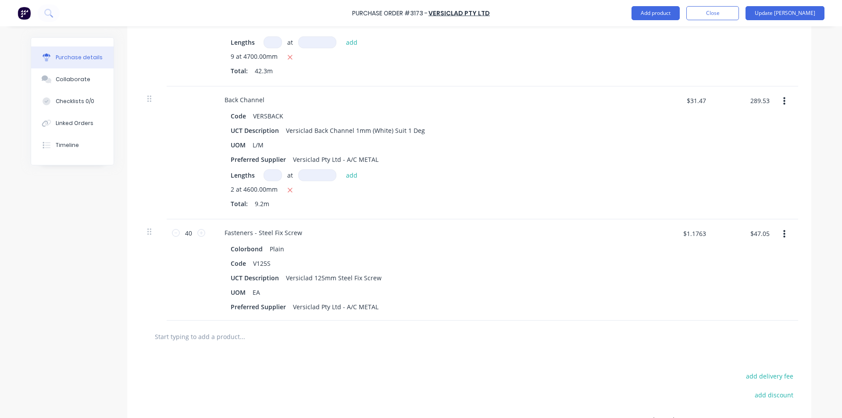
type input "$289.53"
click at [756, 135] on div "$289.53 289.53" at bounding box center [745, 152] width 64 height 133
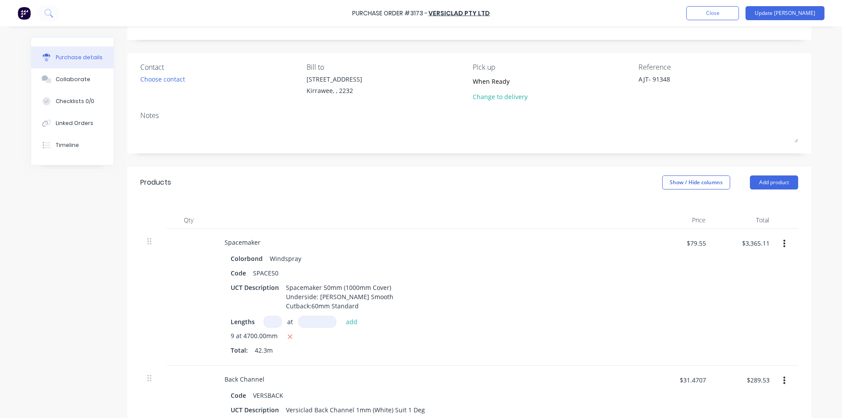
scroll to position [0, 0]
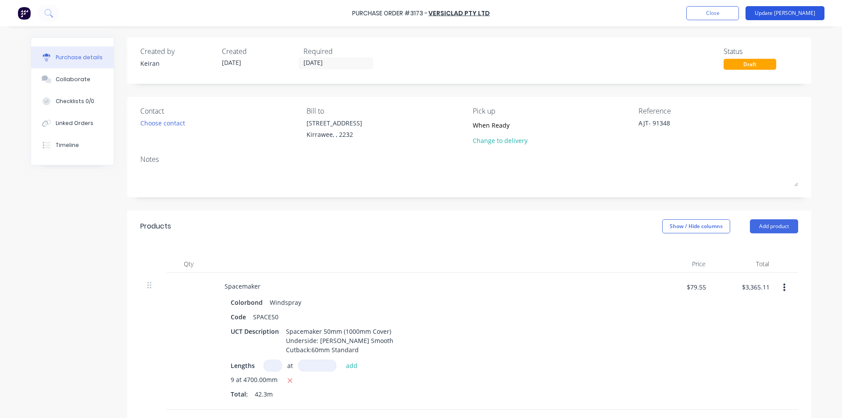
click at [815, 8] on button "Update [PERSON_NAME]" at bounding box center [785, 13] width 79 height 14
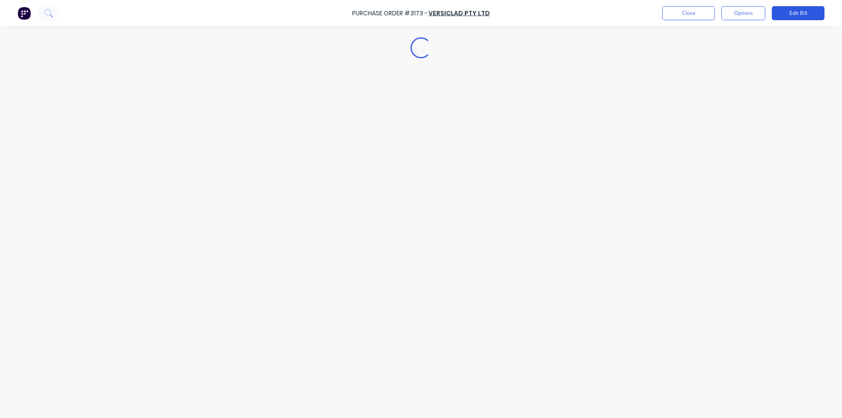
type textarea "x"
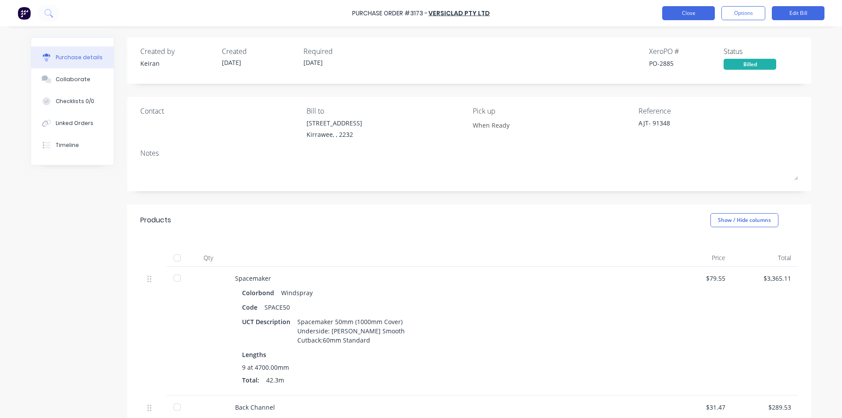
click at [703, 10] on button "Close" at bounding box center [688, 13] width 53 height 14
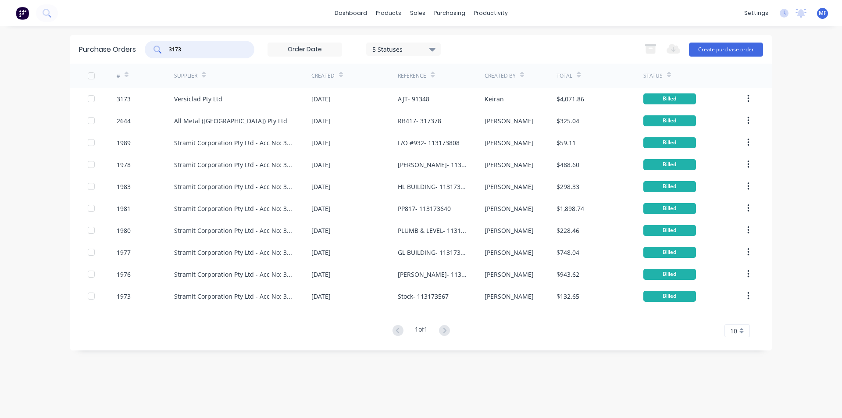
click at [189, 51] on input "3173" at bounding box center [204, 49] width 73 height 9
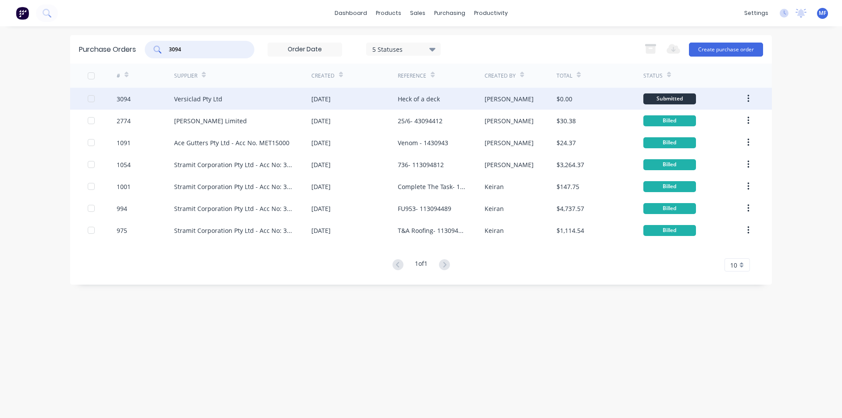
type input "3094"
click at [212, 95] on div "Versiclad Pty Ltd" at bounding box center [198, 98] width 48 height 9
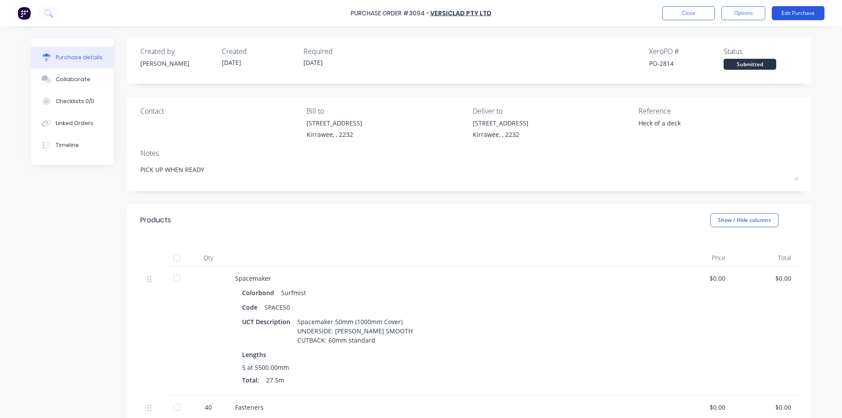
click at [802, 11] on button "Edit Purchase" at bounding box center [798, 13] width 53 height 14
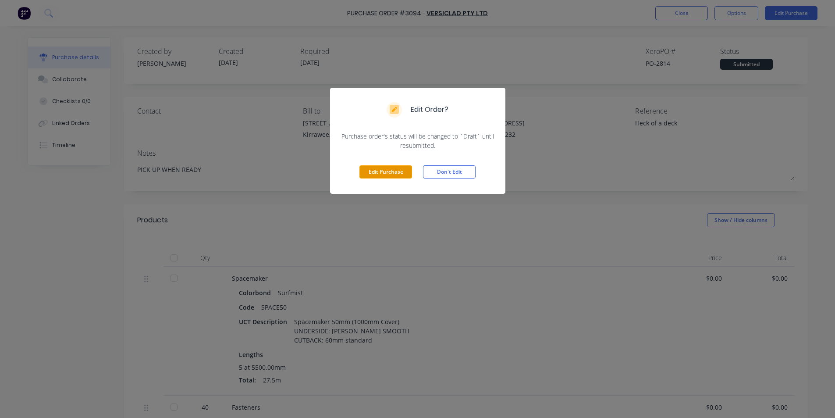
click at [395, 170] on button "Edit Purchase" at bounding box center [386, 171] width 53 height 13
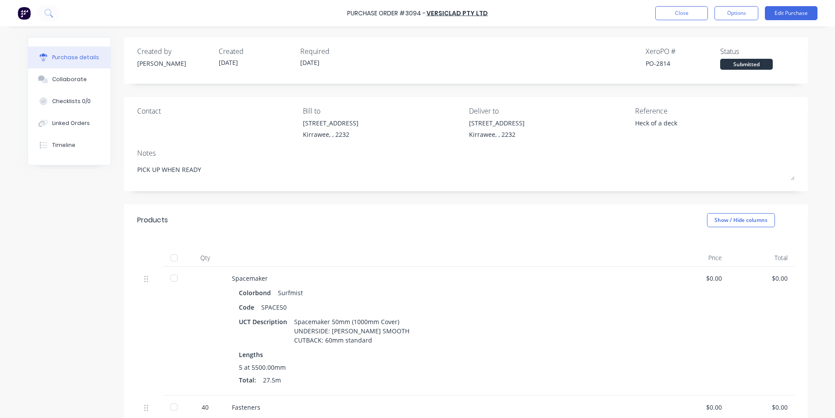
type textarea "x"
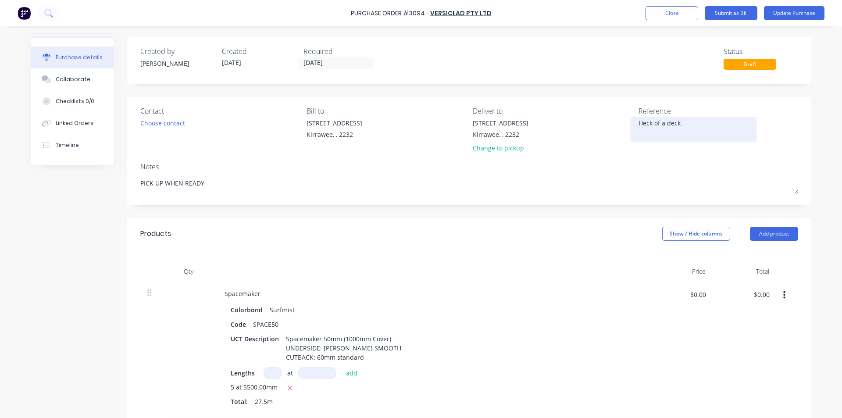
drag, startPoint x: 687, startPoint y: 122, endPoint x: 678, endPoint y: 127, distance: 10.6
click at [687, 122] on textarea "Heck of a deck" at bounding box center [694, 128] width 110 height 20
type textarea "Heck of a deck- 91"
type textarea "x"
type textarea "Heck of a deck- 913"
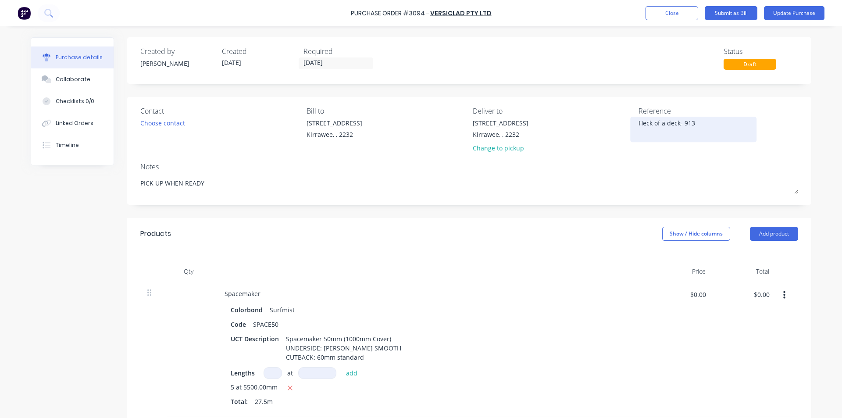
type textarea "x"
type textarea "Heck of a deck- 9135"
type textarea "x"
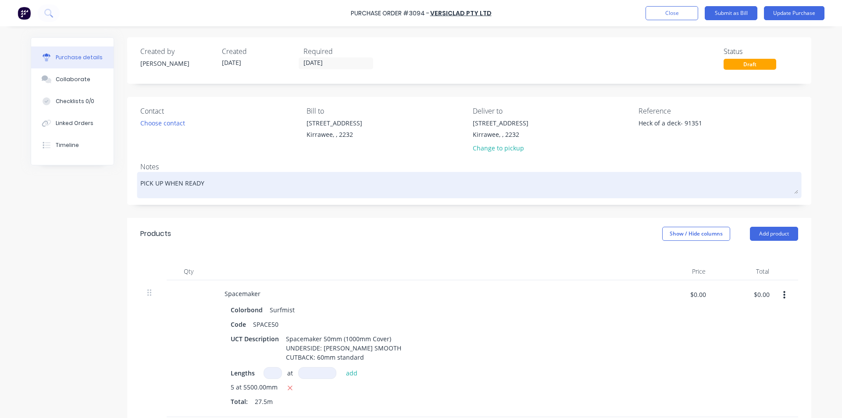
type textarea "Heck of a deck- 91351"
type textarea "x"
type textarea "Heck of a deck- 91351"
click at [706, 184] on textarea "PICK UP WHEN READY" at bounding box center [469, 184] width 658 height 20
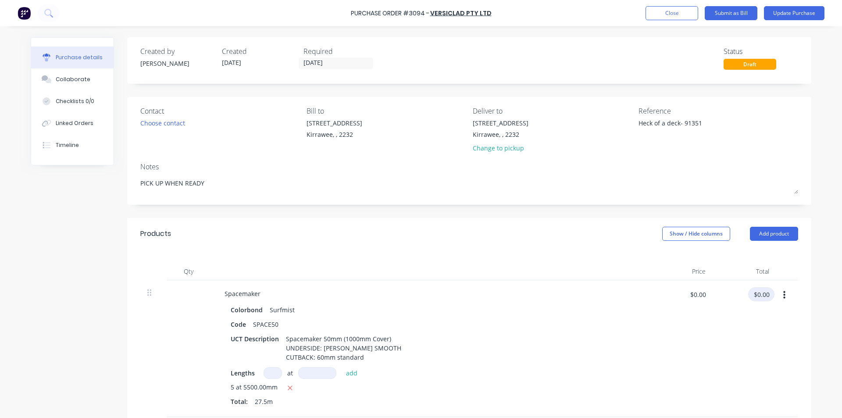
type textarea "x"
click at [756, 294] on input "$0.00" at bounding box center [761, 294] width 26 height 14
type input "2187.72"
type textarea "x"
type input "$79.5535"
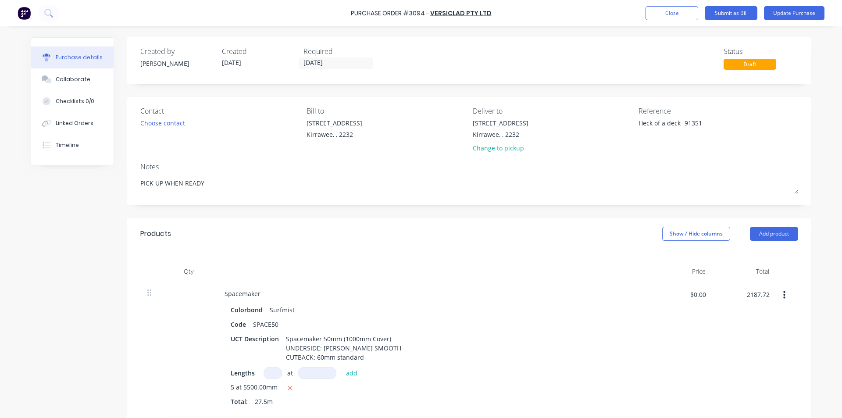
type input "$2,187.72"
click at [692, 316] on div "$79.5535 $0.00" at bounding box center [681, 348] width 64 height 137
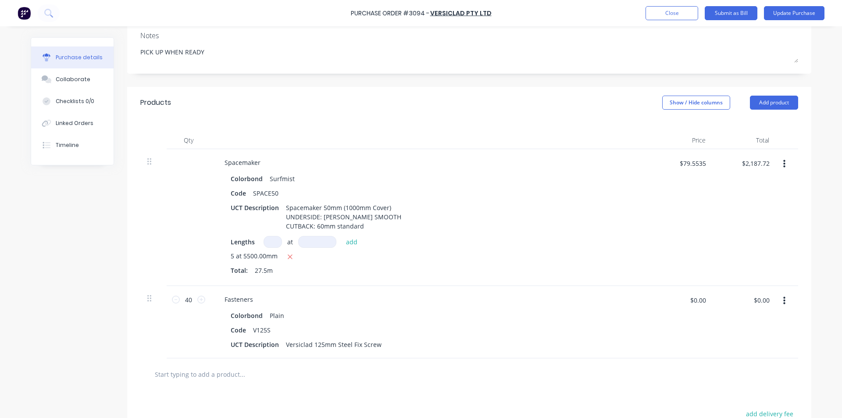
scroll to position [132, 0]
type textarea "x"
click at [763, 297] on input "$0.00" at bounding box center [761, 300] width 26 height 14
type input "47.04"
type textarea "x"
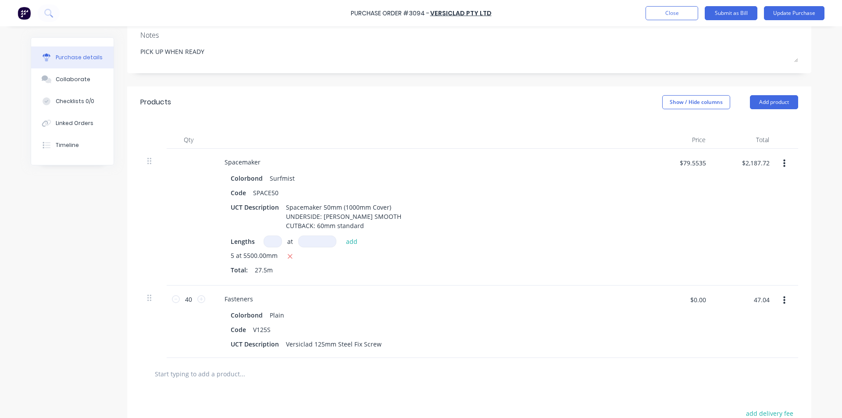
type input "$1.176"
type input "$47.04"
click at [708, 211] on div "$79.5535 $79.5535" at bounding box center [681, 217] width 64 height 137
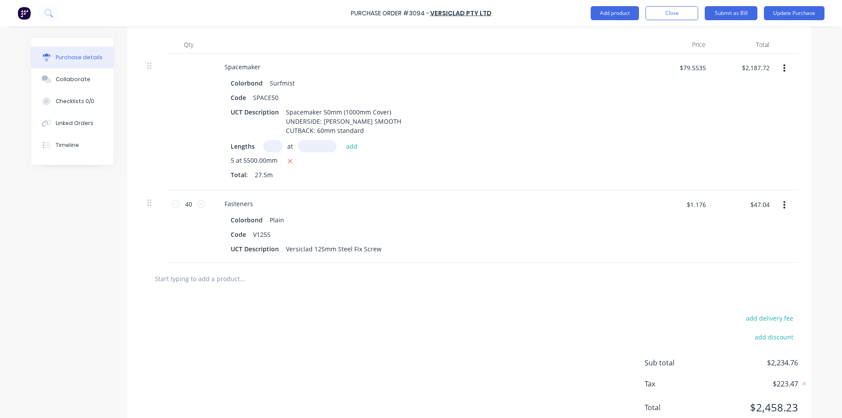
scroll to position [257, 0]
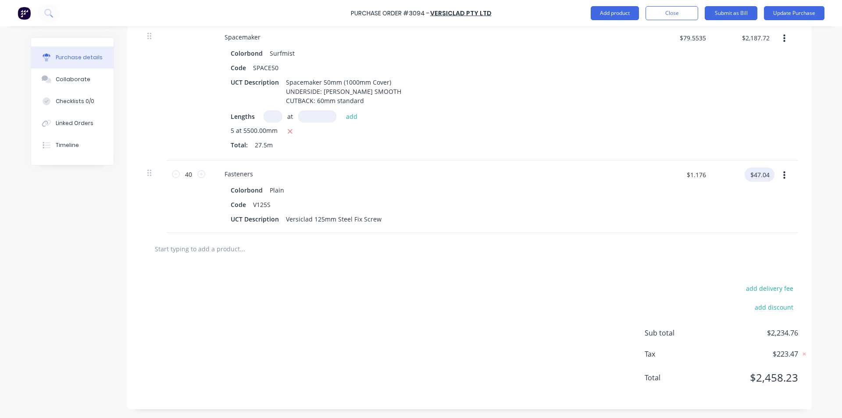
type textarea "x"
click at [761, 176] on input "$47.04" at bounding box center [760, 175] width 30 height 14
type input "47.05"
type textarea "x"
type input "$1.1763"
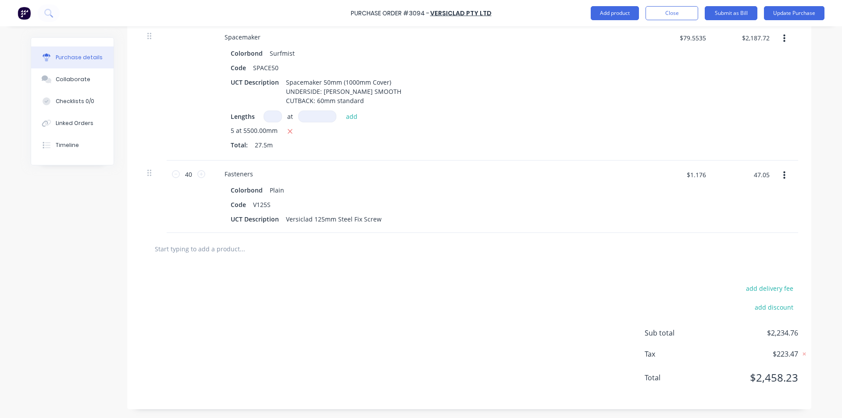
type input "$47.05"
click at [758, 202] on div "$47.05 $47.05" at bounding box center [745, 197] width 64 height 72
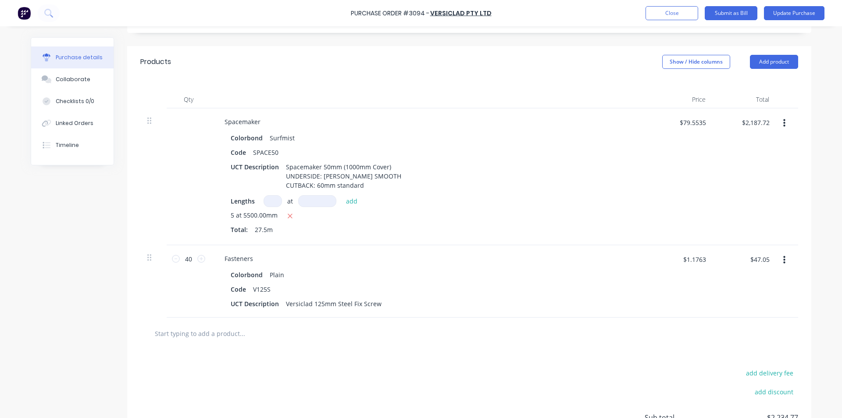
scroll to position [169, 0]
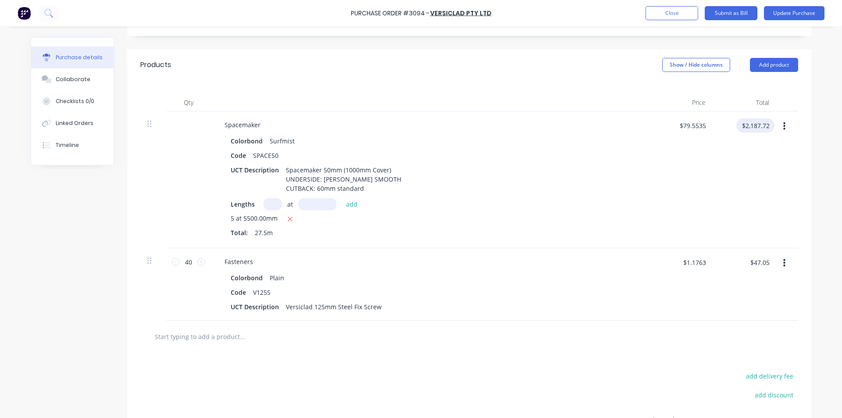
click at [770, 127] on input "$2,187.72" at bounding box center [755, 125] width 38 height 14
type textarea "x"
click at [765, 124] on input "$2,187.72" at bounding box center [755, 125] width 38 height 14
type input "$2,187.71"
type textarea "x"
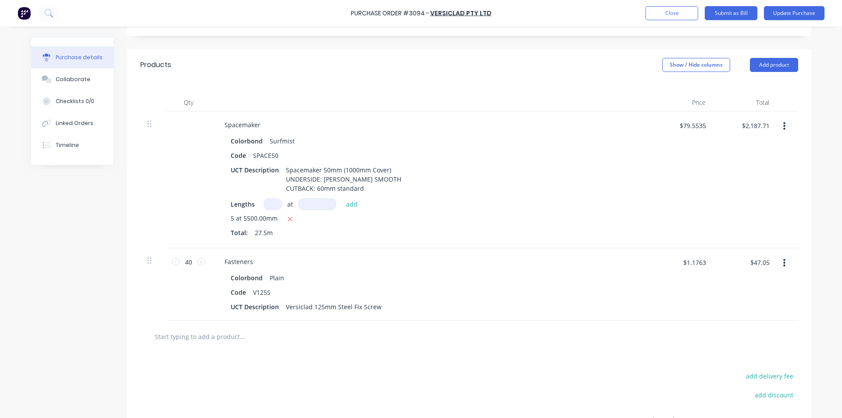
type input "$0.0727"
type input "$2.00"
click at [729, 194] on div "$2.00 $2.00" at bounding box center [745, 179] width 64 height 137
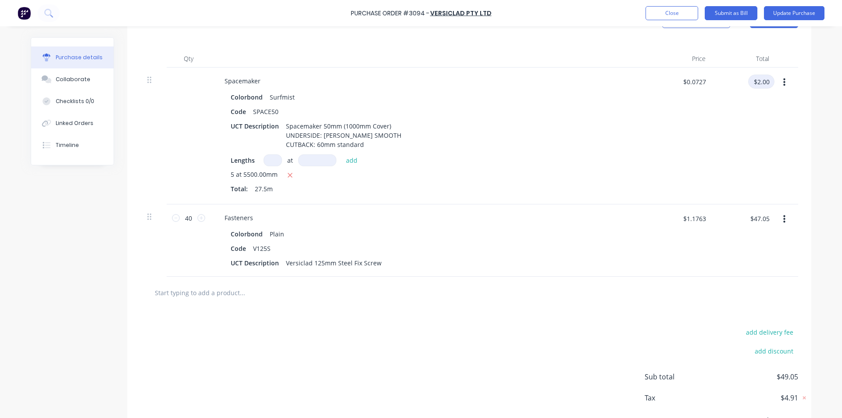
type textarea "x"
click at [760, 77] on input "$2.00" at bounding box center [761, 82] width 26 height 14
type input "2187.71"
type textarea "x"
type input "$79.5531"
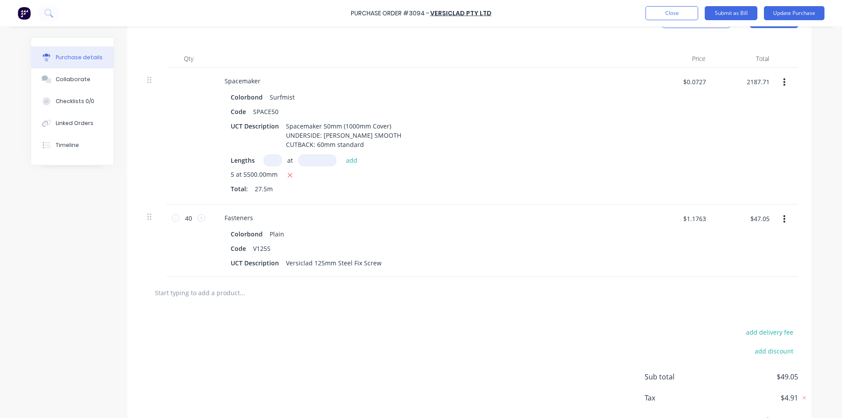
type input "$2,187.71"
click at [720, 119] on div "$2,187.71 2187.71" at bounding box center [745, 136] width 64 height 137
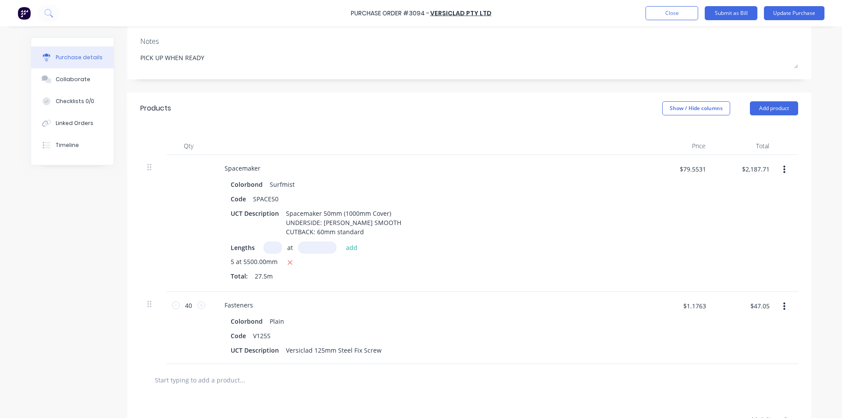
scroll to position [125, 0]
click at [732, 10] on button "Submit as Bill" at bounding box center [731, 13] width 53 height 14
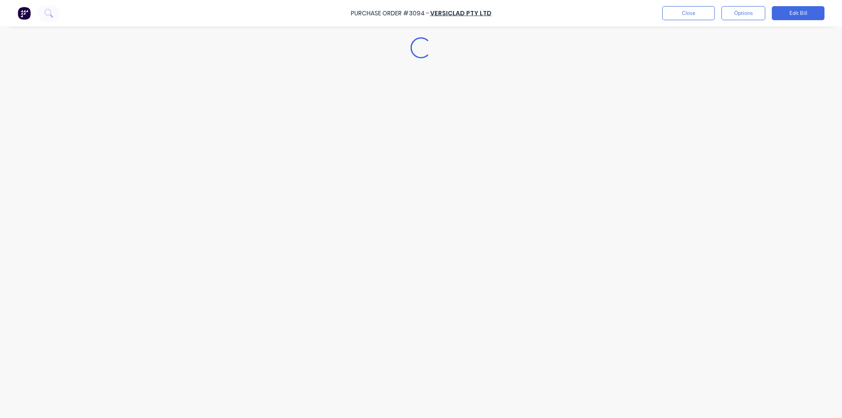
type textarea "x"
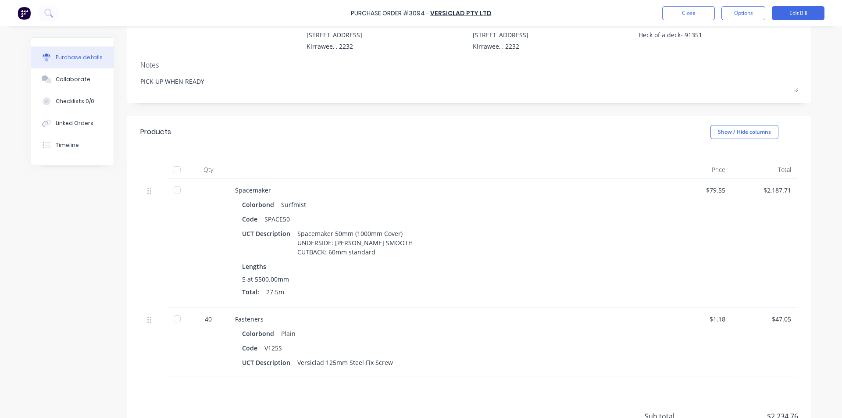
scroll to position [171, 0]
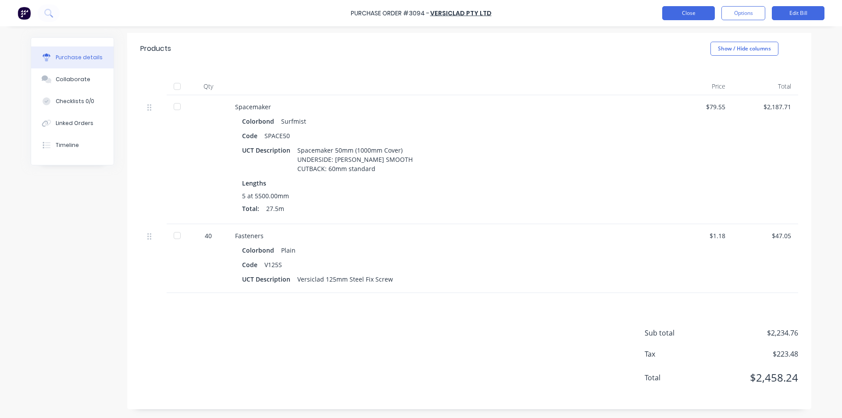
click at [693, 12] on button "Close" at bounding box center [688, 13] width 53 height 14
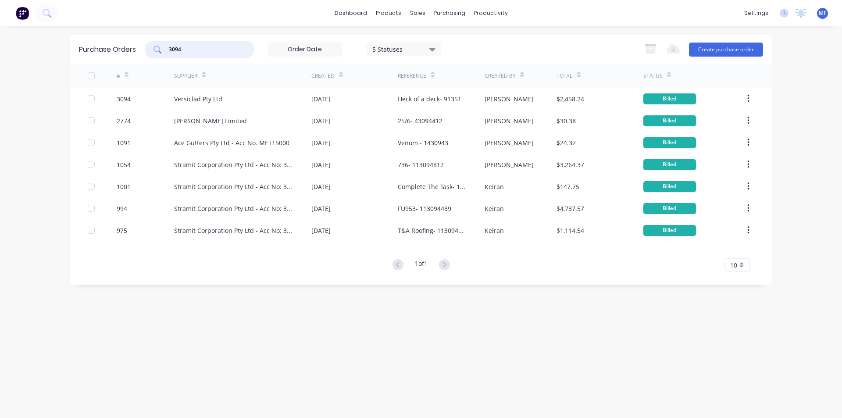
click at [182, 49] on input "3094" at bounding box center [204, 49] width 73 height 9
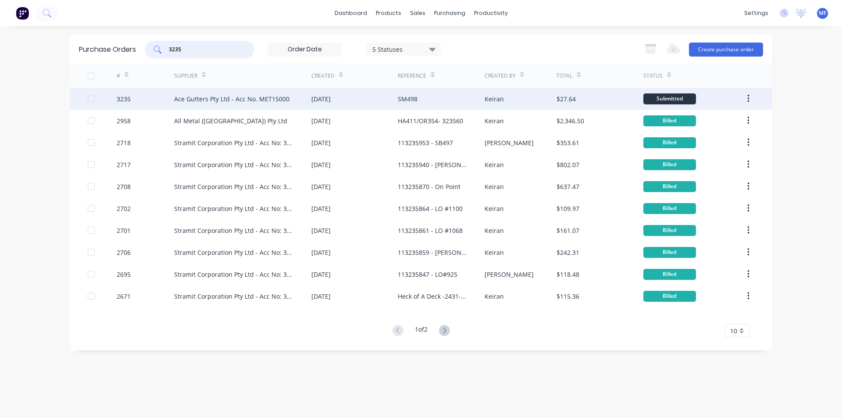
type input "3235"
click at [217, 94] on div "Ace Gutters Pty Ltd - Acc No. MET15000" at bounding box center [231, 98] width 115 height 9
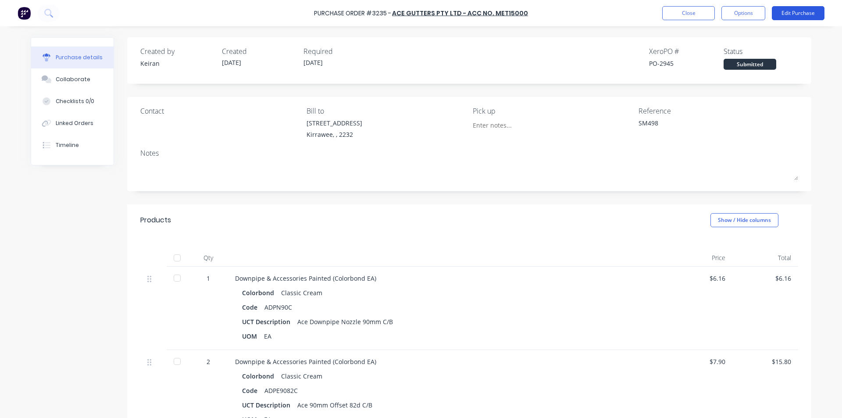
click at [799, 10] on button "Edit Purchase" at bounding box center [798, 13] width 53 height 14
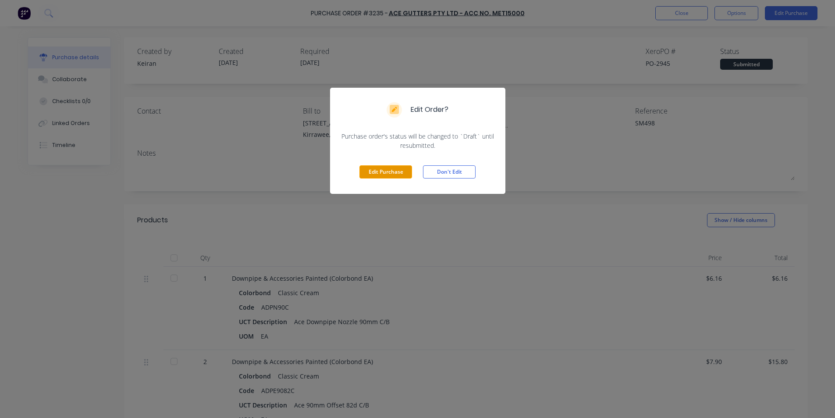
click at [395, 170] on button "Edit Purchase" at bounding box center [386, 171] width 53 height 13
type textarea "x"
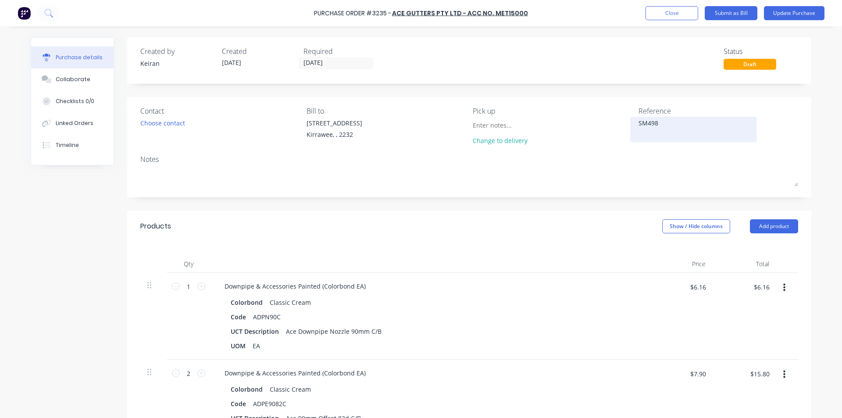
click at [675, 122] on textarea "SM498" at bounding box center [694, 128] width 110 height 20
type textarea "SM498- 15519"
type textarea "x"
type textarea "SM498- 155196"
type textarea "x"
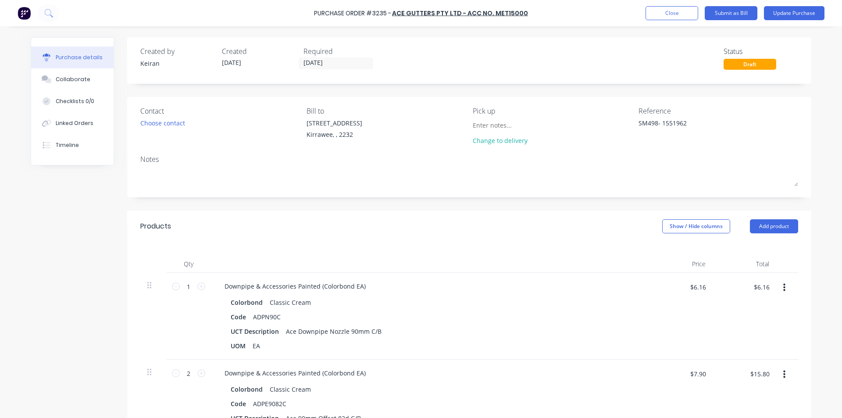
type textarea "SM498- 1551962"
type textarea "x"
type textarea "SM498- 1551962"
click at [742, 150] on div "Contact Choose contact [PERSON_NAME] to [STREET_ADDRESS] Pick up Change to deli…" at bounding box center [469, 147] width 684 height 100
type textarea "x"
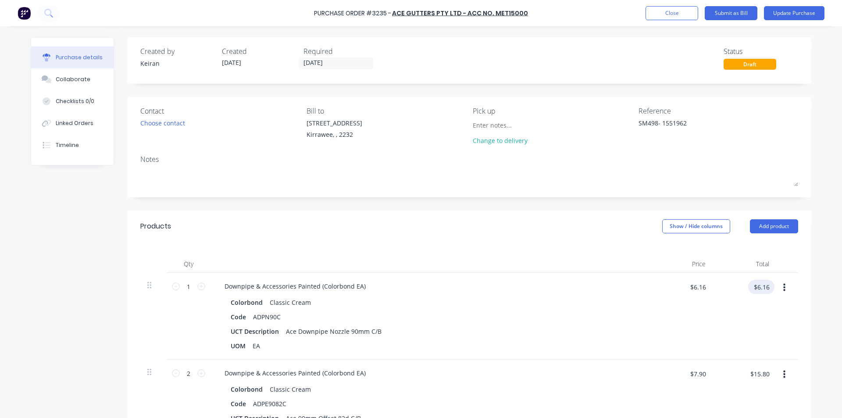
click at [757, 289] on input "$6.16" at bounding box center [761, 287] width 26 height 14
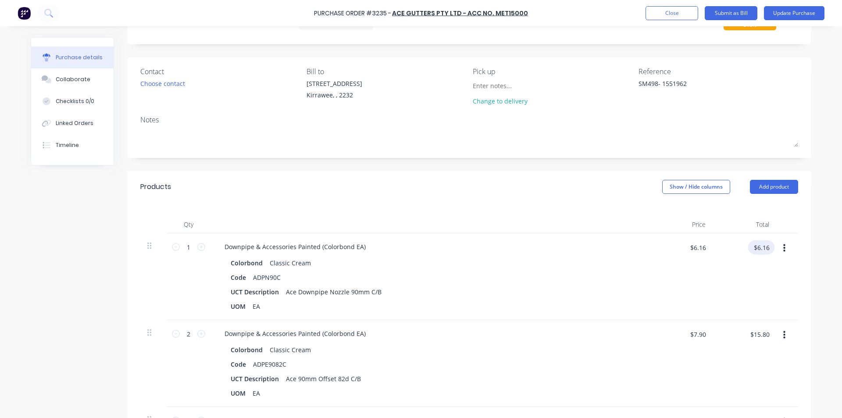
scroll to position [175, 0]
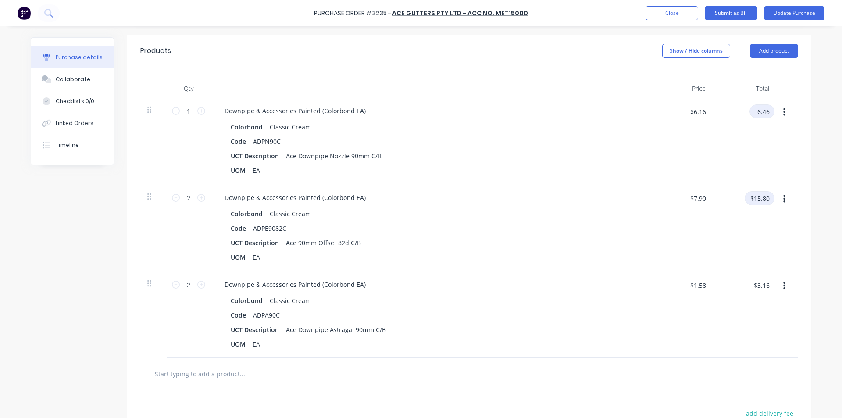
type input "6.46"
type textarea "x"
type input "$6.46"
click at [758, 199] on input "$15.80" at bounding box center [760, 198] width 30 height 14
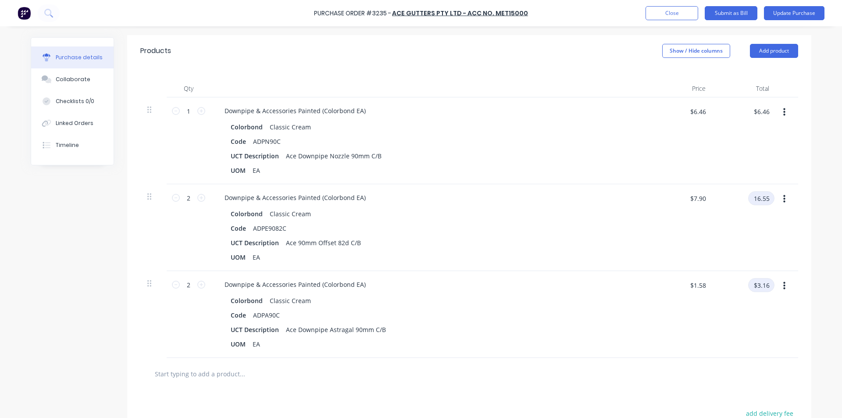
type input "16.55"
type textarea "x"
type input "$8.275"
type input "$16.55"
click at [761, 284] on input "$3.16" at bounding box center [761, 285] width 26 height 14
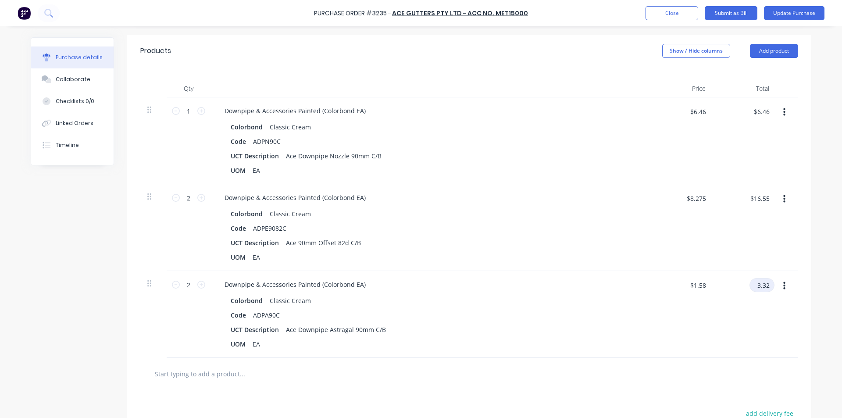
type input "3.32"
type textarea "x"
type input "$1.66"
type input "$3.32"
click at [442, 295] on div "Colorbond Classic Cream" at bounding box center [430, 300] width 398 height 13
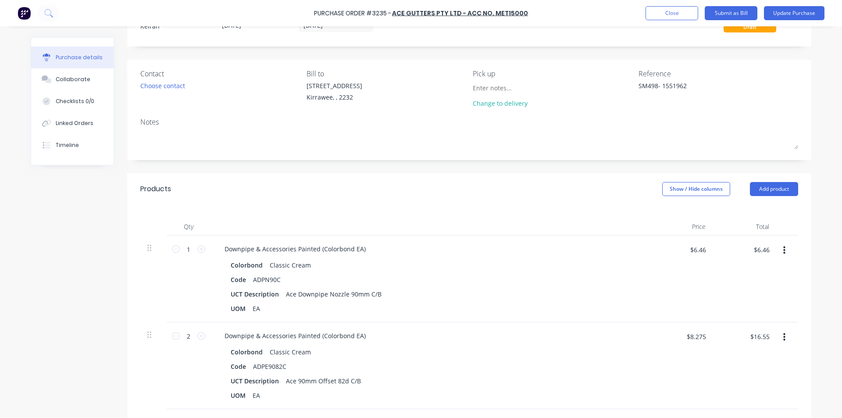
scroll to position [0, 0]
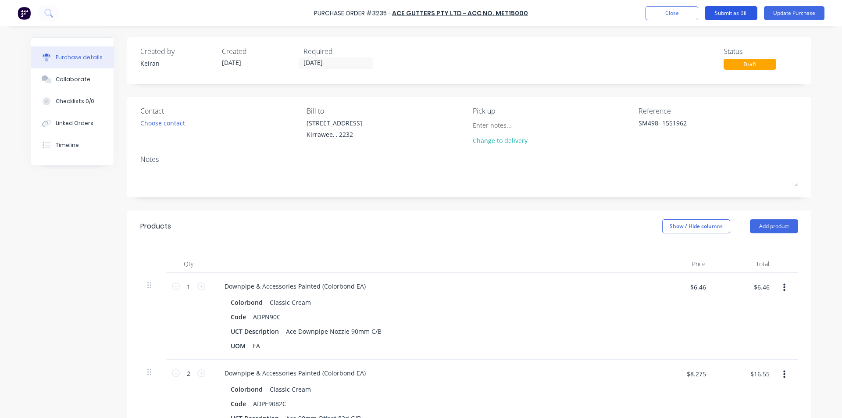
click at [736, 12] on button "Submit as Bill" at bounding box center [731, 13] width 53 height 14
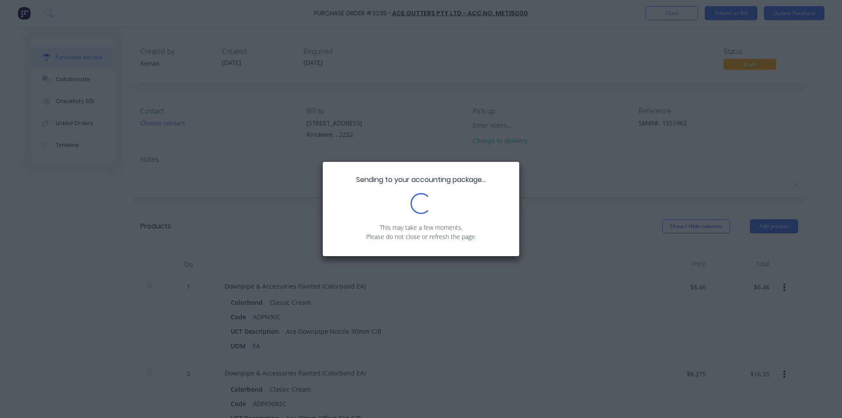
type textarea "x"
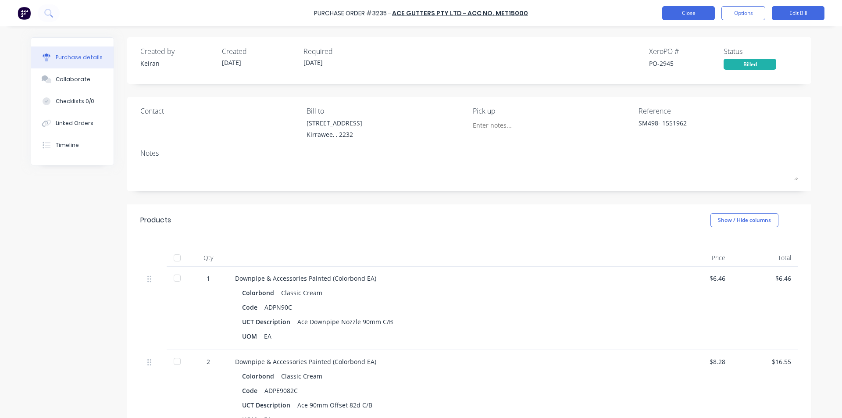
click at [672, 8] on button "Close" at bounding box center [688, 13] width 53 height 14
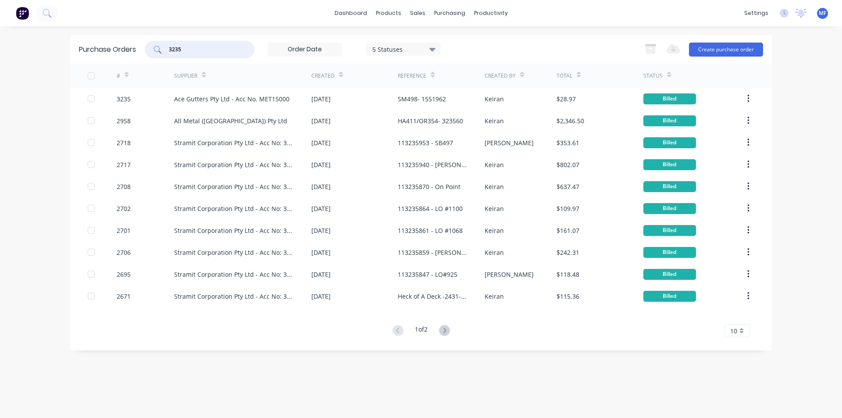
click at [189, 49] on input "3235" at bounding box center [204, 49] width 73 height 9
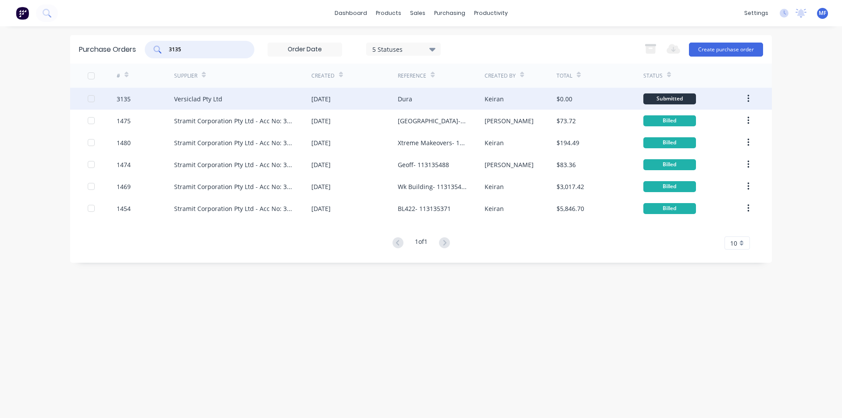
type input "3135"
click at [193, 96] on div "Versiclad Pty Ltd" at bounding box center [198, 98] width 48 height 9
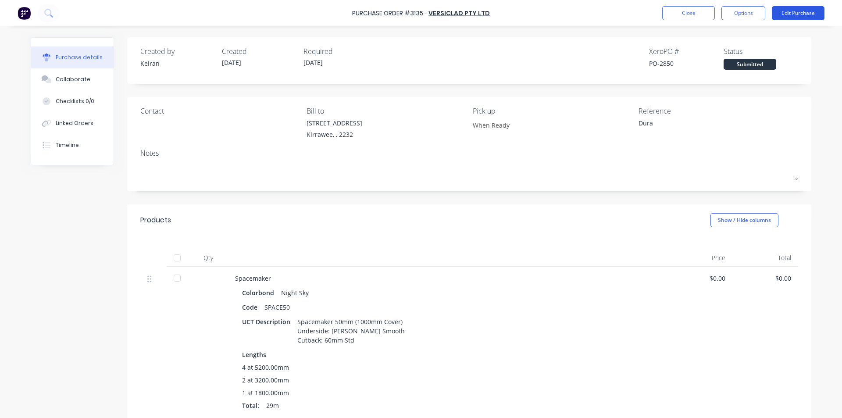
click at [800, 11] on button "Edit Purchase" at bounding box center [798, 13] width 53 height 14
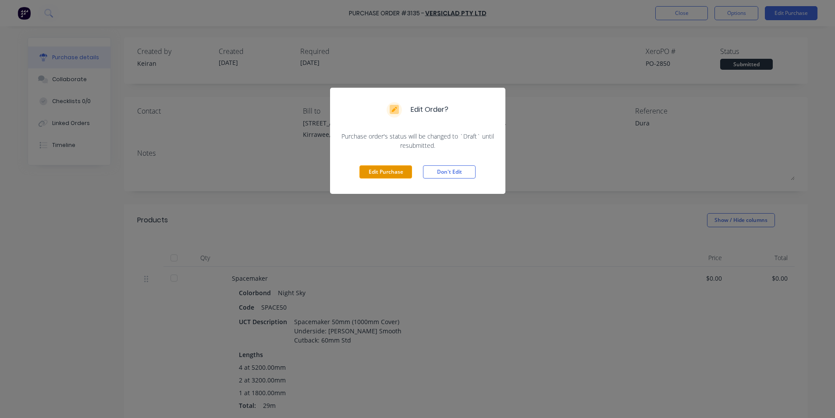
click at [394, 173] on button "Edit Purchase" at bounding box center [386, 171] width 53 height 13
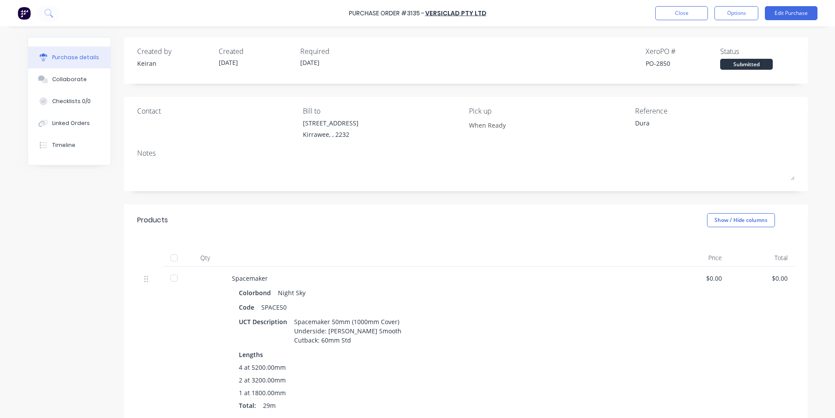
type textarea "x"
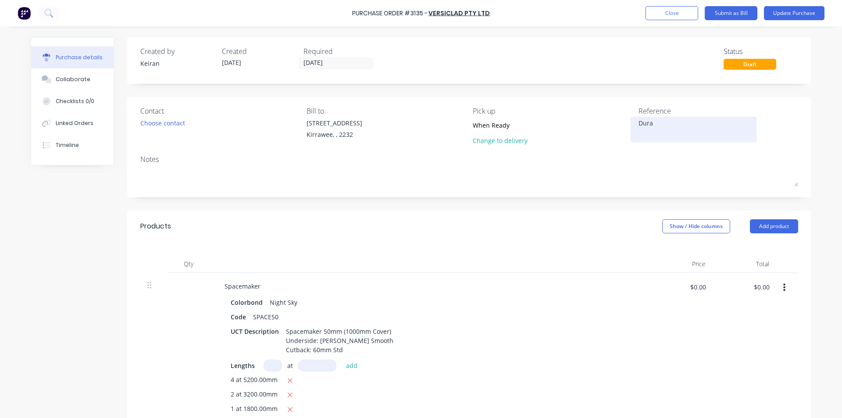
click at [685, 134] on textarea "Dura" at bounding box center [694, 128] width 110 height 20
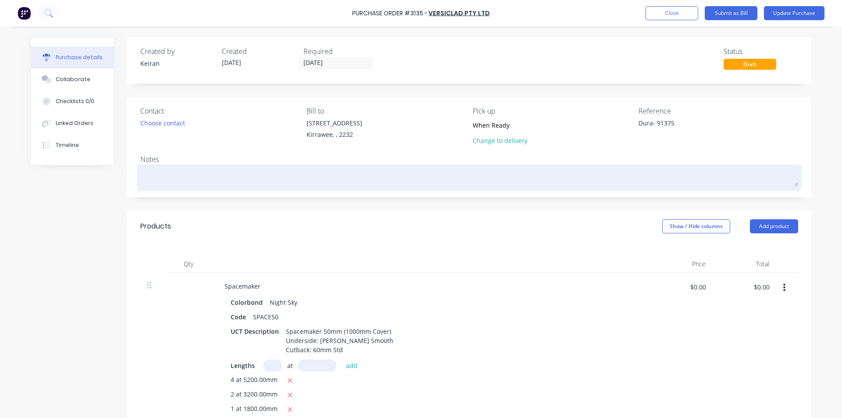
type textarea "Dura- 91375"
type textarea "x"
type textarea "Dura- 91375"
click at [442, 186] on textarea at bounding box center [469, 177] width 658 height 20
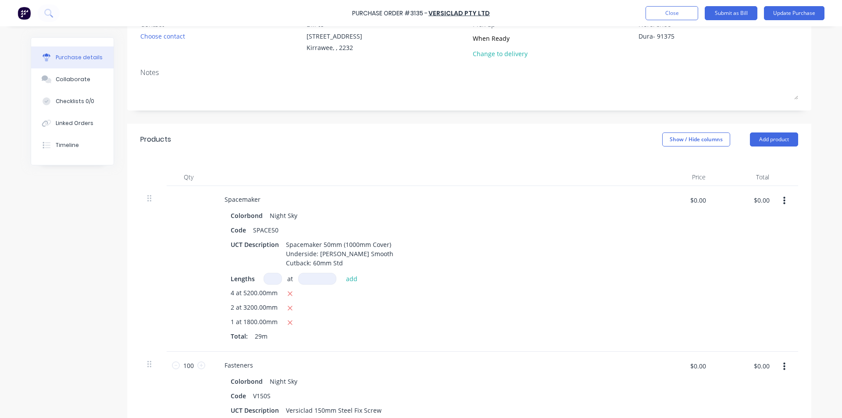
scroll to position [88, 0]
type textarea "x"
click at [760, 198] on input "$0.00" at bounding box center [761, 199] width 26 height 14
type input "2307.05"
type textarea "x"
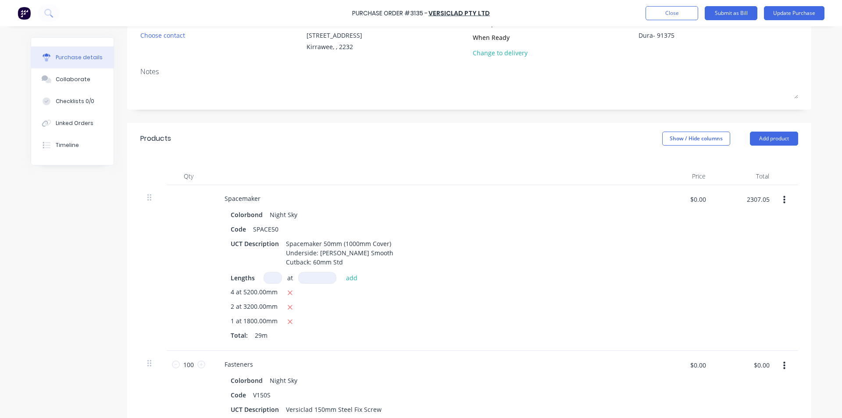
type input "$79.5534"
type input "$2,307.05"
click at [681, 350] on div "$79.5534 $79.5534" at bounding box center [681, 268] width 64 height 166
type textarea "x"
click at [759, 371] on input "$0.00" at bounding box center [761, 365] width 26 height 14
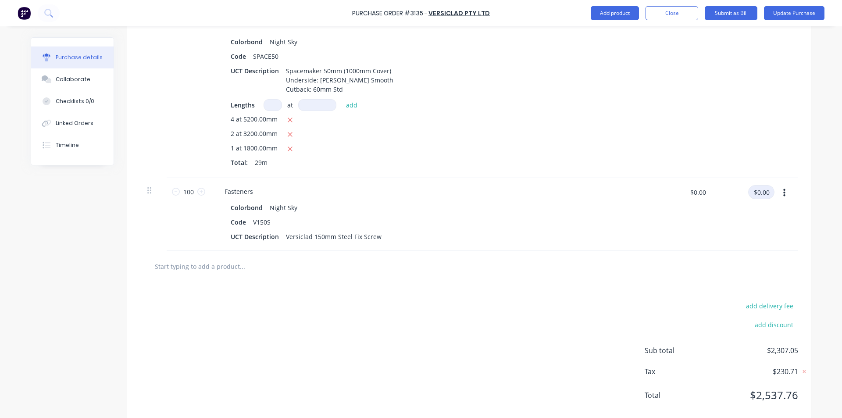
scroll to position [263, 0]
type input "174.40"
type textarea "x"
type input "$1.744"
type input "$174.40"
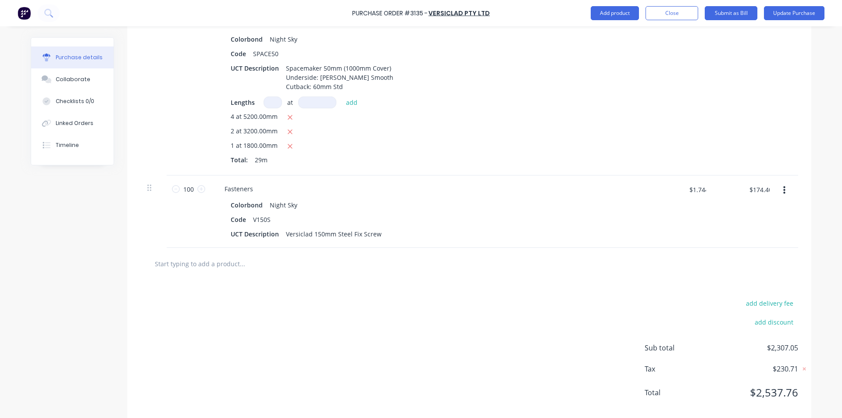
click at [408, 326] on div "add delivery fee add discount Sub total $2,307.05 Tax $230.71 Total $2,537.76" at bounding box center [469, 352] width 684 height 144
type textarea "x"
click at [768, 309] on button "add delivery fee" at bounding box center [769, 302] width 57 height 11
type input "180"
type textarea "x"
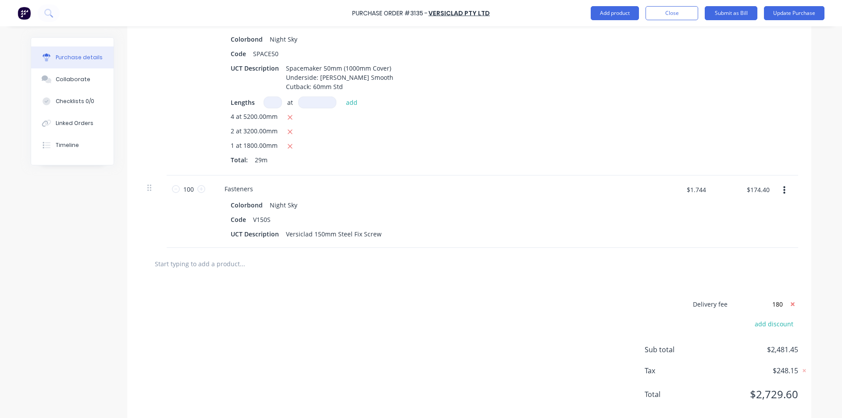
type input "$180.00"
click at [744, 237] on div "$174.40 $174.40" at bounding box center [745, 211] width 64 height 72
click at [519, 280] on div at bounding box center [469, 264] width 658 height 32
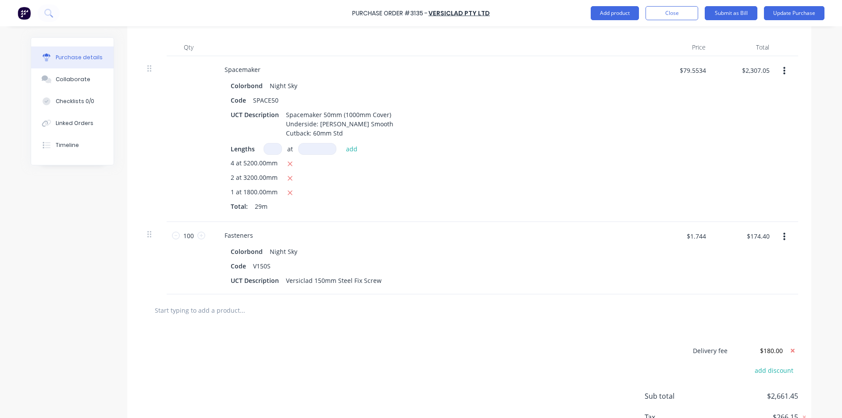
scroll to position [201, 0]
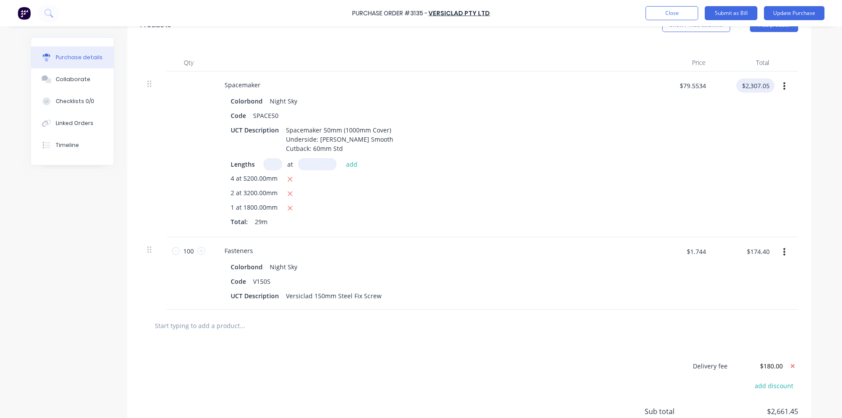
type textarea "x"
click at [760, 82] on input "$2,307.05" at bounding box center [755, 86] width 38 height 14
type input "2557.05"
type textarea "x"
type input "$88.1741"
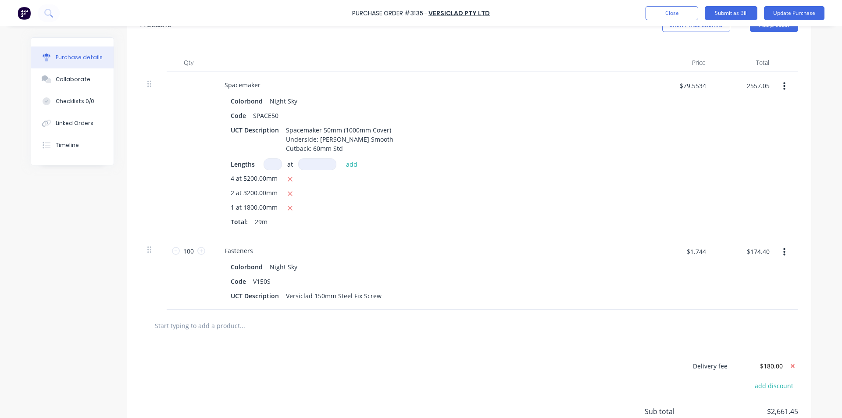
type input "$2,557.05"
click at [660, 104] on div "$88.1741 $88.1741" at bounding box center [681, 154] width 64 height 166
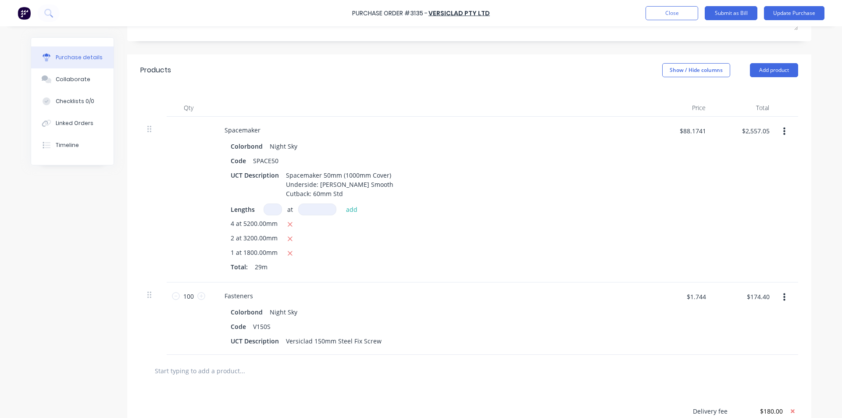
scroll to position [0, 0]
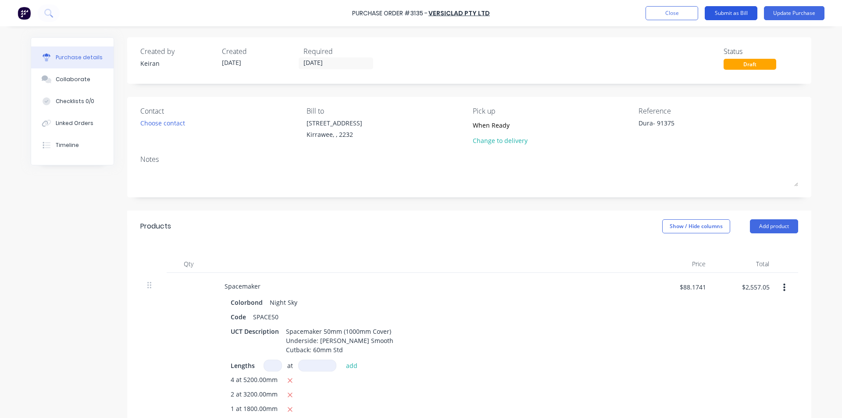
click at [736, 11] on button "Submit as Bill" at bounding box center [731, 13] width 53 height 14
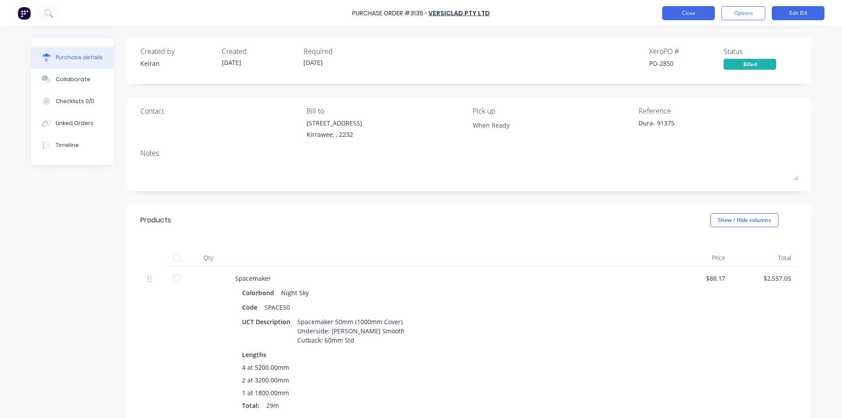
click at [689, 13] on button "Close" at bounding box center [688, 13] width 53 height 14
